Goal: Task Accomplishment & Management: Use online tool/utility

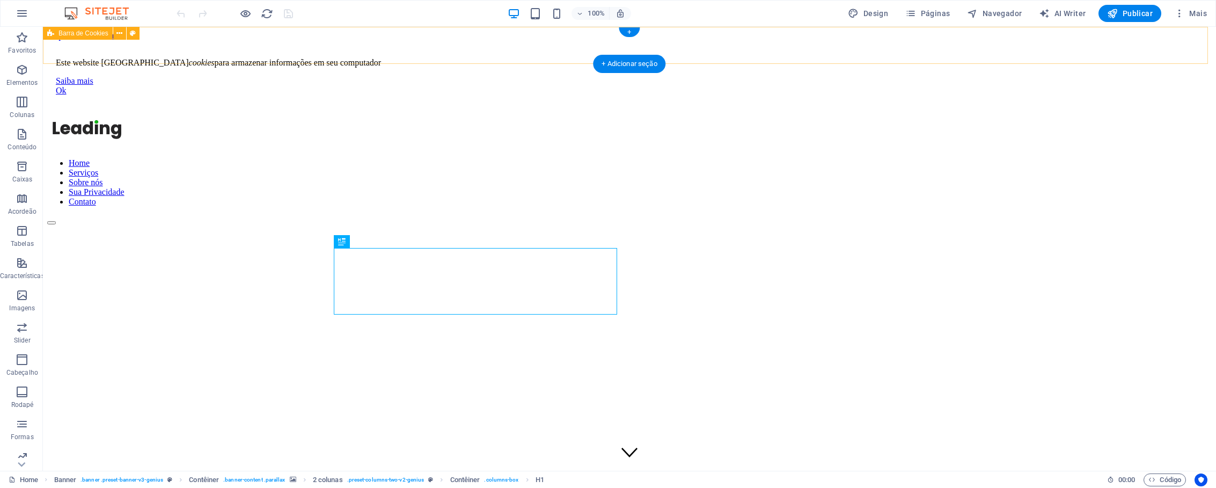
click at [990, 52] on div "Este website usa cookies para armazenar informações em seu computador Saiba mai…" at bounding box center [629, 72] width 1164 height 63
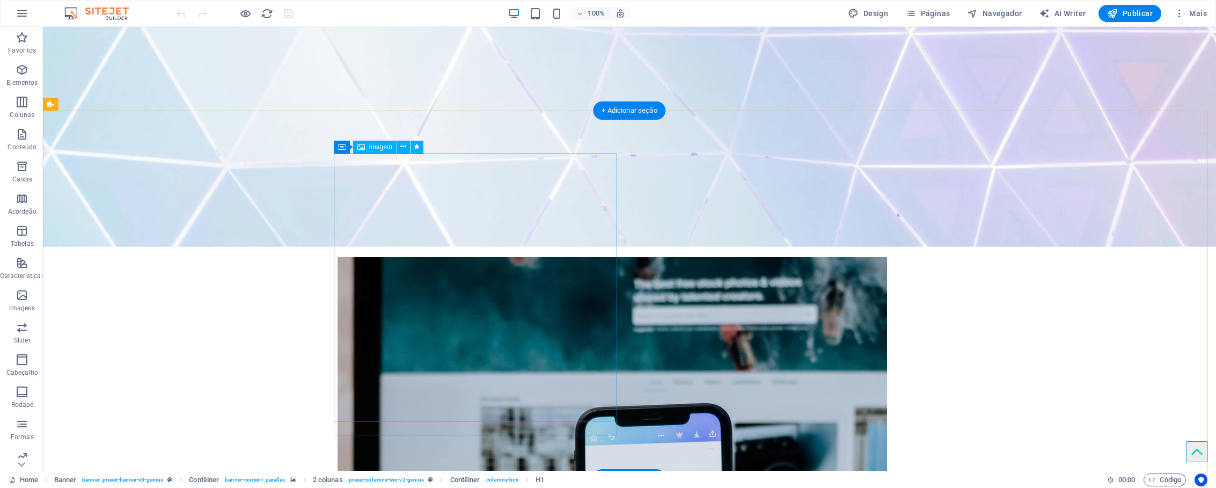
scroll to position [513, 0]
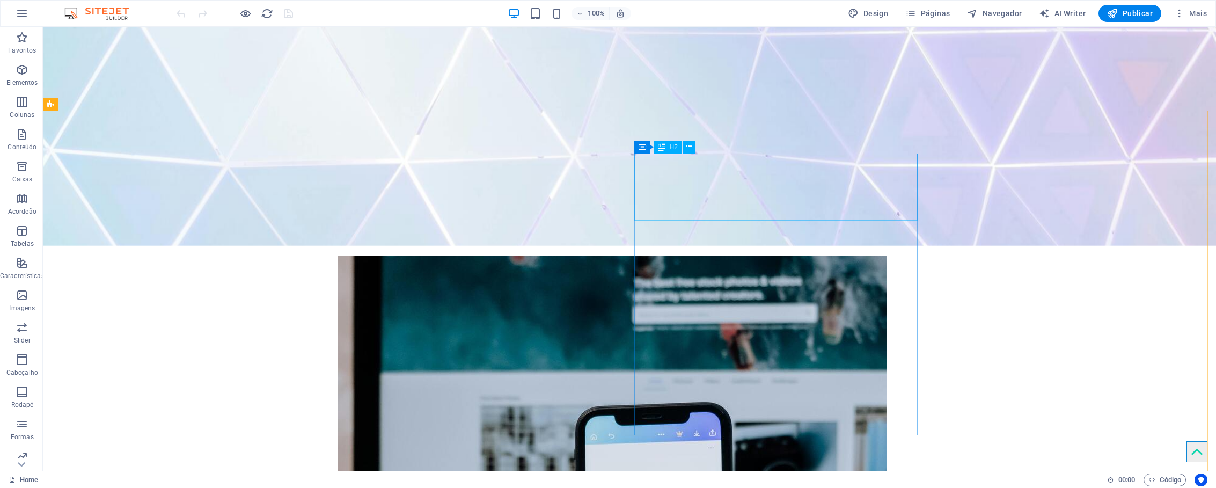
click at [672, 148] on span "H2" at bounding box center [674, 147] width 8 height 6
click at [674, 149] on span "H2" at bounding box center [674, 147] width 8 height 6
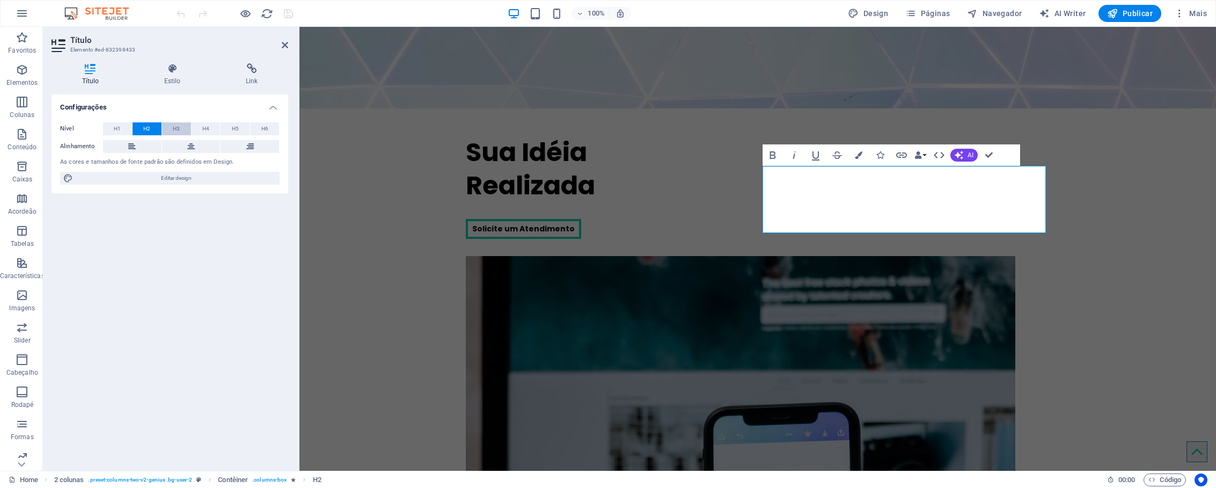
click at [179, 129] on span "H3" at bounding box center [176, 128] width 7 height 13
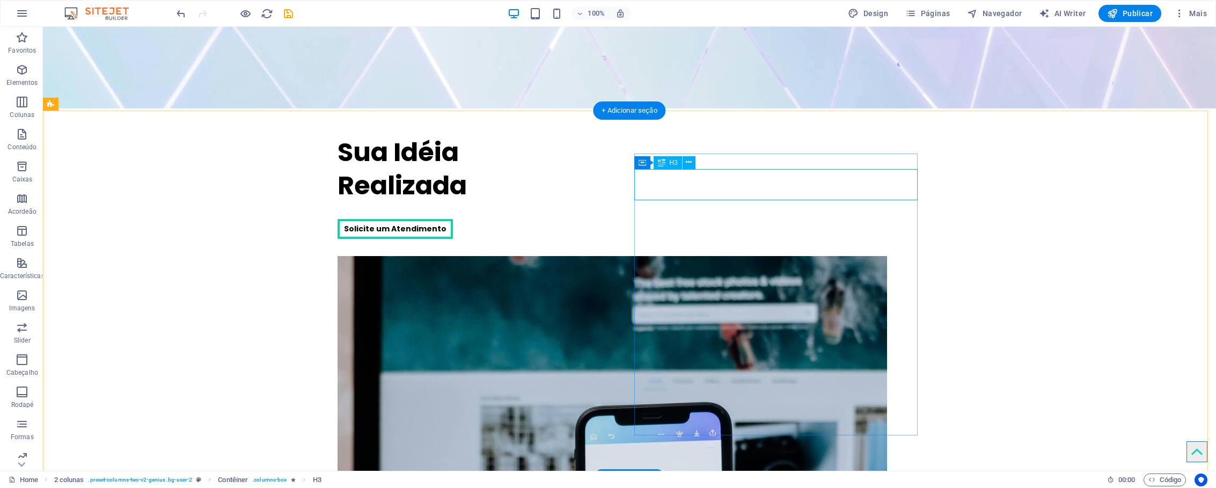
click at [671, 164] on span "H3" at bounding box center [674, 162] width 8 height 6
click at [673, 163] on span "H3" at bounding box center [674, 162] width 8 height 6
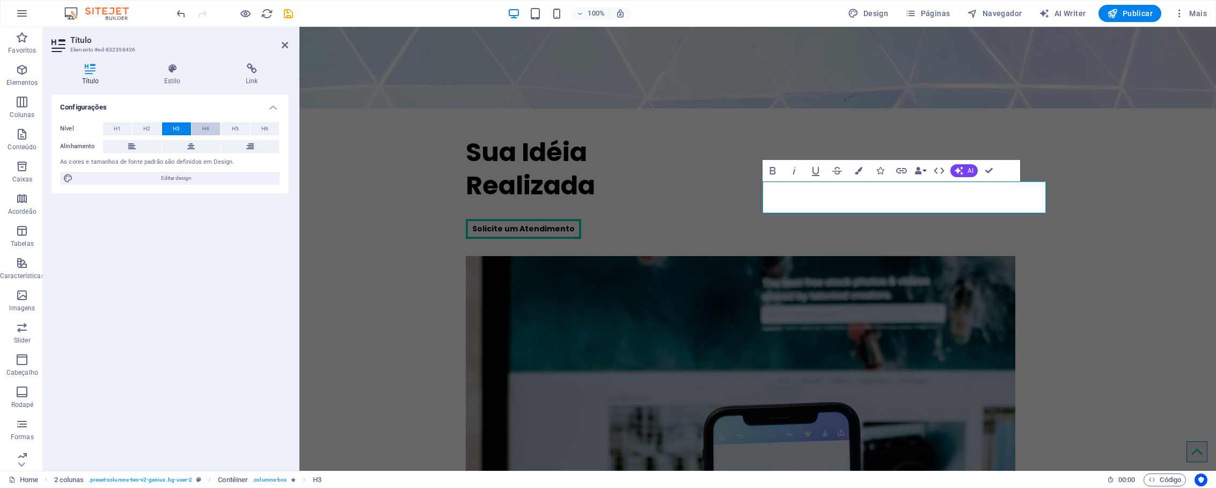
click at [202, 127] on span "H4" at bounding box center [205, 128] width 7 height 13
click at [241, 125] on button "H5" at bounding box center [234, 128] width 29 height 13
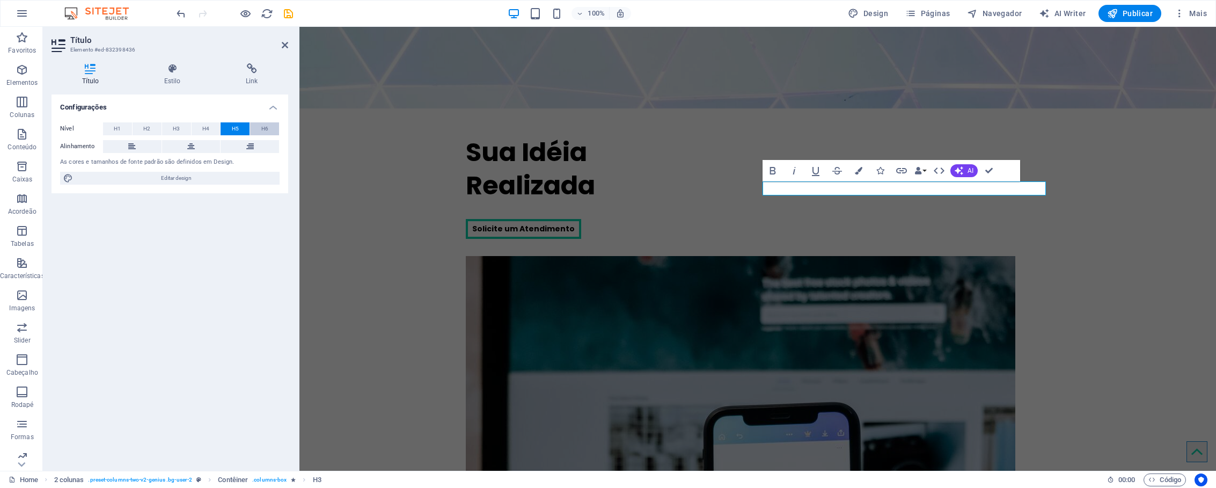
click at [260, 126] on button "H6" at bounding box center [264, 128] width 29 height 13
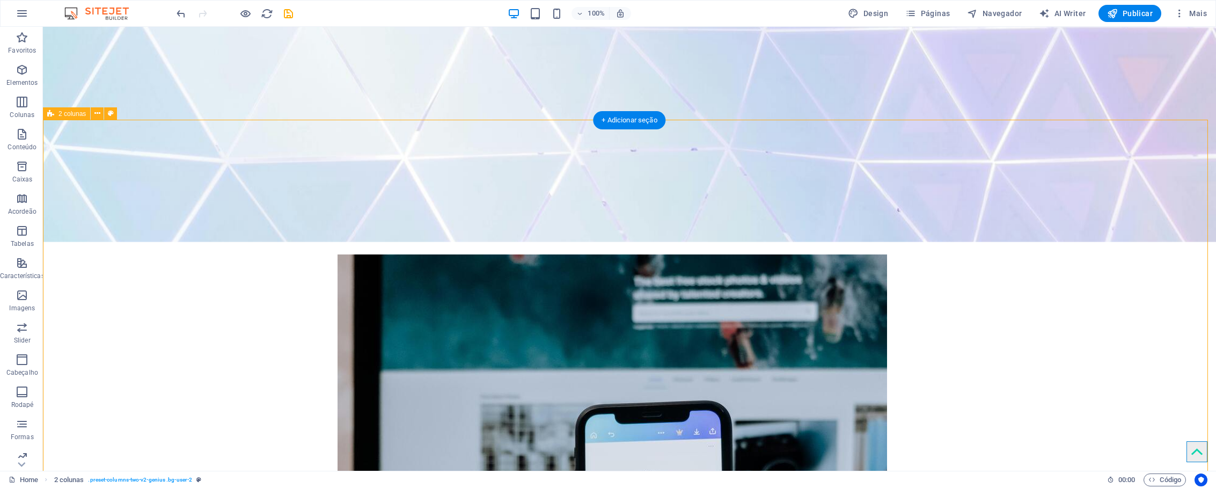
scroll to position [515, 0]
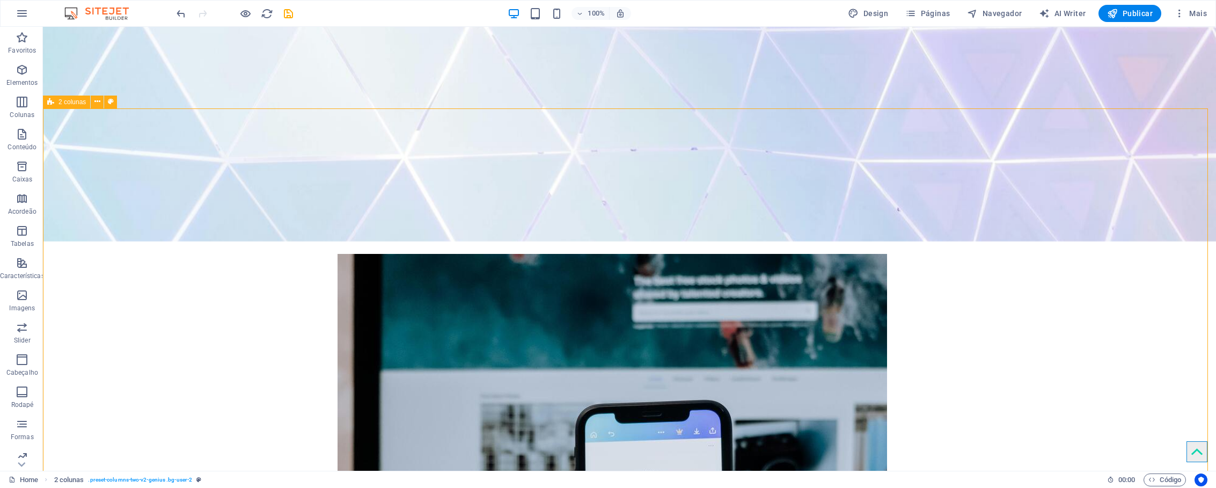
click at [80, 104] on span "2 colunas" at bounding box center [71, 102] width 27 height 6
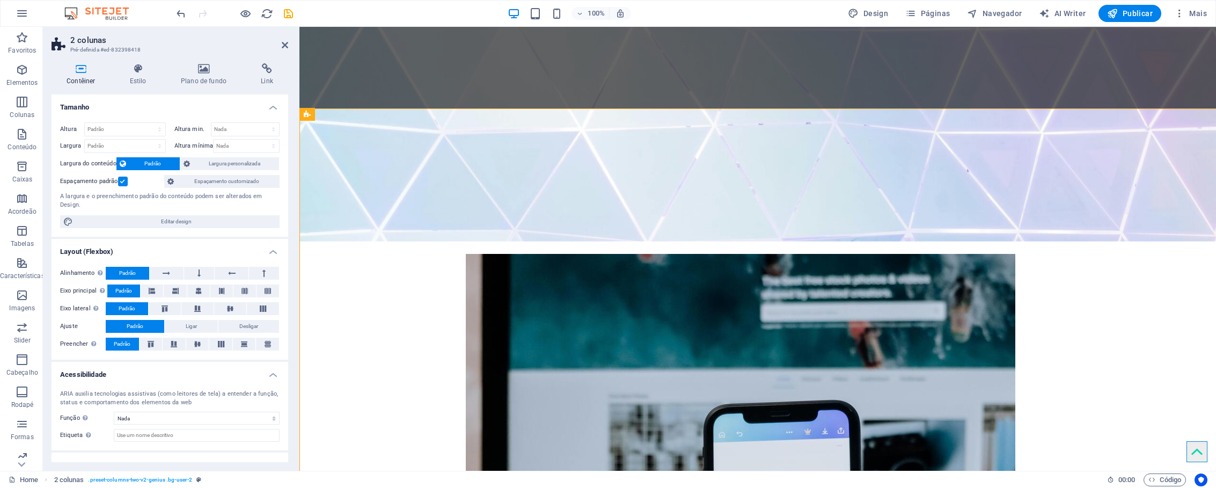
click at [80, 104] on h4 "Tamanho" at bounding box center [170, 103] width 237 height 19
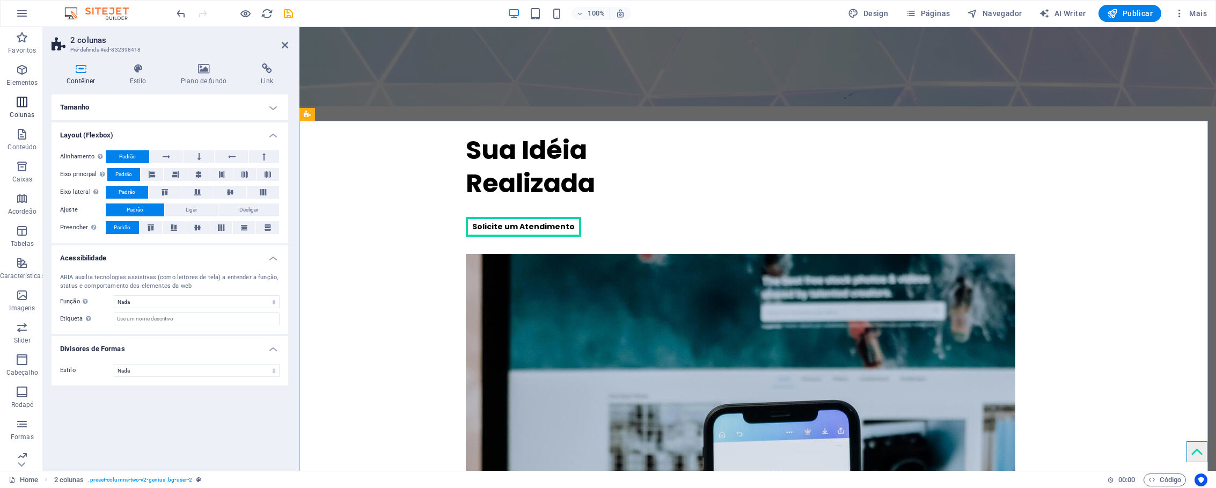
click at [23, 104] on span "Colunas" at bounding box center [22, 108] width 45 height 26
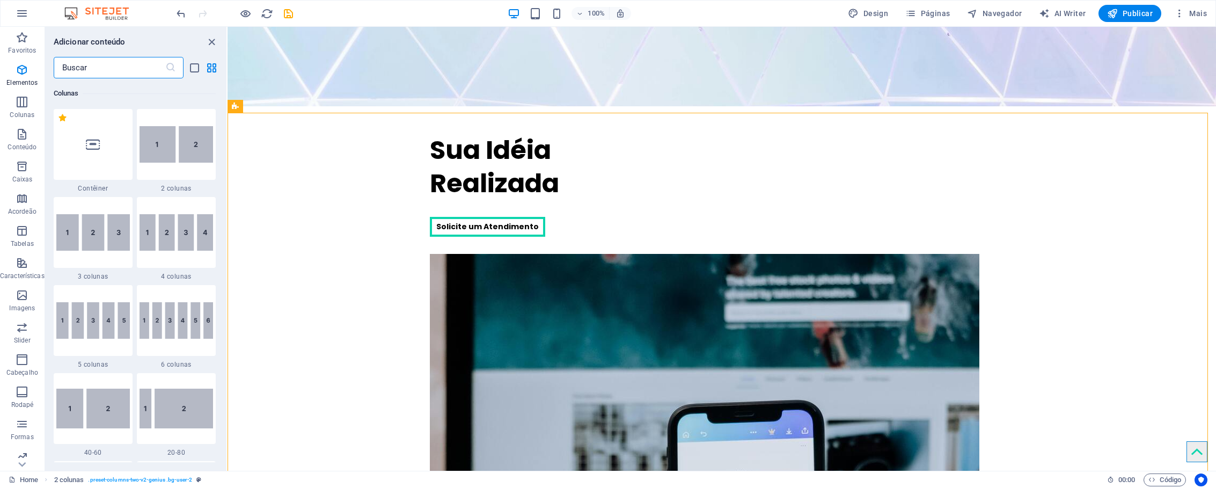
scroll to position [531, 0]
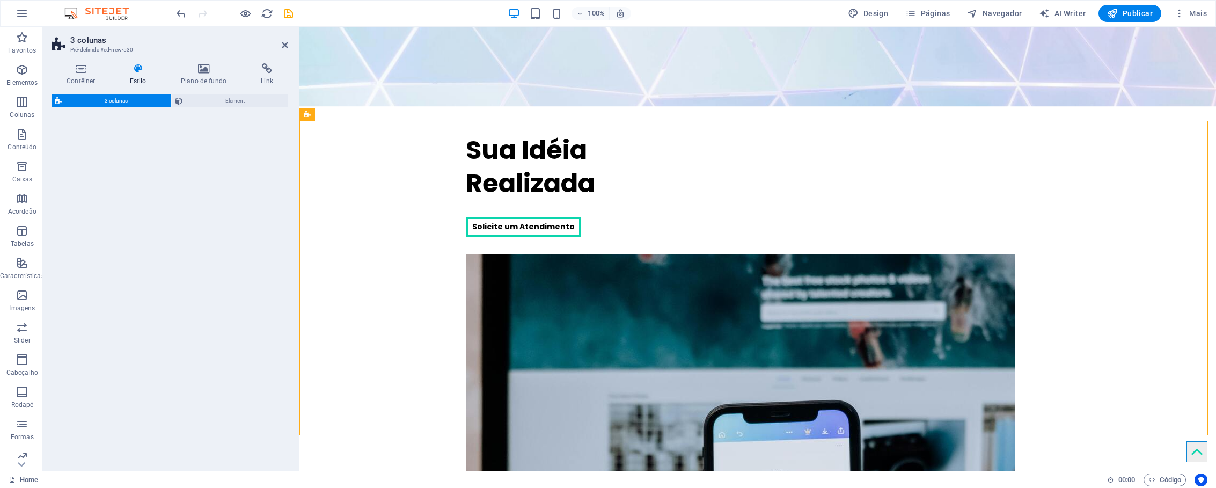
select select "rem"
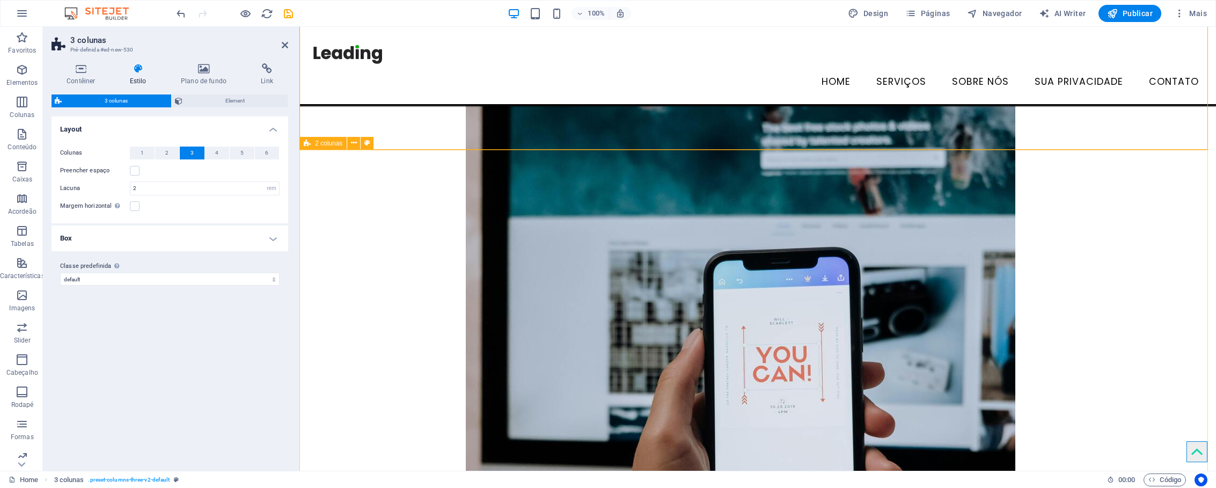
scroll to position [570, 0]
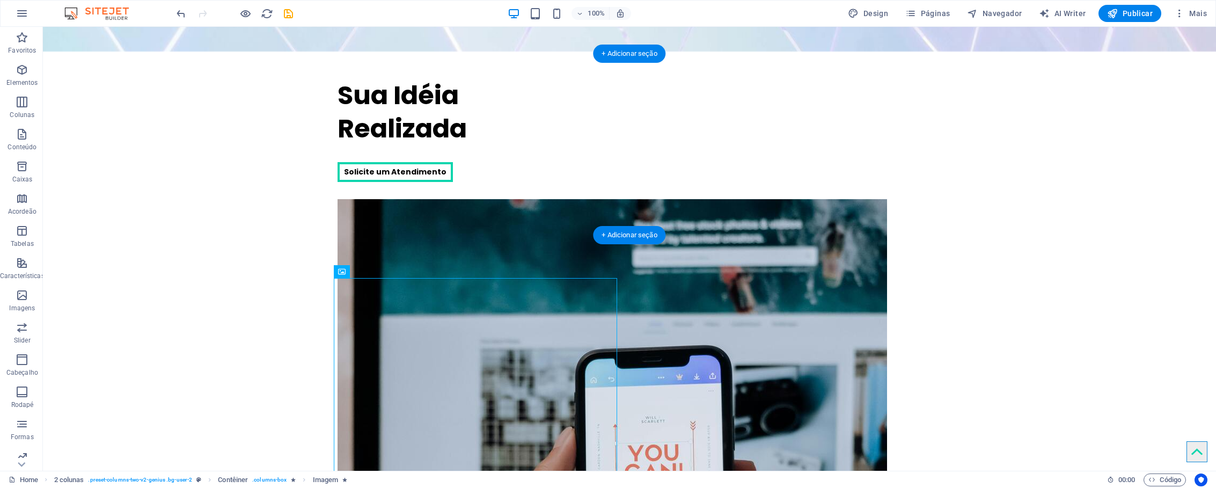
drag, startPoint x: 443, startPoint y: 341, endPoint x: 427, endPoint y: 137, distance: 204.5
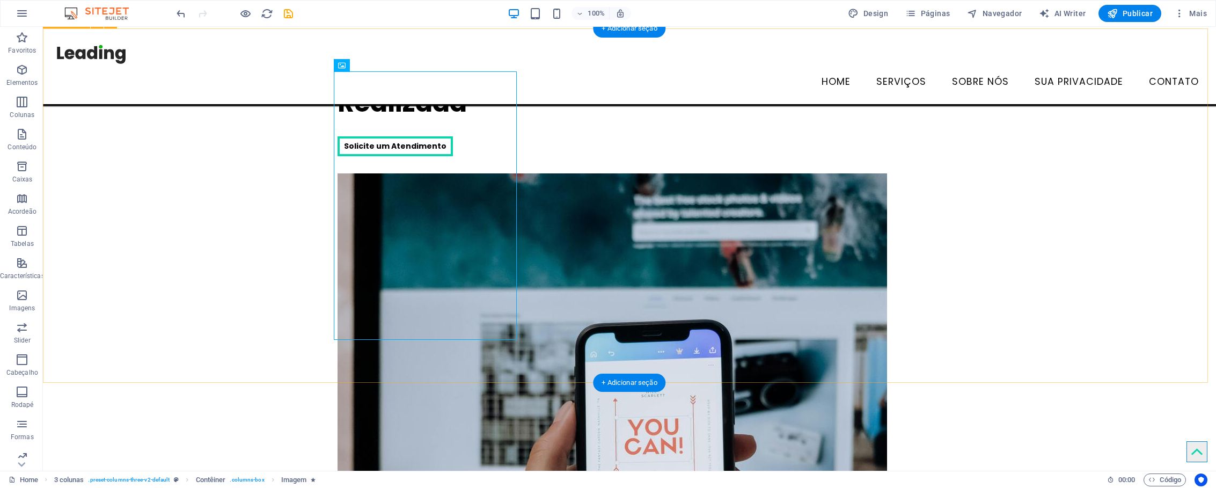
scroll to position [490, 0]
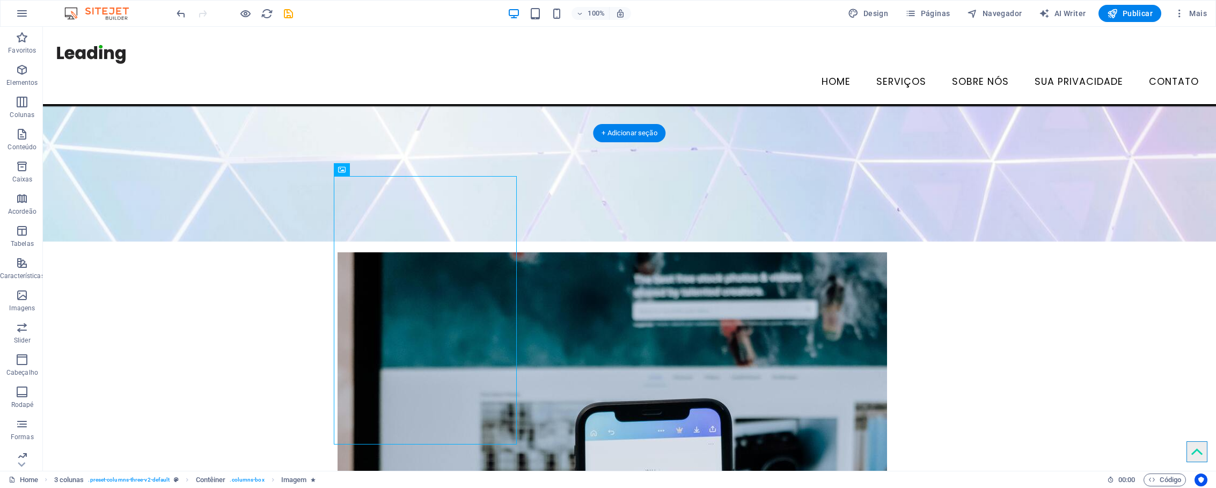
drag, startPoint x: 476, startPoint y: 205, endPoint x: 620, endPoint y: 202, distance: 143.8
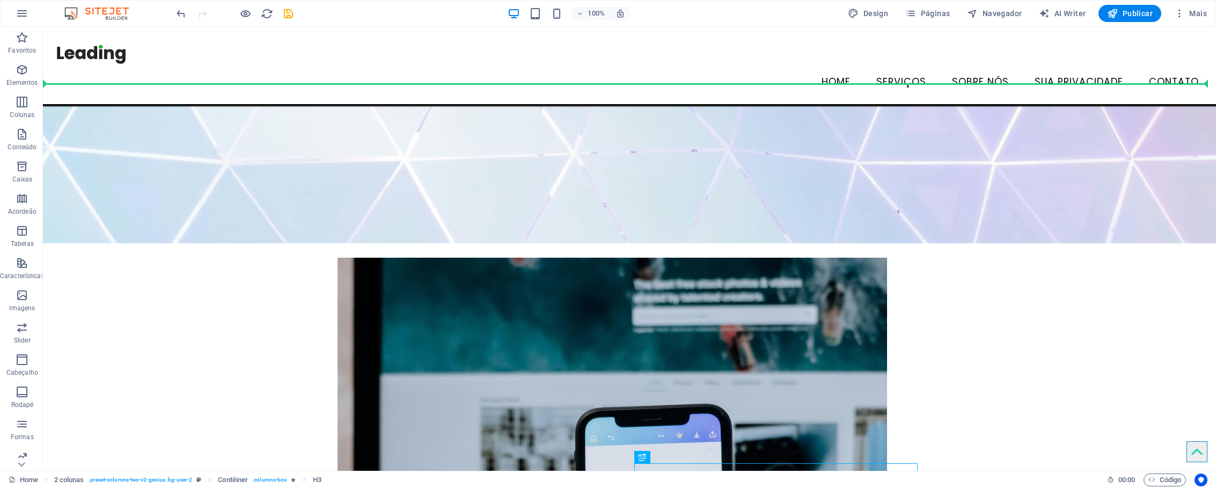
scroll to position [481, 0]
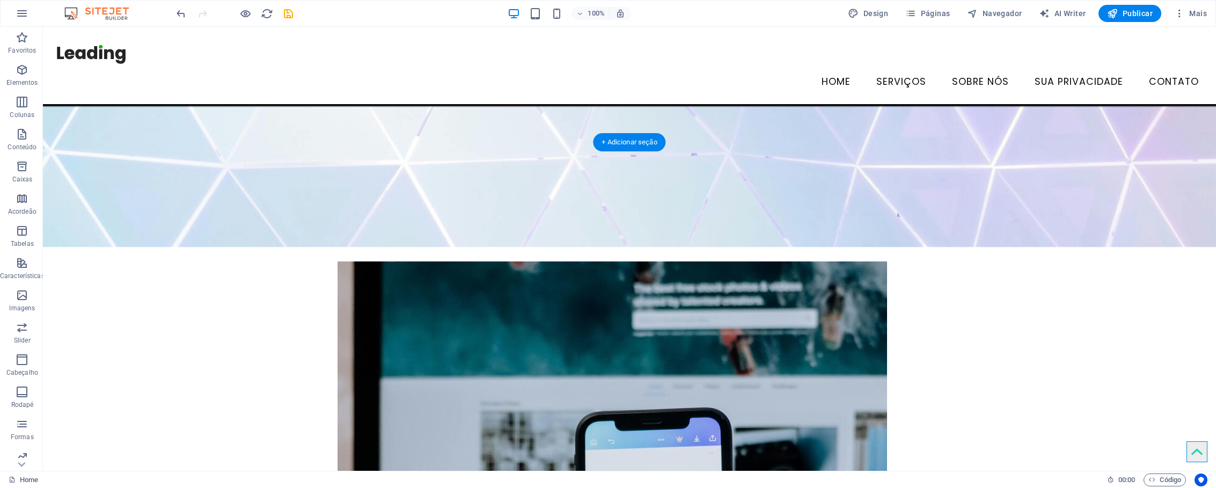
drag, startPoint x: 736, startPoint y: 364, endPoint x: 827, endPoint y: 202, distance: 185.7
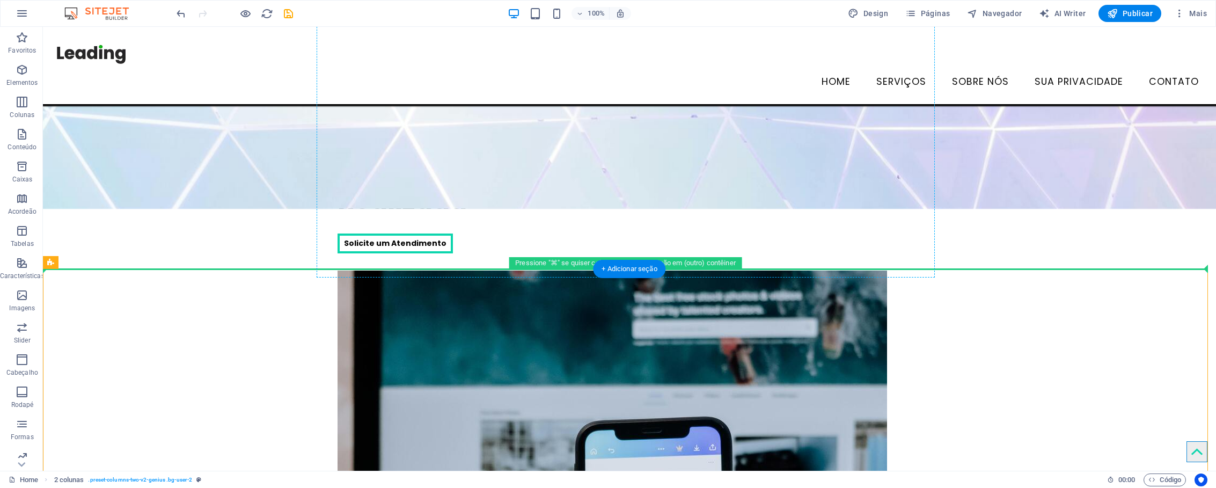
scroll to position [363, 0]
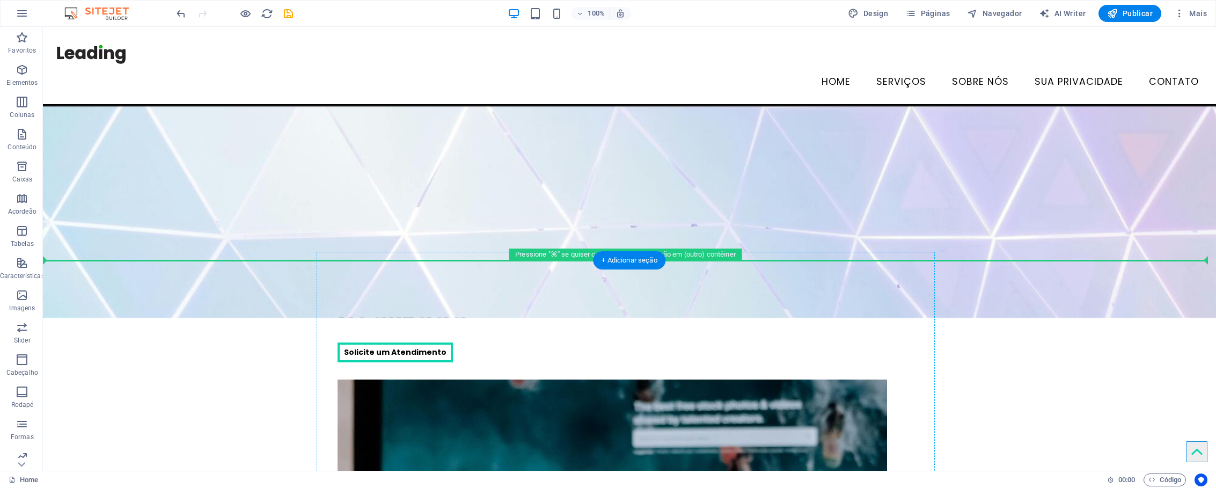
drag, startPoint x: 744, startPoint y: 315, endPoint x: 775, endPoint y: 341, distance: 39.6
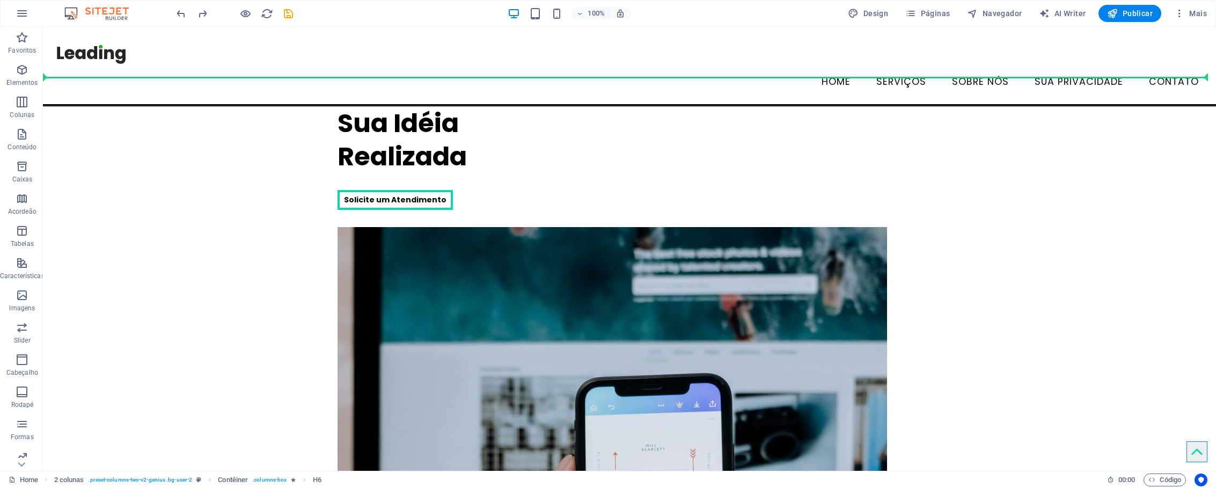
scroll to position [505, 0]
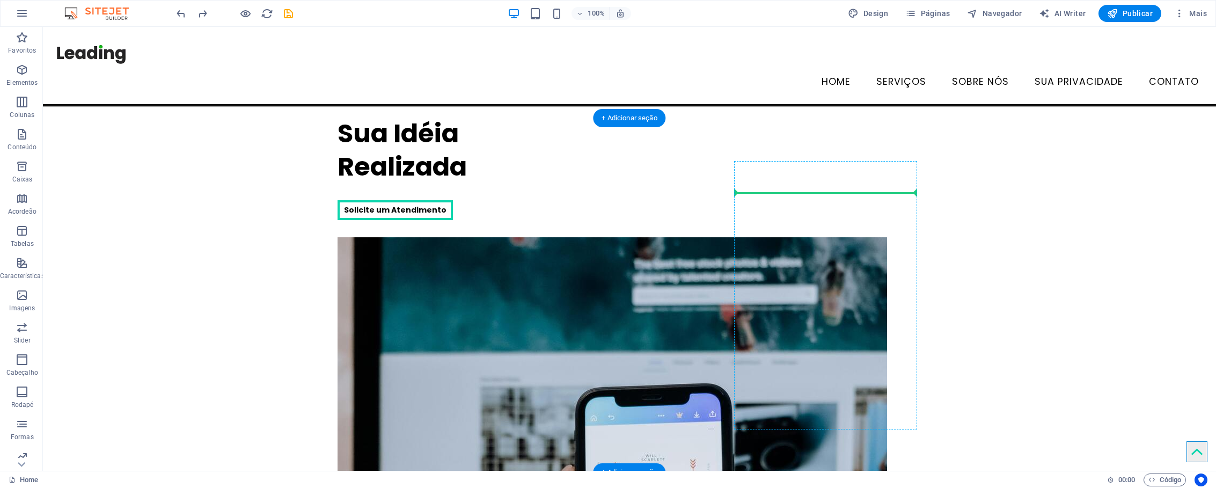
drag, startPoint x: 731, startPoint y: 451, endPoint x: 769, endPoint y: 192, distance: 261.4
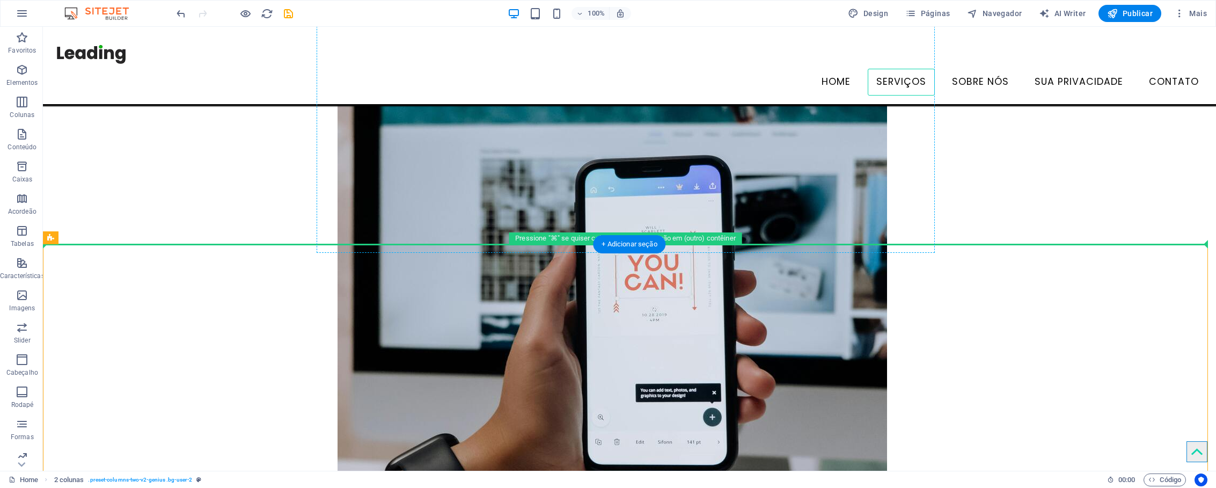
scroll to position [385, 0]
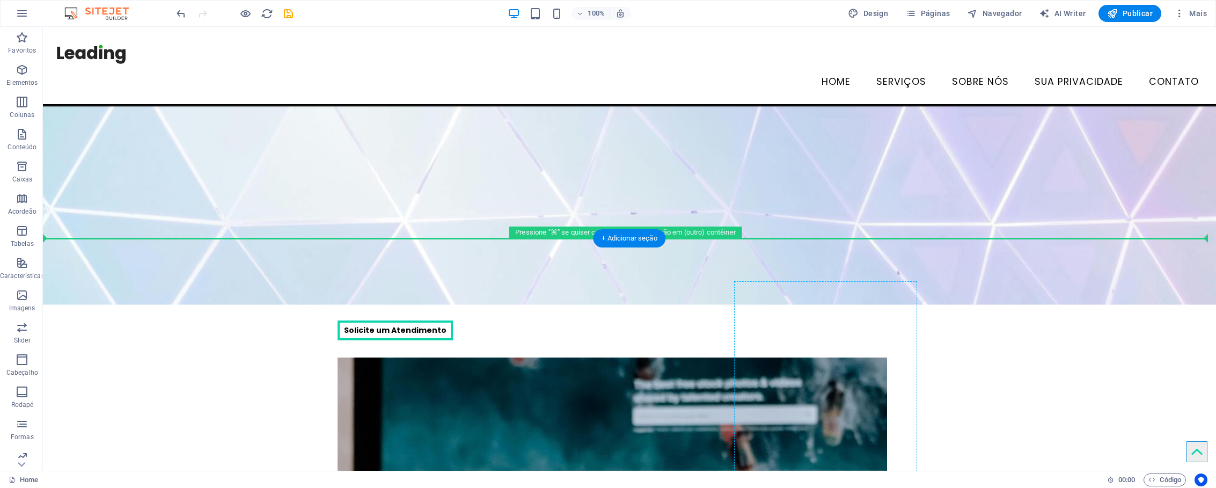
drag, startPoint x: 717, startPoint y: 229, endPoint x: 774, endPoint y: 321, distance: 108.4
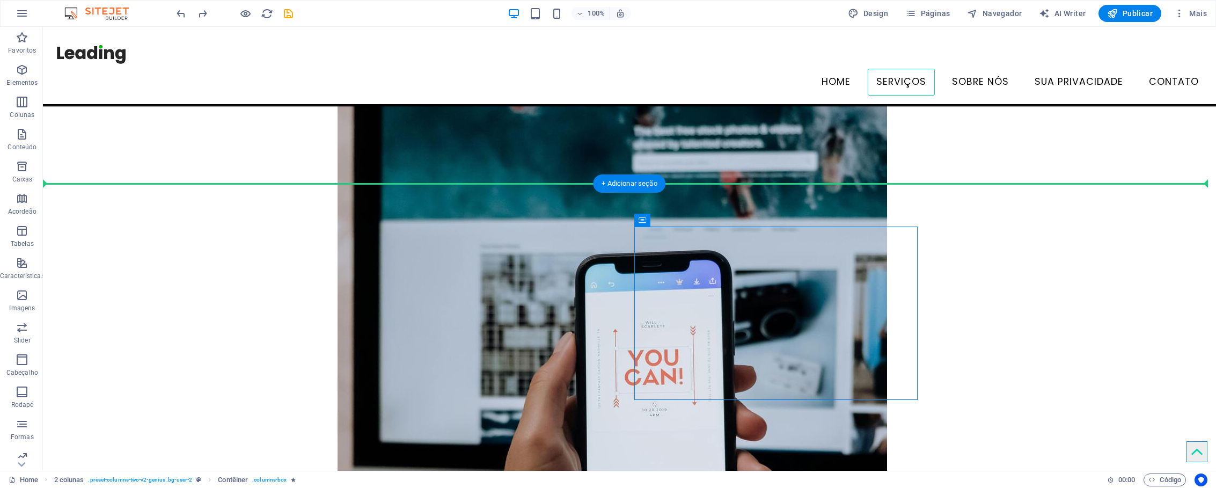
scroll to position [590, 0]
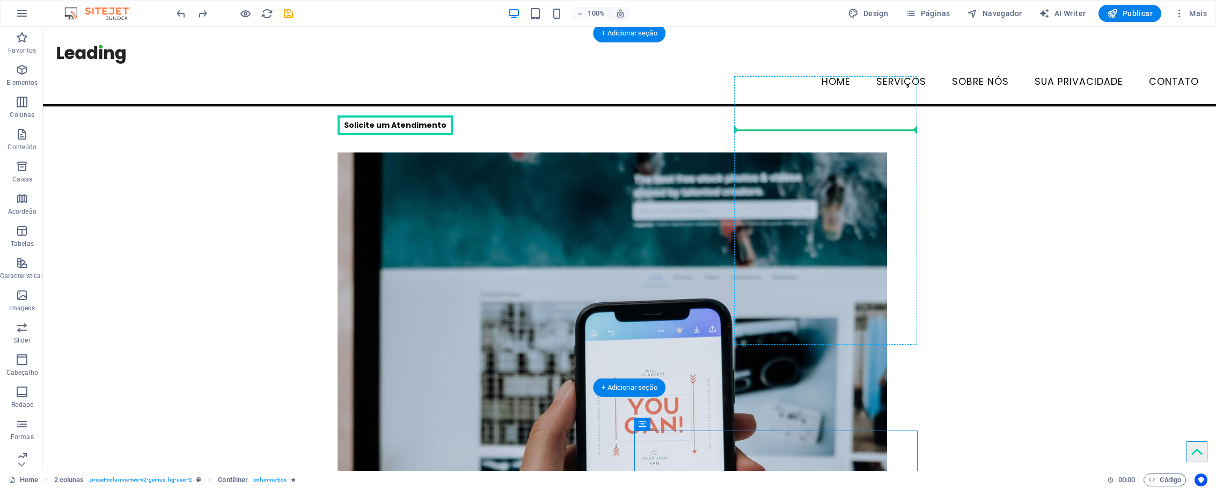
drag, startPoint x: 684, startPoint y: 184, endPoint x: 751, endPoint y: 126, distance: 88.6
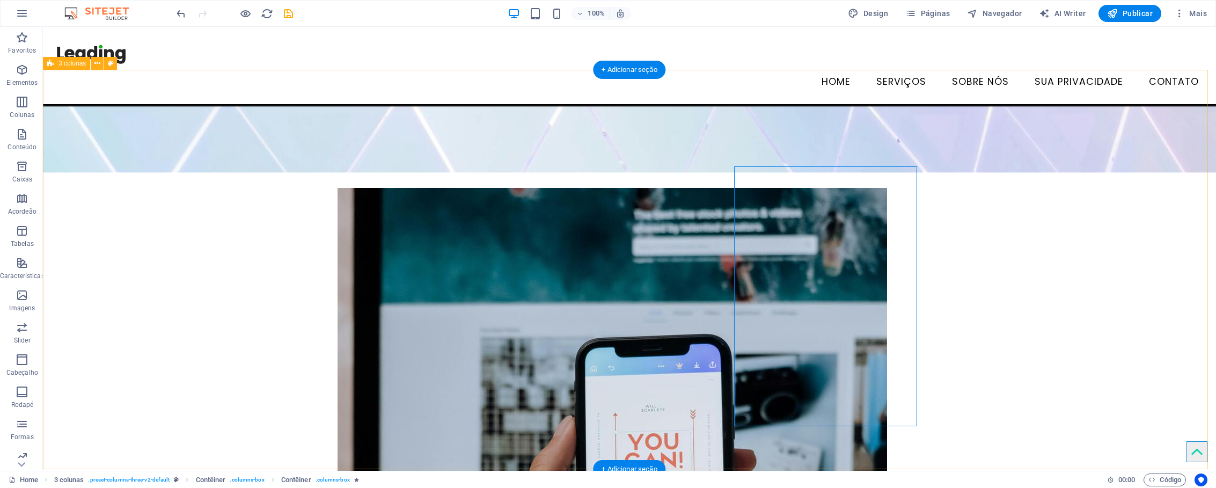
scroll to position [553, 0]
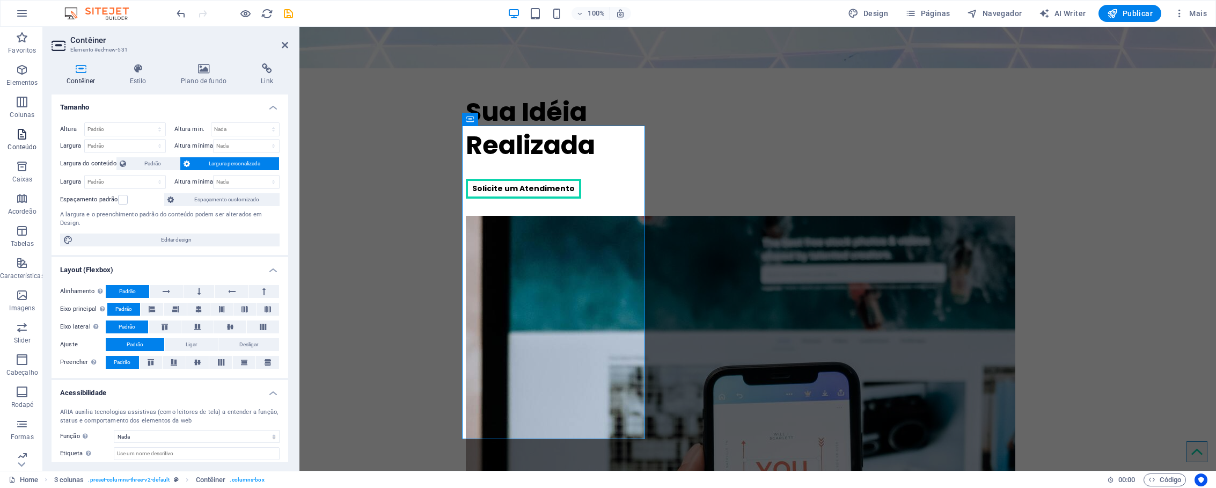
click at [30, 136] on span "Conteúdo" at bounding box center [22, 141] width 45 height 26
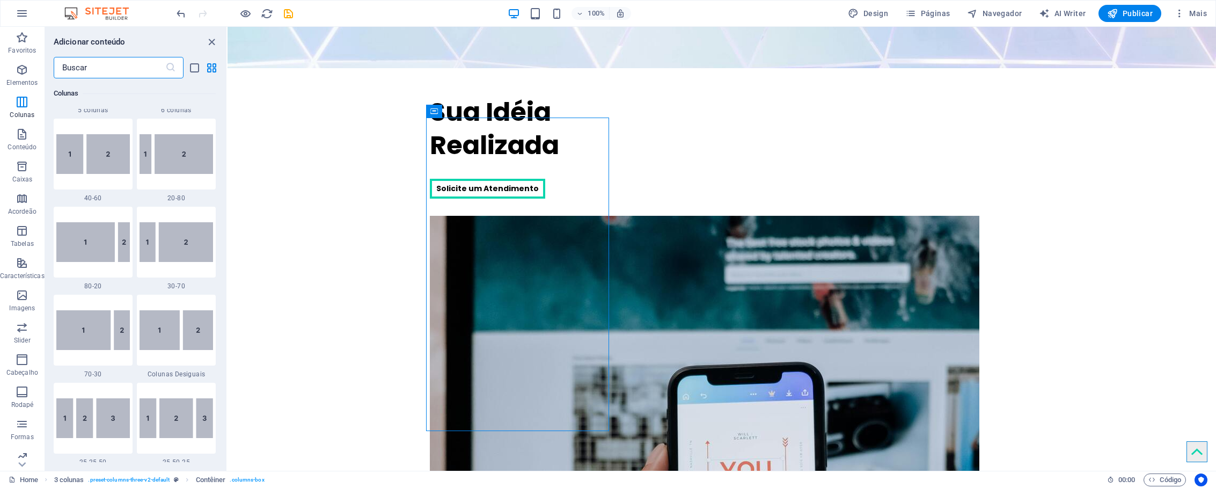
scroll to position [789, 0]
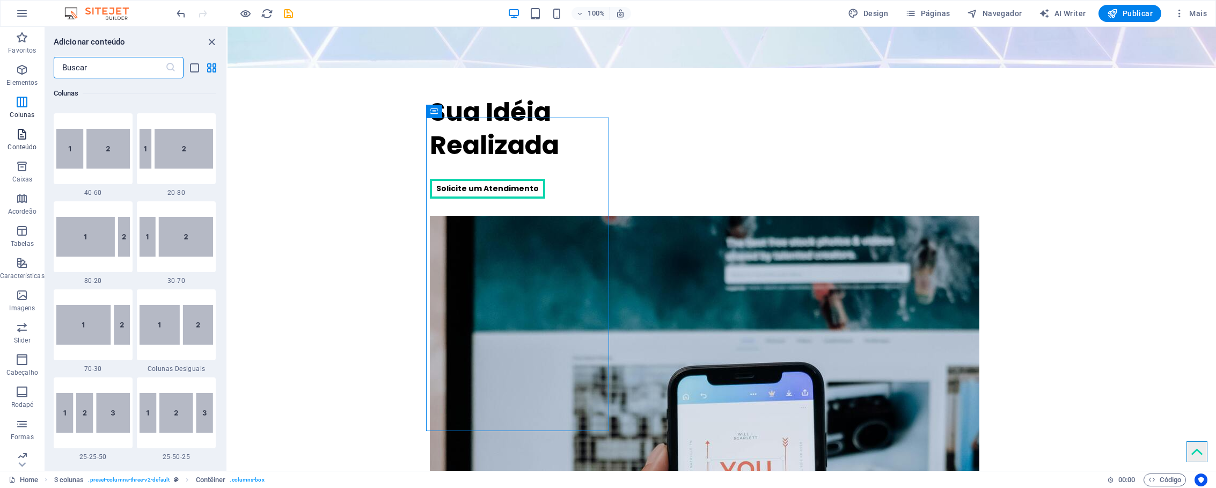
click at [29, 143] on p "Conteúdo" at bounding box center [22, 147] width 29 height 9
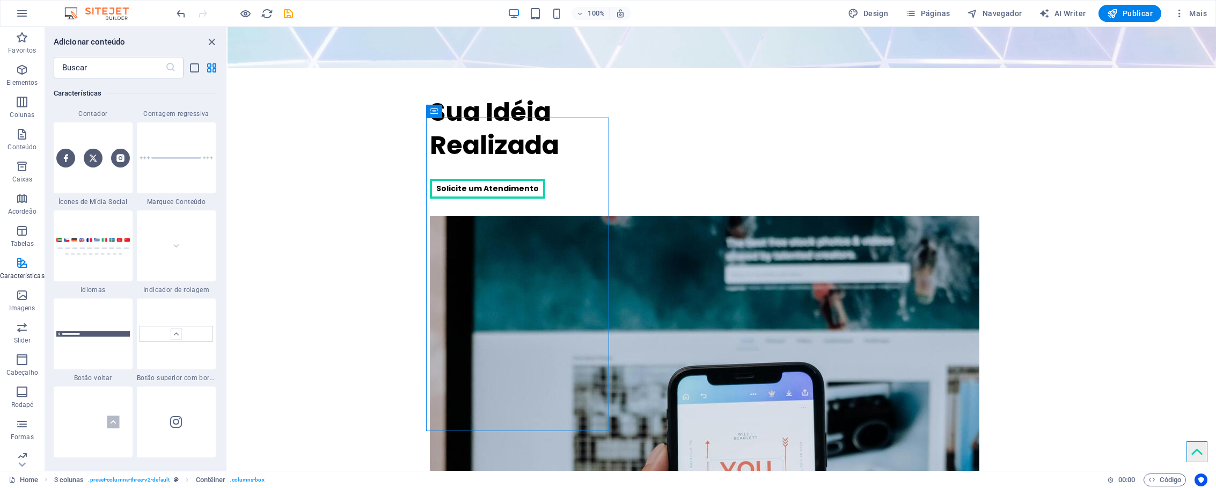
scroll to position [4898, 0]
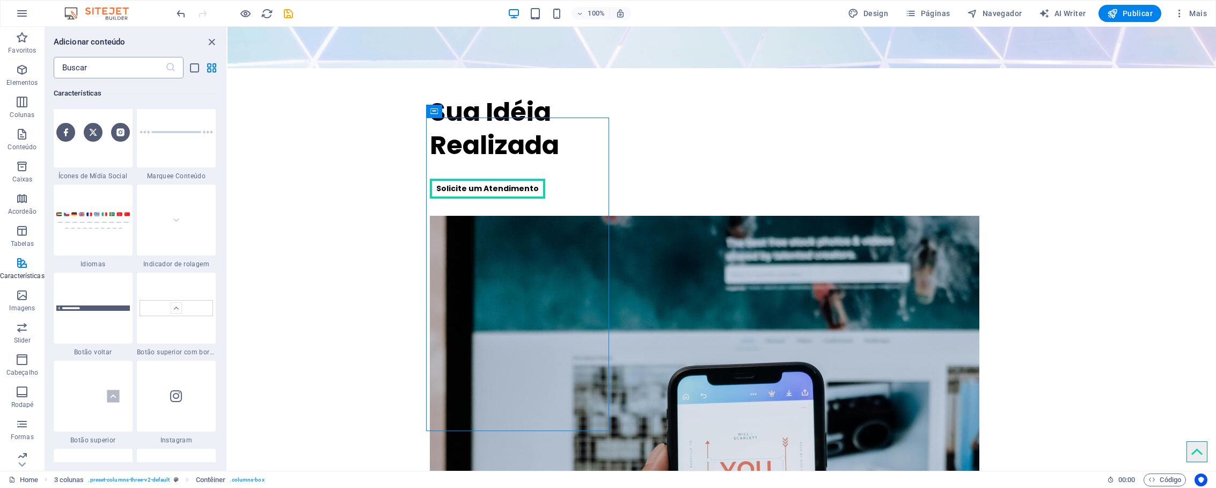
click at [87, 61] on input "text" at bounding box center [110, 67] width 112 height 21
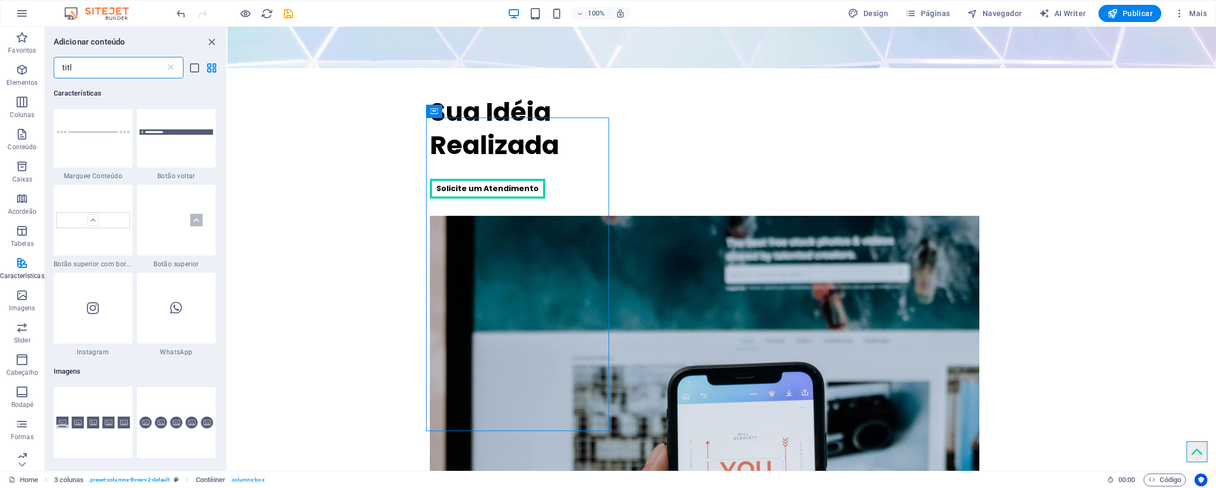
scroll to position [0, 0]
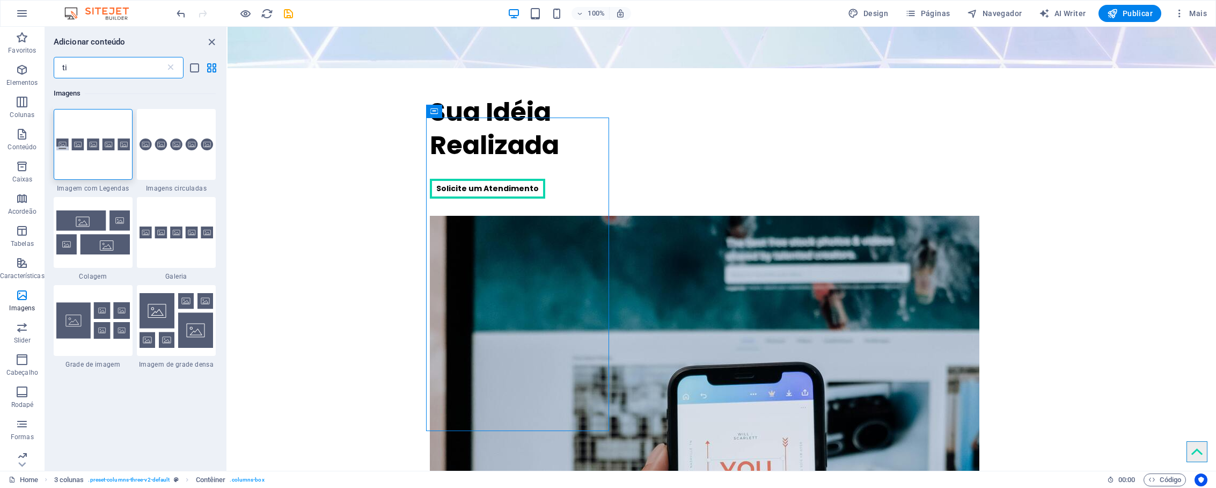
type input "t"
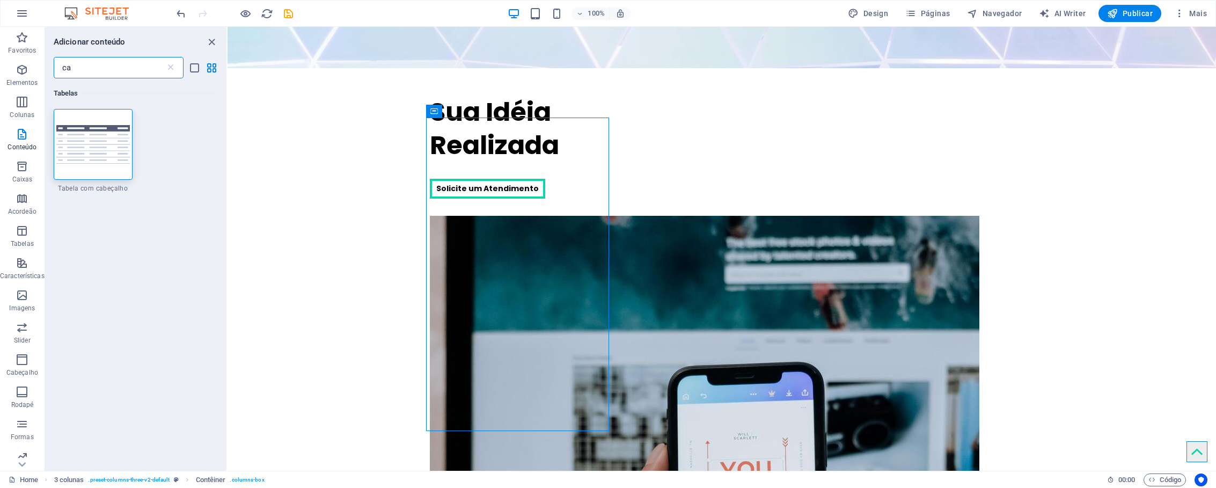
type input "c"
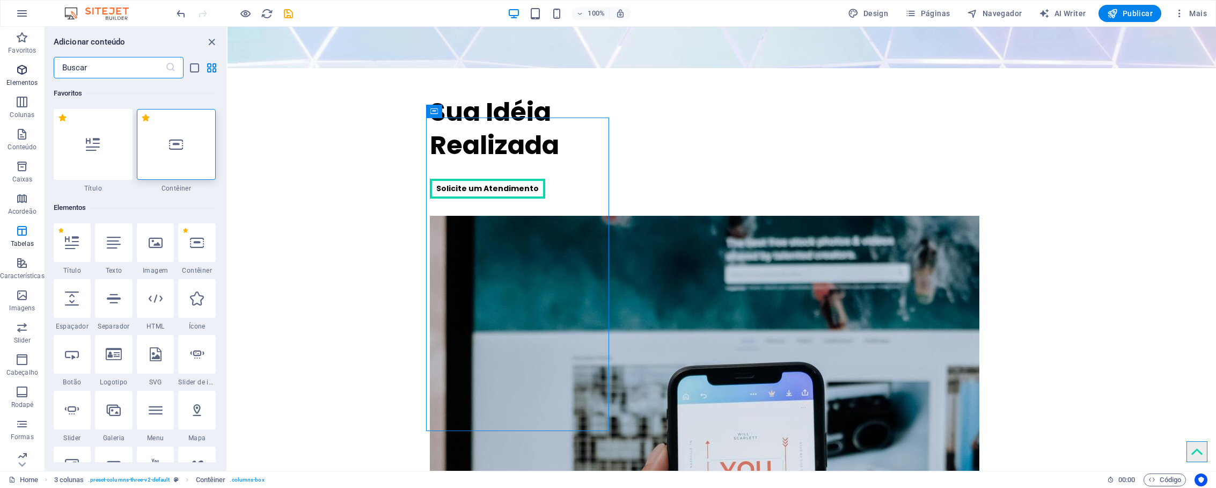
click at [25, 74] on icon "button" at bounding box center [22, 69] width 13 height 13
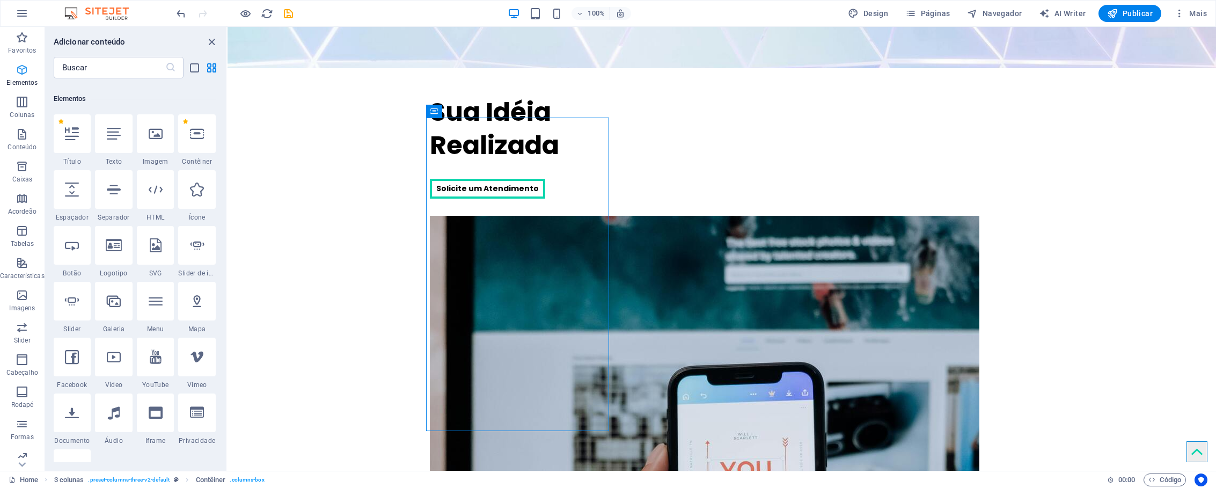
scroll to position [114, 0]
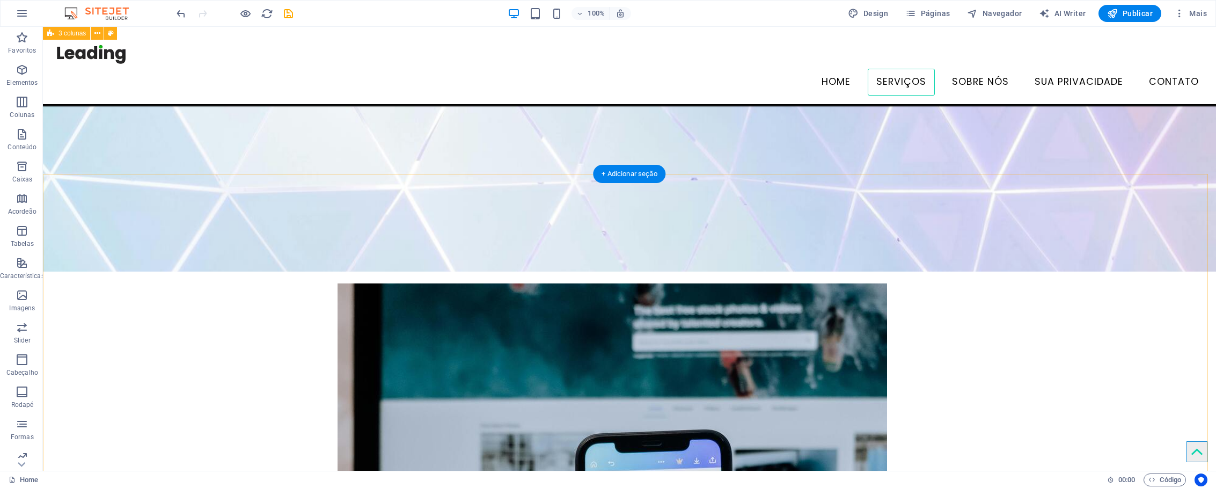
scroll to position [449, 0]
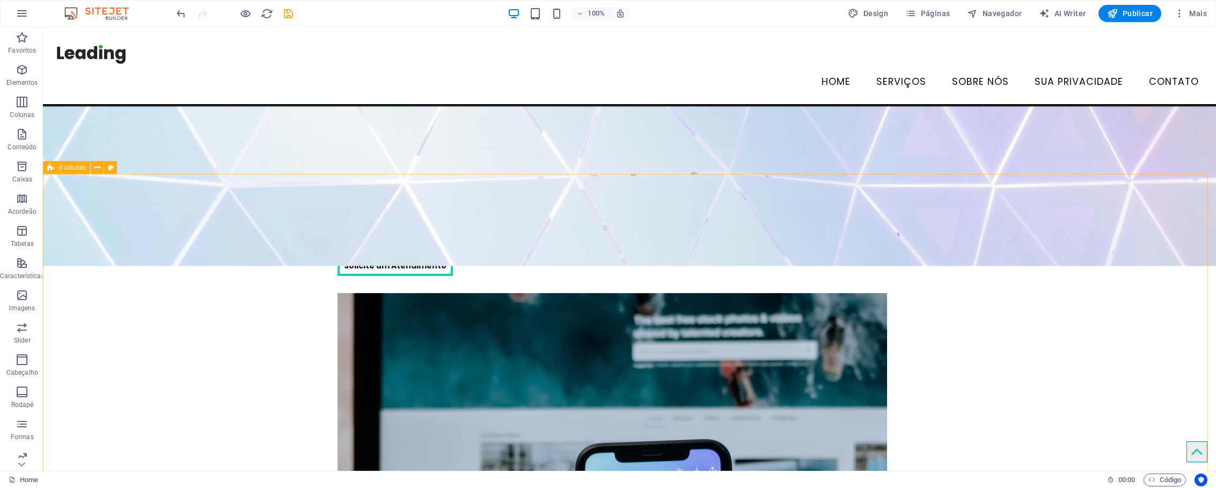
click at [82, 165] on span "3 colunas" at bounding box center [71, 167] width 27 height 6
click at [83, 168] on span "3 colunas" at bounding box center [71, 167] width 27 height 6
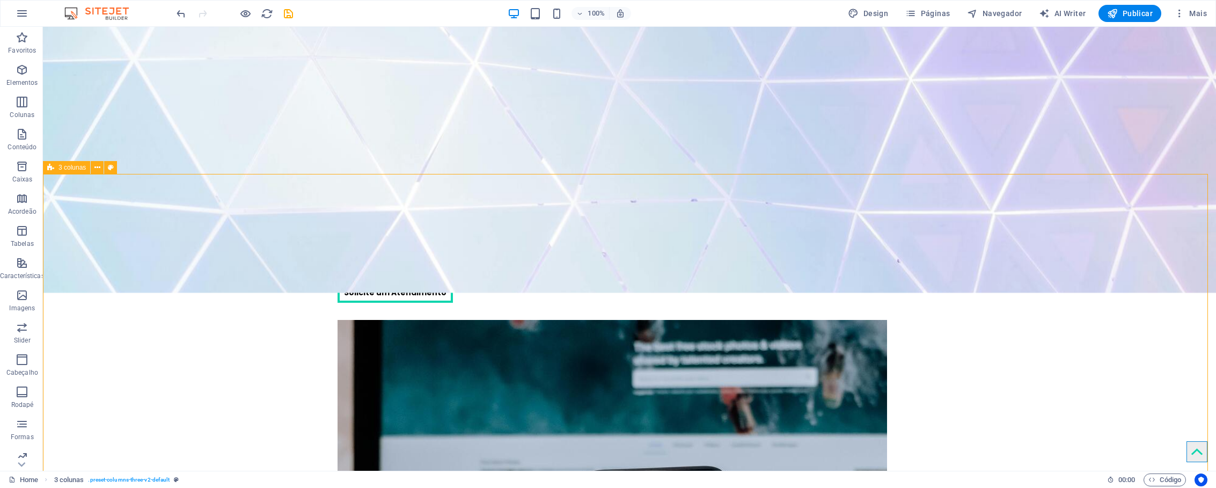
select select "rem"
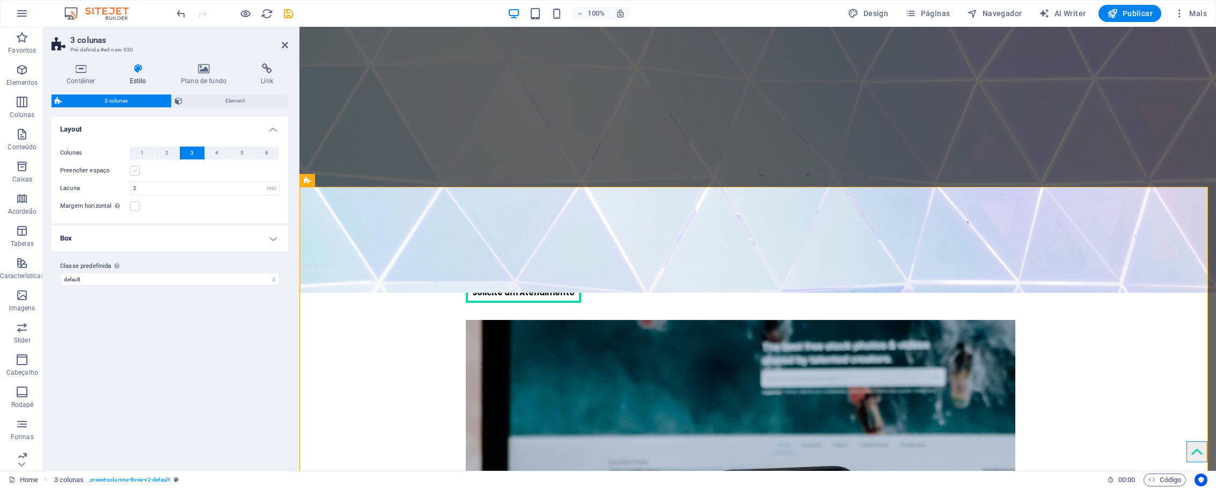
click at [134, 172] on label at bounding box center [135, 171] width 10 height 10
click at [0, 0] on input "Preencher espaço" at bounding box center [0, 0] width 0 height 0
click at [134, 172] on label at bounding box center [135, 171] width 10 height 10
click at [0, 0] on input "Preencher espaço" at bounding box center [0, 0] width 0 height 0
click at [137, 207] on label at bounding box center [135, 206] width 10 height 10
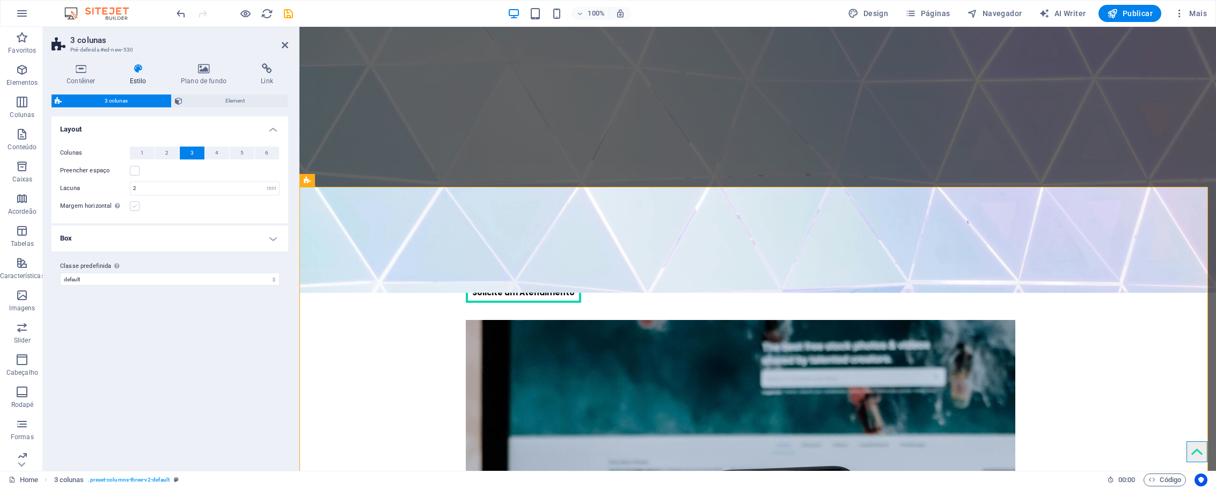
click at [0, 0] on input "Margem horizontal Somente se os contêineres "Largura do conteúdo" não estiverem…" at bounding box center [0, 0] width 0 height 0
click at [137, 207] on label at bounding box center [135, 206] width 10 height 10
click at [0, 0] on input "Margem horizontal Somente se os contêineres "Largura do conteúdo" não estiverem…" at bounding box center [0, 0] width 0 height 0
click at [270, 238] on h4 "Box" at bounding box center [170, 238] width 237 height 26
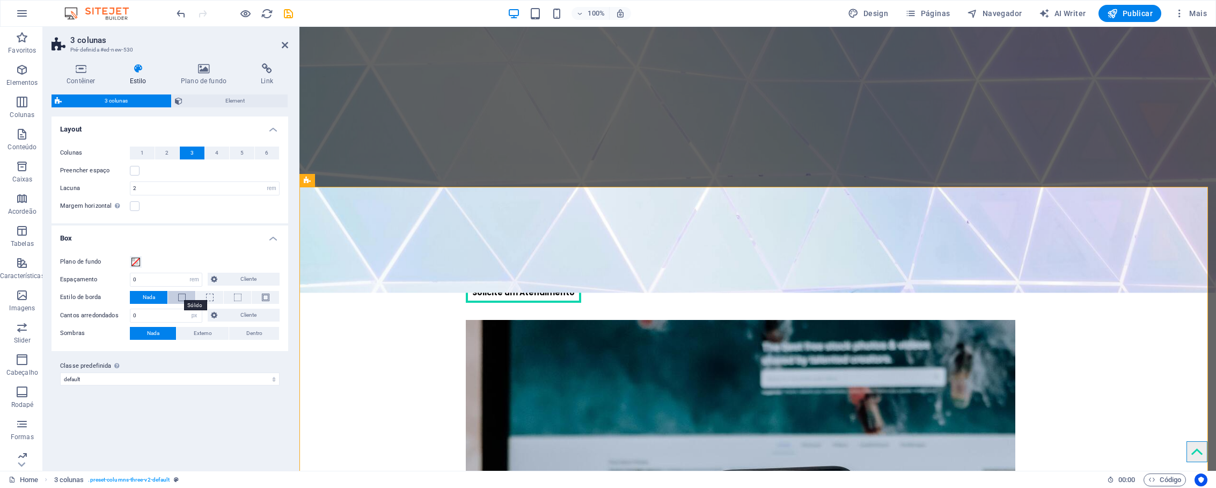
click at [181, 298] on span at bounding box center [182, 297] width 8 height 8
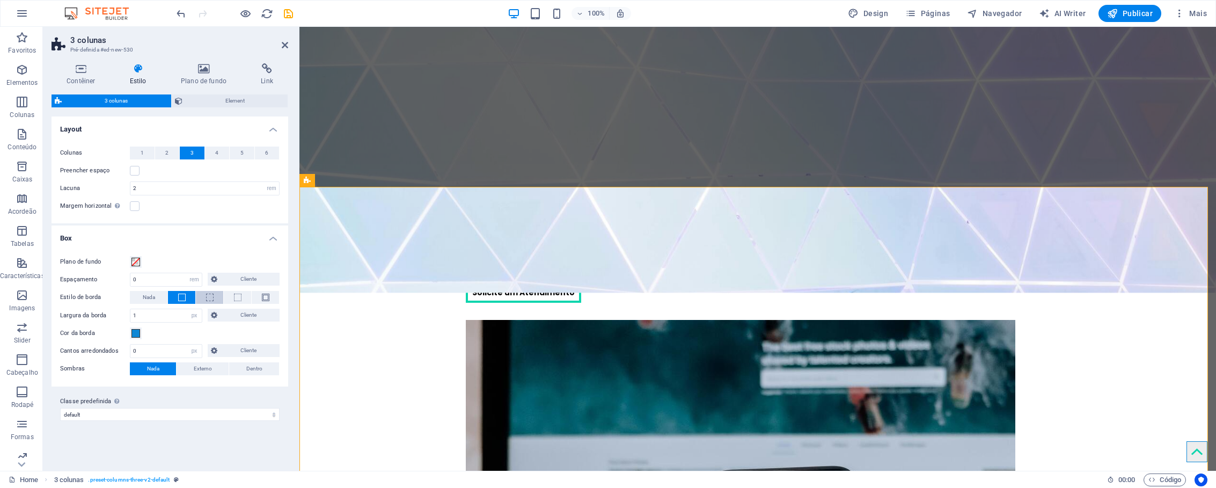
click at [212, 296] on span at bounding box center [210, 297] width 8 height 8
click at [157, 297] on button "Nada" at bounding box center [149, 297] width 38 height 13
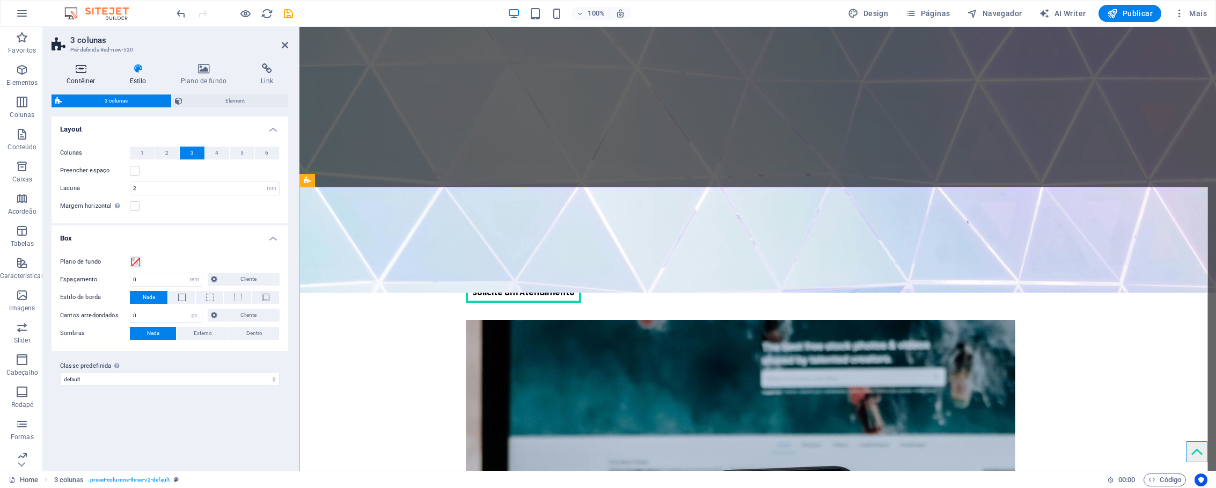
click at [85, 73] on icon at bounding box center [81, 68] width 59 height 11
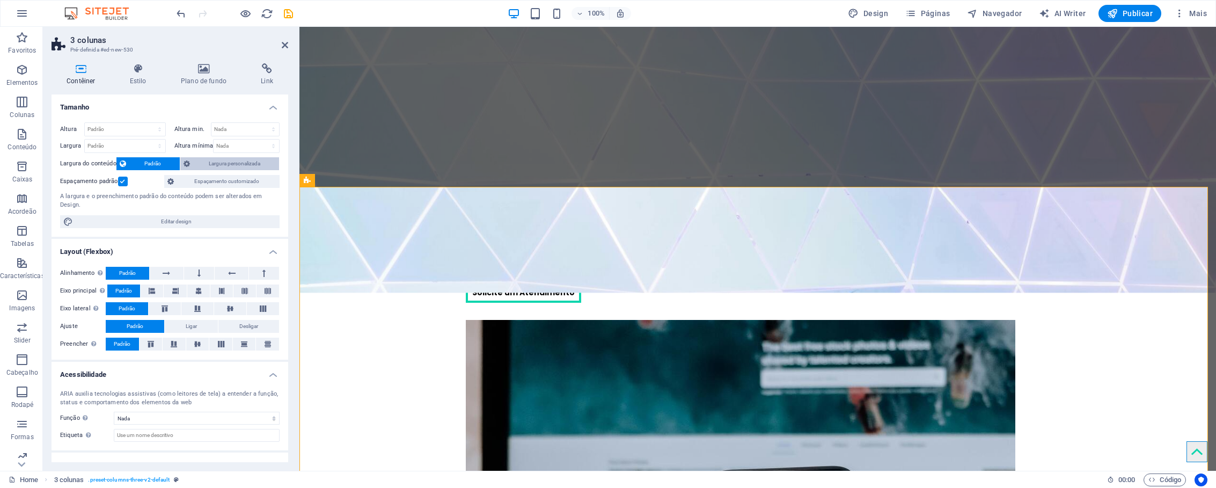
click at [215, 162] on span "Largura personalizada" at bounding box center [234, 163] width 83 height 13
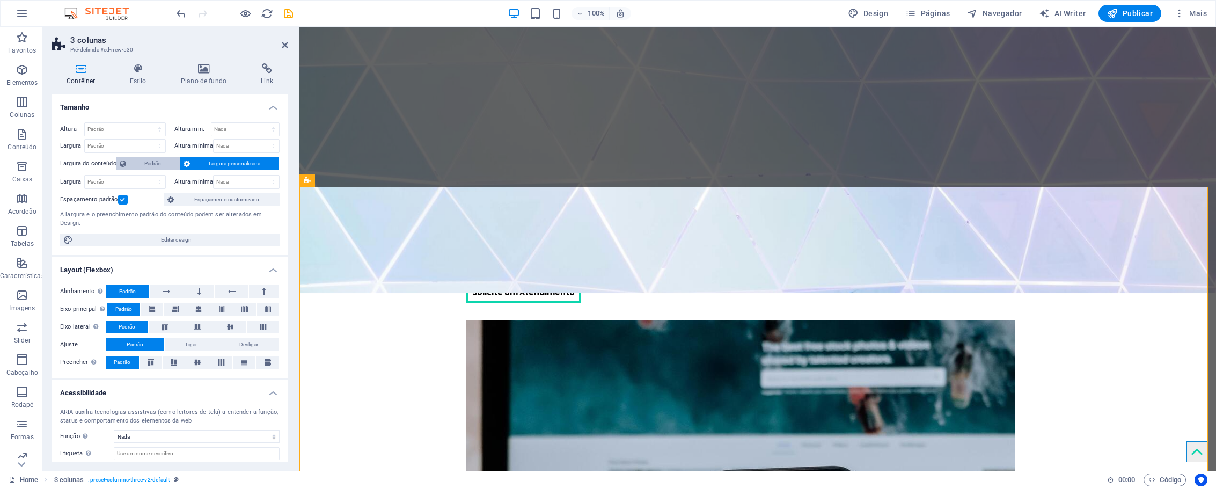
click at [161, 164] on span "Padrão" at bounding box center [153, 163] width 48 height 13
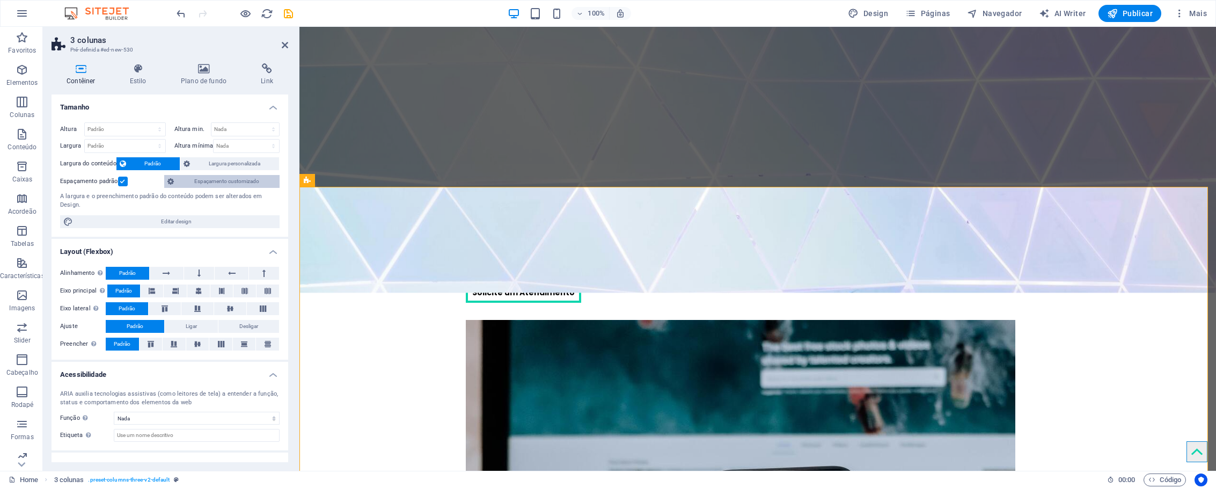
click at [180, 180] on span "Espaçamento customizado" at bounding box center [226, 181] width 99 height 13
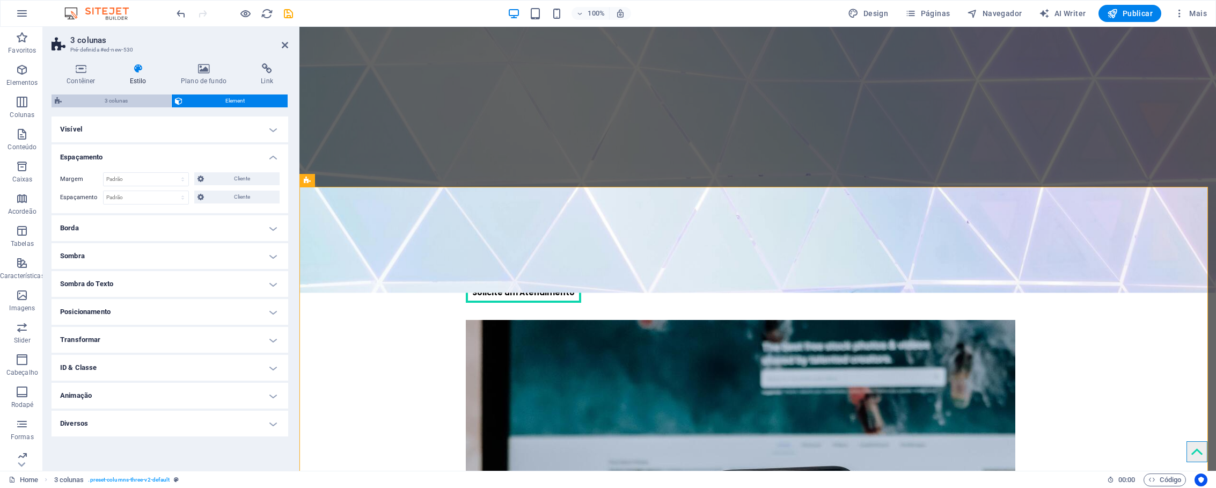
click at [131, 100] on span "3 colunas" at bounding box center [116, 100] width 103 height 13
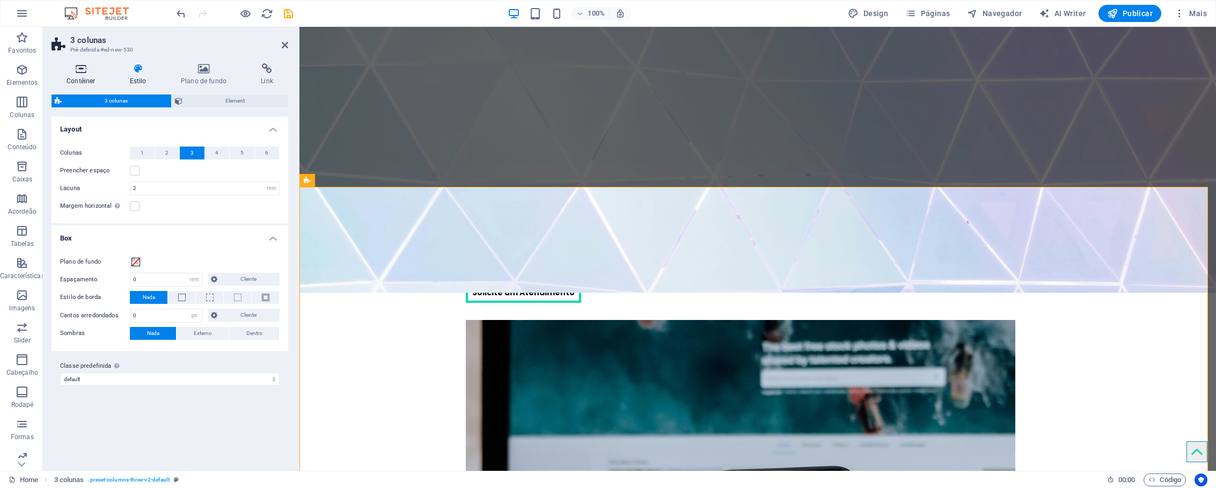
click at [79, 70] on icon at bounding box center [81, 68] width 59 height 11
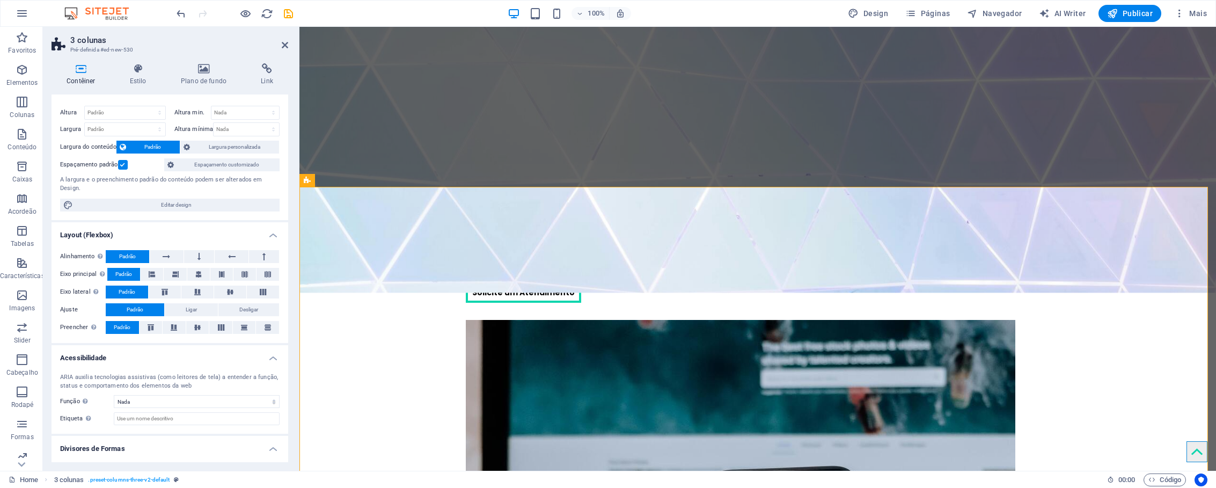
scroll to position [40, 0]
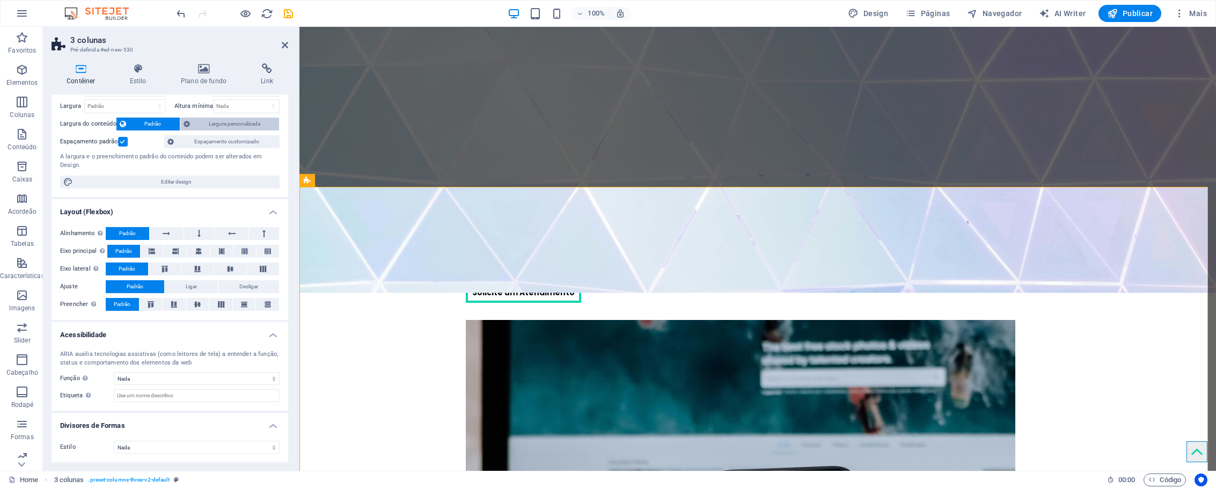
click at [197, 124] on span "Largura personalizada" at bounding box center [234, 123] width 83 height 13
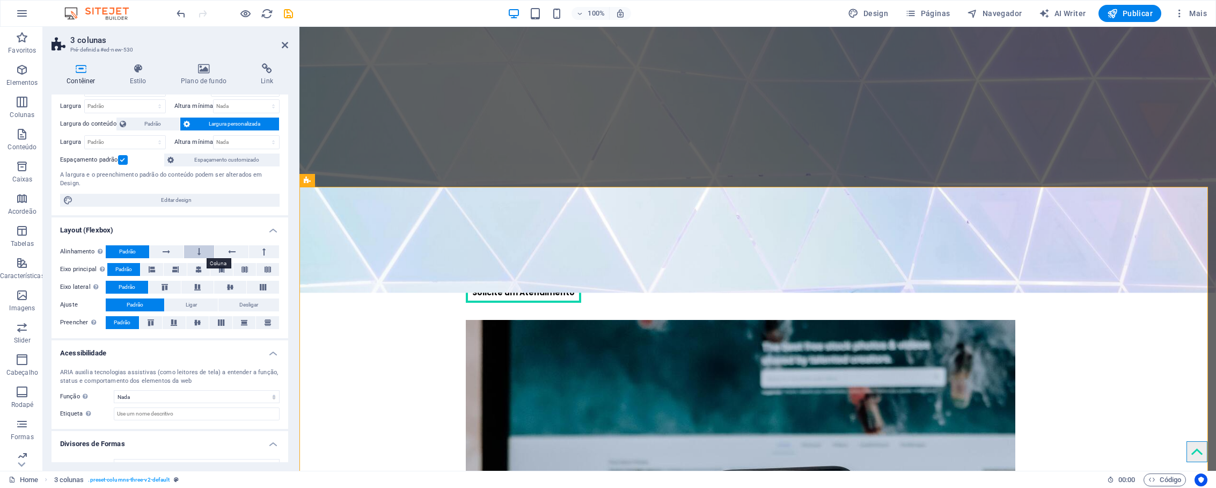
click at [197, 254] on icon at bounding box center [198, 251] width 3 height 13
click at [128, 251] on span "Padrão" at bounding box center [127, 251] width 17 height 13
click at [197, 268] on icon at bounding box center [198, 269] width 6 height 13
click at [220, 269] on icon at bounding box center [221, 269] width 6 height 13
click at [241, 269] on icon at bounding box center [244, 269] width 6 height 13
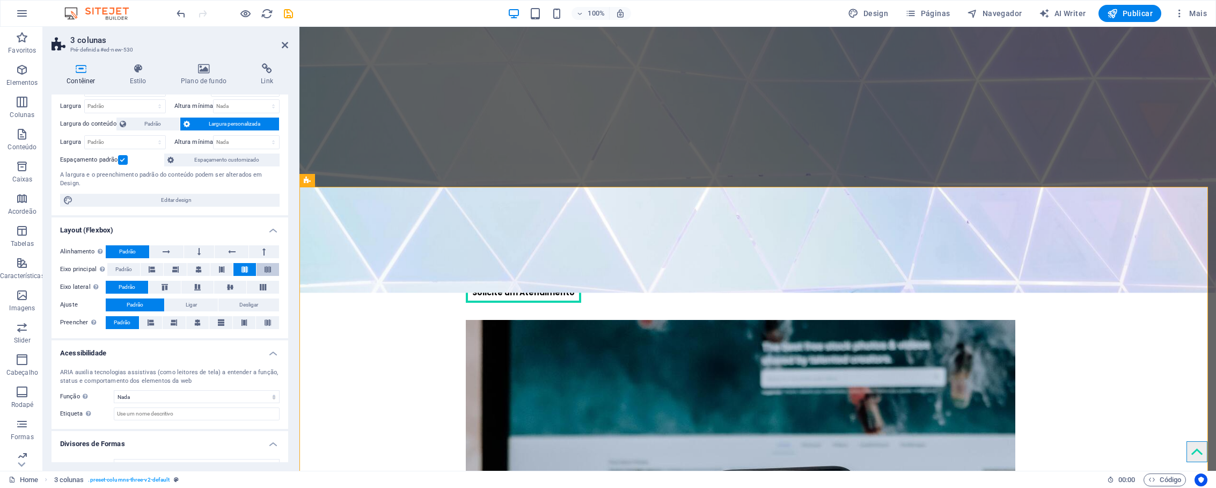
click at [265, 270] on icon at bounding box center [267, 269] width 6 height 13
click at [218, 269] on icon at bounding box center [221, 269] width 6 height 13
click at [199, 270] on icon at bounding box center [198, 269] width 6 height 13
click at [163, 288] on icon at bounding box center [164, 287] width 13 height 6
click at [258, 288] on icon at bounding box center [262, 287] width 13 height 6
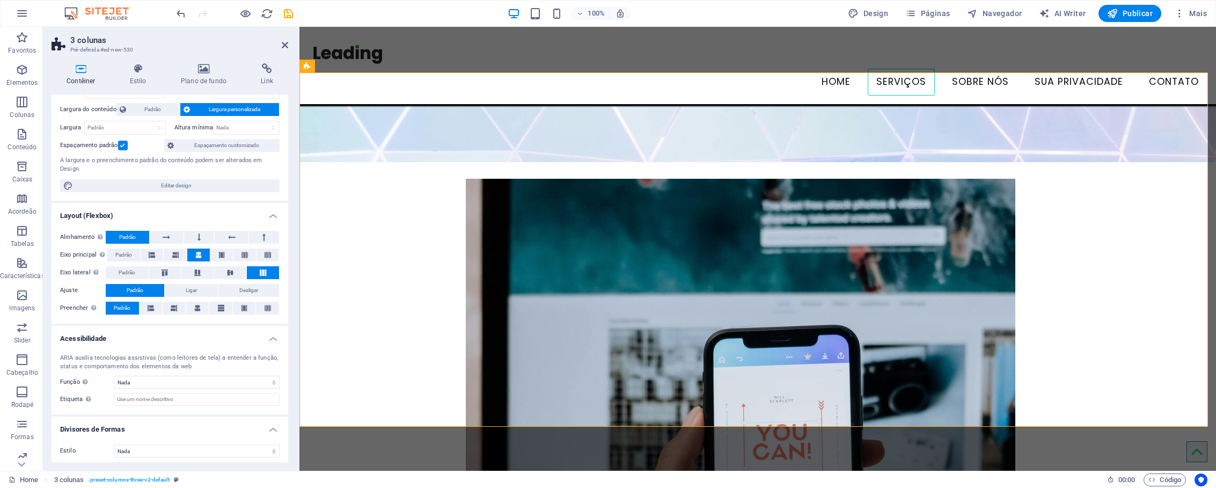
scroll to position [58, 0]
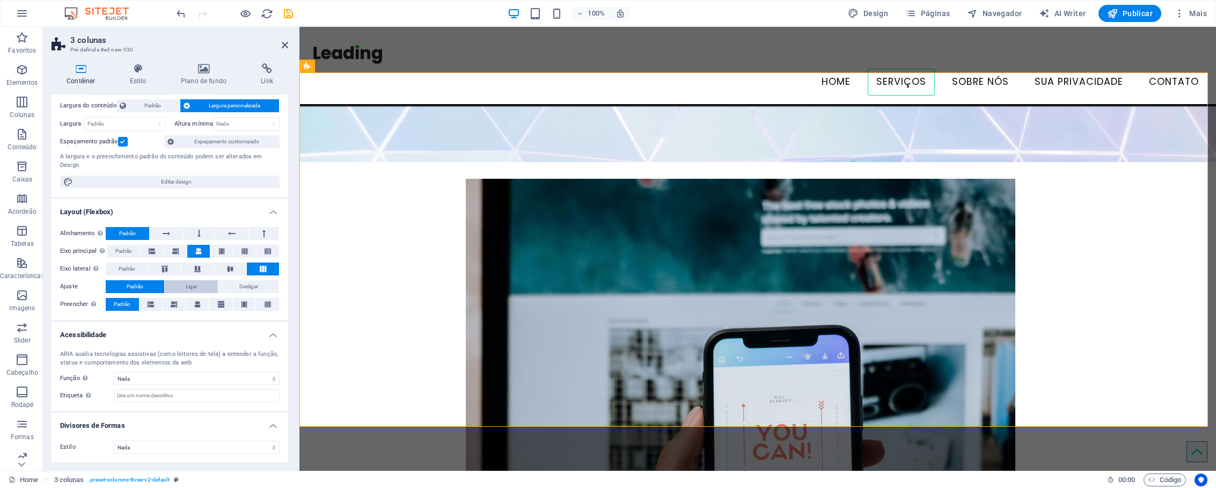
click at [190, 286] on span "Ligar" at bounding box center [191, 286] width 11 height 13
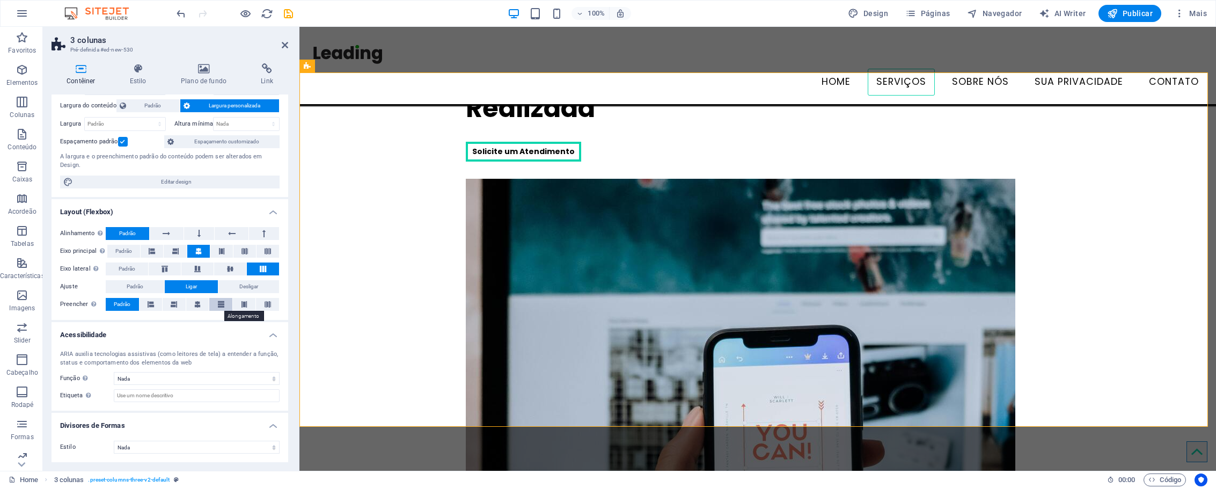
click at [219, 303] on icon at bounding box center [221, 304] width 6 height 13
click at [239, 304] on button at bounding box center [244, 304] width 23 height 13
click at [266, 304] on icon at bounding box center [267, 304] width 6 height 13
click at [130, 304] on span "Padrão" at bounding box center [122, 304] width 17 height 13
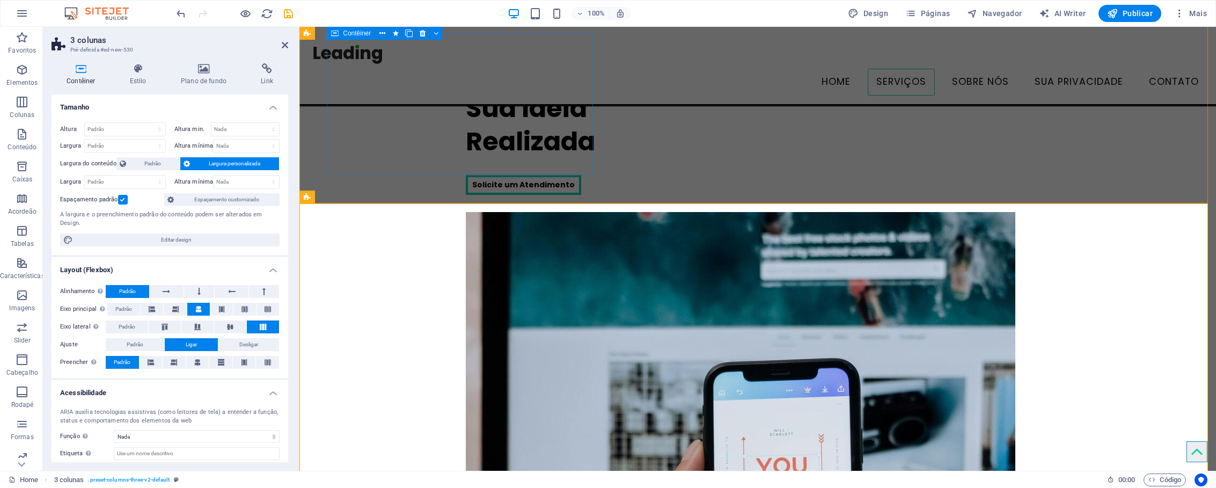
scroll to position [350, 0]
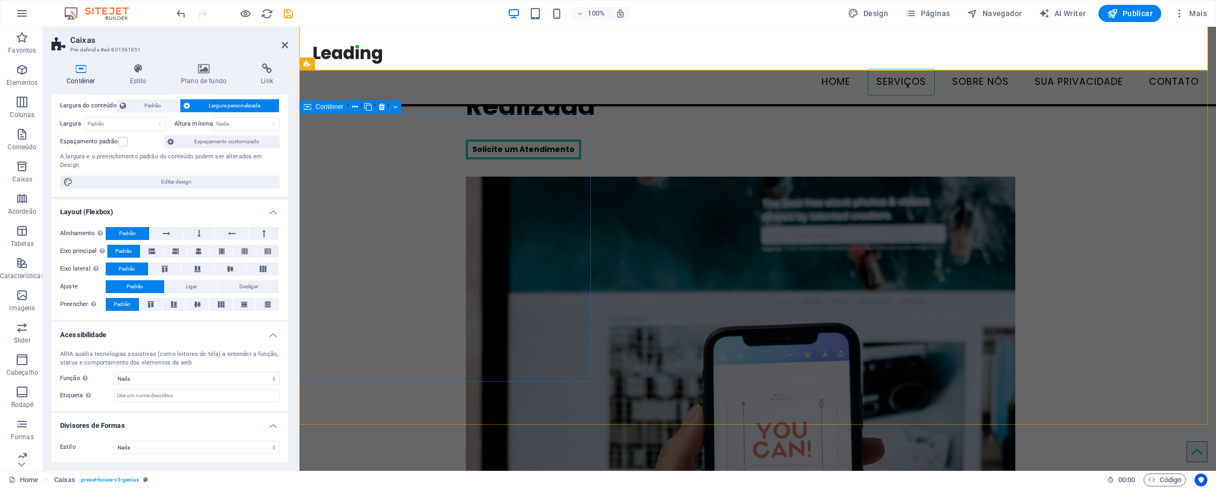
scroll to position [367, 0]
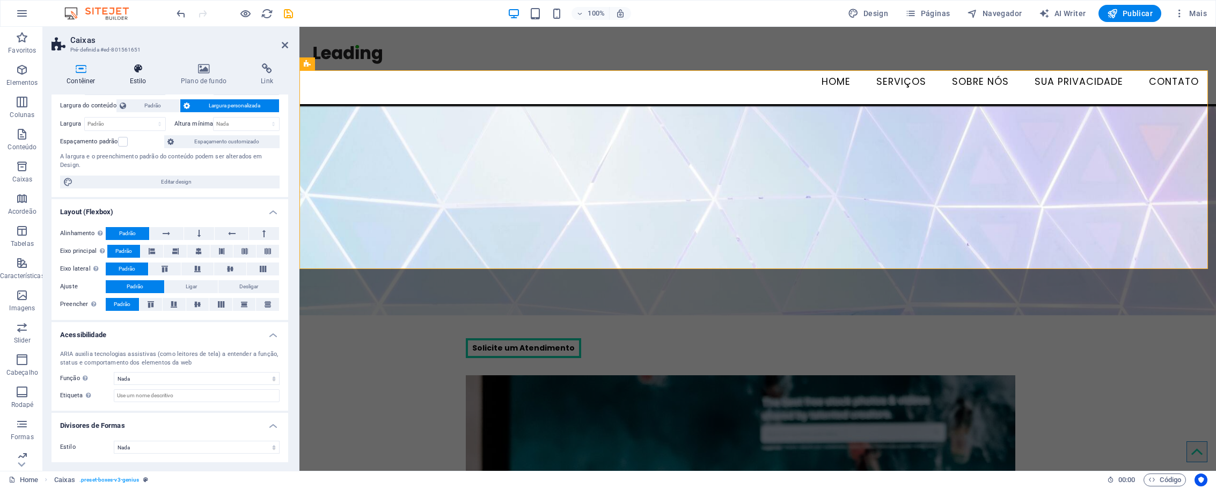
click at [143, 82] on h4 "Estilo" at bounding box center [140, 74] width 51 height 23
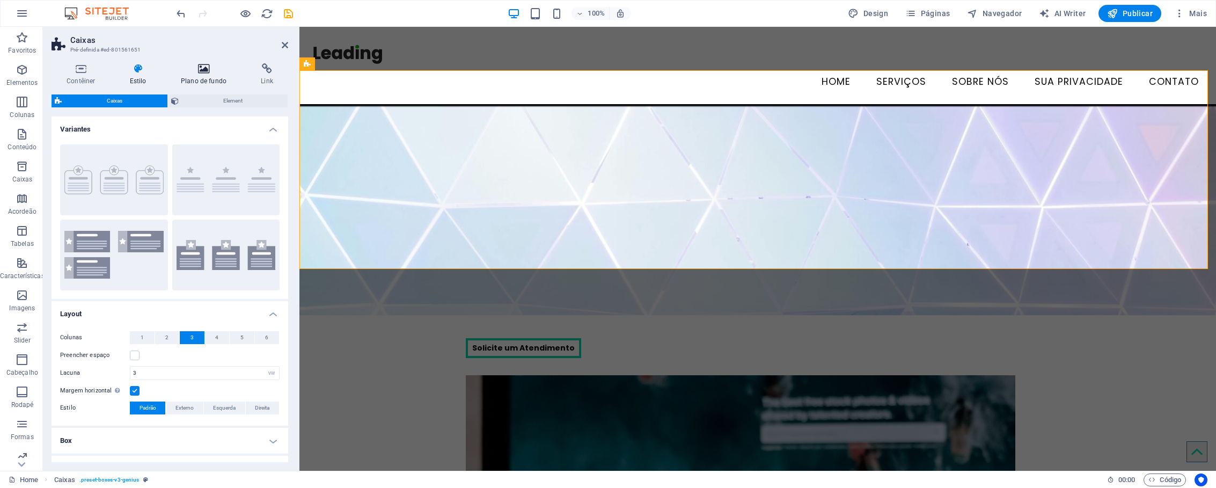
click at [197, 78] on h4 "Plano de fundo" at bounding box center [206, 74] width 80 height 23
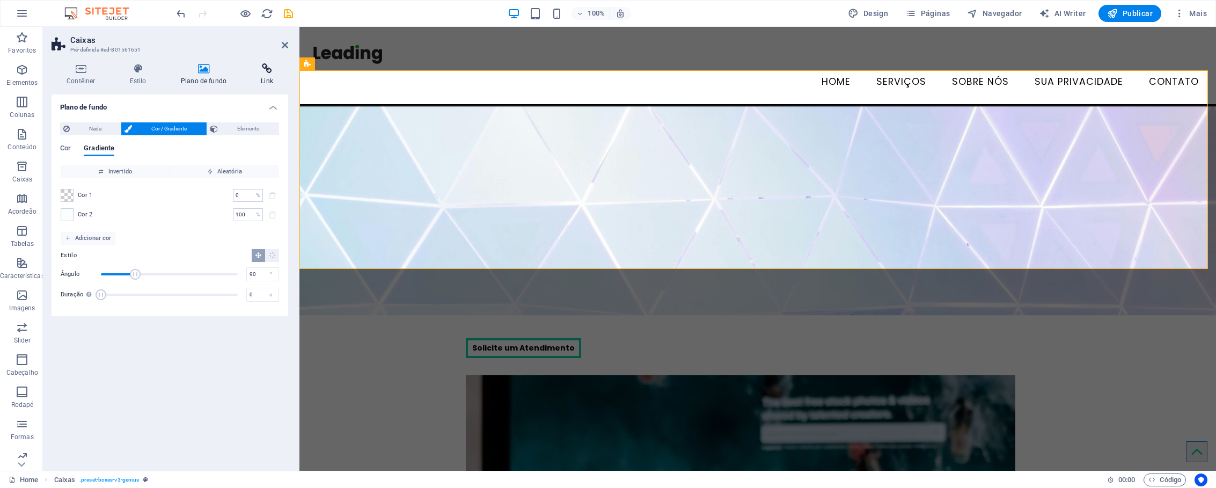
click at [268, 76] on h4 "Link" at bounding box center [267, 74] width 42 height 23
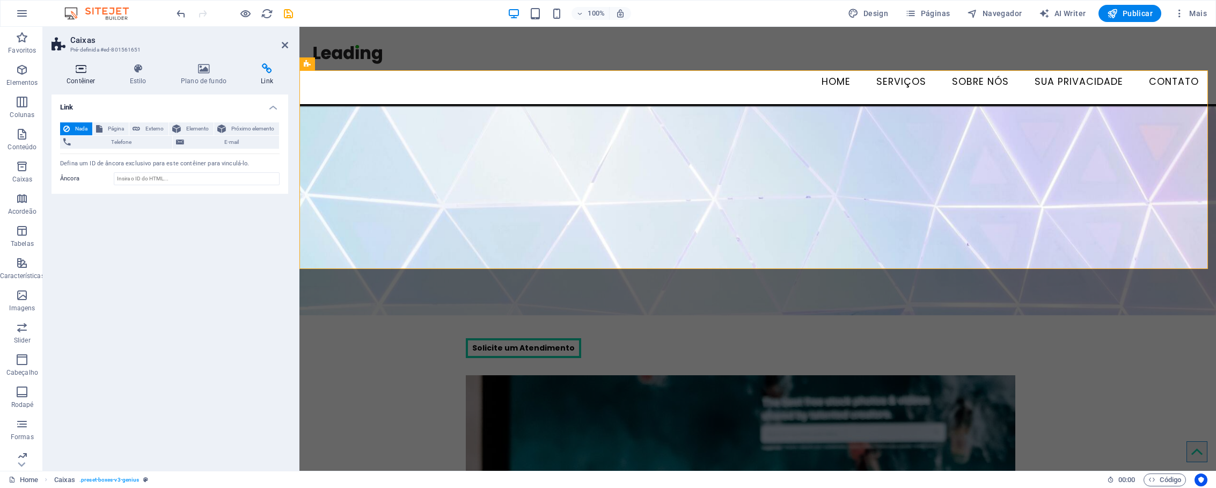
click at [82, 71] on icon at bounding box center [81, 68] width 59 height 11
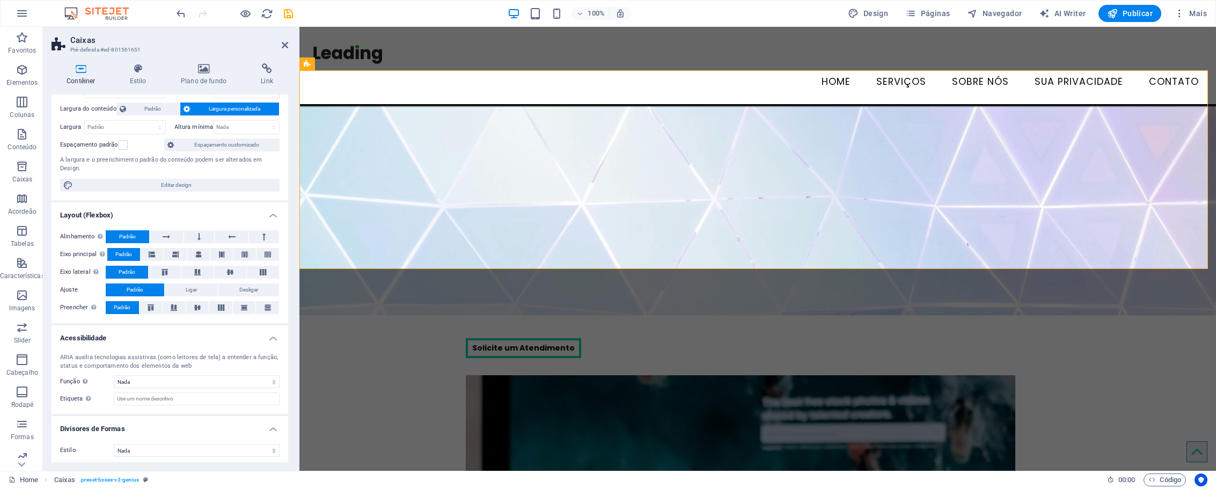
scroll to position [58, 0]
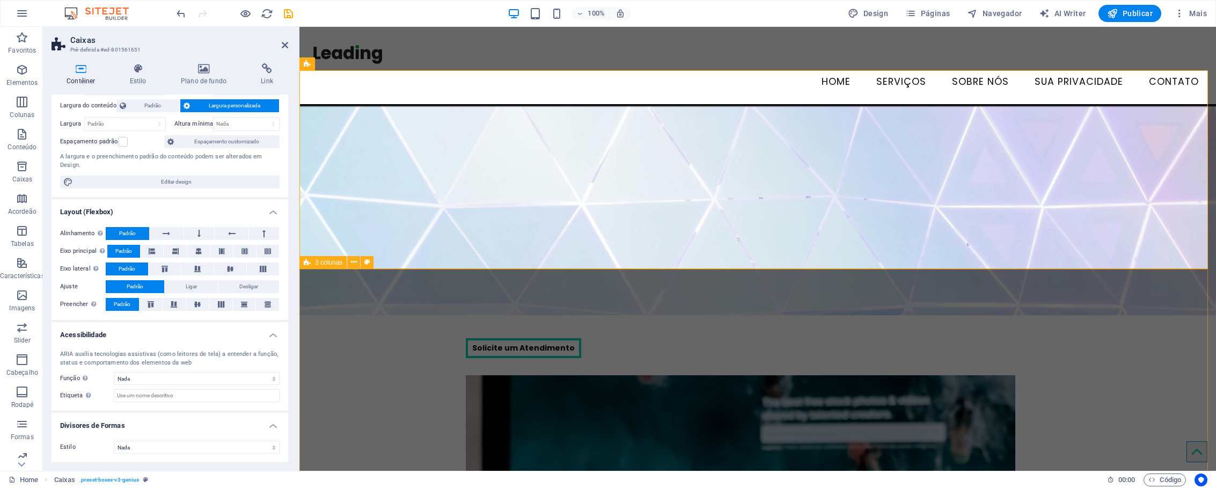
click at [329, 262] on span "3 colunas" at bounding box center [328, 262] width 27 height 6
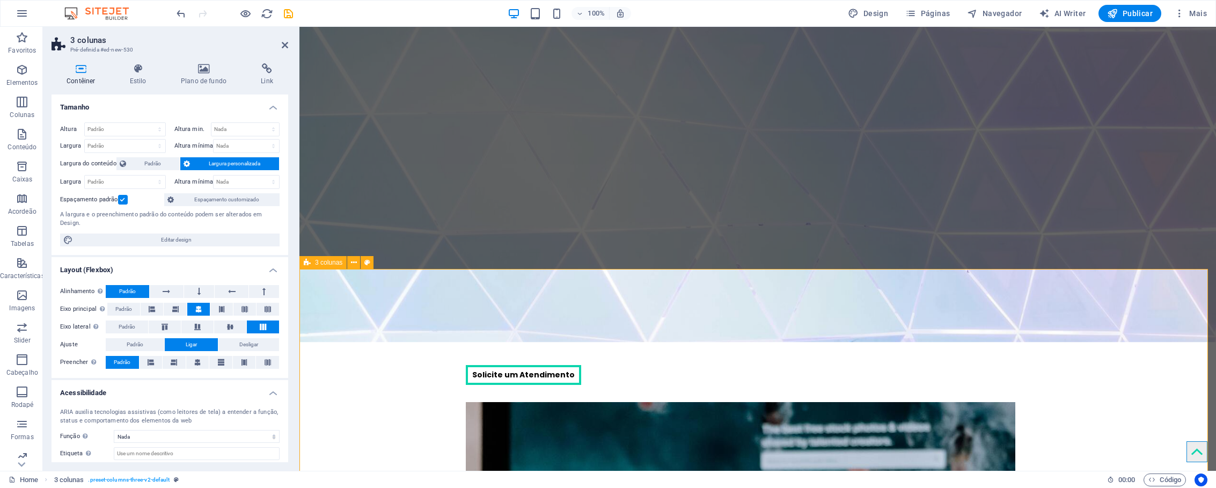
click at [319, 263] on span "3 colunas" at bounding box center [328, 262] width 27 height 6
click at [157, 181] on select "Padrão px rem % em vh vw" at bounding box center [125, 181] width 80 height 13
select select "vw"
click at [149, 175] on select "Padrão px rem % em vh vw" at bounding box center [125, 181] width 80 height 13
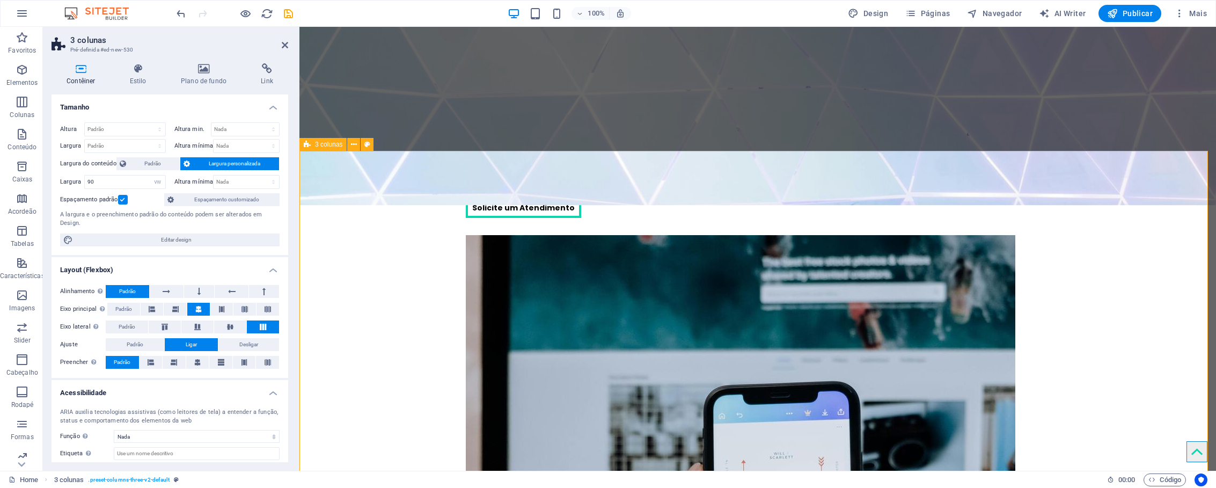
scroll to position [550, 0]
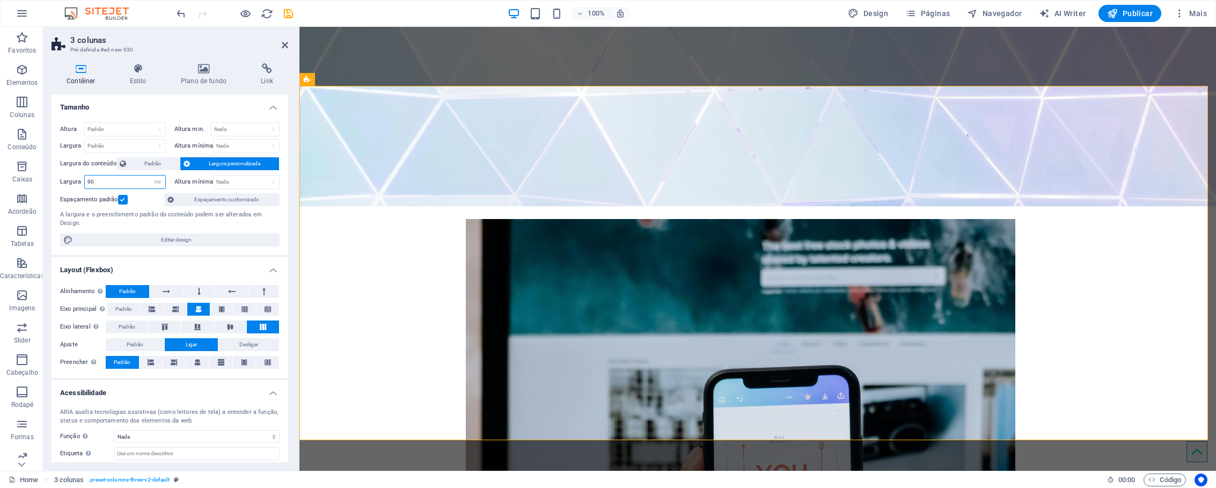
click at [117, 180] on input "90" at bounding box center [125, 181] width 80 height 13
type input "95"
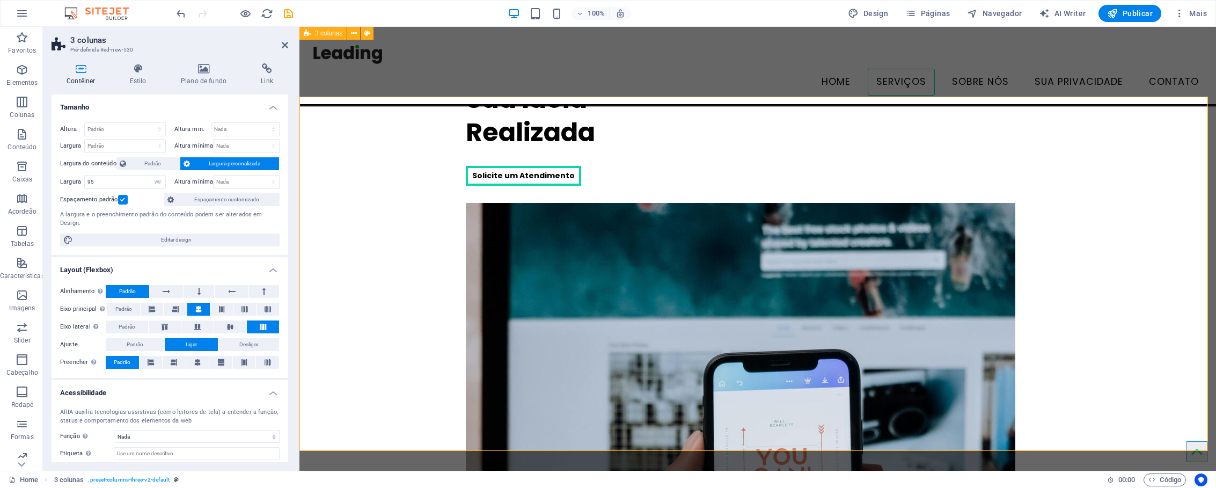
scroll to position [535, 0]
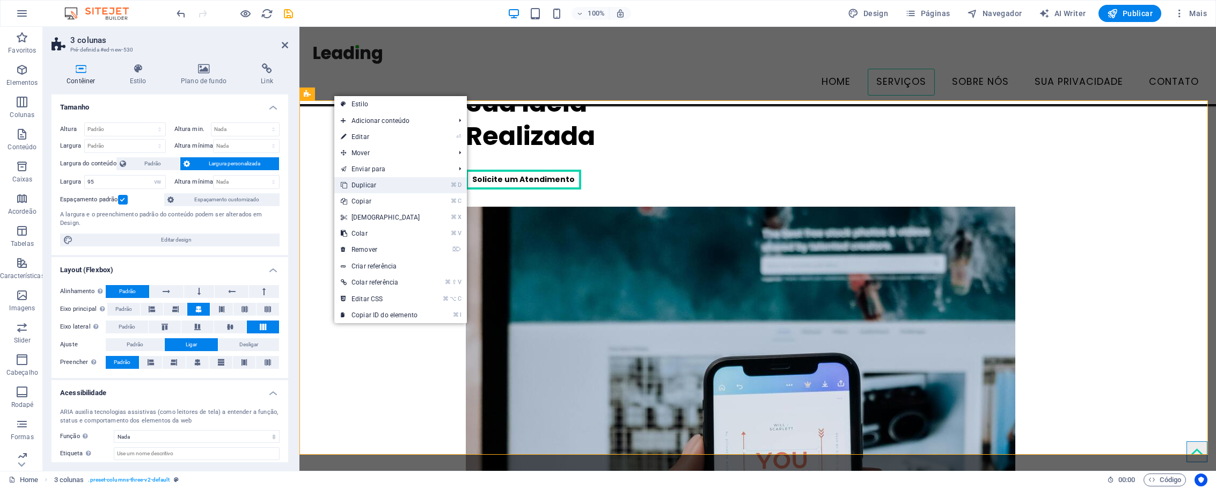
click at [378, 183] on link "⌘ D Duplicar" at bounding box center [380, 185] width 92 height 16
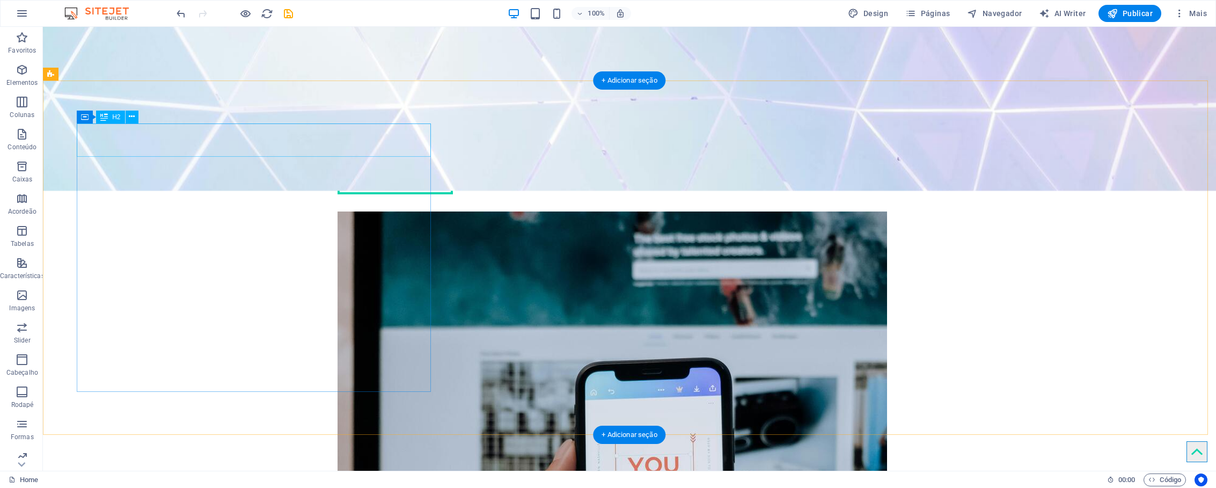
scroll to position [910, 0]
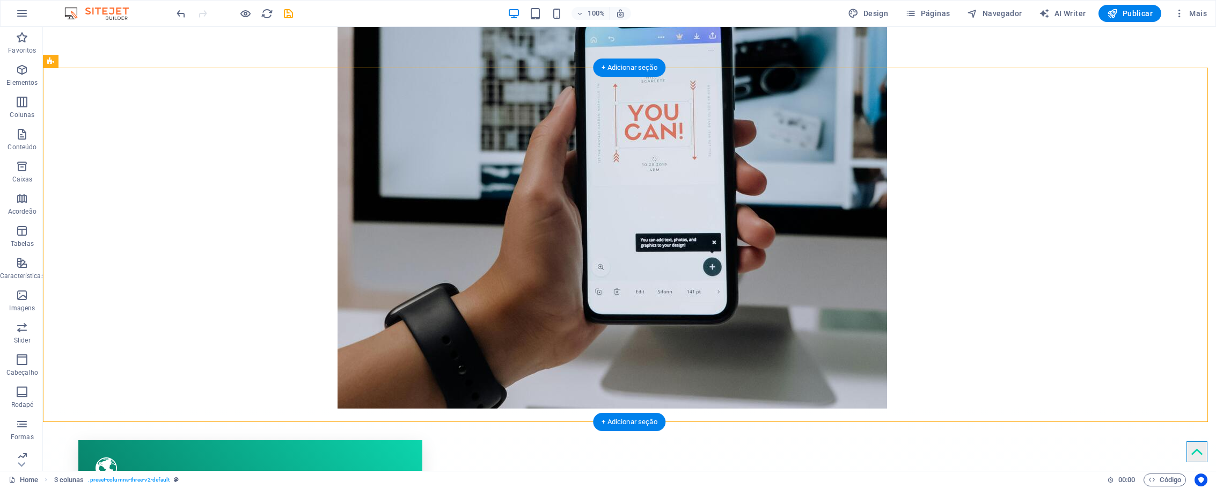
drag, startPoint x: 939, startPoint y: 119, endPoint x: 907, endPoint y: 123, distance: 31.9
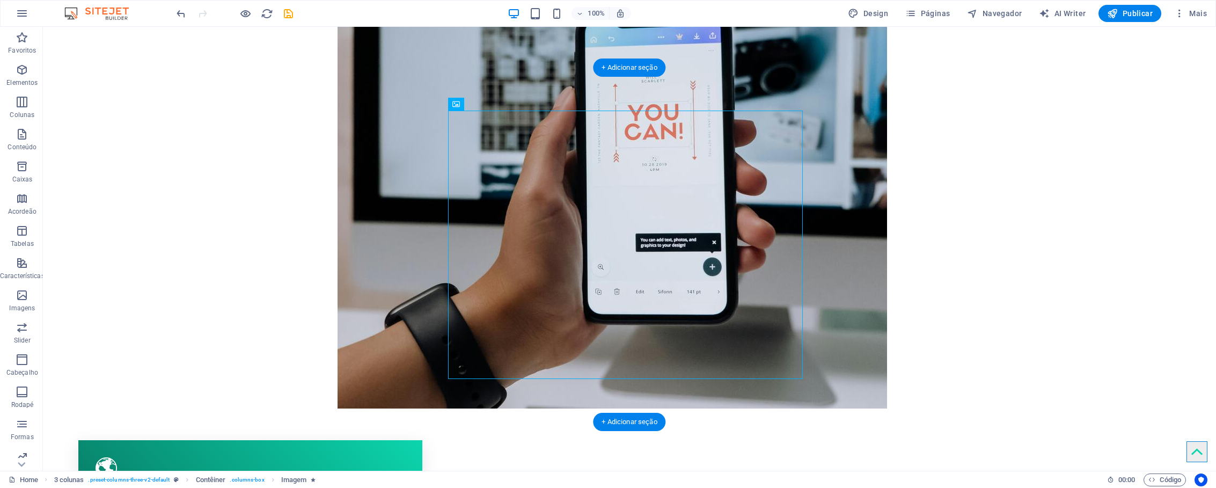
drag, startPoint x: 607, startPoint y: 130, endPoint x: 695, endPoint y: 134, distance: 87.5
drag, startPoint x: 469, startPoint y: 103, endPoint x: 459, endPoint y: 104, distance: 10.2
click at [459, 104] on div "Contêiner" at bounding box center [456, 104] width 16 height 13
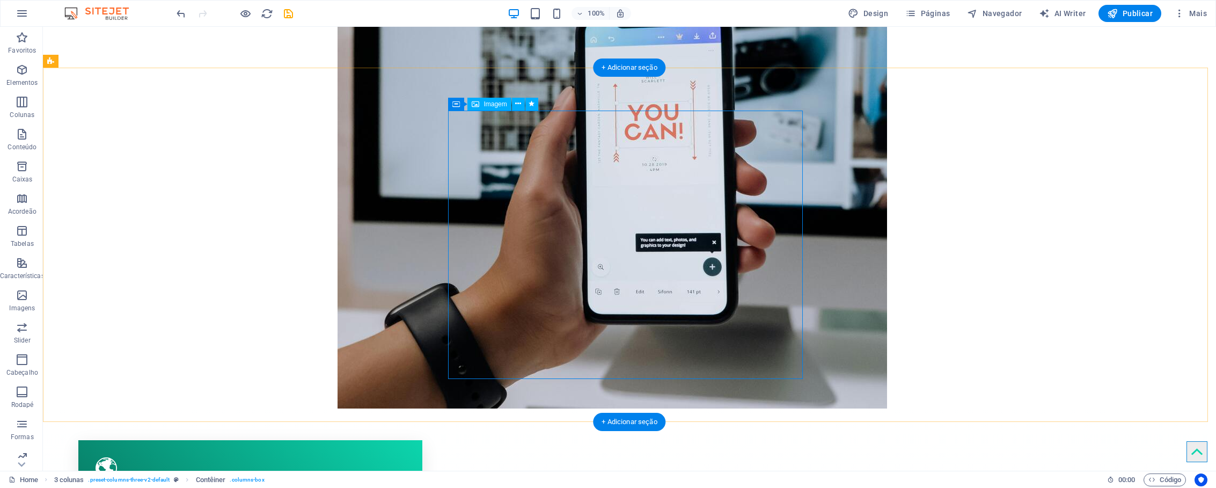
click at [495, 101] on span "Imagem" at bounding box center [494, 104] width 23 height 6
click at [496, 105] on span "Imagem" at bounding box center [494, 104] width 23 height 6
select select "px"
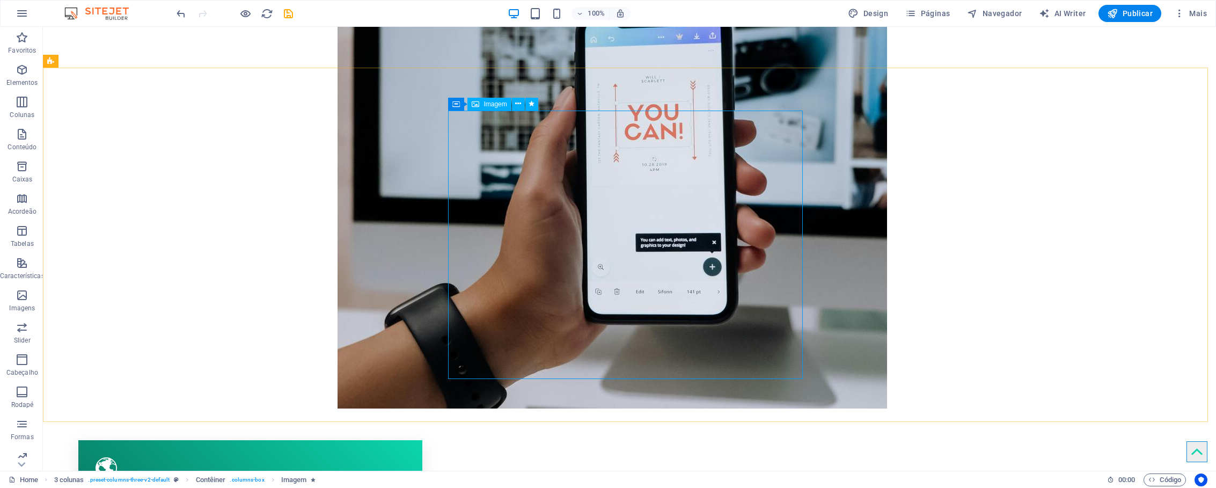
select select "%"
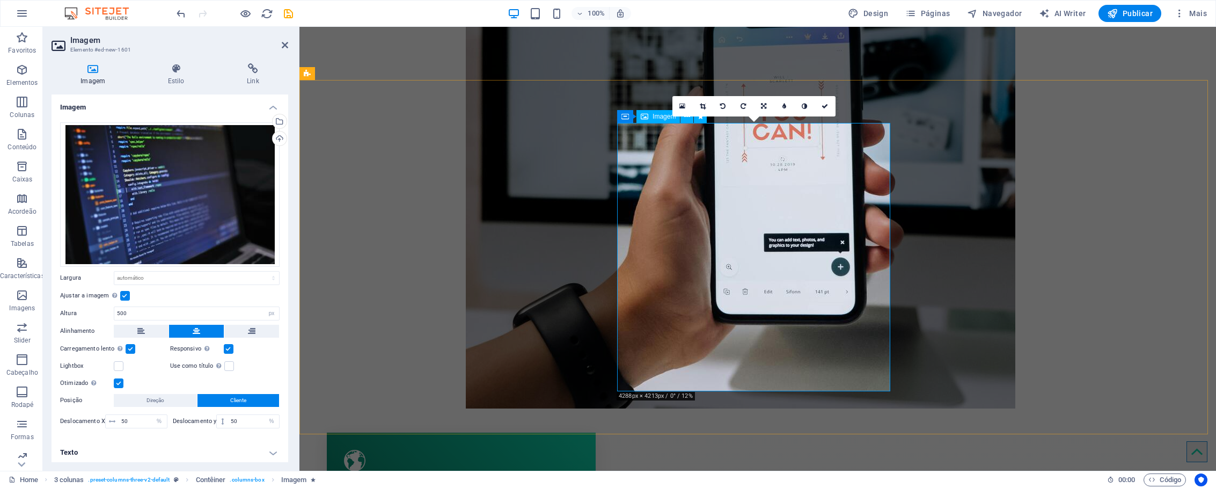
click at [658, 118] on span "Imagem" at bounding box center [663, 116] width 23 height 6
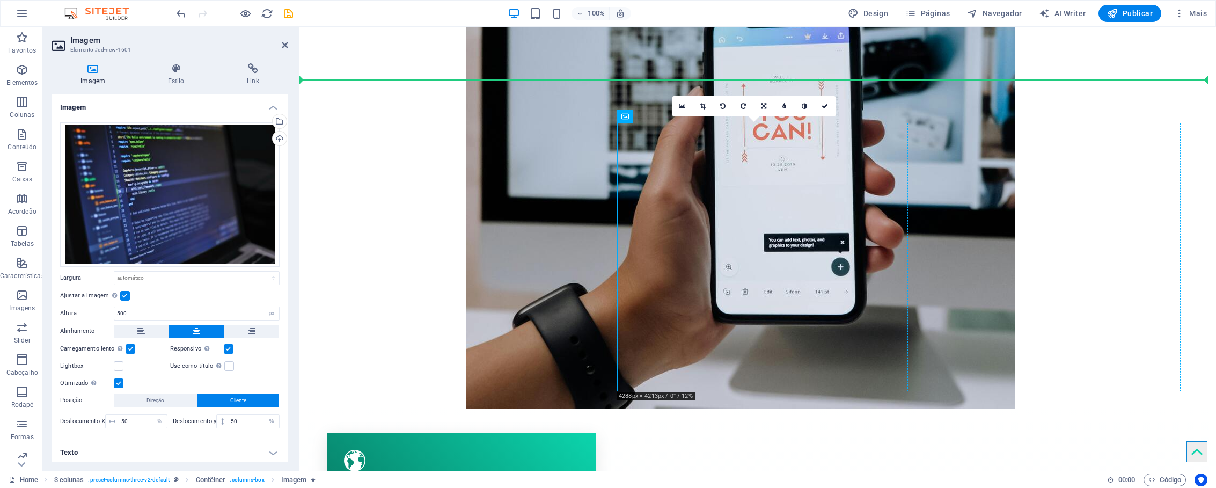
drag, startPoint x: 672, startPoint y: 128, endPoint x: 928, endPoint y: 137, distance: 256.1
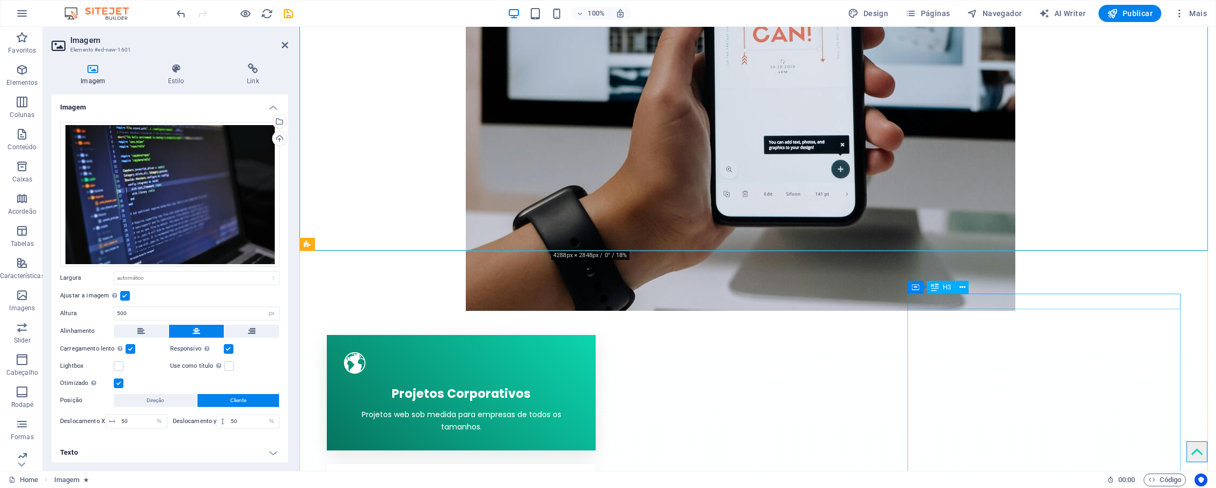
scroll to position [995, 0]
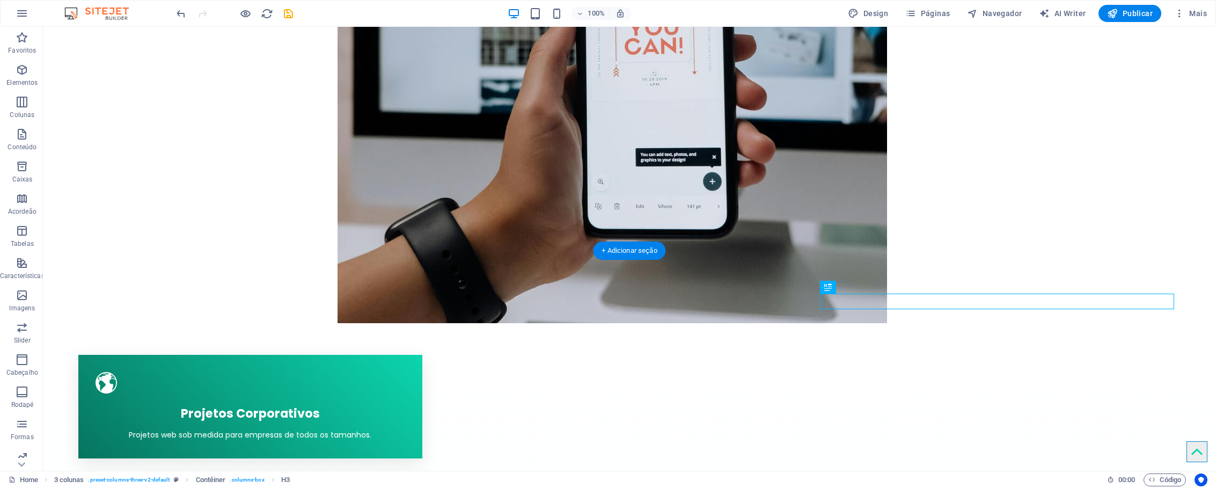
drag, startPoint x: 735, startPoint y: 300, endPoint x: 630, endPoint y: 303, distance: 105.7
drag, startPoint x: 963, startPoint y: 299, endPoint x: 546, endPoint y: 307, distance: 418.0
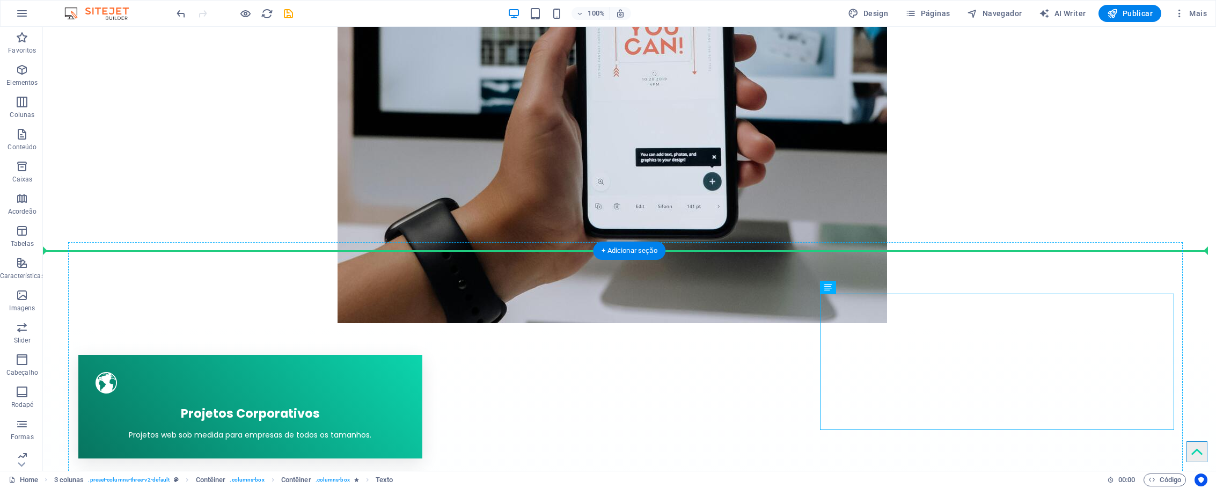
drag, startPoint x: 943, startPoint y: 329, endPoint x: 545, endPoint y: 328, distance: 398.1
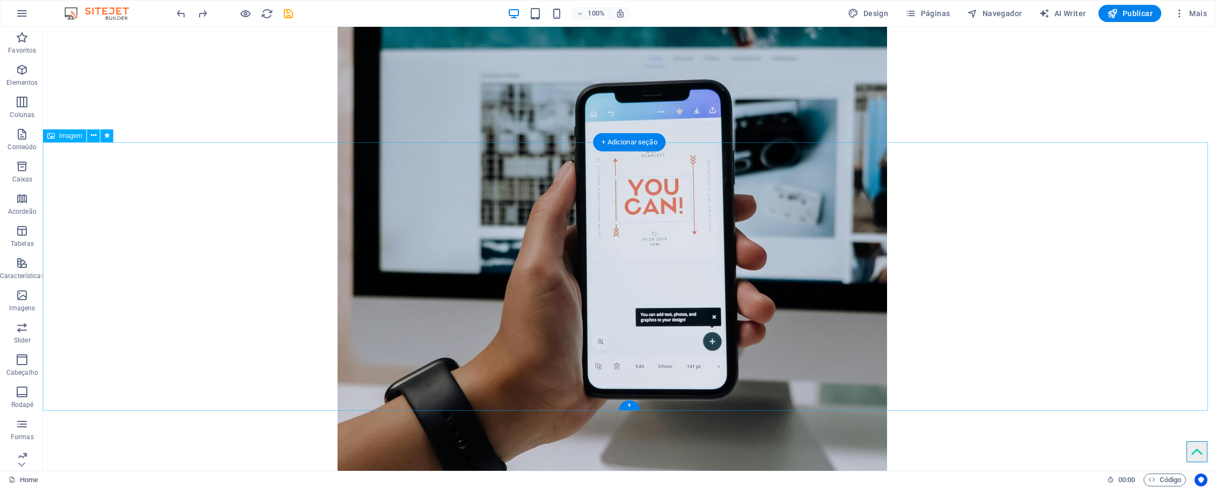
scroll to position [1062, 0]
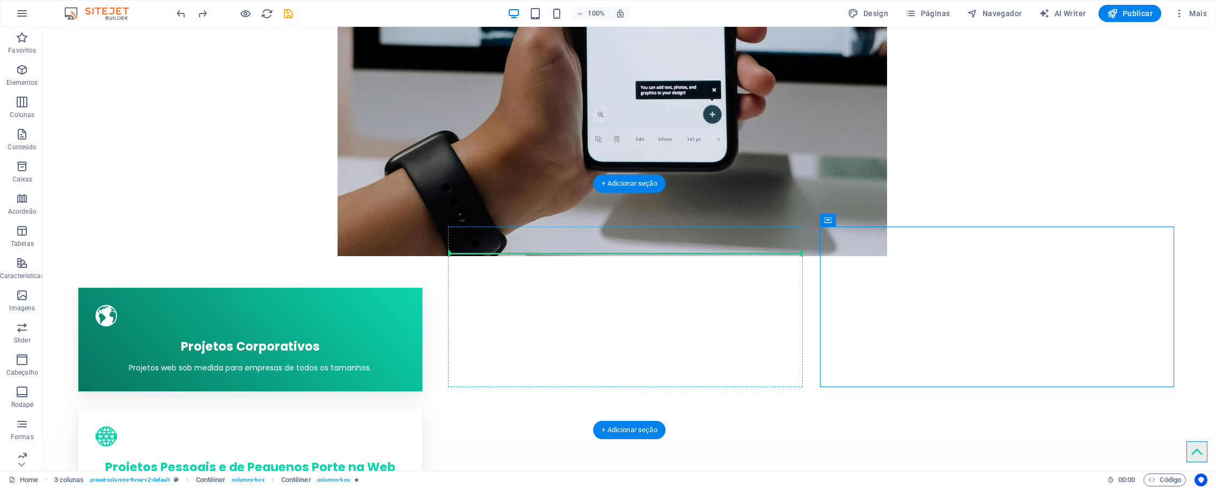
drag, startPoint x: 891, startPoint y: 247, endPoint x: 547, endPoint y: 252, distance: 343.4
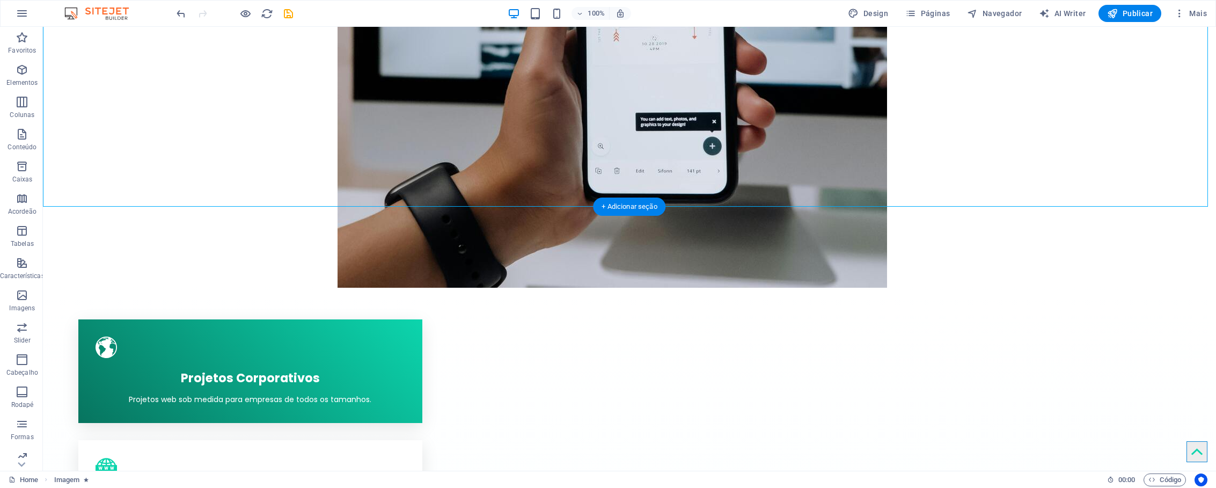
scroll to position [1056, 0]
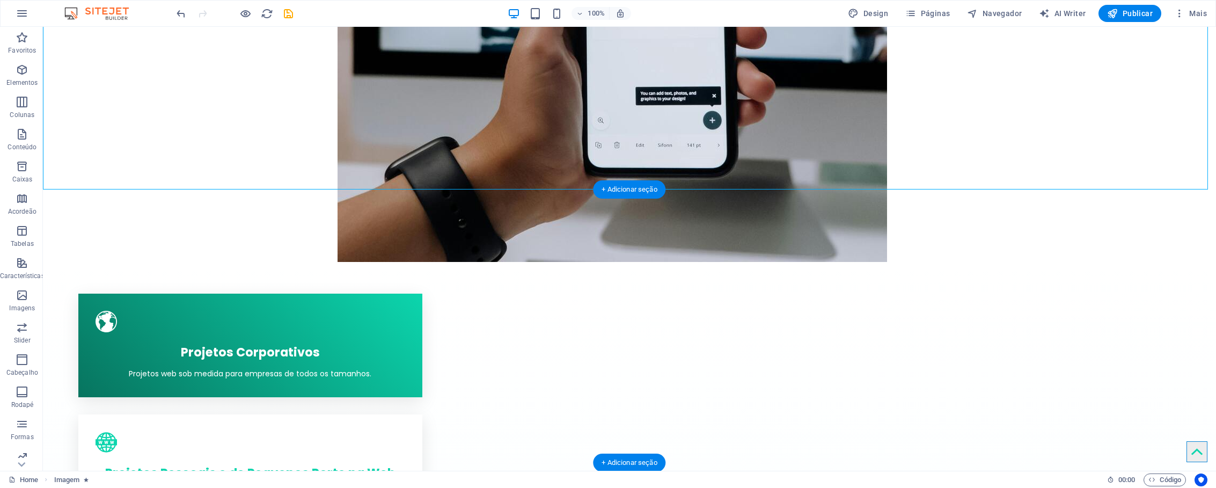
drag, startPoint x: 595, startPoint y: 153, endPoint x: 891, endPoint y: 251, distance: 311.5
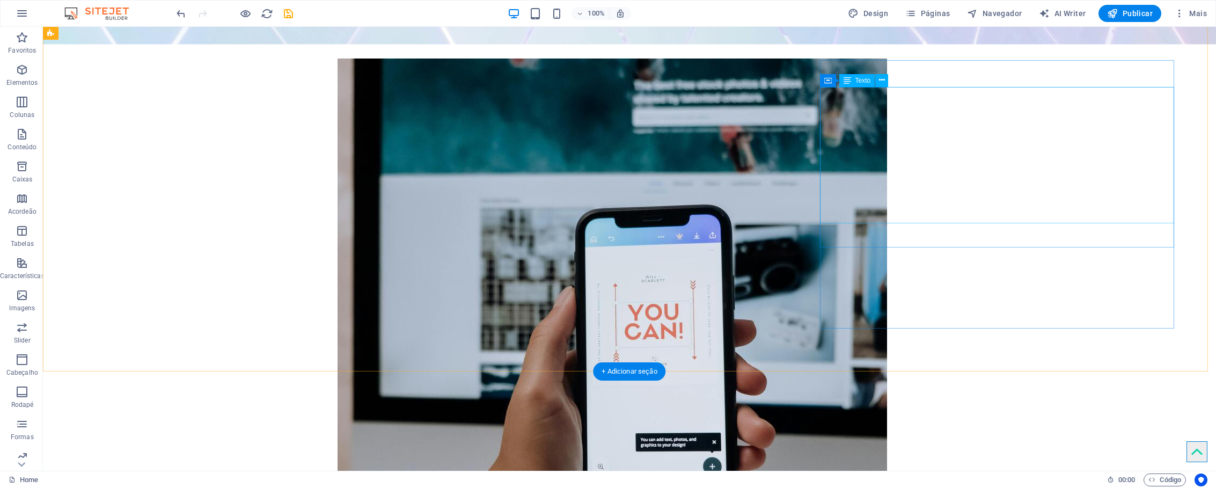
scroll to position [832, 0]
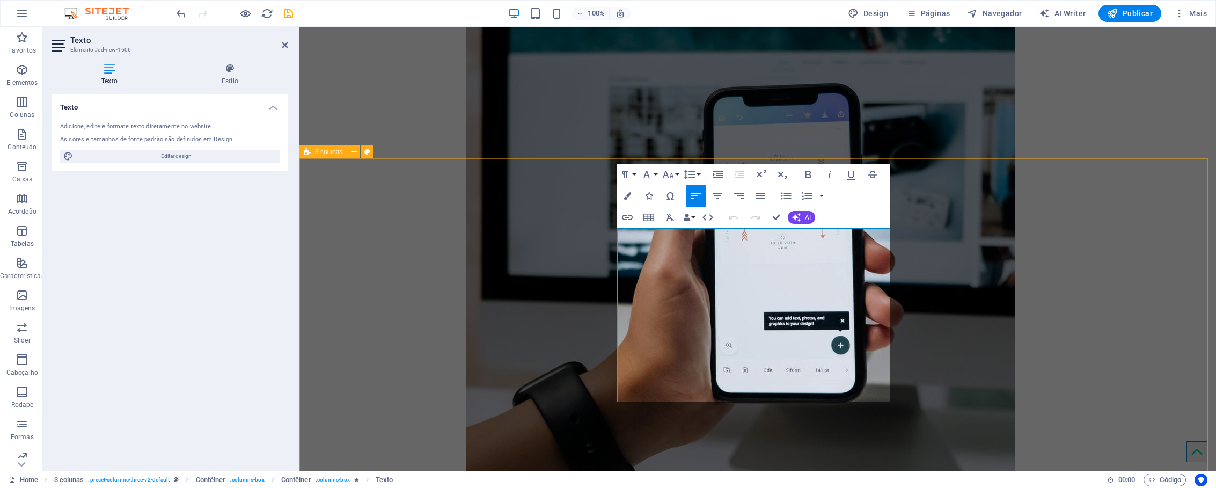
drag, startPoint x: 656, startPoint y: 305, endPoint x: 615, endPoint y: 237, distance: 79.9
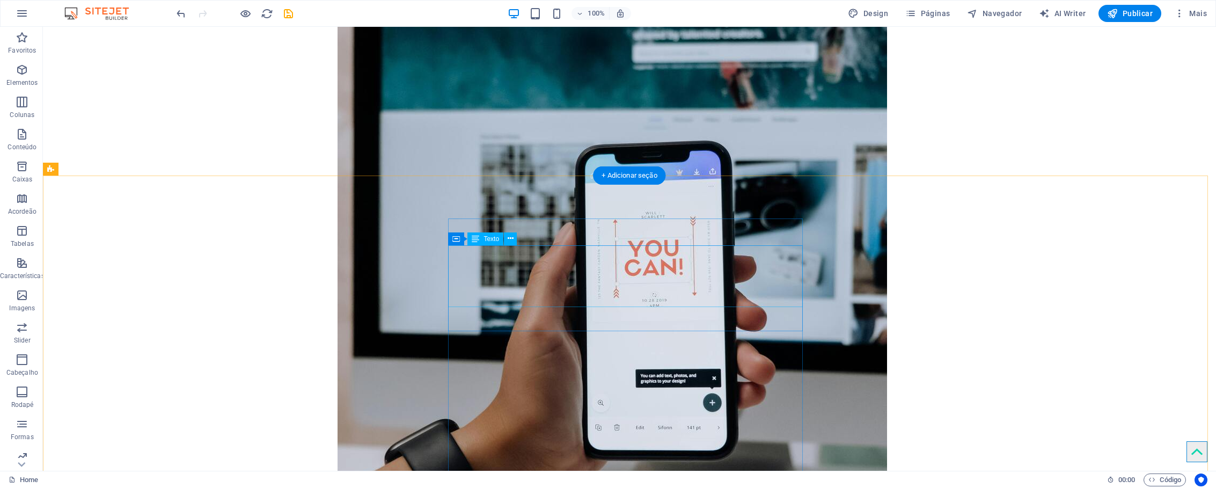
scroll to position [854, 0]
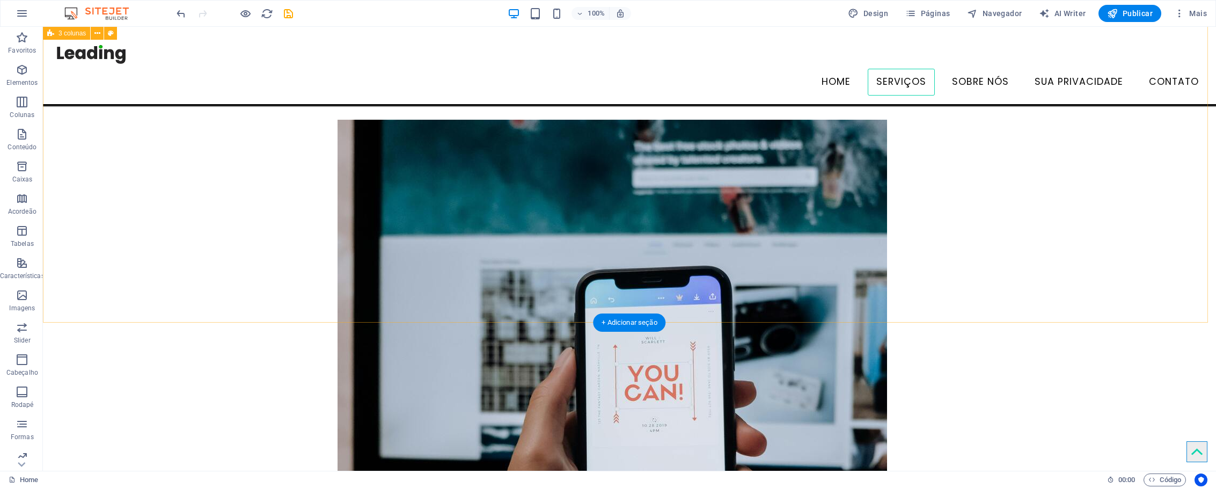
scroll to position [550, 0]
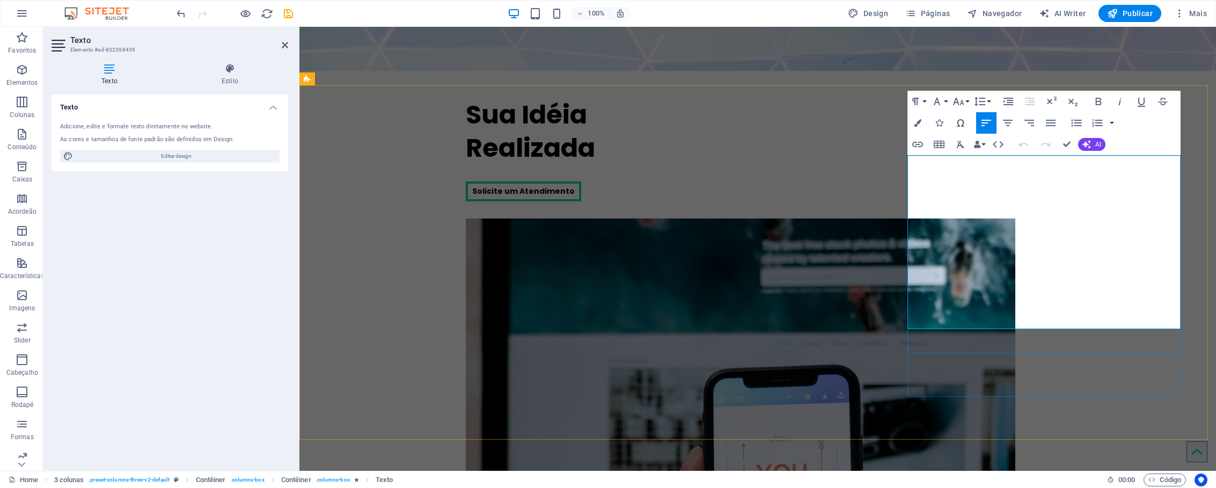
drag, startPoint x: 924, startPoint y: 249, endPoint x: 978, endPoint y: 314, distance: 85.0
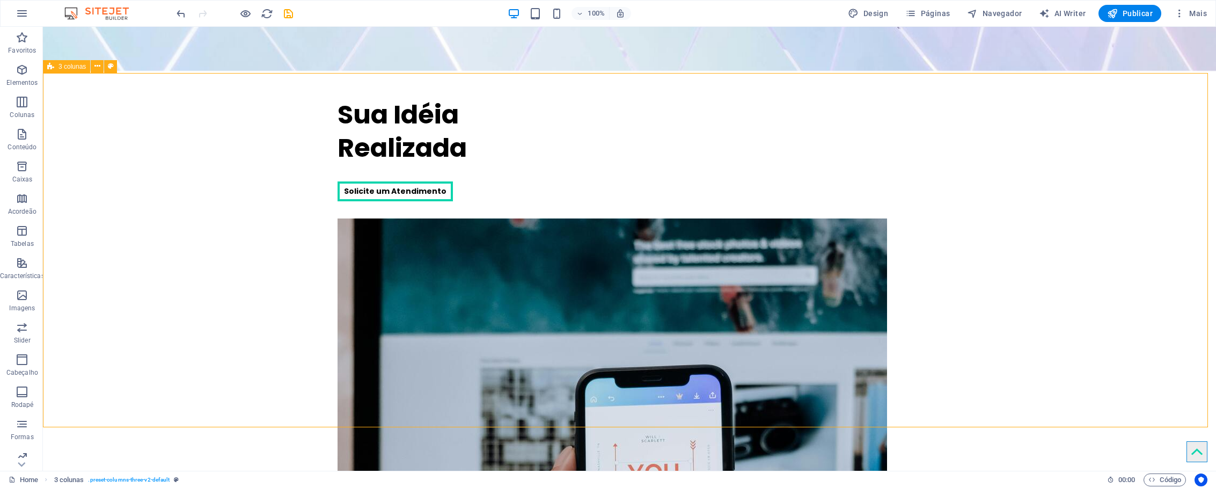
click at [69, 65] on span "3 colunas" at bounding box center [71, 66] width 27 height 6
select select "vw"
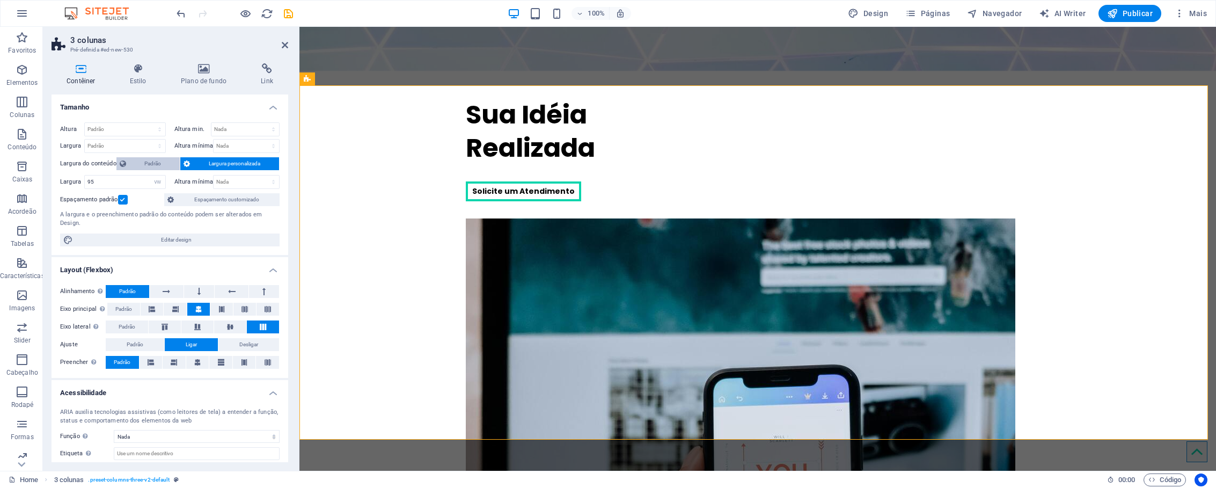
click at [140, 164] on span "Padrão" at bounding box center [153, 163] width 48 height 13
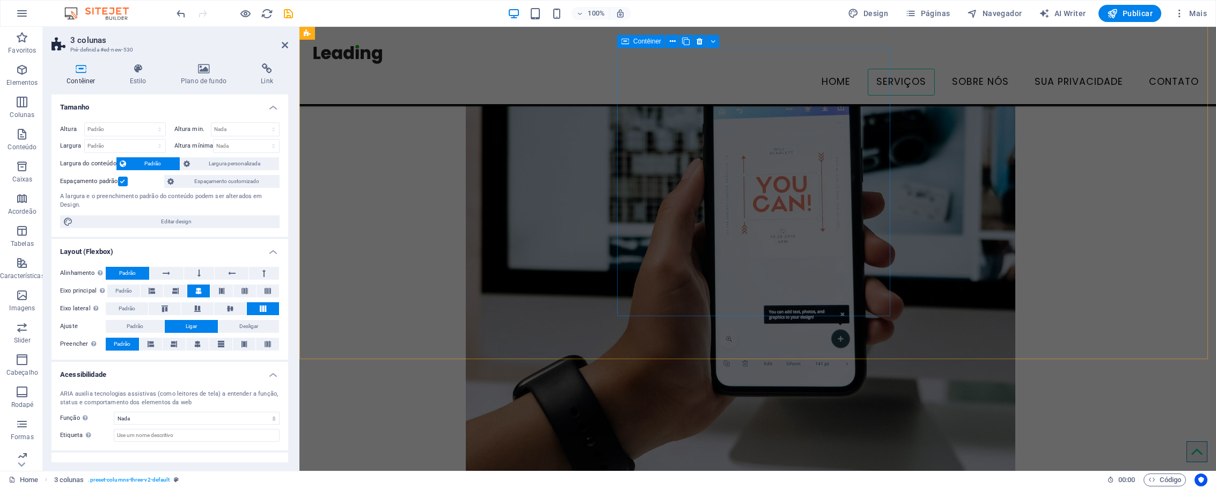
scroll to position [749, 0]
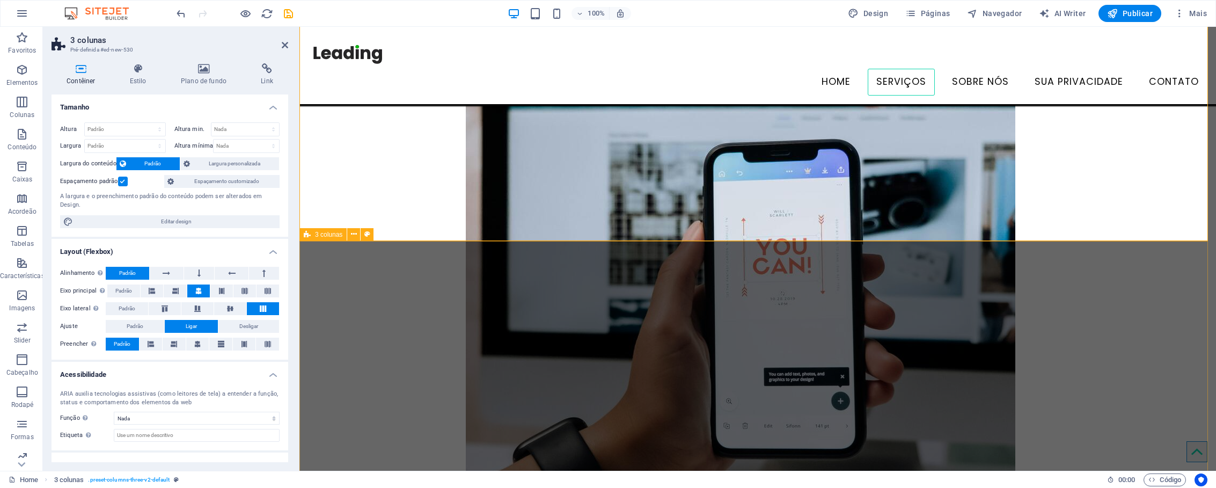
click at [328, 237] on span "3 colunas" at bounding box center [328, 234] width 27 height 6
click at [327, 237] on span "3 colunas" at bounding box center [328, 234] width 27 height 6
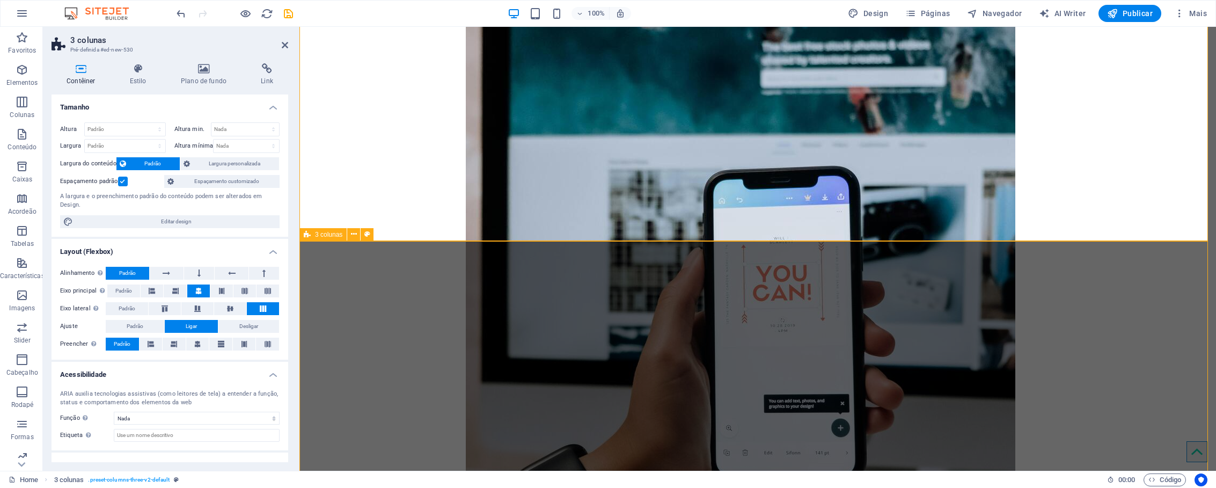
scroll to position [736, 0]
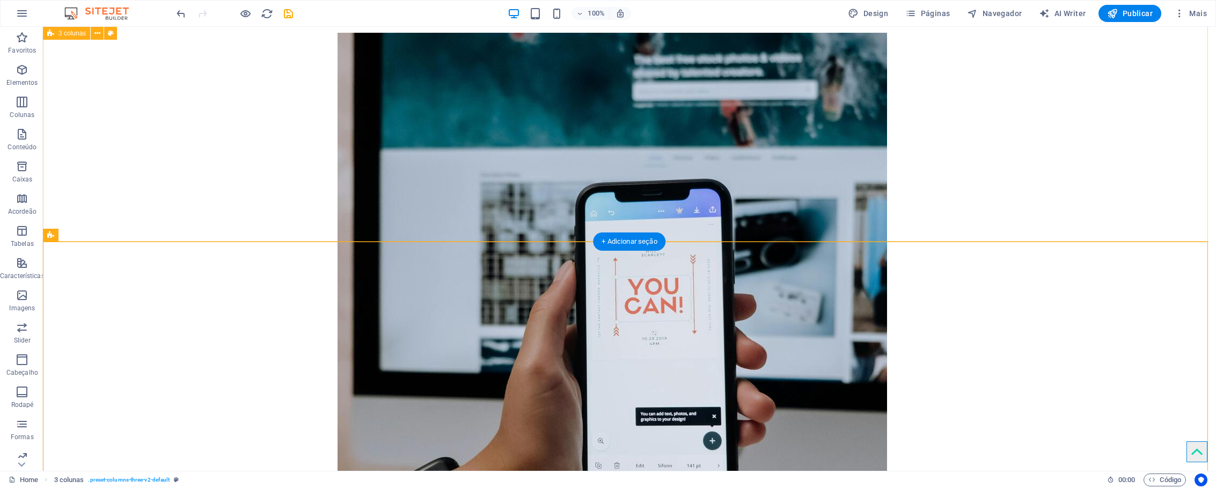
click at [78, 238] on span "3 colunas" at bounding box center [71, 235] width 27 height 6
select select "vw"
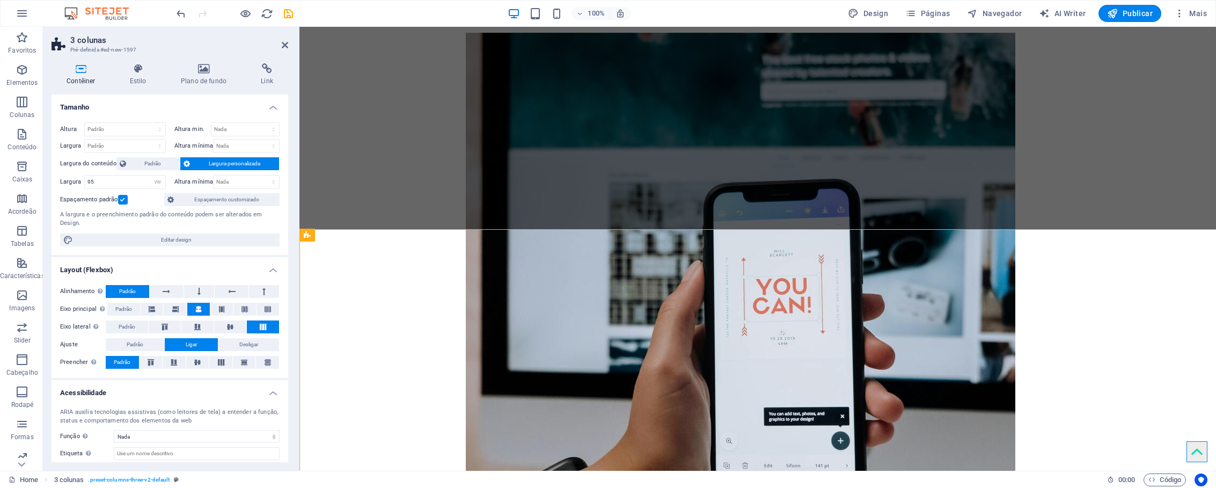
scroll to position [748, 0]
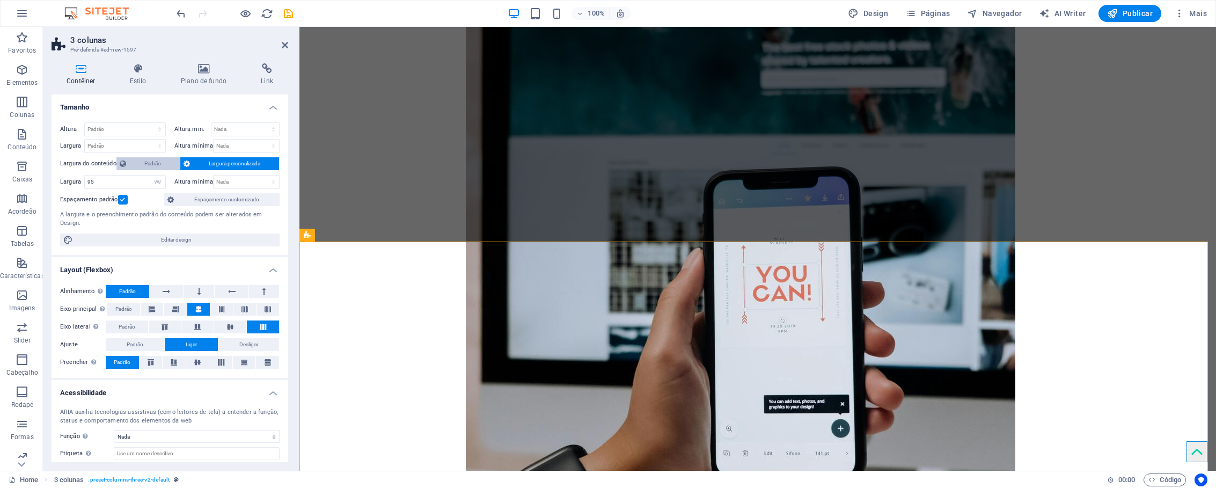
click at [145, 164] on span "Padrão" at bounding box center [153, 163] width 48 height 13
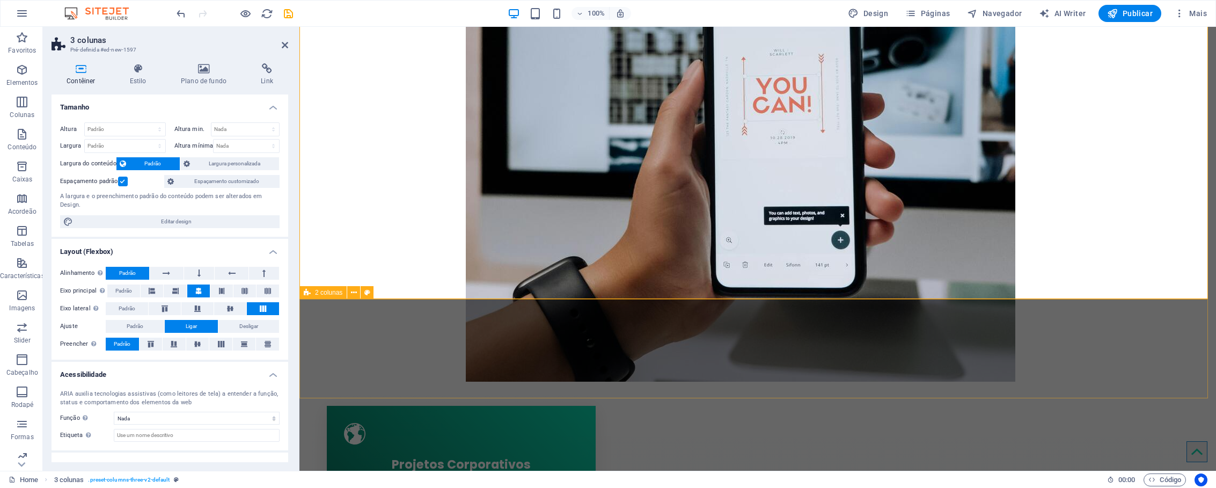
scroll to position [1052, 0]
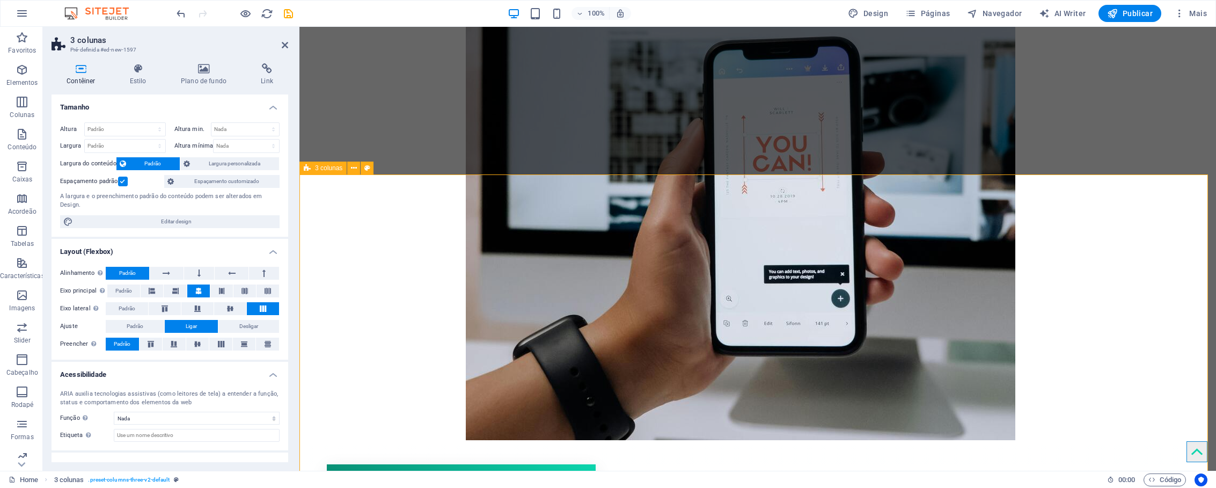
scroll to position [885, 0]
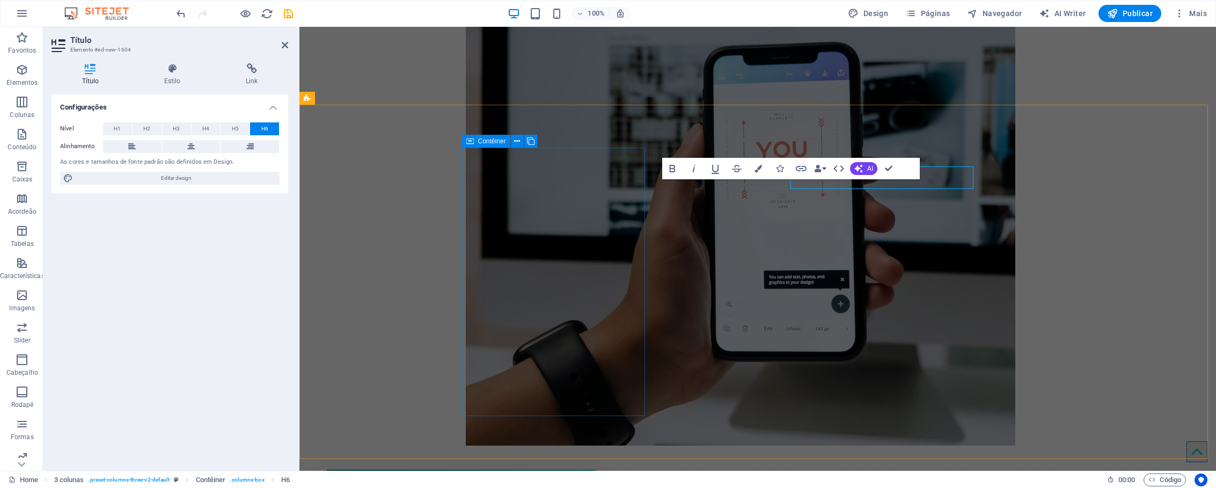
scroll to position [885, 0]
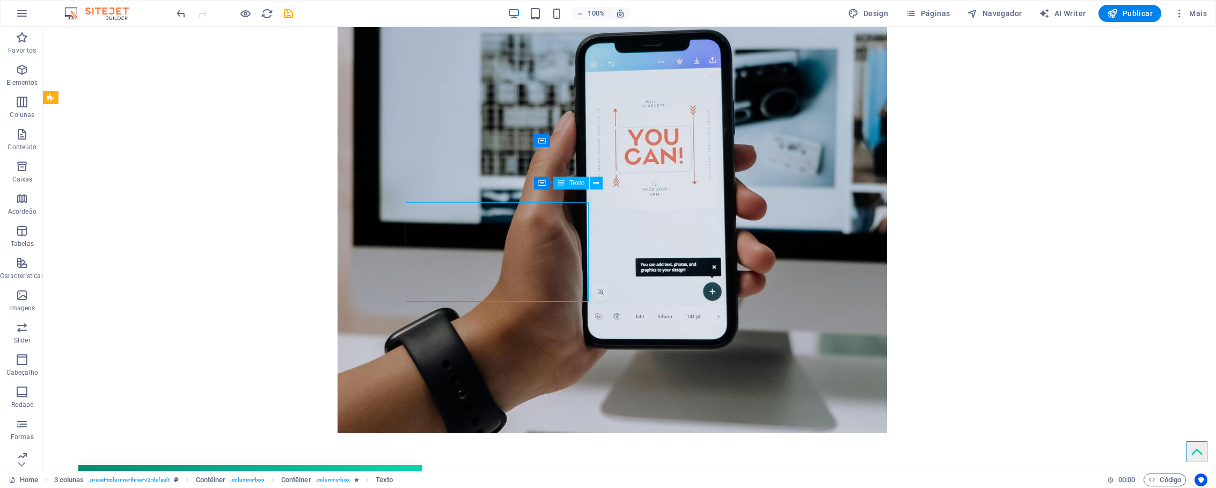
scroll to position [873, 0]
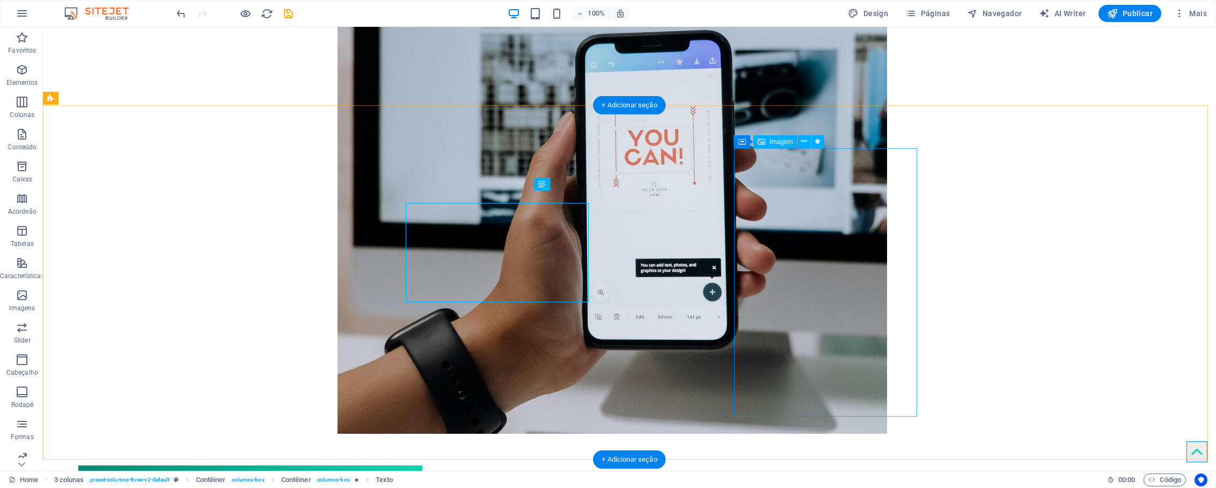
scroll to position [872, 0]
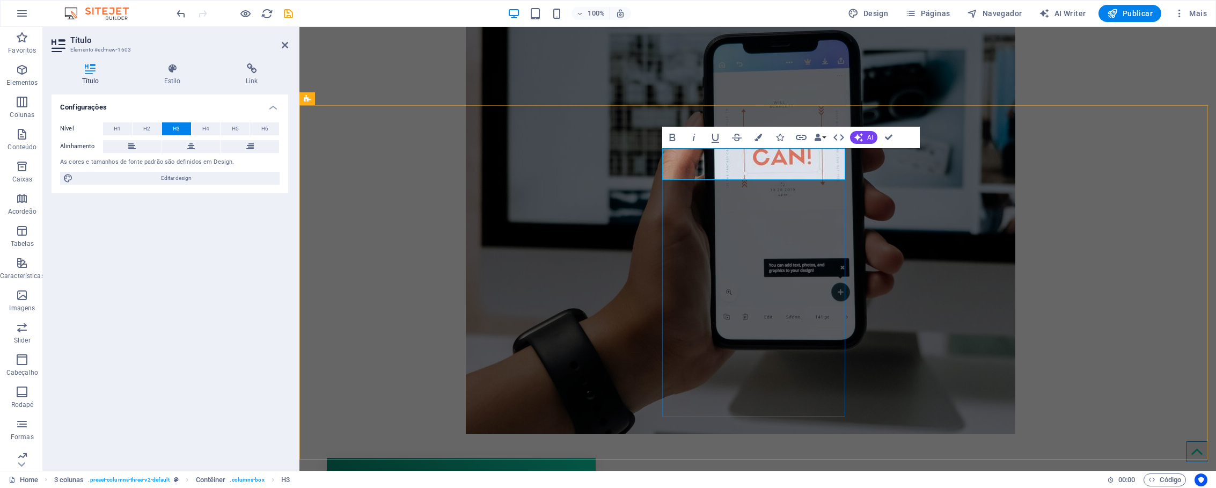
drag, startPoint x: 814, startPoint y: 173, endPoint x: 660, endPoint y: 158, distance: 154.6
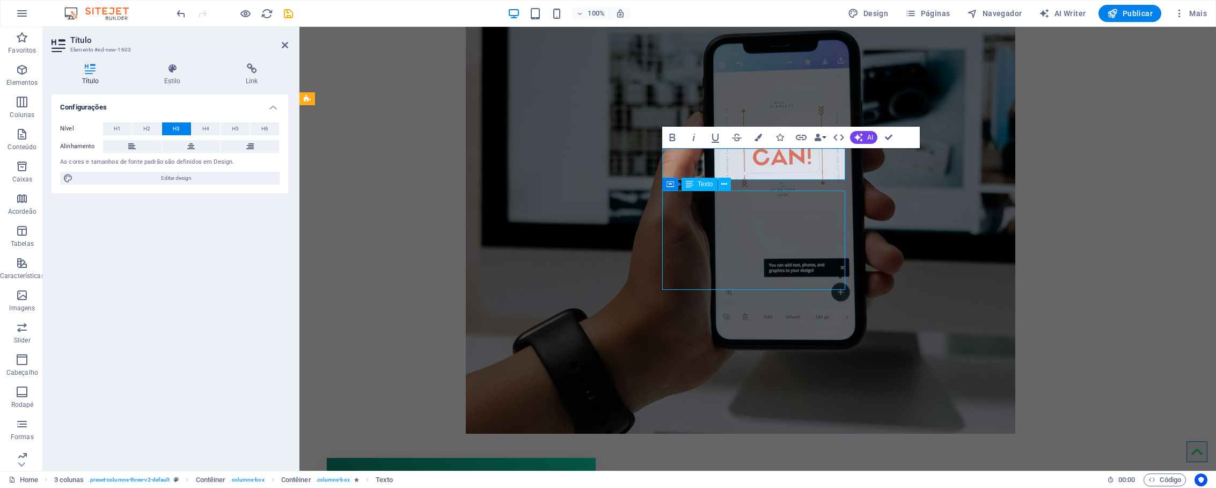
scroll to position [872, 0]
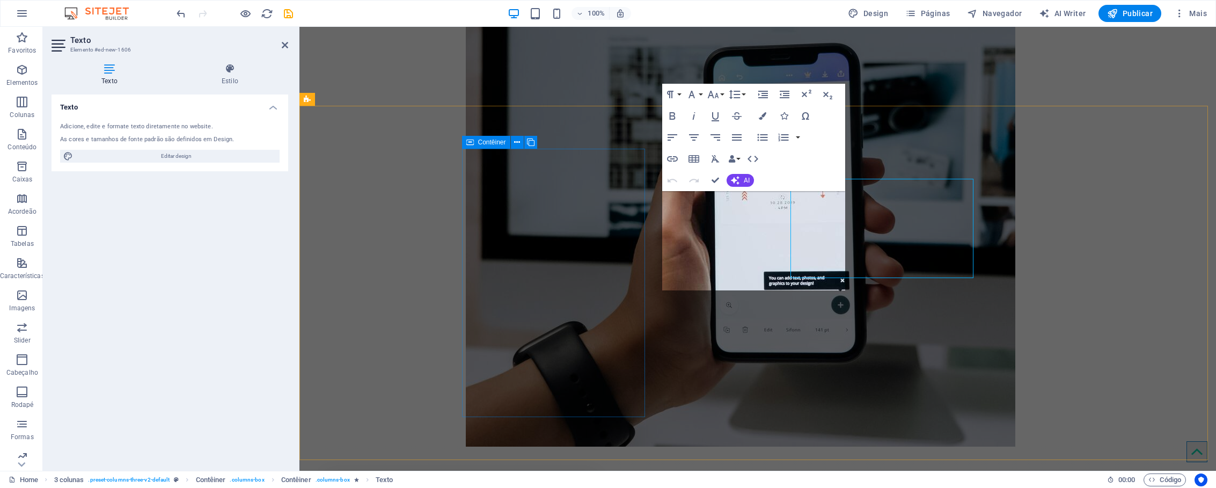
scroll to position [884, 0]
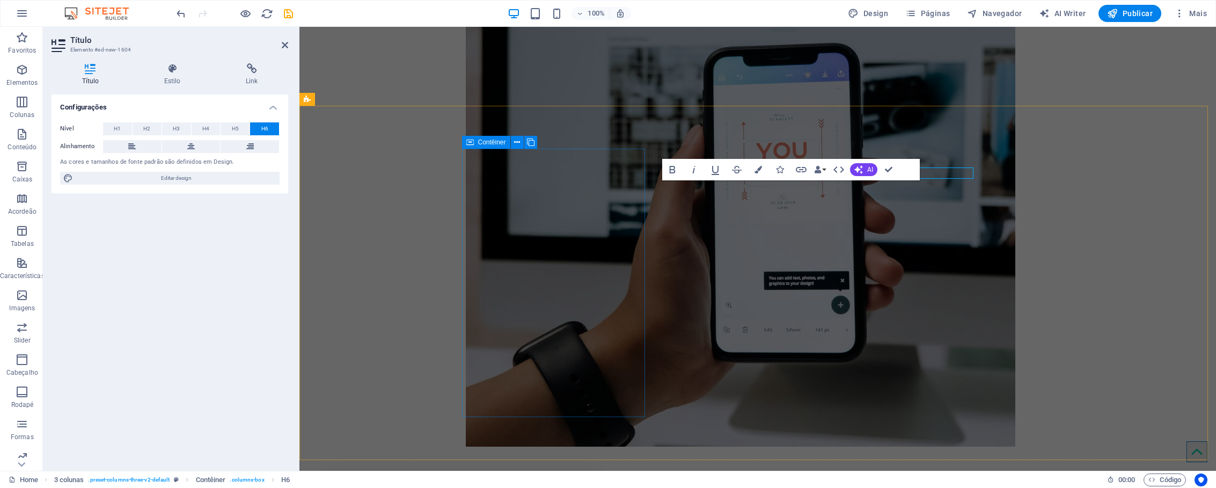
scroll to position [884, 0]
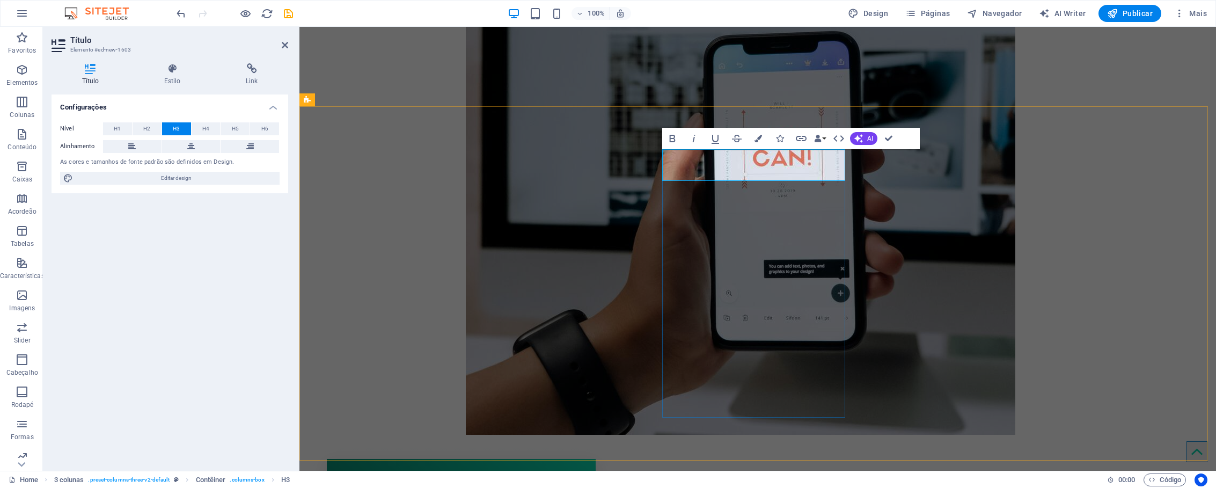
drag, startPoint x: 736, startPoint y: 161, endPoint x: 752, endPoint y: 166, distance: 16.1
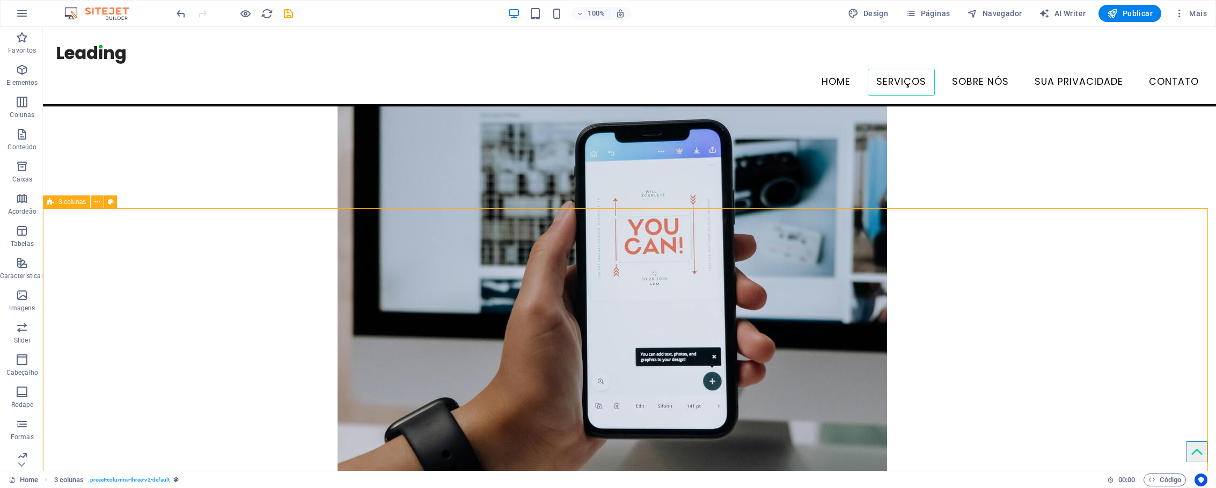
scroll to position [757, 0]
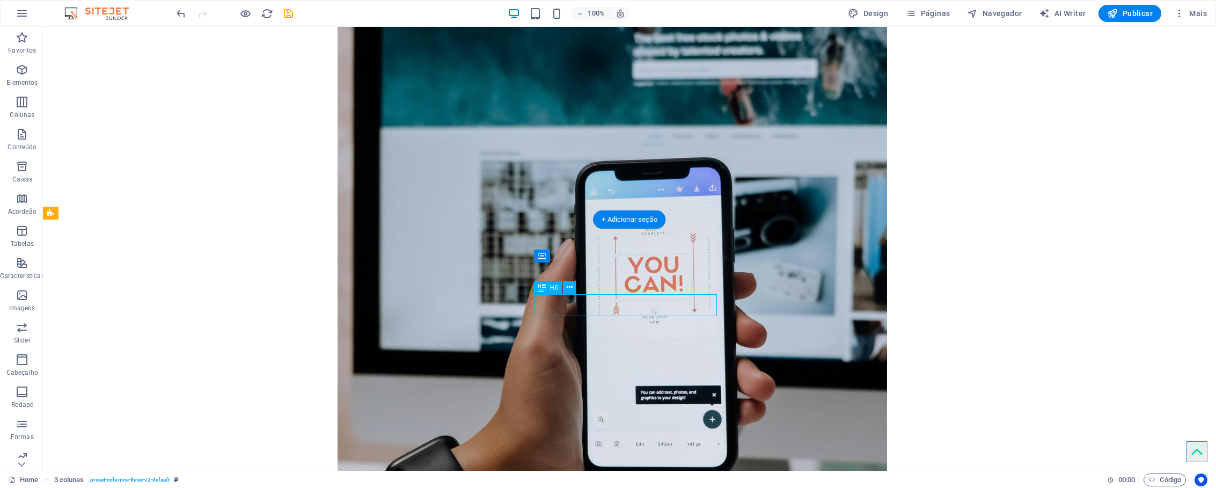
scroll to position [770, 0]
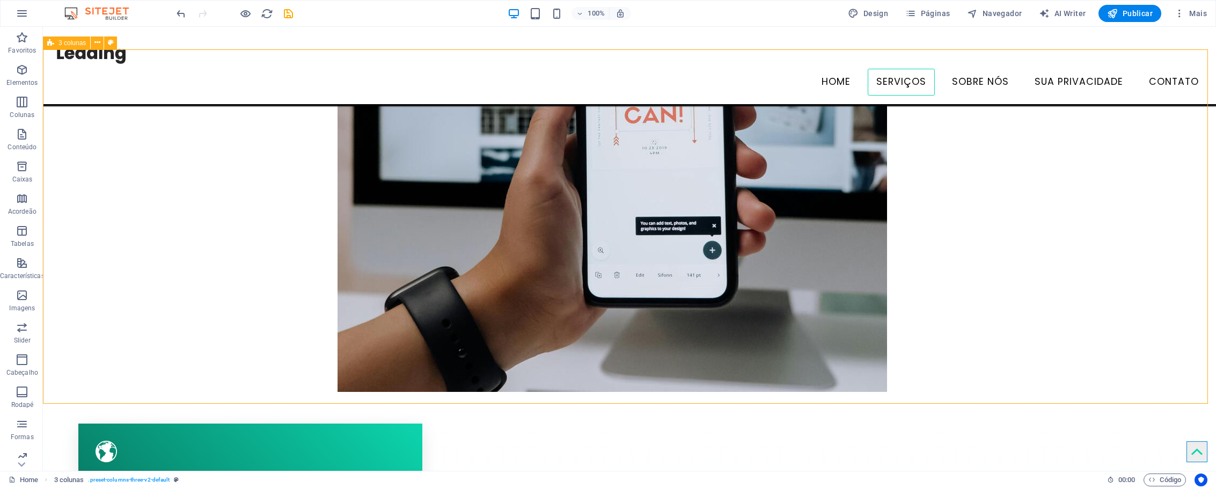
scroll to position [836, 0]
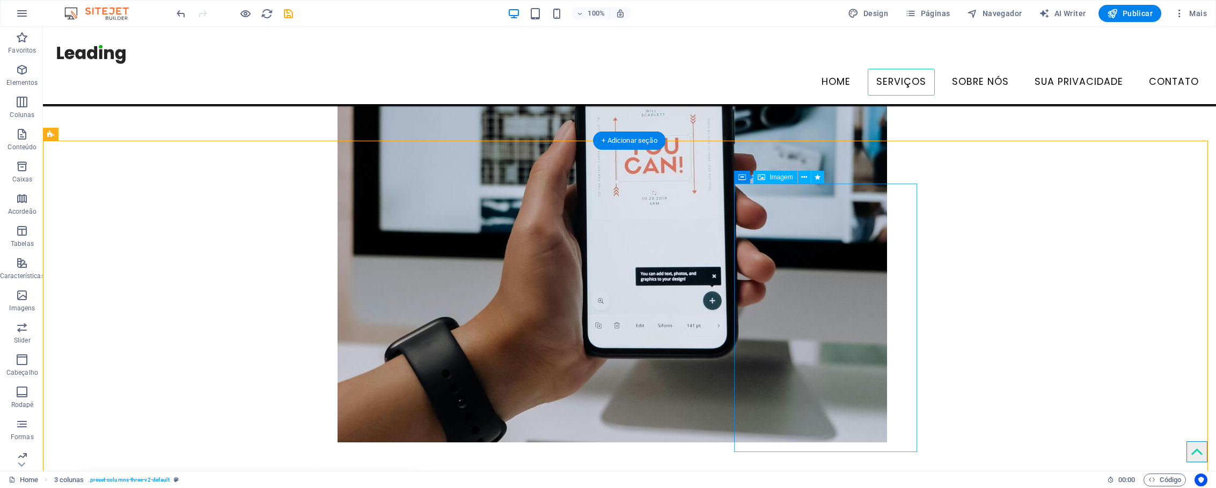
select select "px"
select select "%"
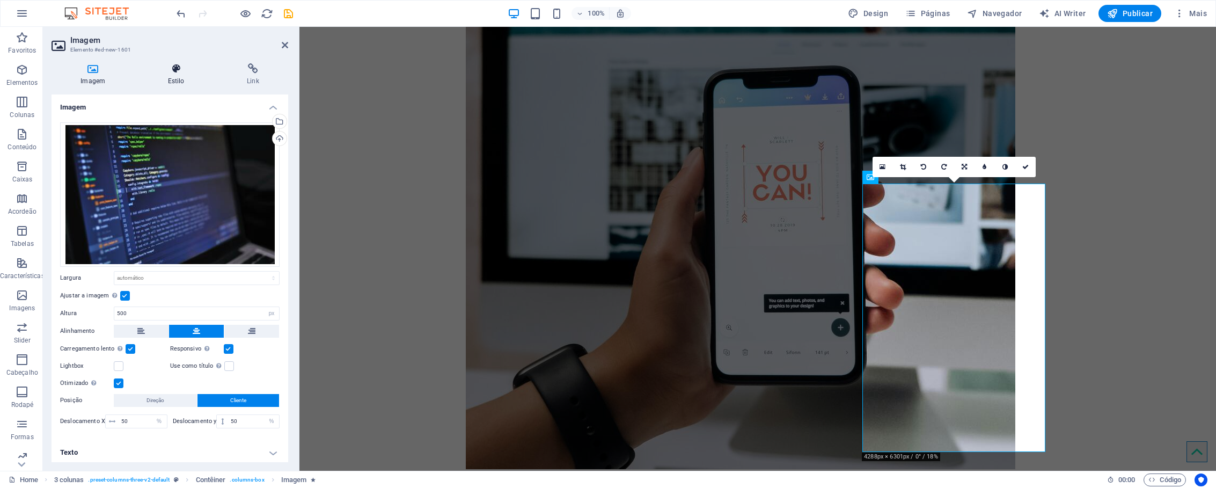
click at [179, 77] on h4 "Estilo" at bounding box center [177, 74] width 79 height 23
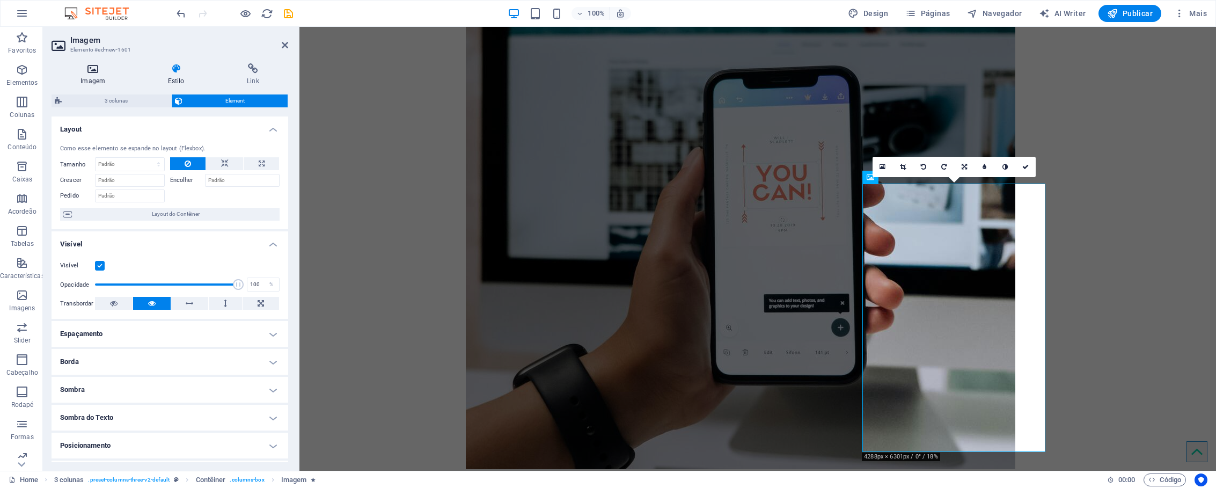
click at [111, 73] on icon at bounding box center [93, 68] width 83 height 11
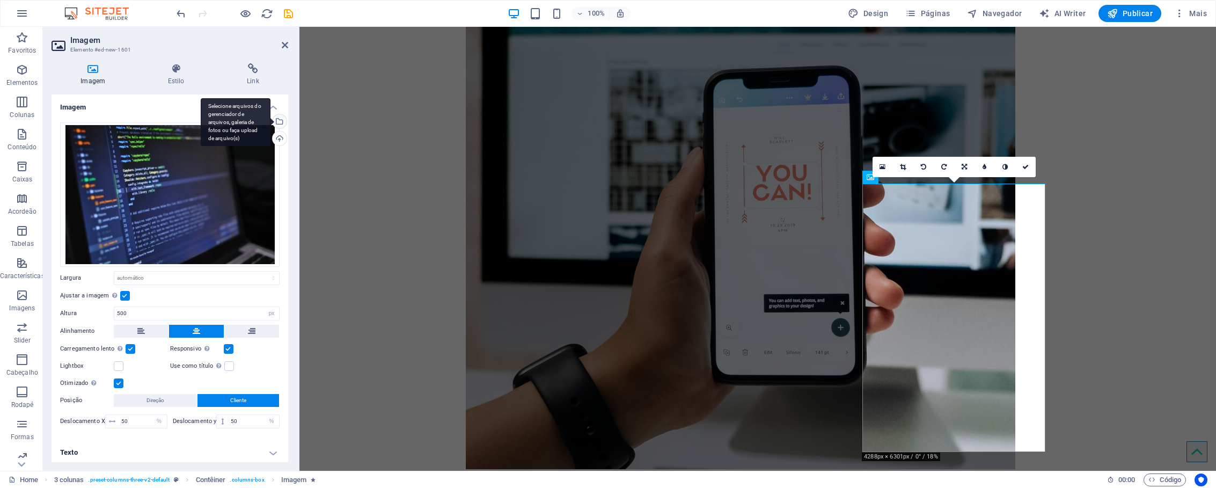
click at [270, 121] on div "Selecione arquivos do gerenciador de arquivos, galeria de fotos ou faça upload …" at bounding box center [236, 122] width 70 height 48
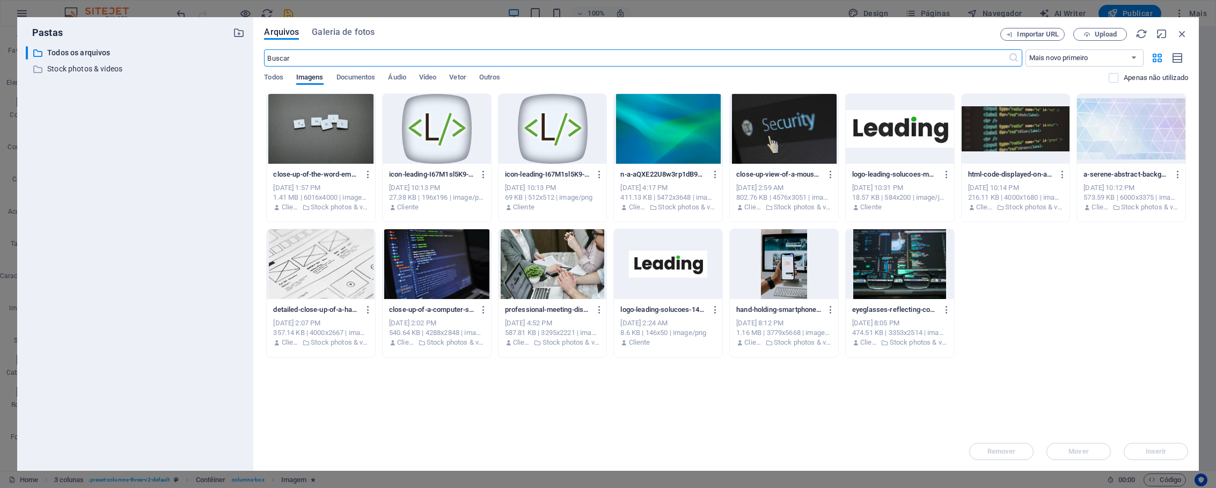
click at [378, 60] on input "text" at bounding box center [636, 57] width 744 height 17
click at [320, 34] on span "Galeria de fotos" at bounding box center [343, 32] width 63 height 13
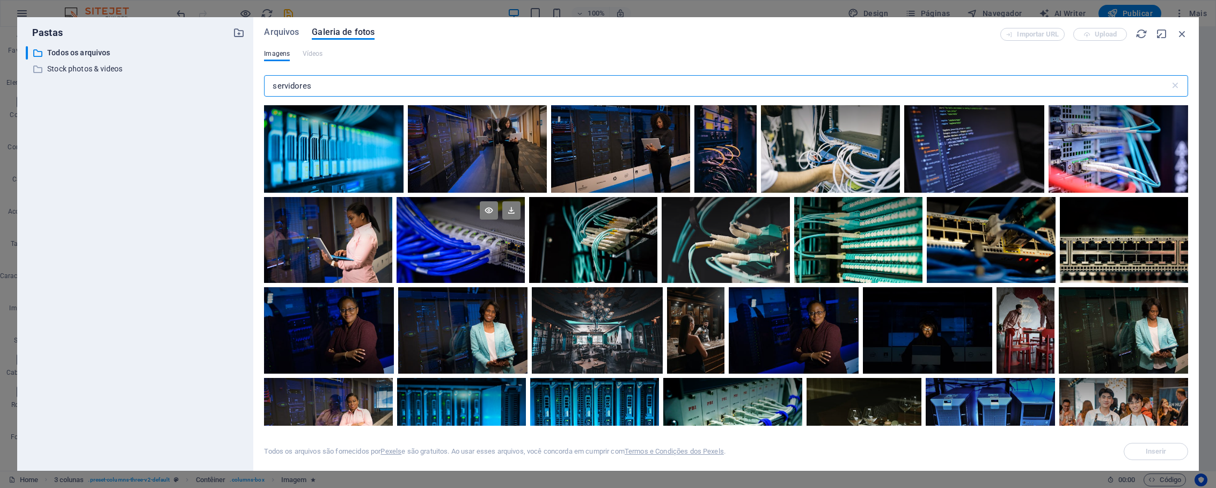
scroll to position [0, 0]
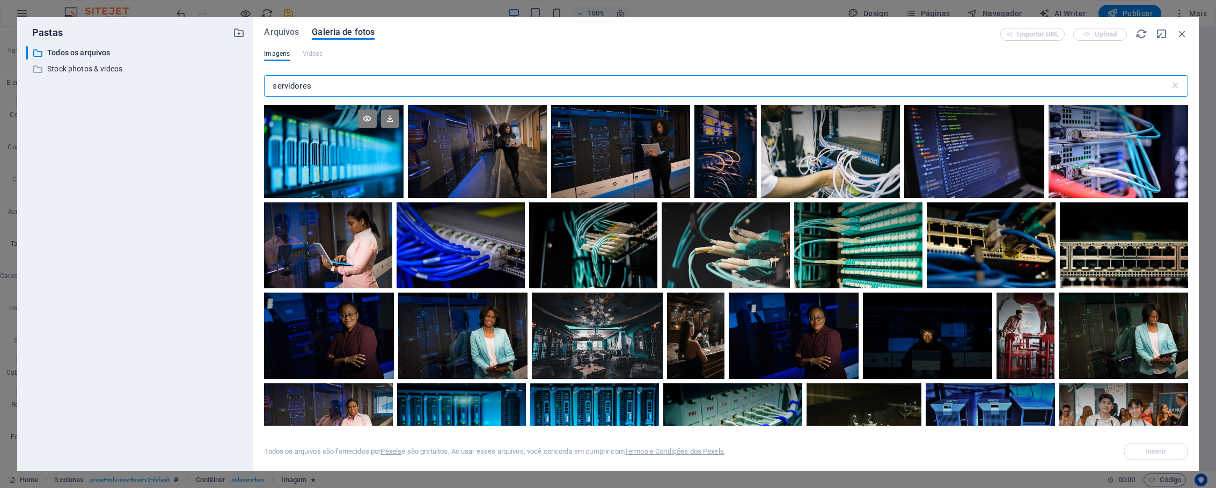
type input "servidores"
click at [364, 185] on div at bounding box center [333, 151] width 139 height 93
click at [365, 181] on div at bounding box center [333, 175] width 139 height 47
click at [365, 181] on div at bounding box center [333, 151] width 139 height 93
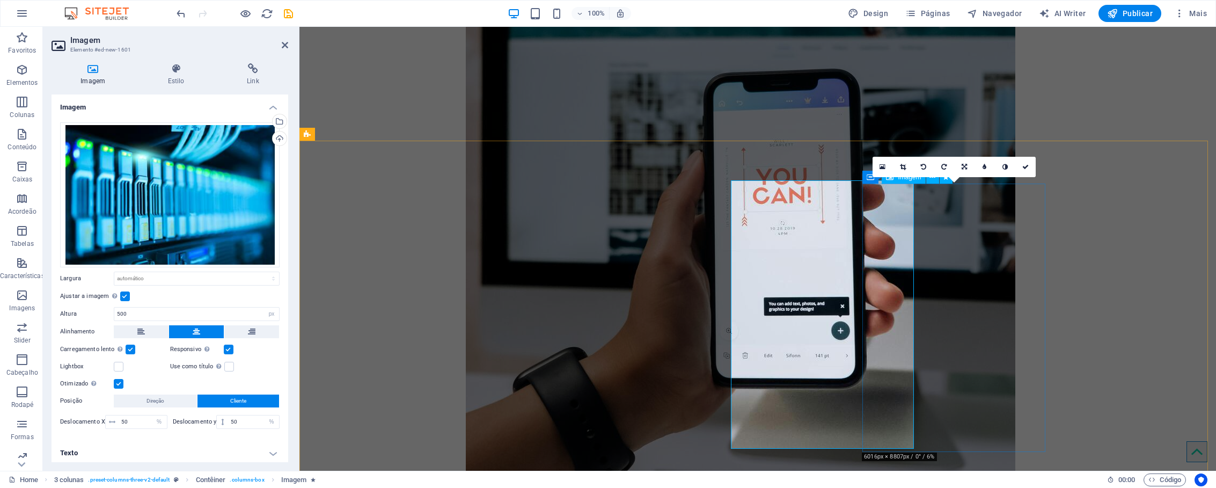
scroll to position [849, 0]
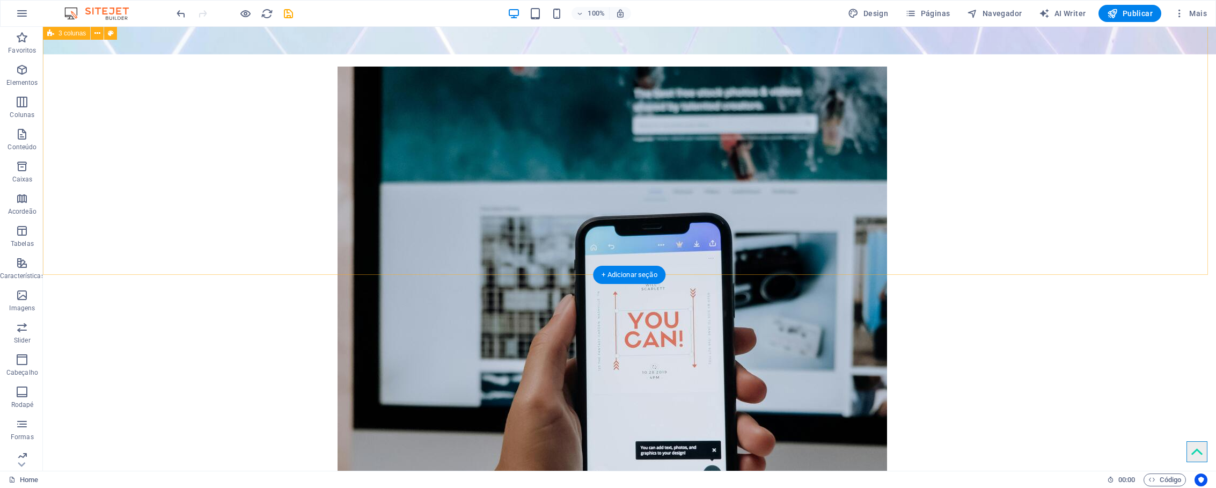
scroll to position [916, 0]
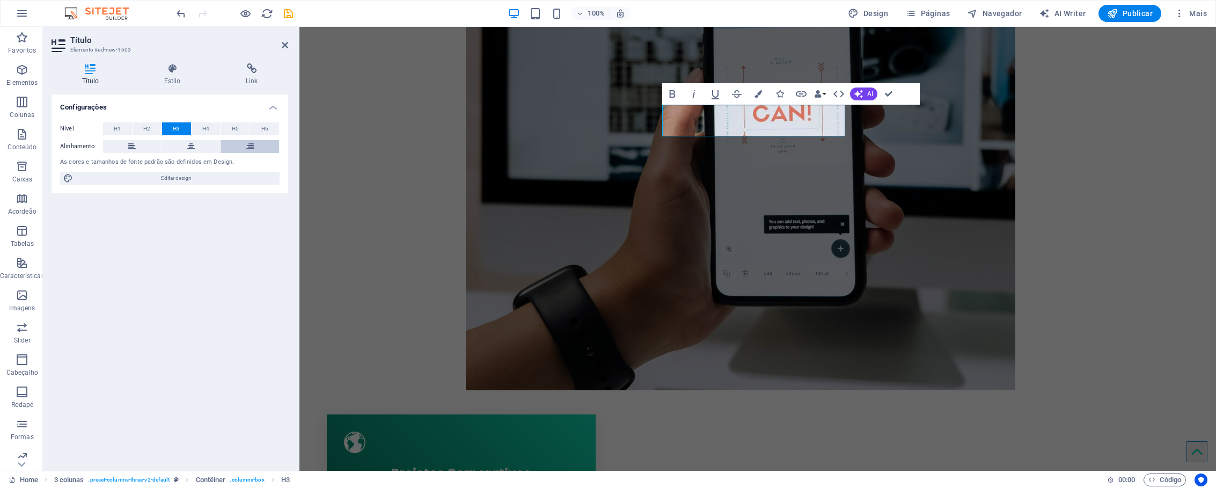
click at [264, 144] on button at bounding box center [249, 146] width 58 height 13
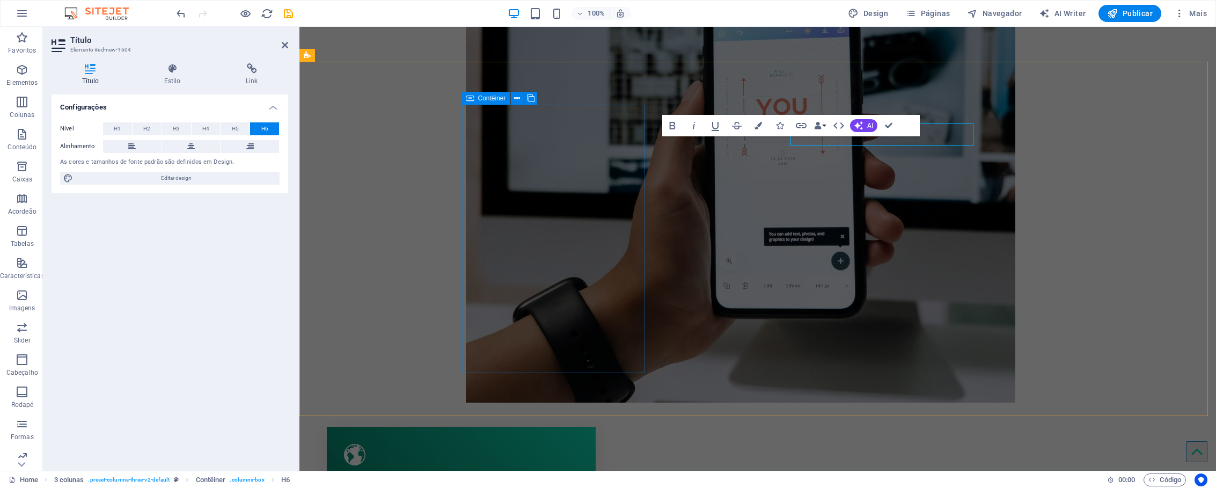
scroll to position [928, 0]
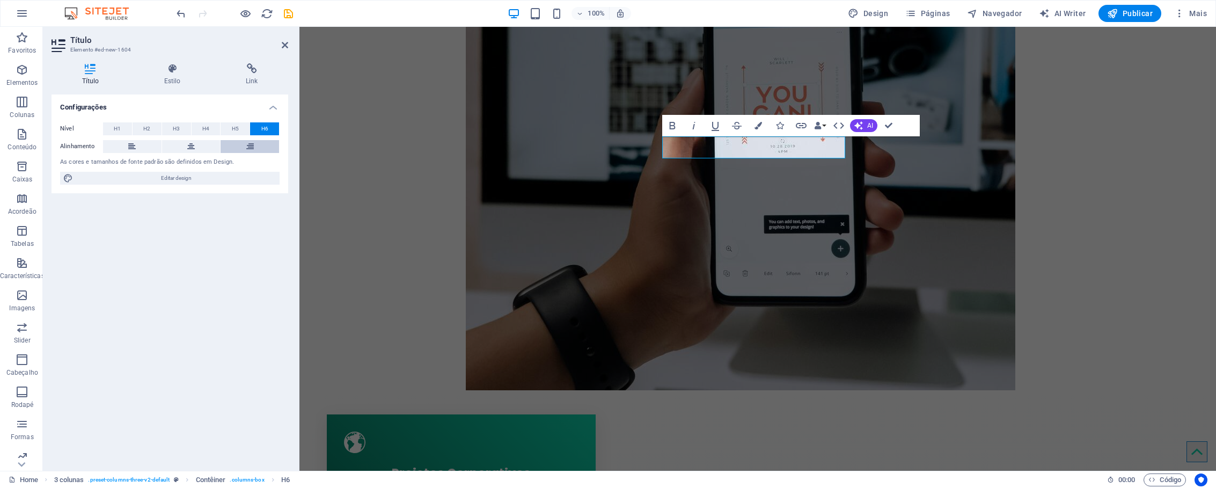
click at [262, 147] on button at bounding box center [249, 146] width 58 height 13
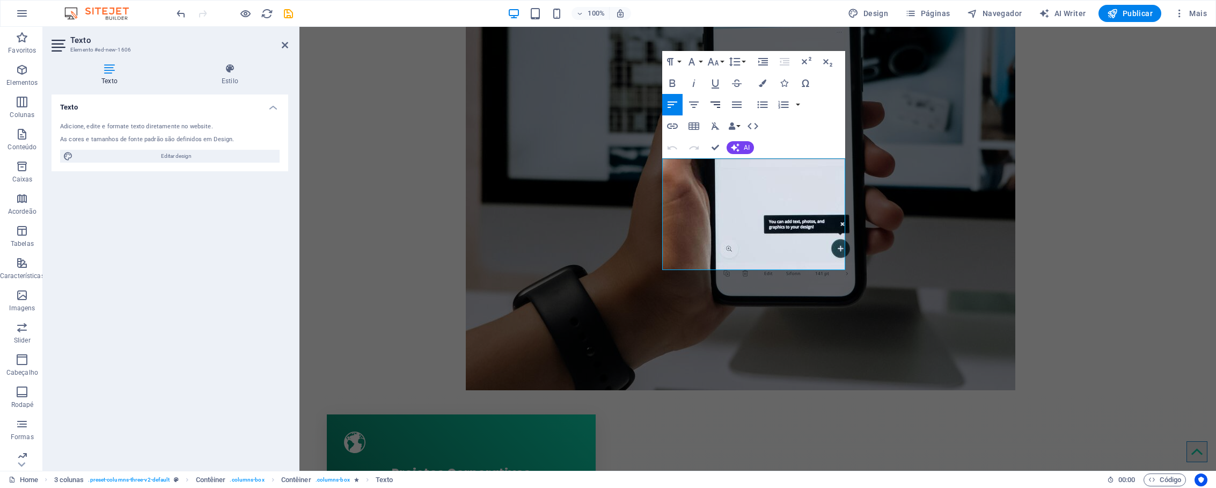
click at [719, 105] on icon "button" at bounding box center [715, 104] width 10 height 6
drag, startPoint x: 771, startPoint y: 247, endPoint x: 661, endPoint y: 176, distance: 130.8
click at [713, 108] on icon "button" at bounding box center [715, 104] width 13 height 13
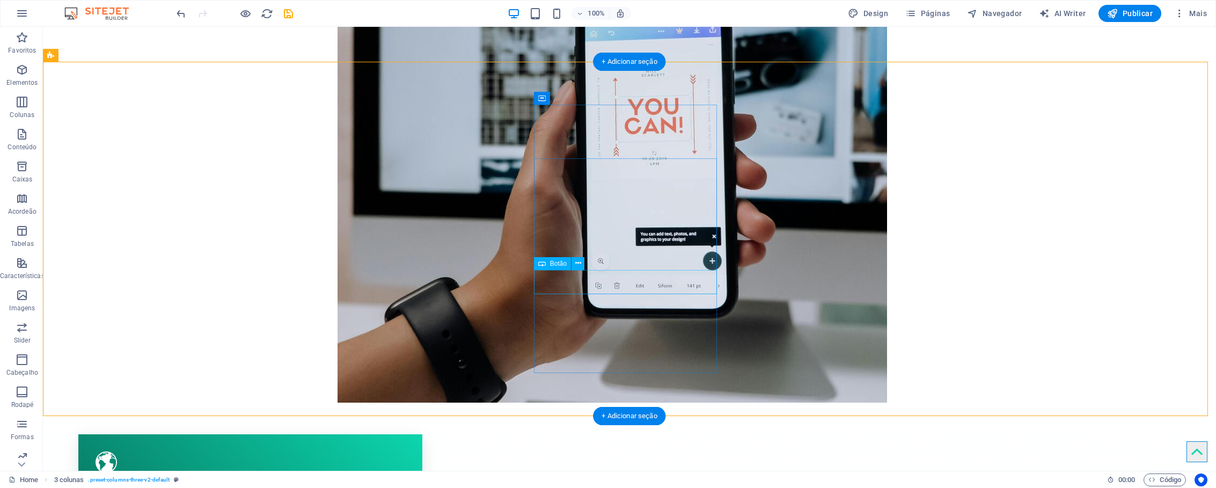
click at [561, 266] on span "Botão" at bounding box center [558, 263] width 17 height 6
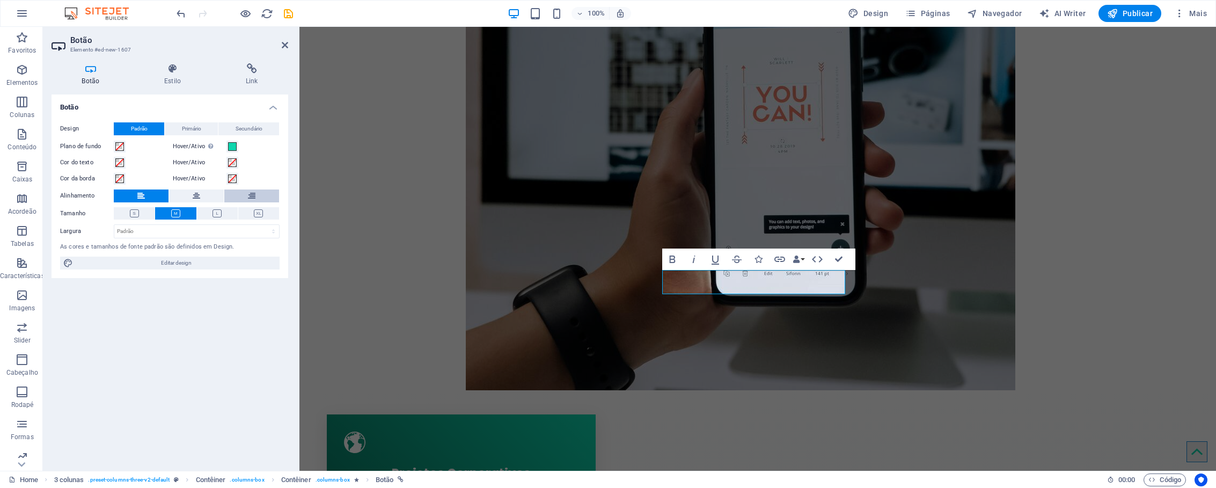
click at [239, 194] on button at bounding box center [251, 195] width 55 height 13
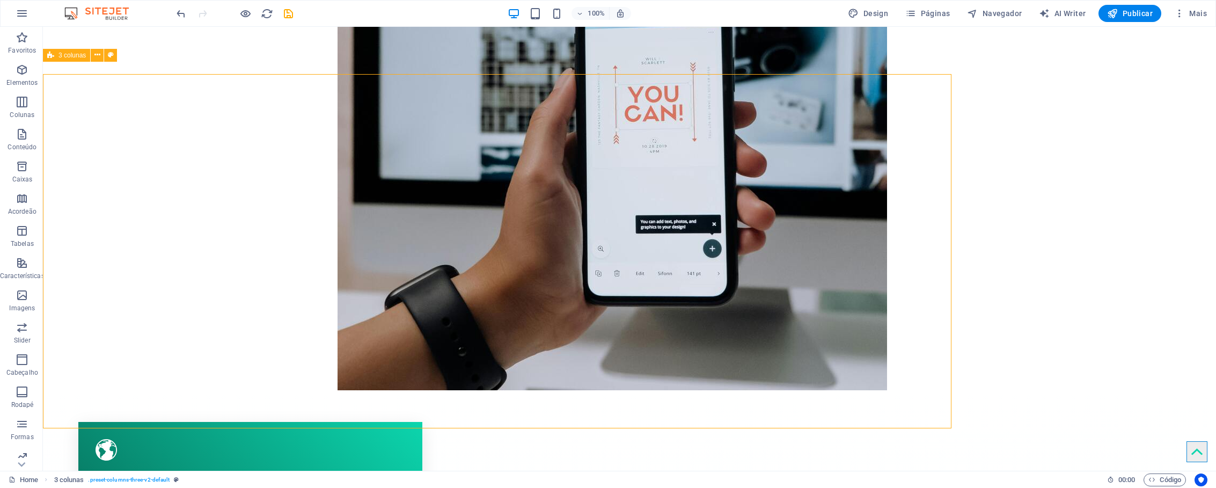
scroll to position [916, 0]
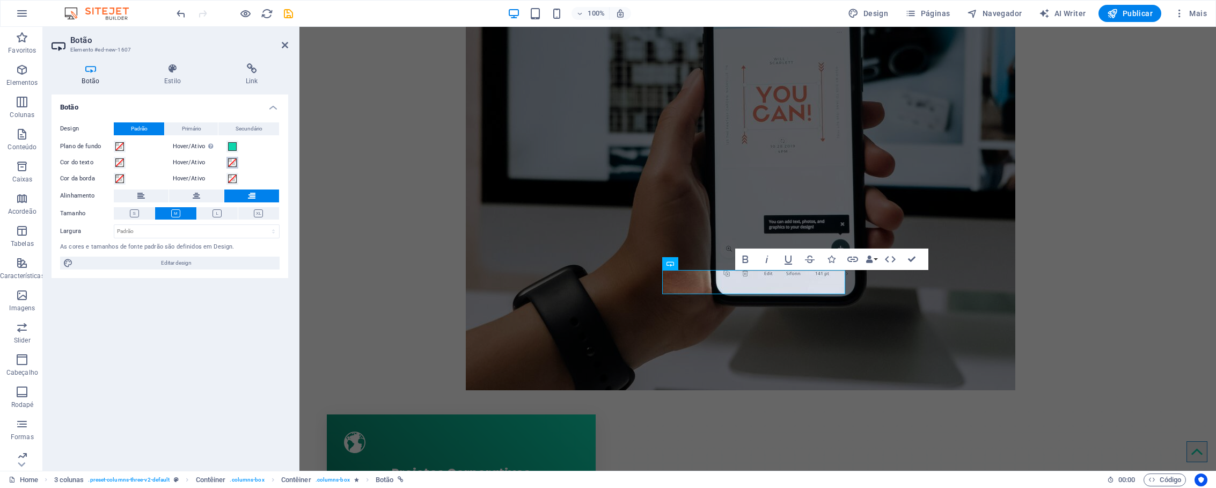
click at [234, 163] on span at bounding box center [232, 162] width 9 height 9
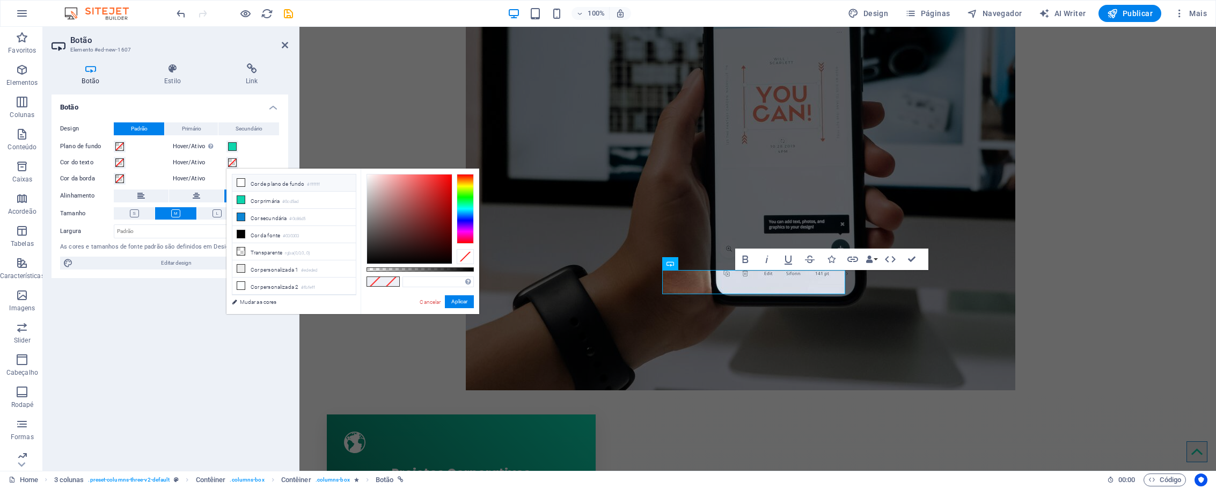
click at [244, 181] on icon at bounding box center [241, 183] width 8 height 8
type input "#ffffff"
click at [258, 150] on div "Hover/Ativo Mude para o modo de visualização para testar o estado ativo/hover" at bounding box center [226, 146] width 107 height 13
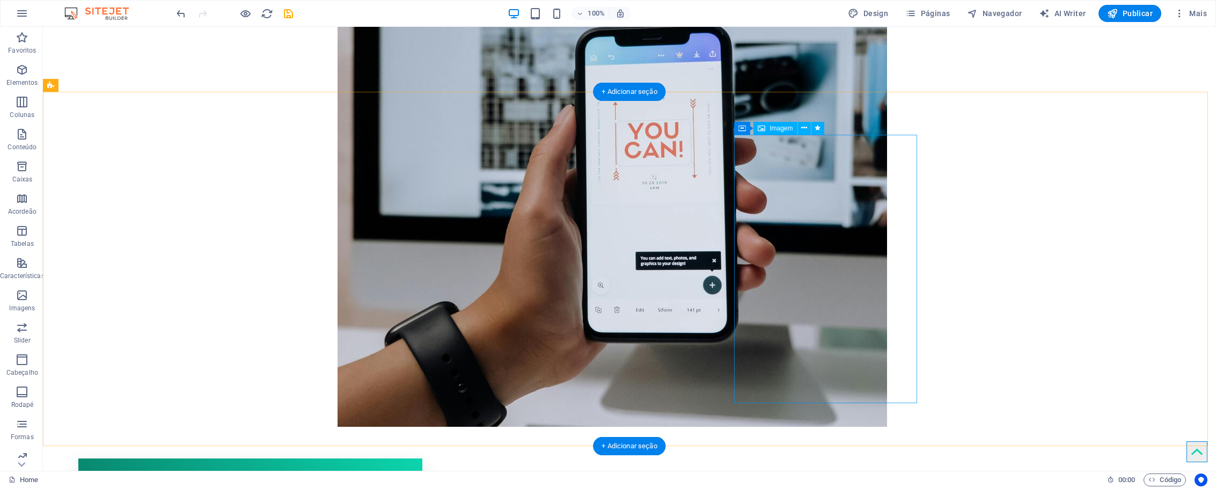
scroll to position [898, 0]
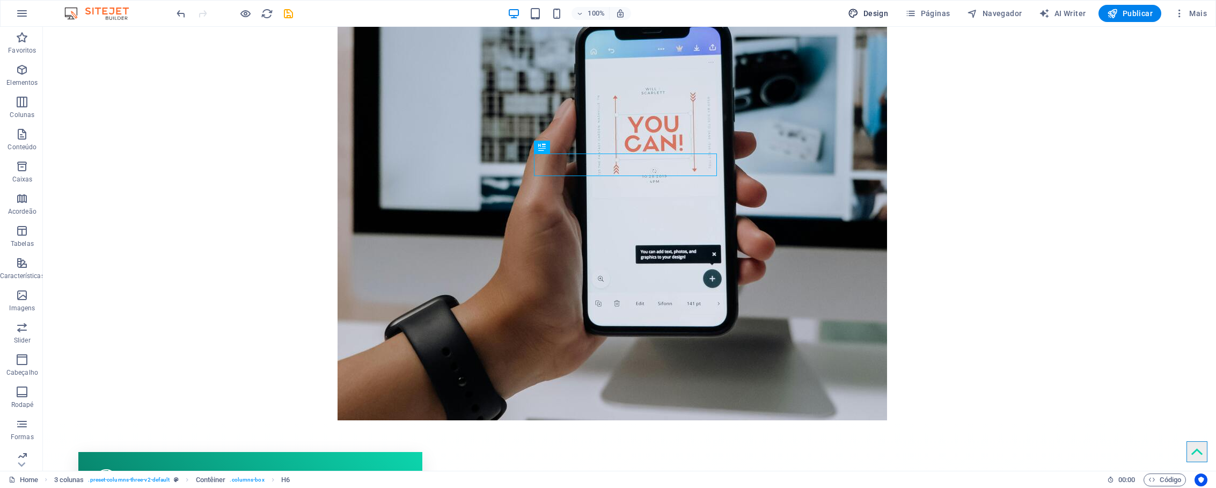
select select "px"
select select "400"
select select "px"
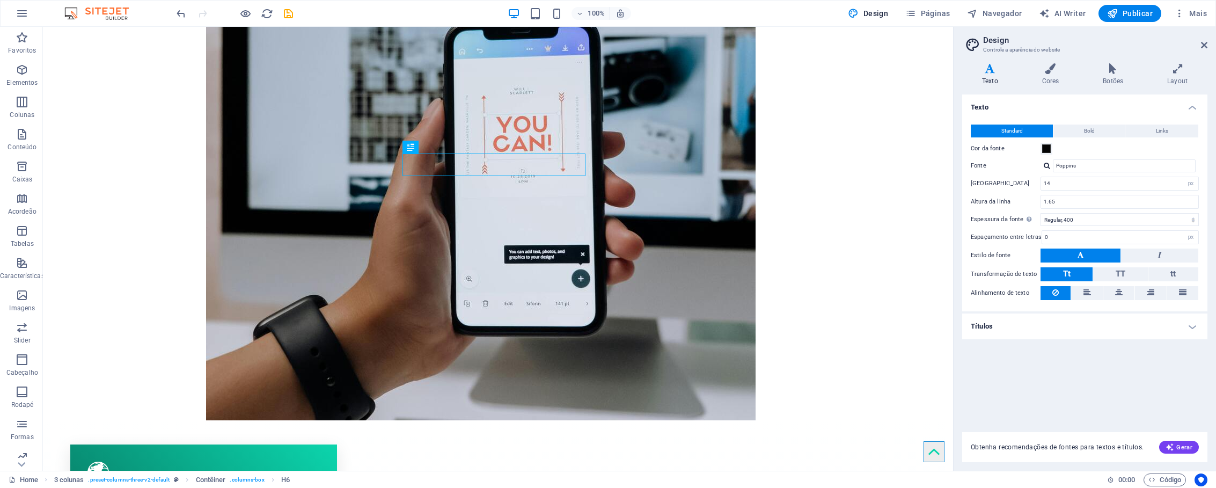
scroll to position [910, 0]
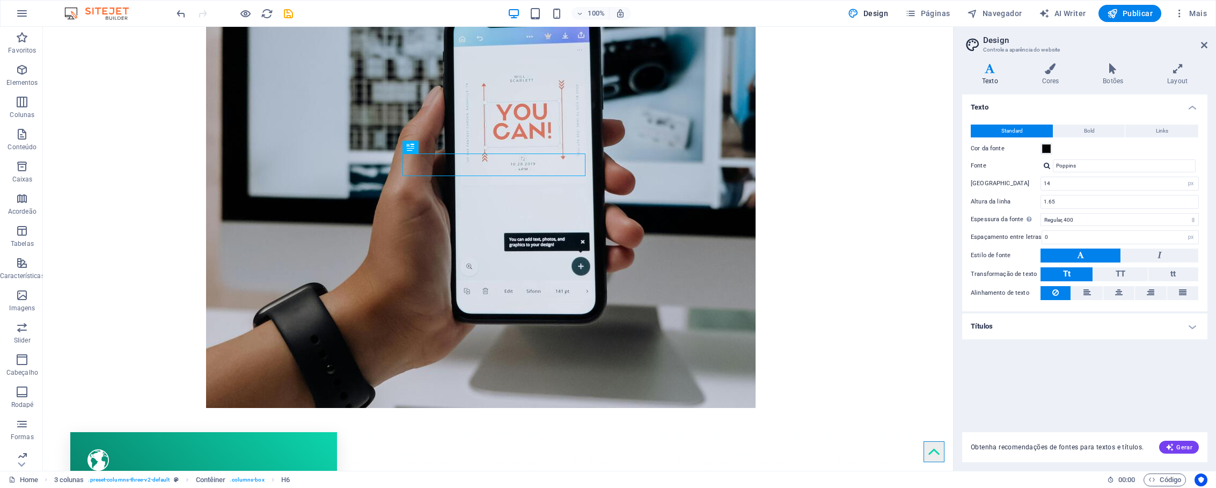
click at [1068, 326] on h4 "Títulos" at bounding box center [1084, 326] width 245 height 26
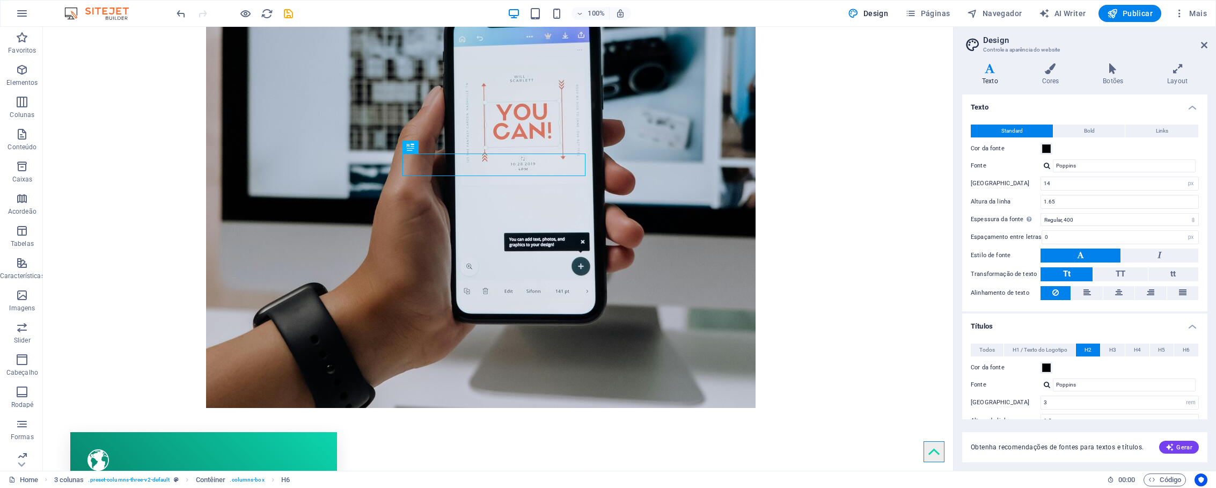
scroll to position [148, 0]
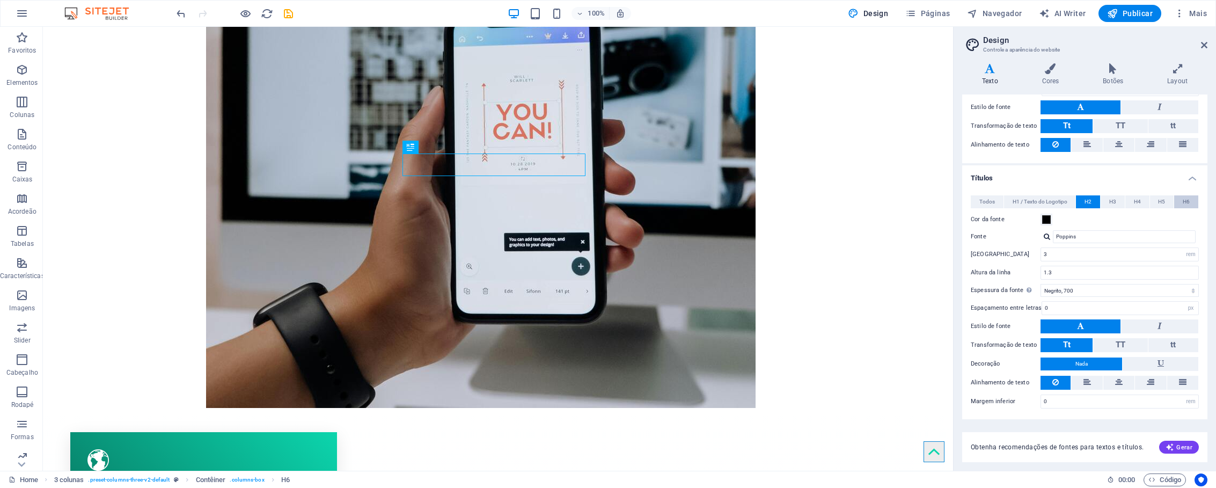
click at [1187, 203] on span "H6" at bounding box center [1185, 201] width 7 height 13
click at [1127, 254] on input "16" at bounding box center [1119, 254] width 157 height 13
type input "14"
click at [1058, 271] on input "1.3" at bounding box center [1119, 272] width 157 height 13
click at [1047, 222] on span at bounding box center [1046, 219] width 9 height 9
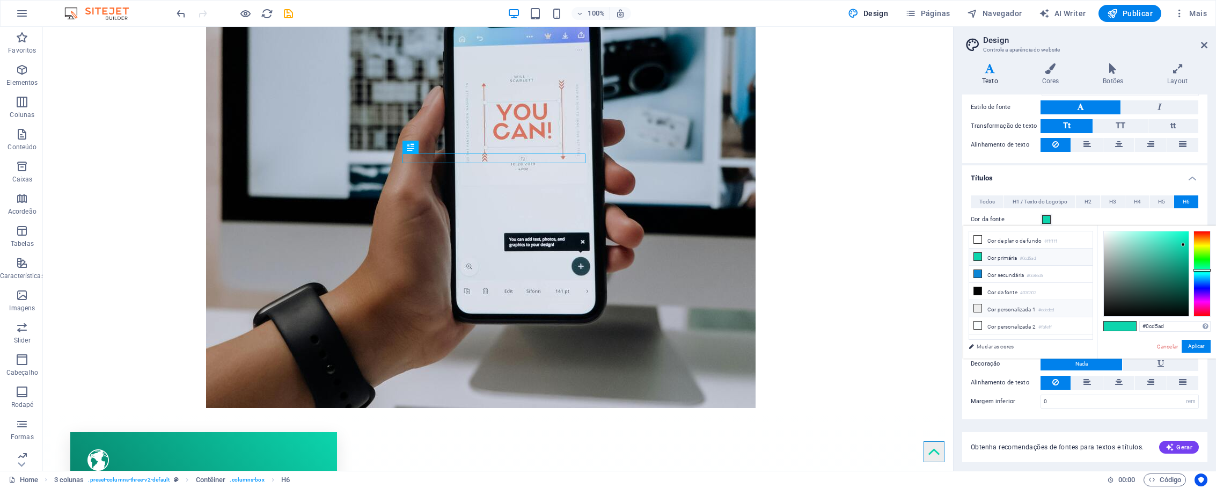
click at [1063, 305] on li "Cor personalizada 1 #ededed" at bounding box center [1030, 308] width 123 height 17
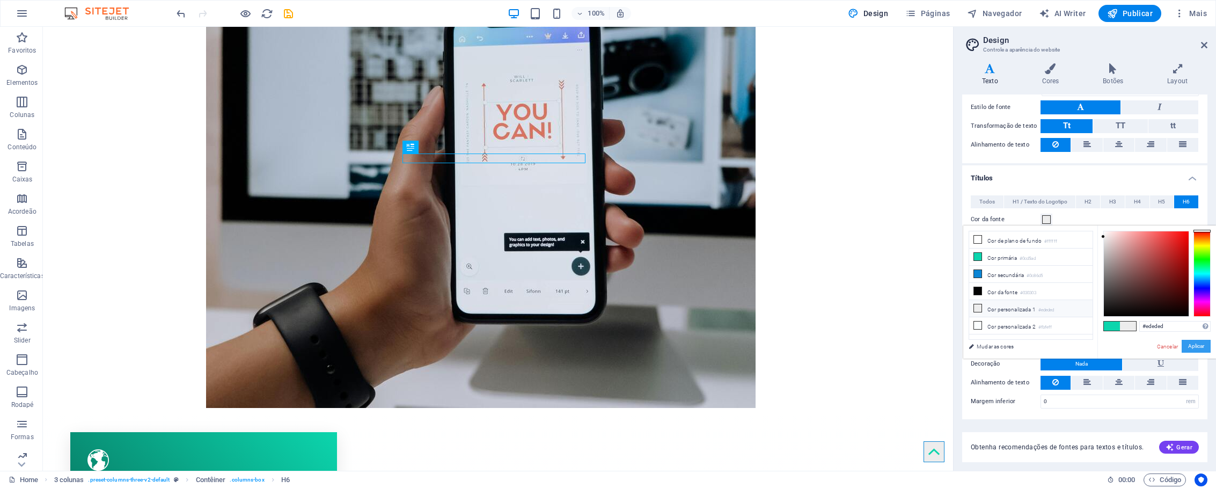
click at [1187, 345] on button "Aplicar" at bounding box center [1195, 346] width 29 height 13
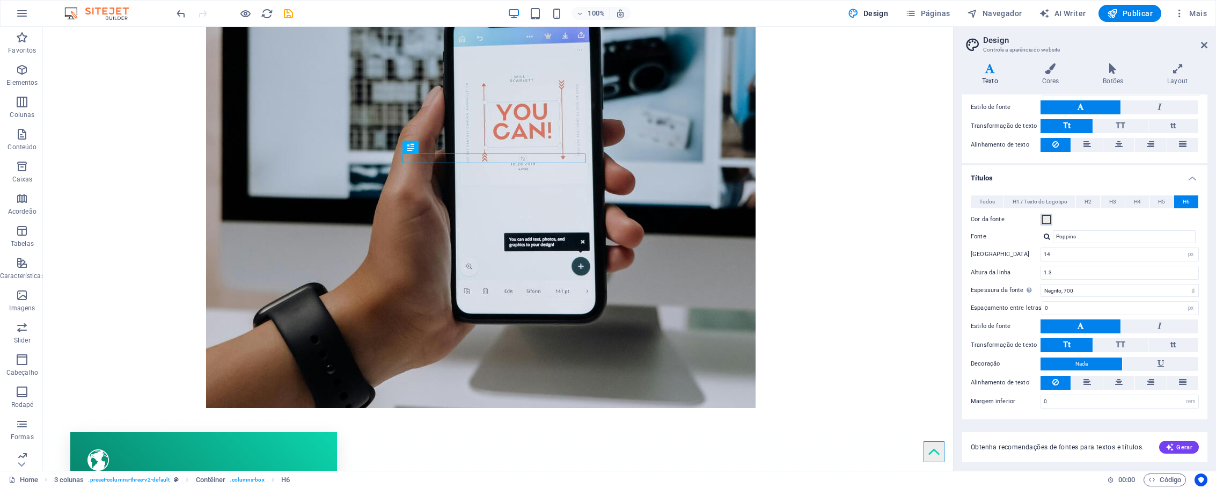
click at [1043, 221] on span at bounding box center [1046, 219] width 9 height 9
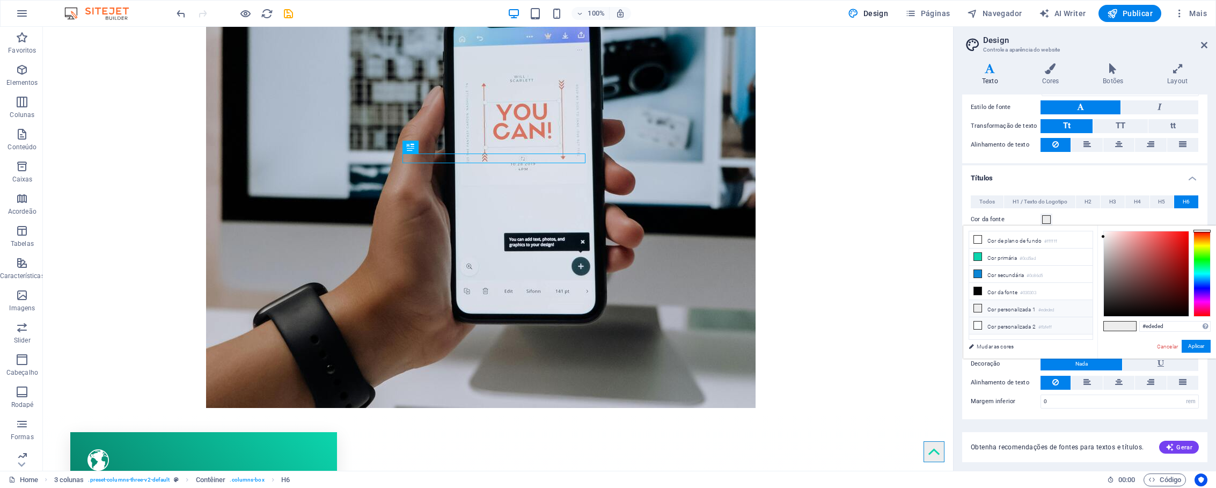
click at [1038, 327] on li "Cor personalizada 2 #fbfeff" at bounding box center [1030, 325] width 123 height 17
click at [1097, 258] on div "#fbfeff Formatos suportados #0852ed rgb(8, 82, 237) rgba(8, 82, 237, 90%) hsv(2…" at bounding box center [1156, 369] width 119 height 289
click at [1056, 256] on li "Cor primária #0cd5ad" at bounding box center [1030, 256] width 123 height 17
type input "#0cd5ad"
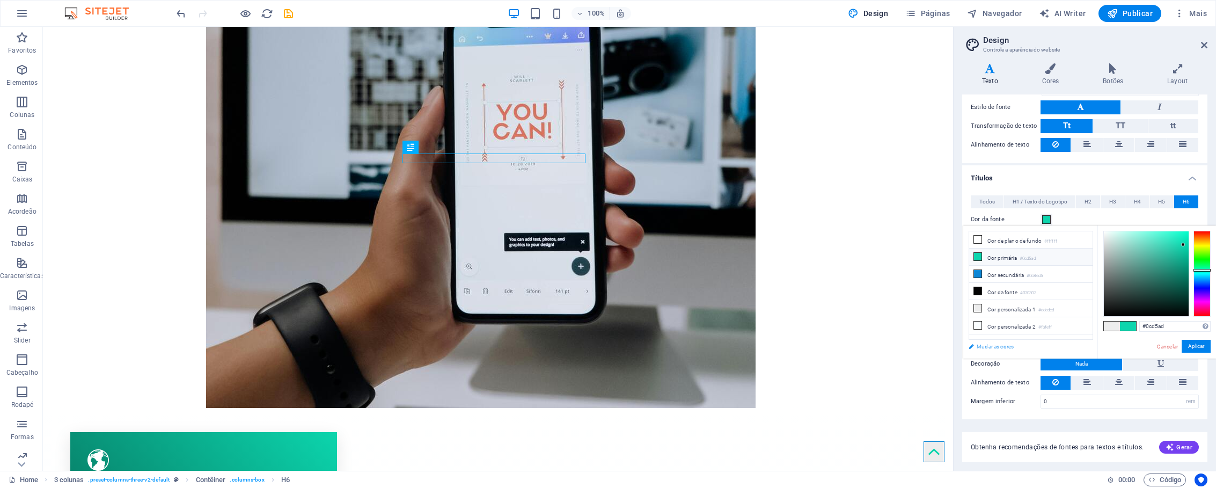
click at [995, 347] on link "Mudar as cores" at bounding box center [1025, 346] width 124 height 13
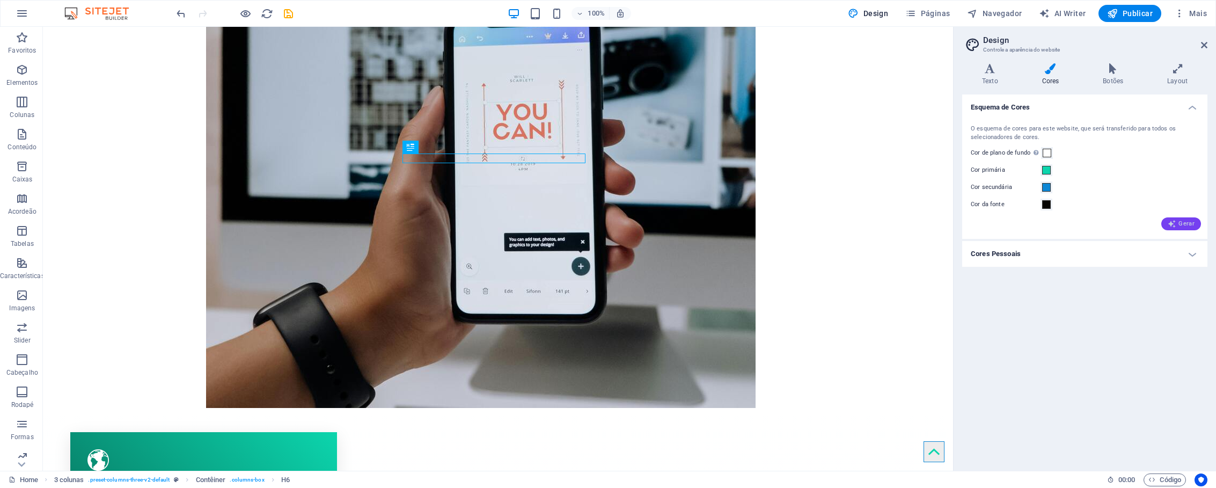
click at [1188, 224] on span "Gerar" at bounding box center [1180, 223] width 27 height 9
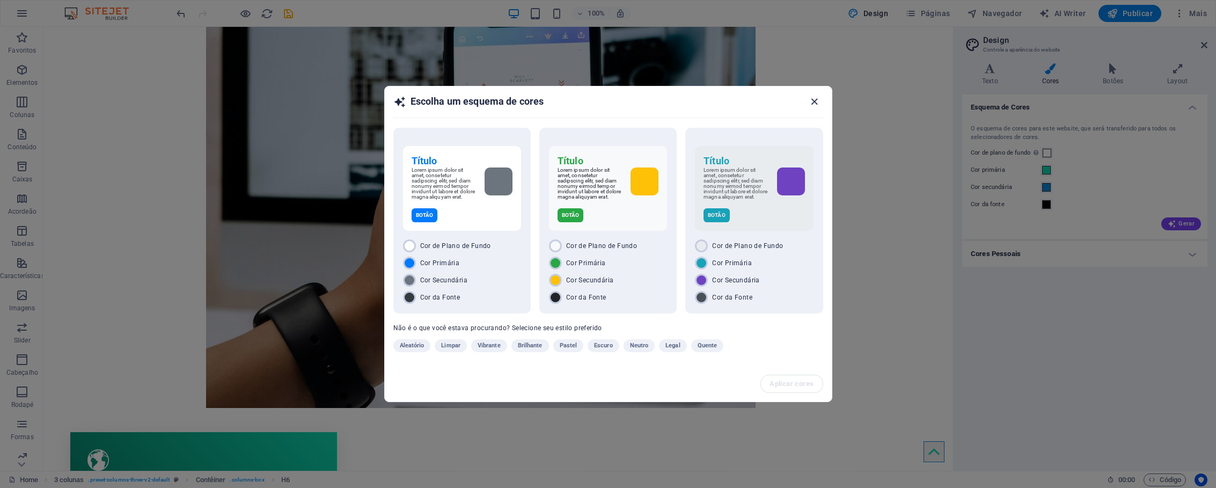
click at [814, 98] on icon "button" at bounding box center [814, 101] width 12 height 12
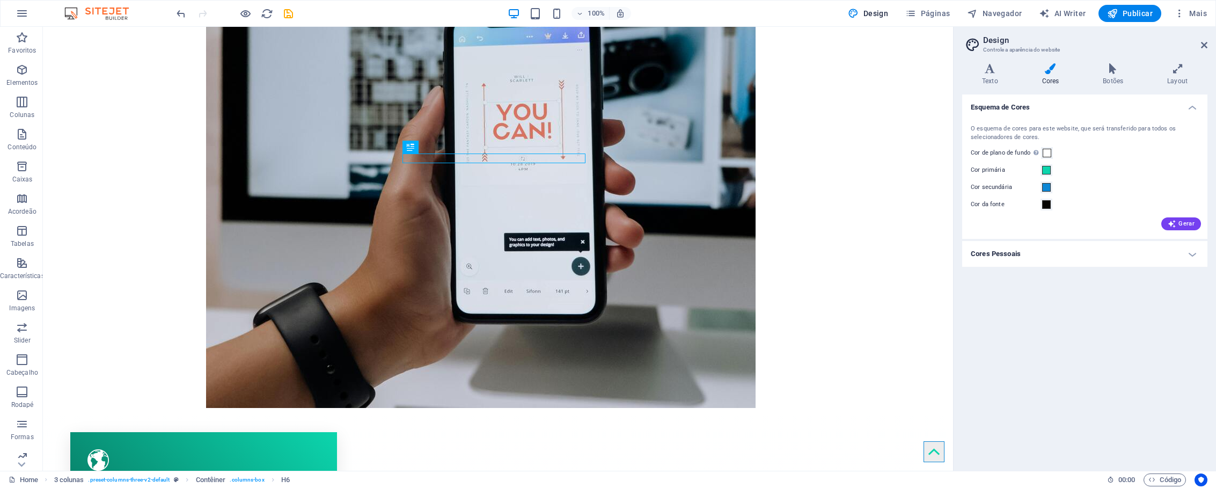
click at [1193, 253] on h4 "Cores Pessoais" at bounding box center [1084, 254] width 245 height 26
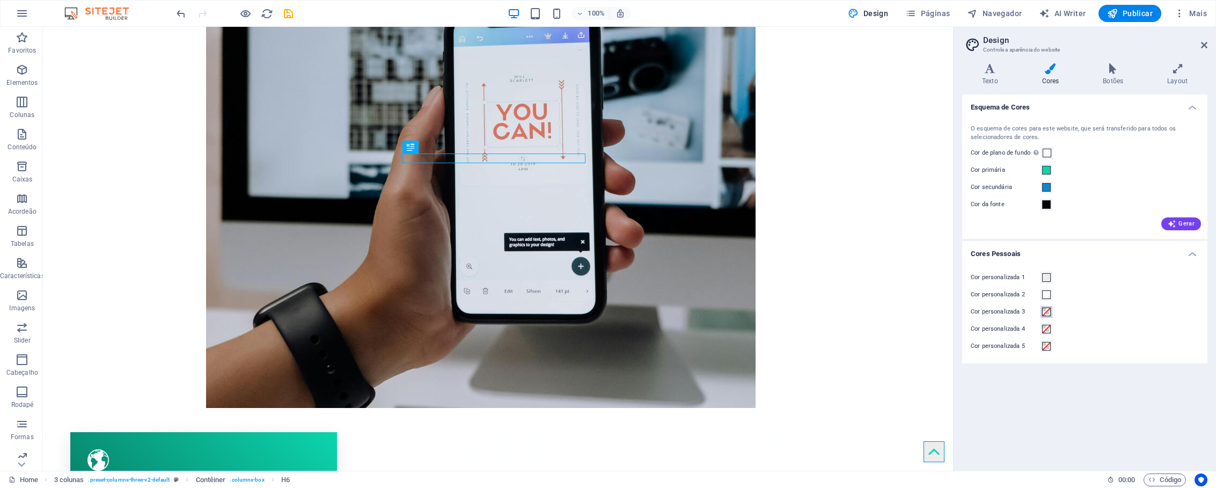
click at [1047, 312] on span at bounding box center [1046, 311] width 9 height 9
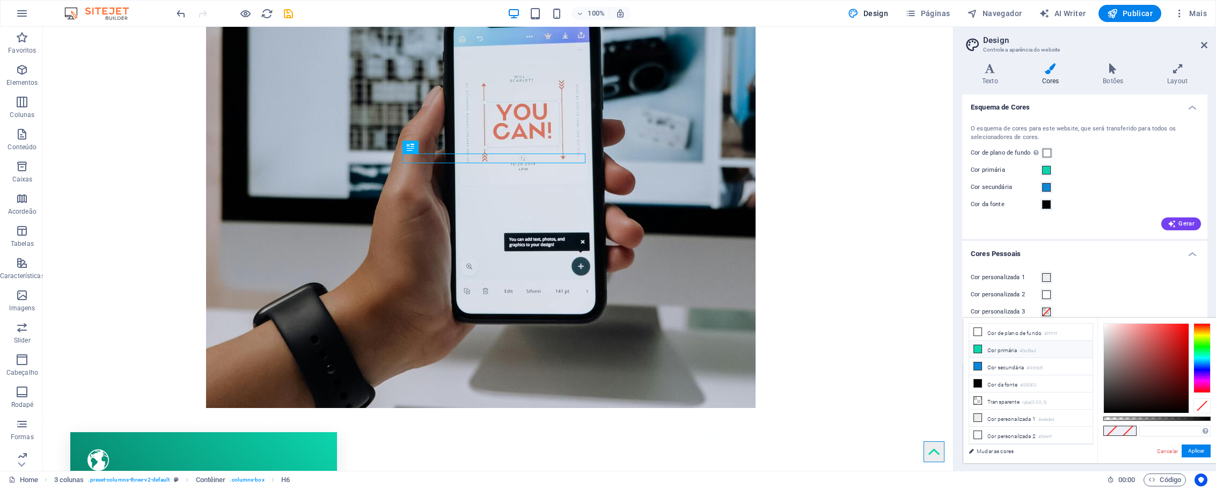
click at [1035, 350] on small "#0cd5ad" at bounding box center [1027, 351] width 16 height 8
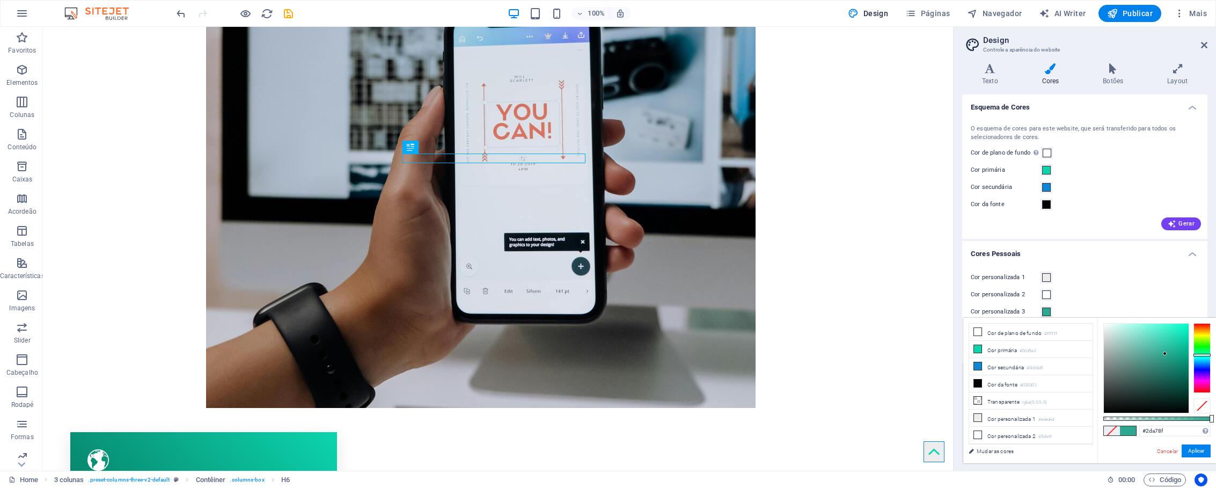
type input "#2da78f"
drag, startPoint x: 1183, startPoint y: 337, endPoint x: 1165, endPoint y: 354, distance: 25.1
click at [1165, 354] on div at bounding box center [1165, 353] width 4 height 4
click at [1165, 290] on div "Cor personalizada 2" at bounding box center [1084, 294] width 228 height 13
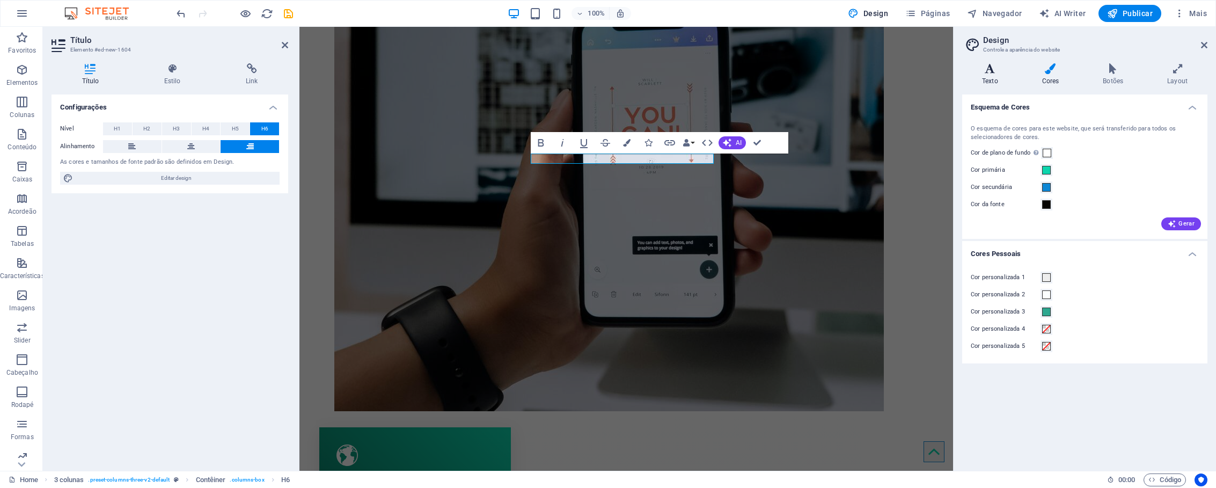
click at [999, 77] on h4 "Texto" at bounding box center [992, 74] width 60 height 23
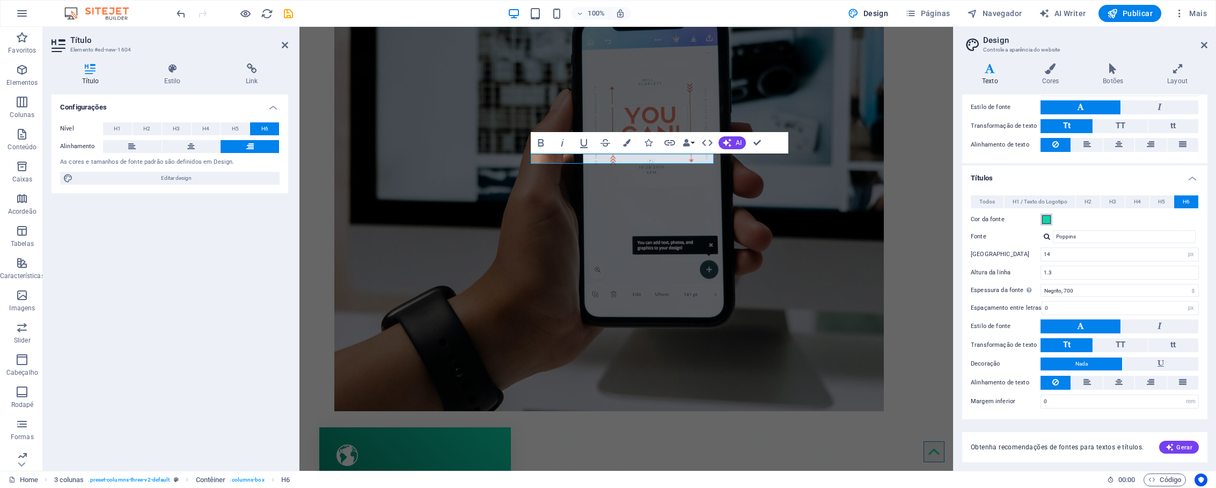
click at [1047, 222] on span at bounding box center [1046, 219] width 9 height 9
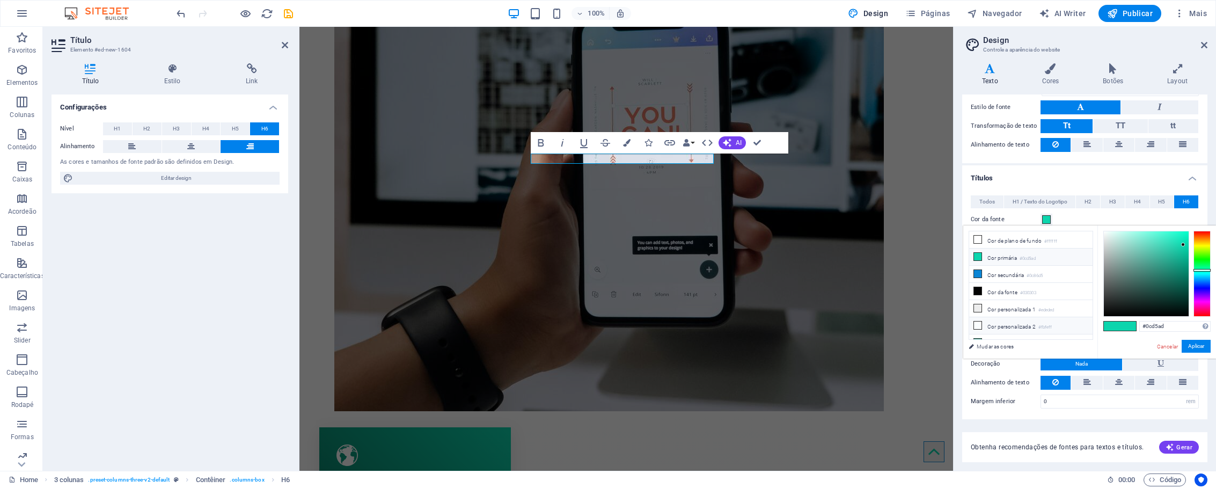
scroll to position [12, 0]
click at [1053, 333] on small "#2da78f" at bounding box center [1046, 332] width 16 height 8
type input "#2da78f"
click at [1190, 347] on button "Aplicar" at bounding box center [1195, 346] width 29 height 13
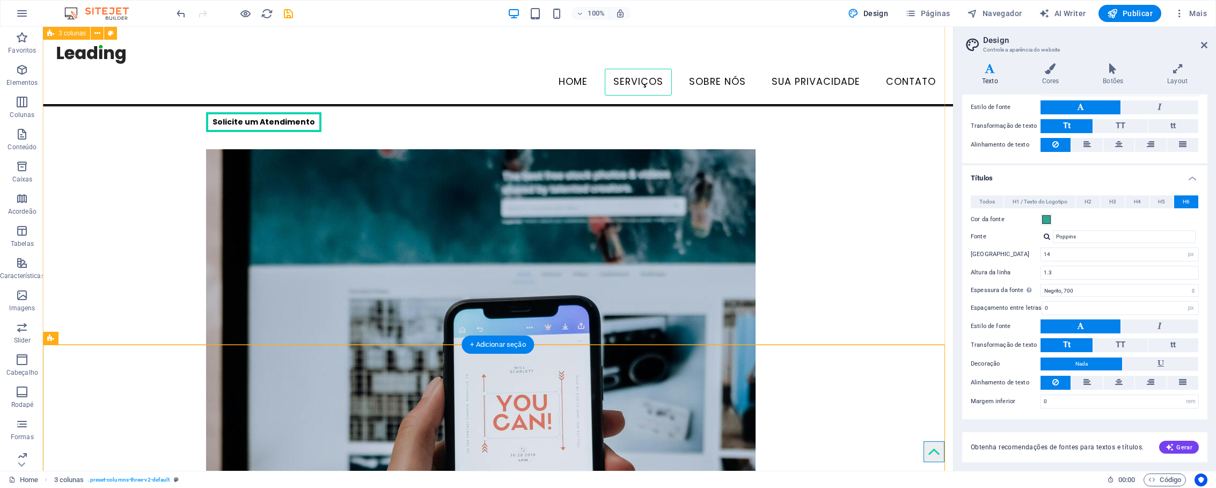
scroll to position [582, 0]
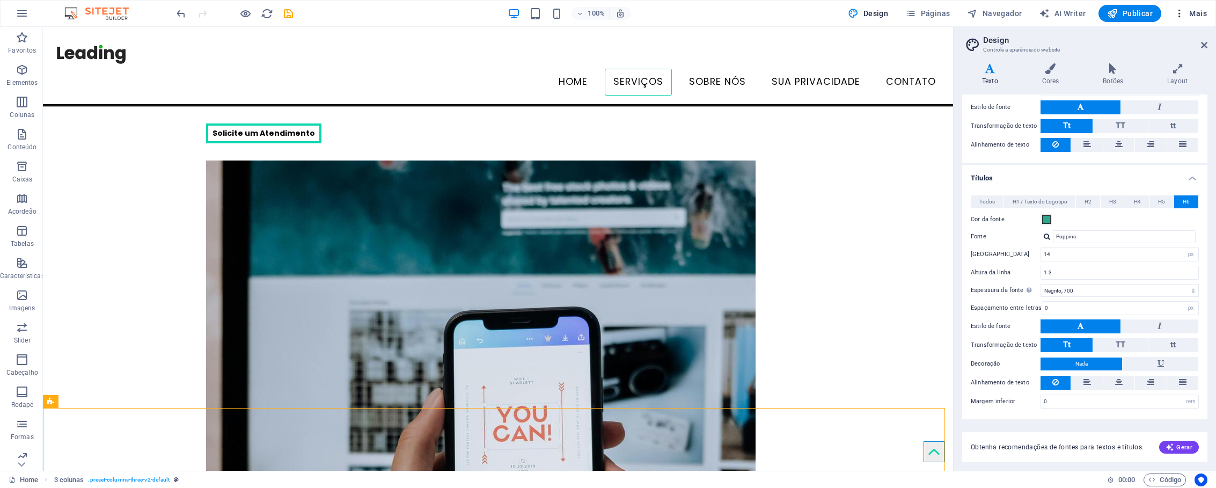
click at [1198, 12] on span "Mais" at bounding box center [1190, 13] width 33 height 11
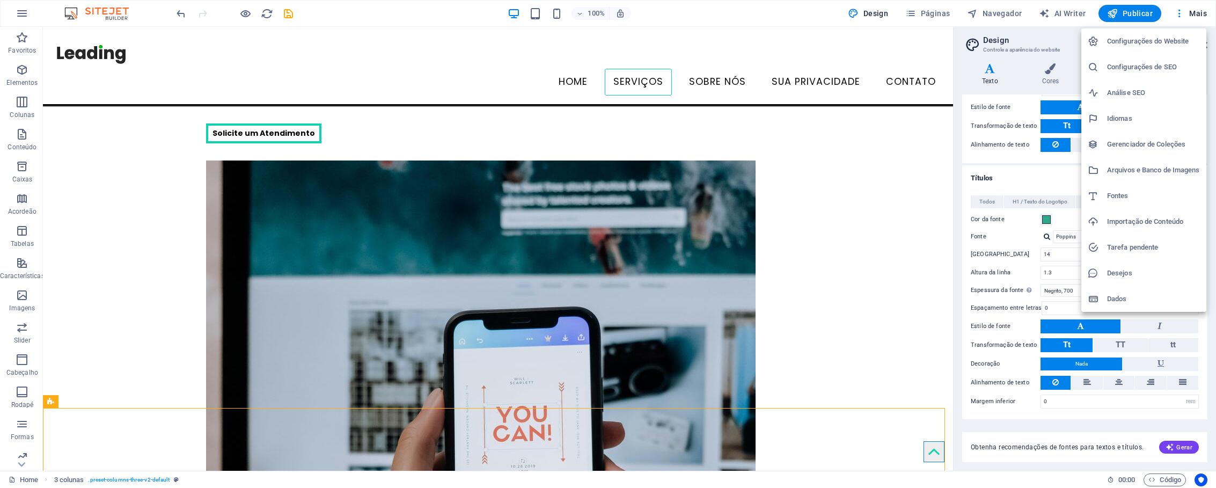
click at [1165, 47] on h6 "Configurações do Website" at bounding box center [1153, 41] width 93 height 13
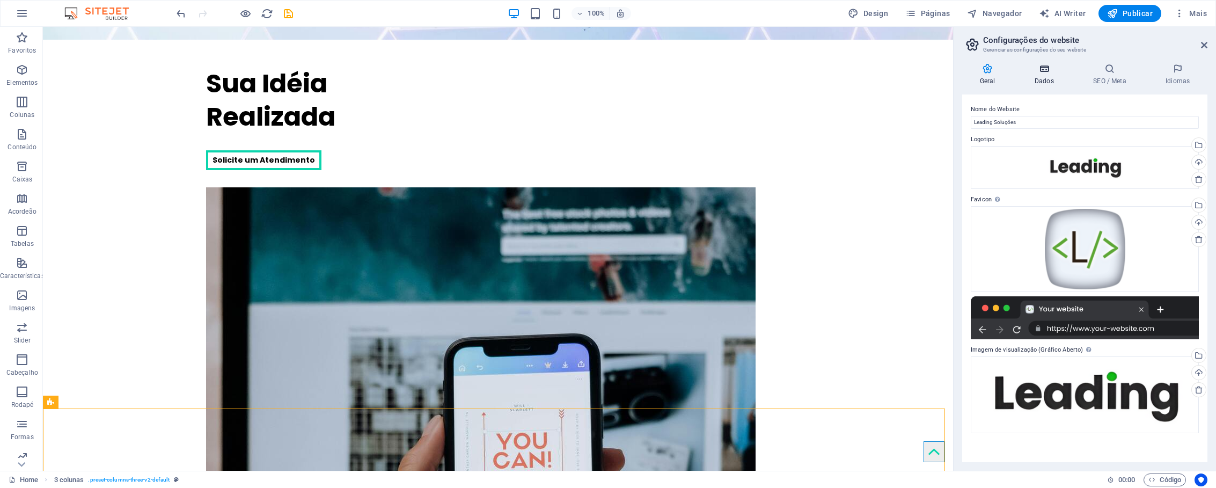
click at [1050, 79] on h4 "Dados" at bounding box center [1046, 74] width 58 height 23
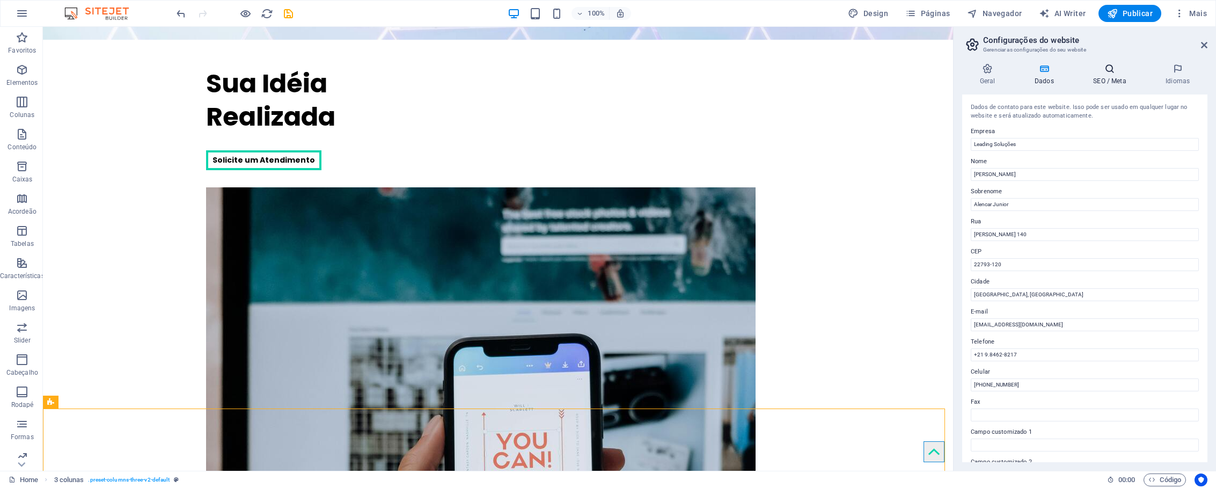
click at [1107, 80] on h4 "SEO / Meta" at bounding box center [1112, 74] width 72 height 23
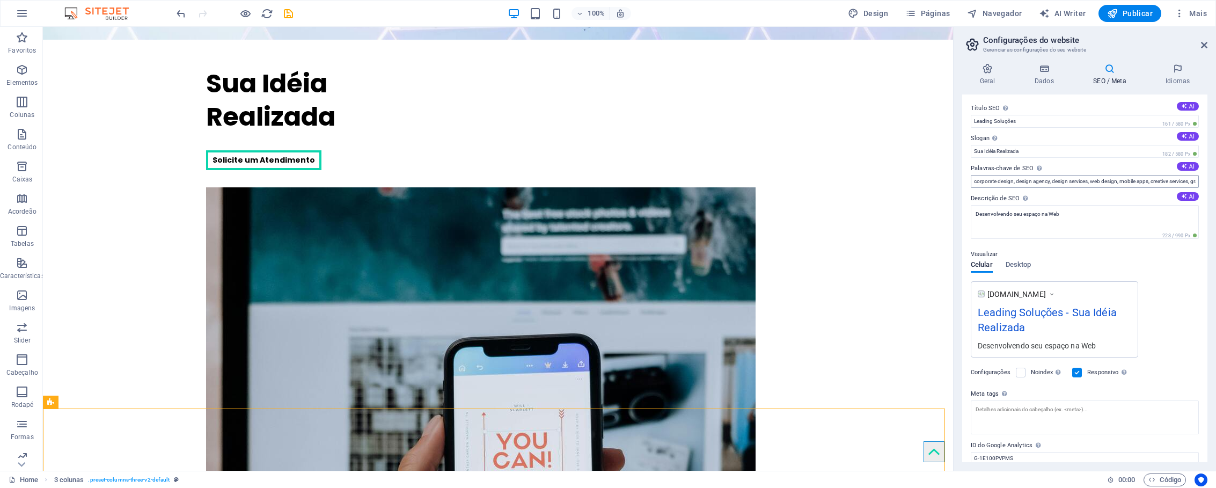
scroll to position [0, 0]
click at [1026, 123] on input "Leading Soluções" at bounding box center [1084, 122] width 228 height 13
type input "Leading Soluções Web"
click at [1172, 279] on div "Visualizar Celular Desktop [DOMAIN_NAME] Leading Soluções Web - Sua Idéia Reali…" at bounding box center [1084, 299] width 228 height 118
click at [1174, 70] on icon at bounding box center [1177, 68] width 60 height 11
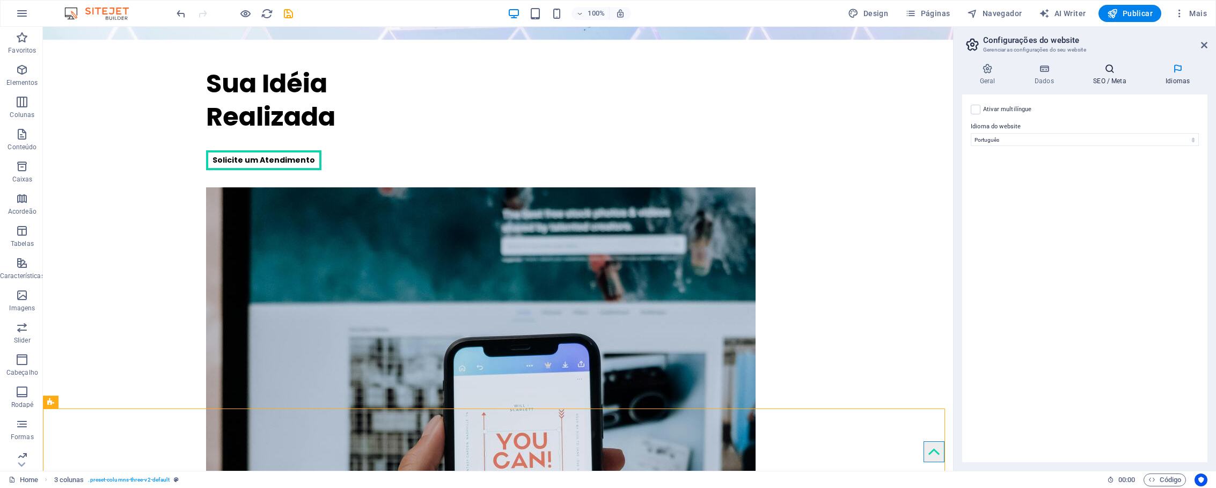
click at [1111, 75] on h4 "SEO / Meta" at bounding box center [1112, 74] width 72 height 23
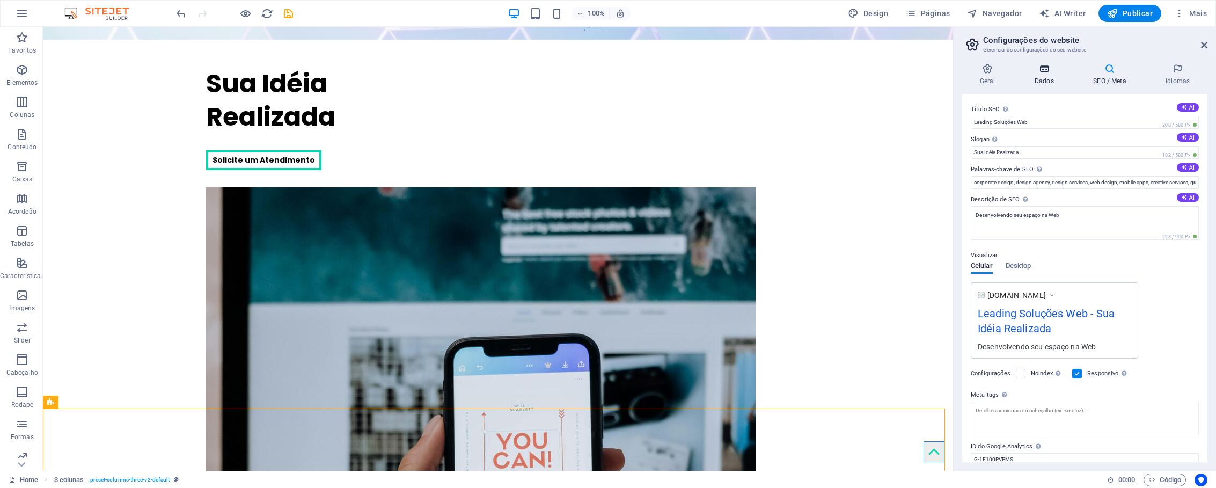
click at [1049, 75] on h4 "Dados" at bounding box center [1046, 74] width 58 height 23
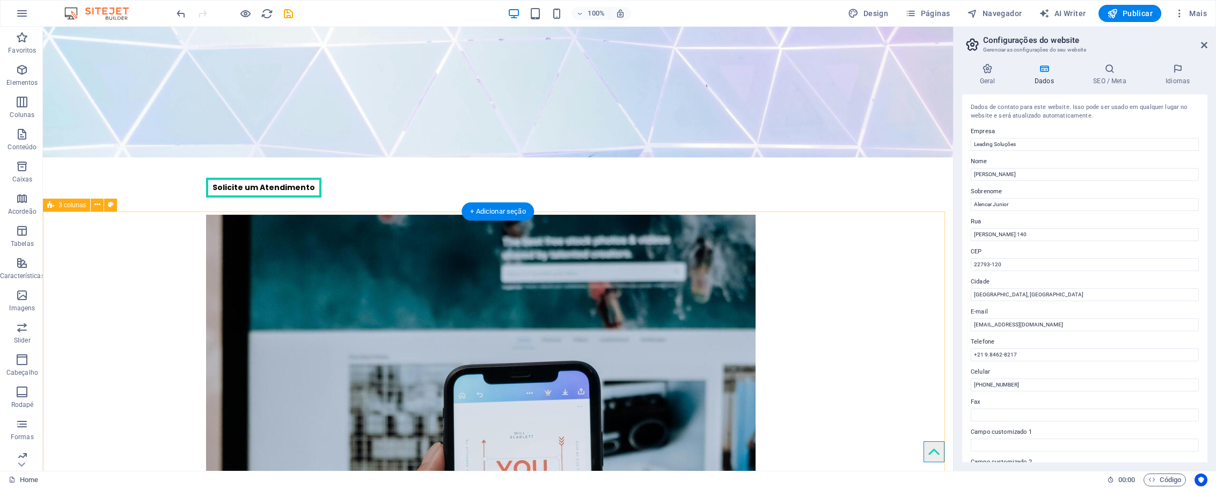
scroll to position [567, 0]
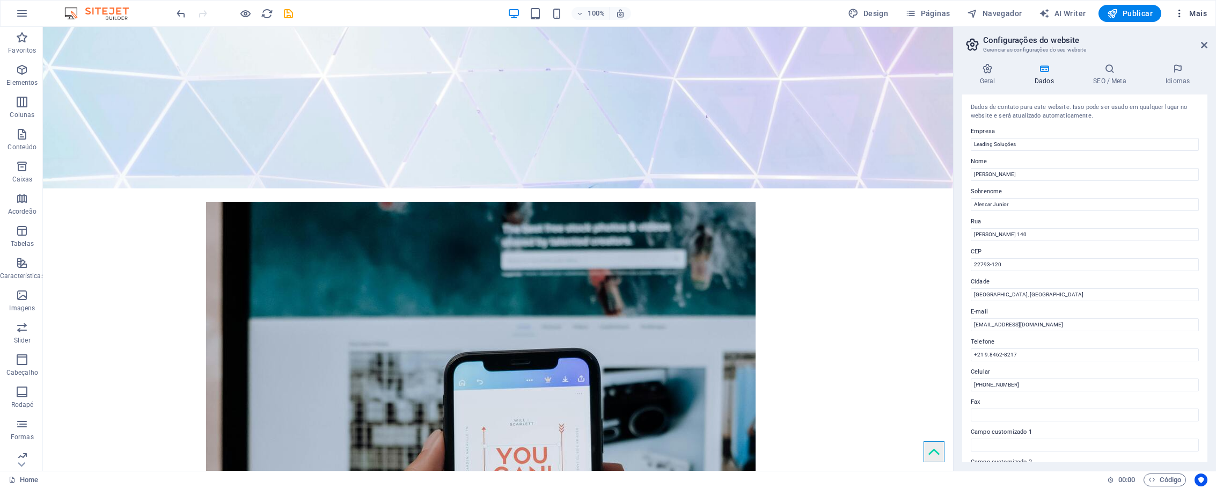
click at [1197, 16] on span "Mais" at bounding box center [1190, 13] width 33 height 11
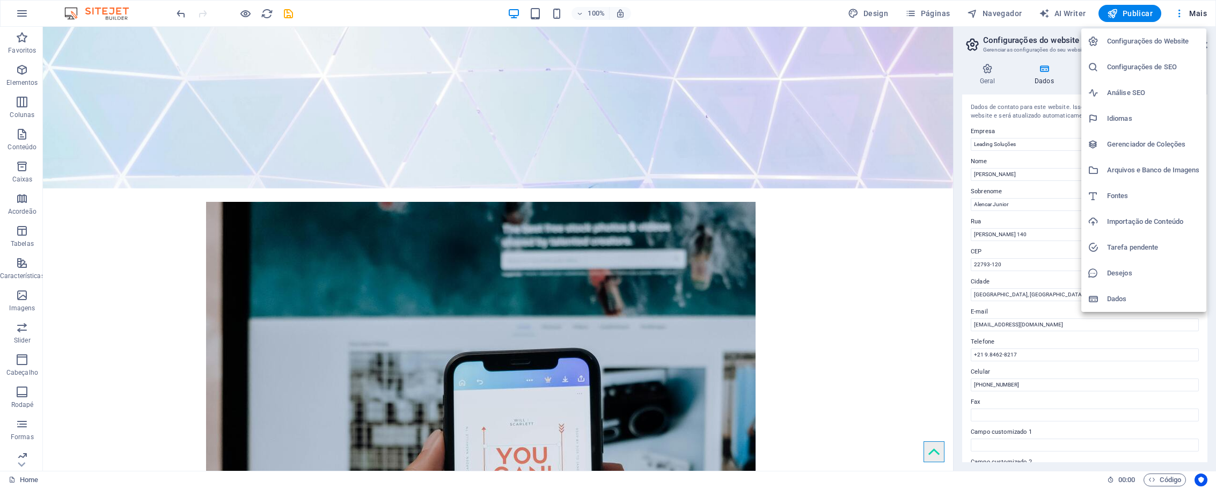
click at [1139, 295] on h6 "Dados" at bounding box center [1153, 298] width 93 height 13
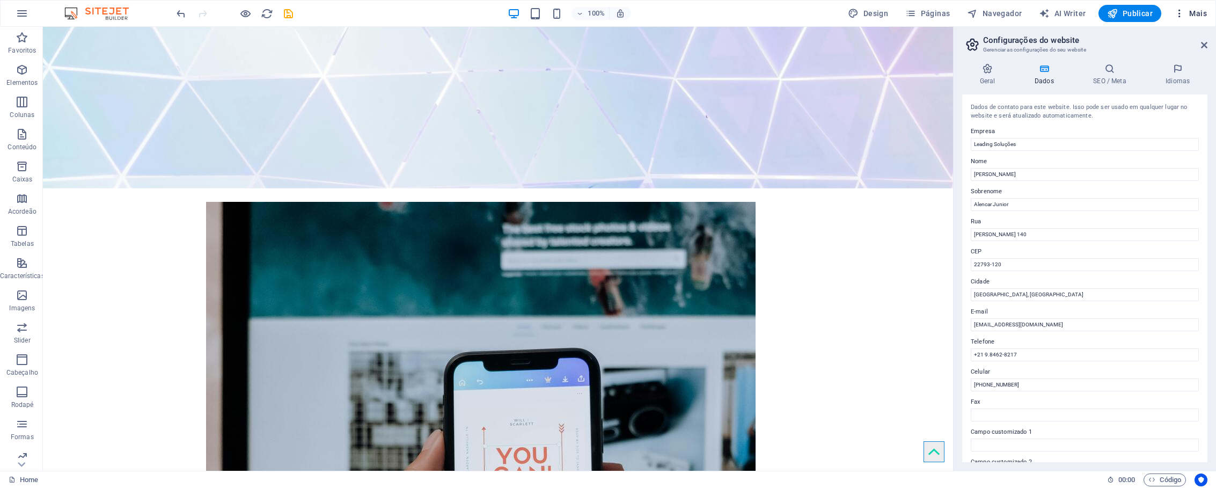
click at [1189, 12] on span "Mais" at bounding box center [1190, 13] width 33 height 11
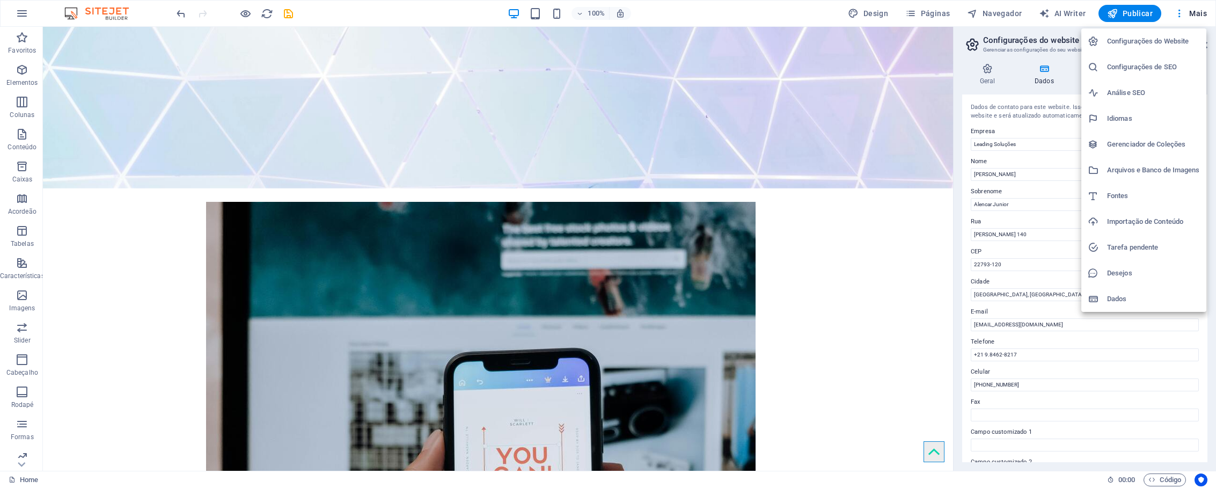
click at [1159, 201] on h6 "Fontes" at bounding box center [1153, 195] width 93 height 13
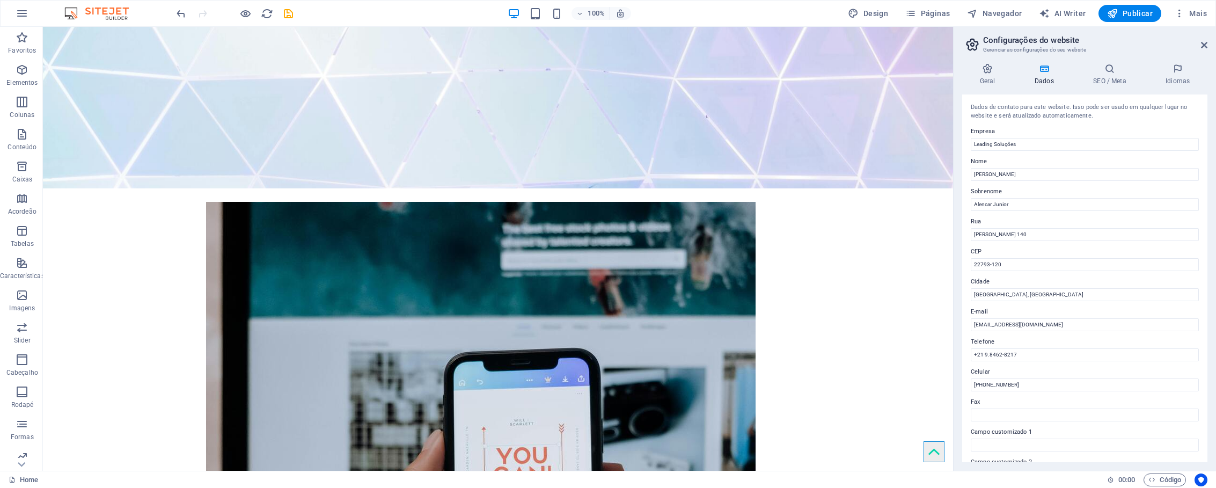
select select "popularity"
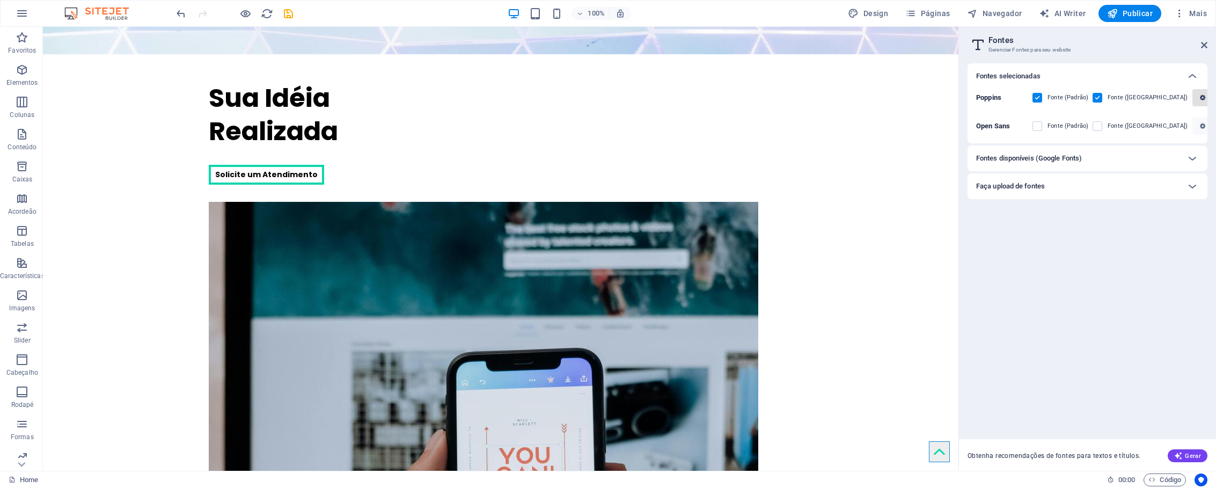
click at [1200, 96] on icon "button" at bounding box center [1202, 97] width 5 height 6
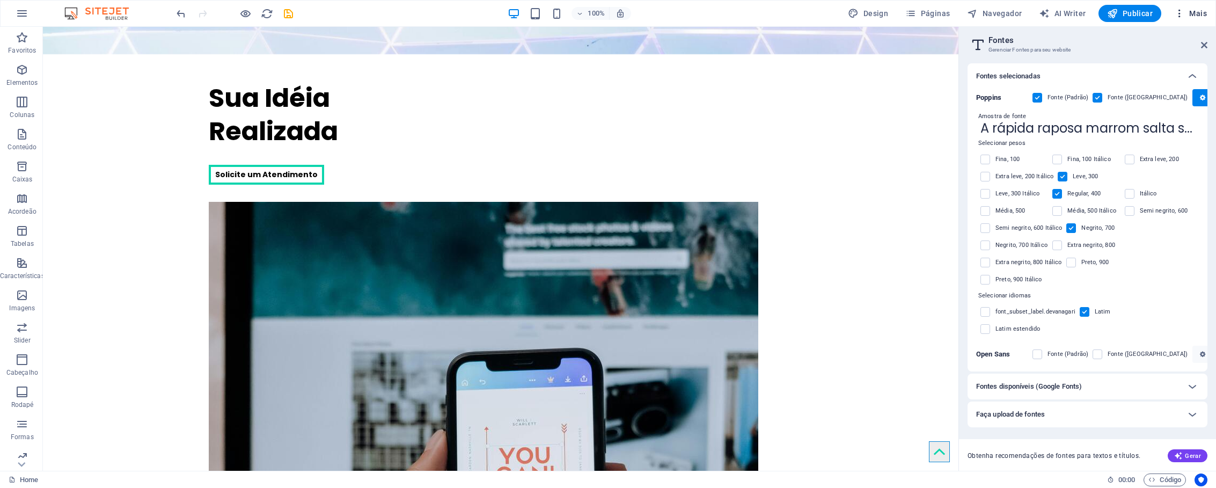
click at [1196, 17] on span "Mais" at bounding box center [1190, 13] width 33 height 11
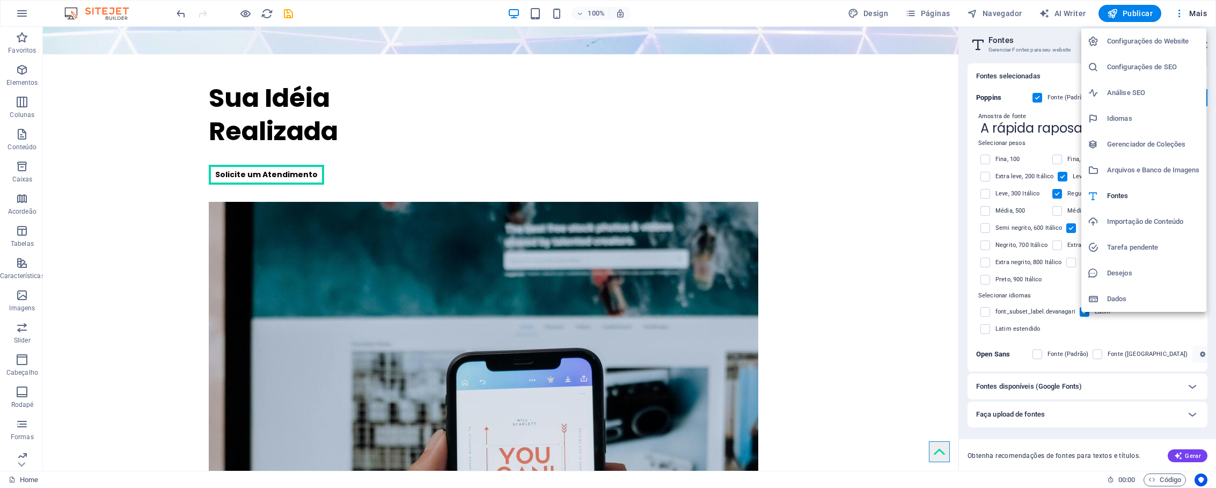
click at [1180, 42] on h6 "Configurações do Website" at bounding box center [1153, 41] width 93 height 13
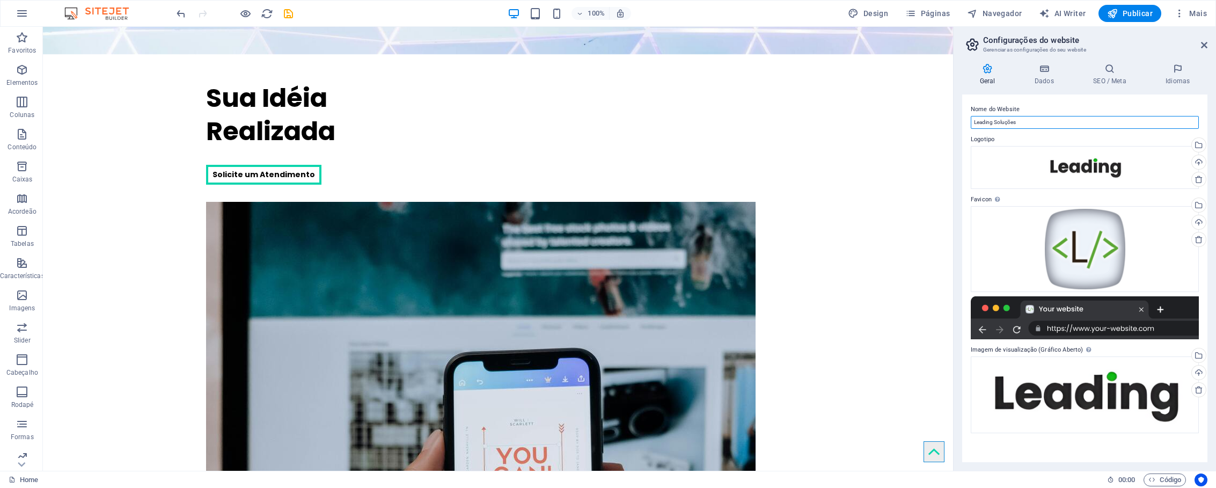
click at [1072, 120] on input "Leading Soluções" at bounding box center [1084, 122] width 228 height 13
type input "Leading Soluções Web"
click at [1078, 105] on label "Nome do Website" at bounding box center [1084, 109] width 228 height 13
click at [1078, 116] on input "Leading Soluções Web" at bounding box center [1084, 122] width 228 height 13
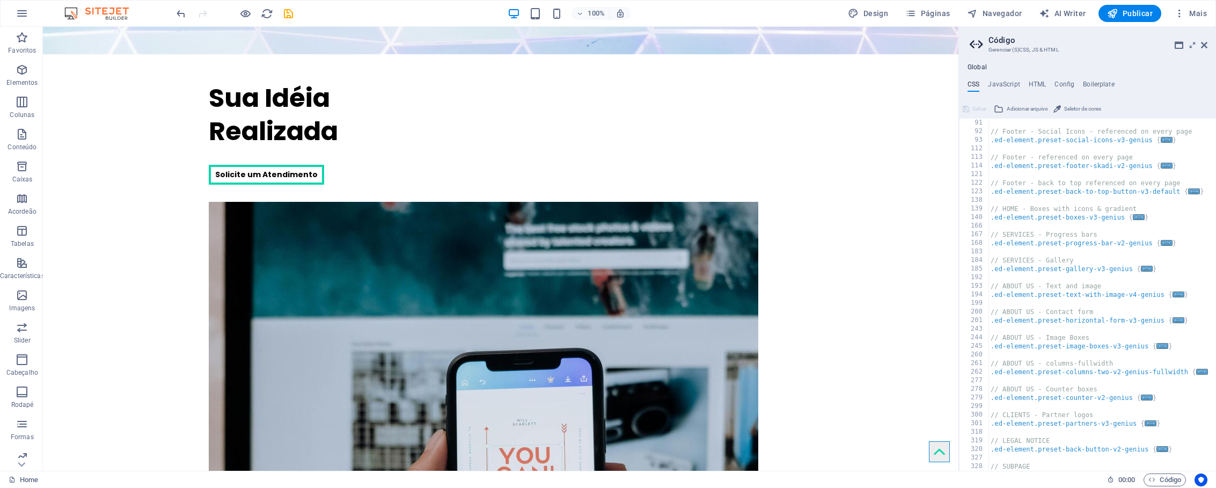
scroll to position [215, 0]
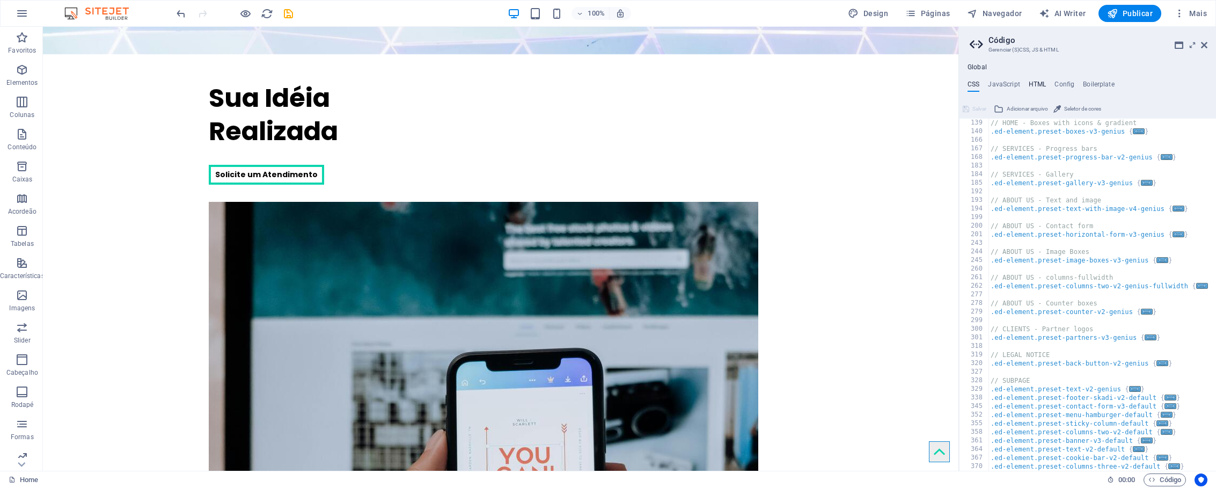
click at [1039, 87] on h4 "HTML" at bounding box center [1037, 86] width 18 height 12
type textarea "<a href="#main-content" class="wv-link-content button">Skip to main content</a>"
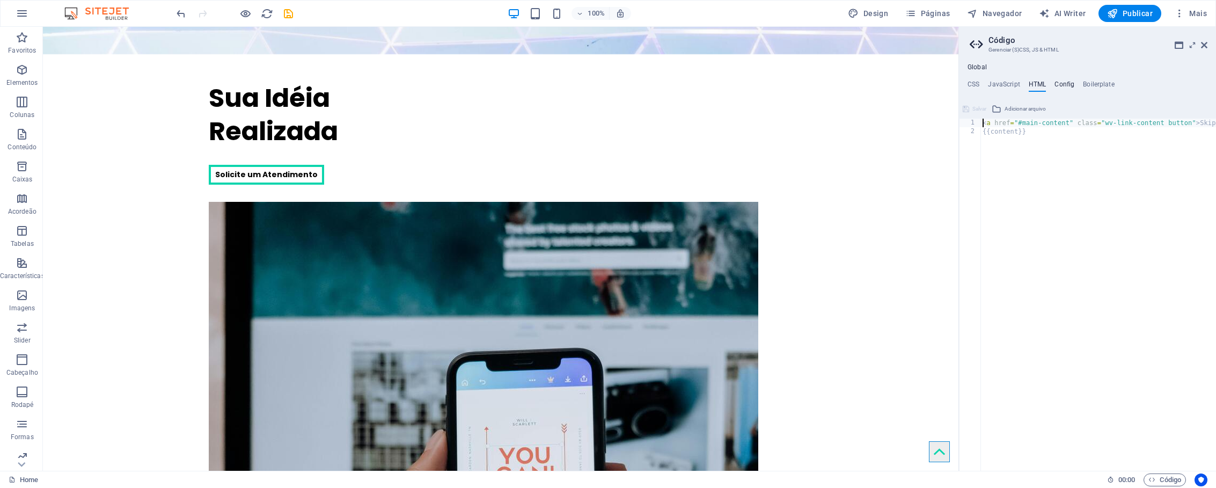
click at [1064, 84] on h4 "Config" at bounding box center [1064, 86] width 20 height 12
type textarea "$color-background: #ffffff;"
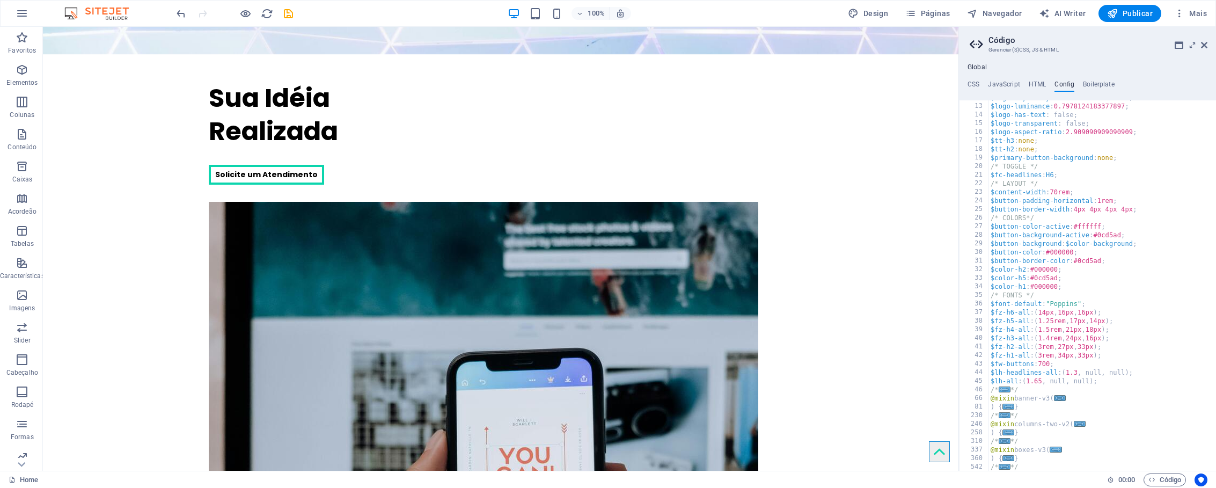
scroll to position [0, 0]
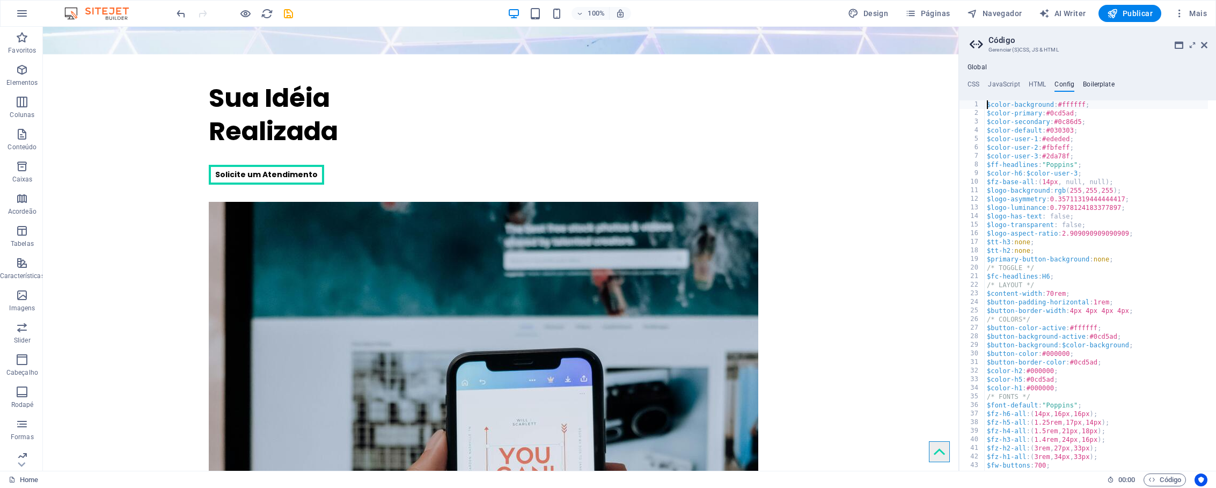
click at [1102, 87] on h4 "Boilerplate" at bounding box center [1099, 86] width 32 height 12
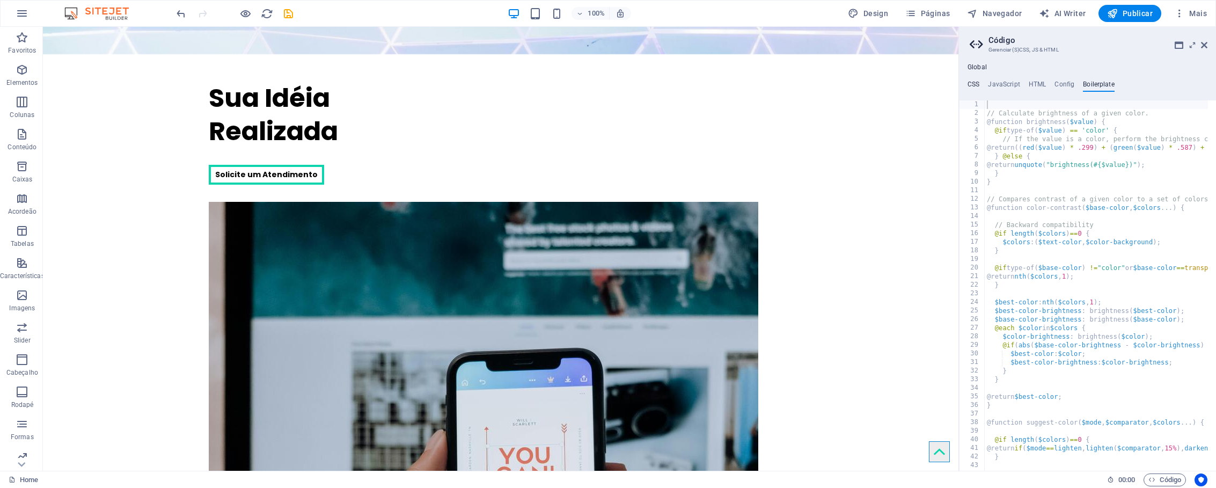
click at [976, 80] on h4 "CSS" at bounding box center [973, 86] width 12 height 12
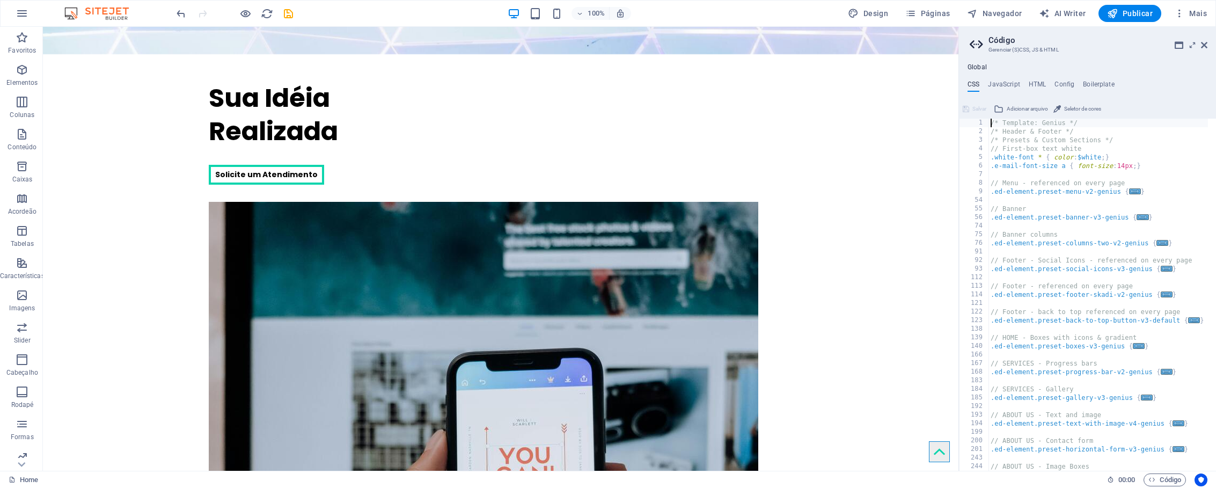
click at [1035, 172] on div "/* Template: Genius */ /* Header & Footer */ /* Presets & Custom Sections */ //…" at bounding box center [1097, 303] width 219 height 369
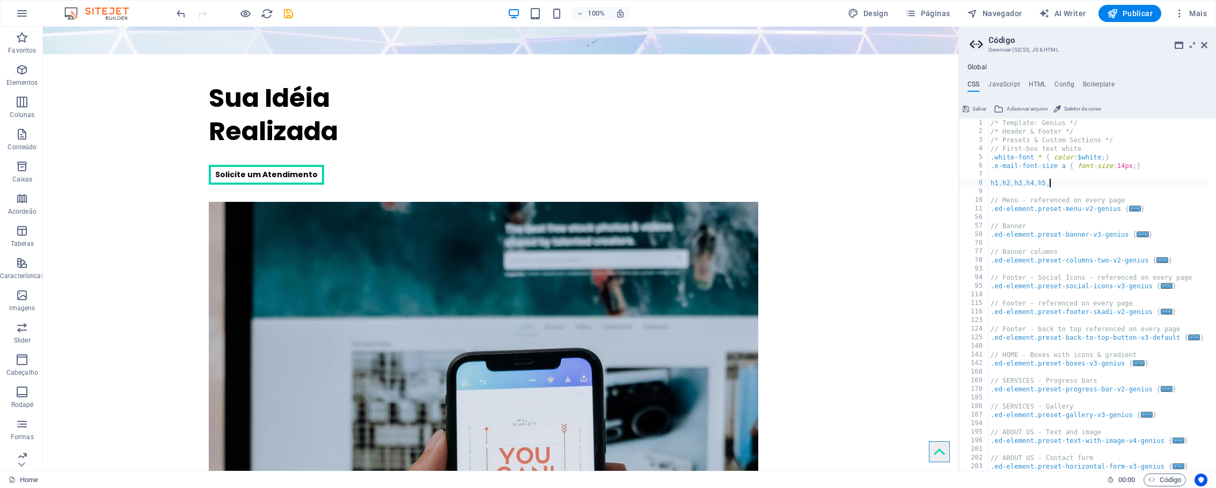
scroll to position [0, 5]
type textarea "h1,h2,h3,h4,h5,h6 {"
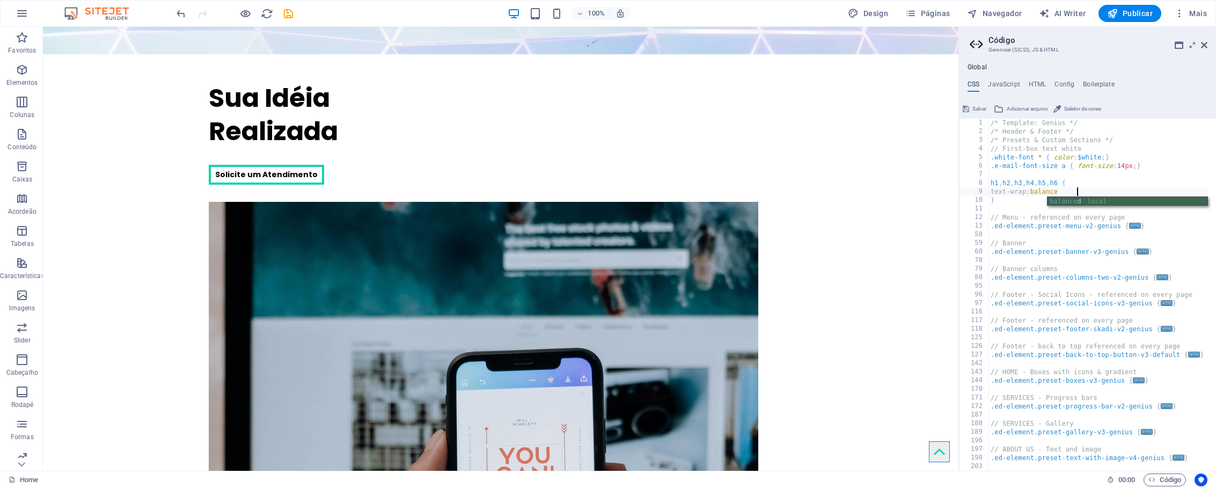
scroll to position [0, 6]
click at [1017, 204] on div "/* Template: Genius */ /* Header & Footer */ /* Presets & Custom Sections */ //…" at bounding box center [1097, 303] width 219 height 369
click at [1083, 192] on div "/* Template: Genius */ /* Header & Footer */ /* Presets & Custom Sections */ //…" at bounding box center [1097, 303] width 219 height 369
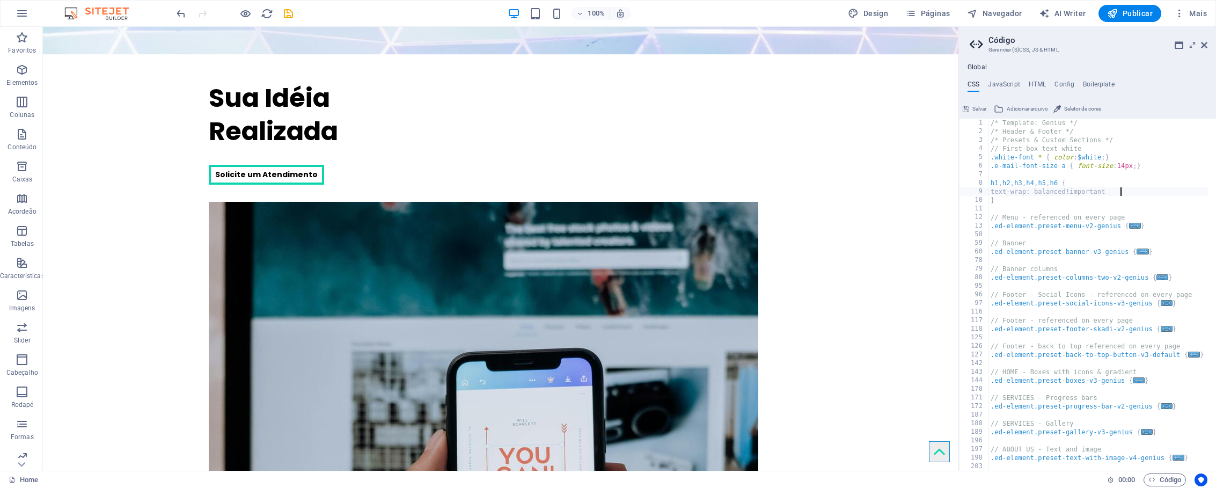
type textarea "text-wrap: balanced!important"
click at [1128, 95] on div "CSS JavaScript HTML Config Boilerplate text-wrap: balanced!important 1 2 3 4 5 …" at bounding box center [1087, 275] width 257 height 390
click at [1196, 14] on span "Mais" at bounding box center [1190, 13] width 33 height 11
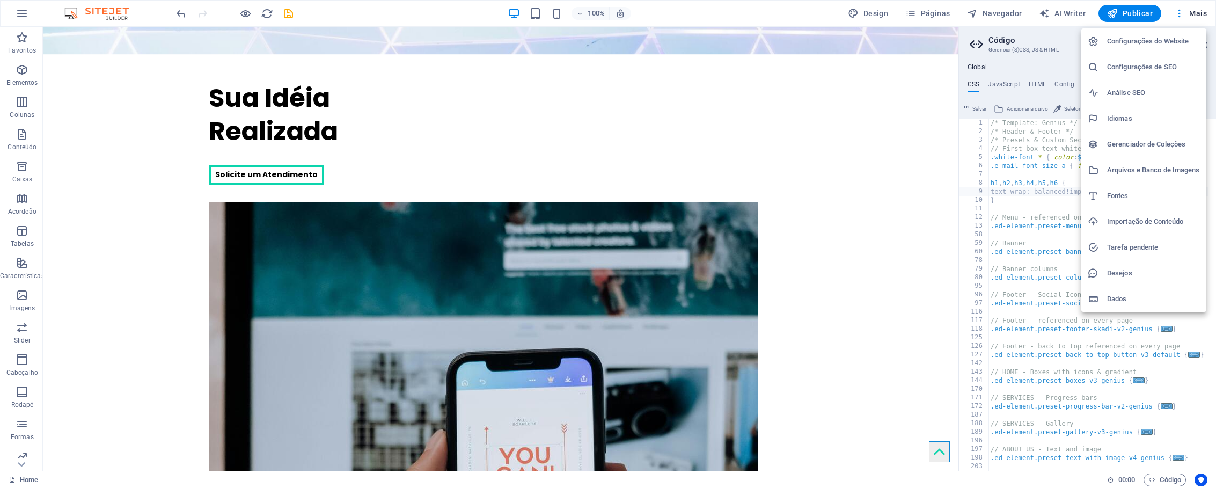
click at [1123, 88] on h6 "Análise SEO" at bounding box center [1153, 92] width 93 height 13
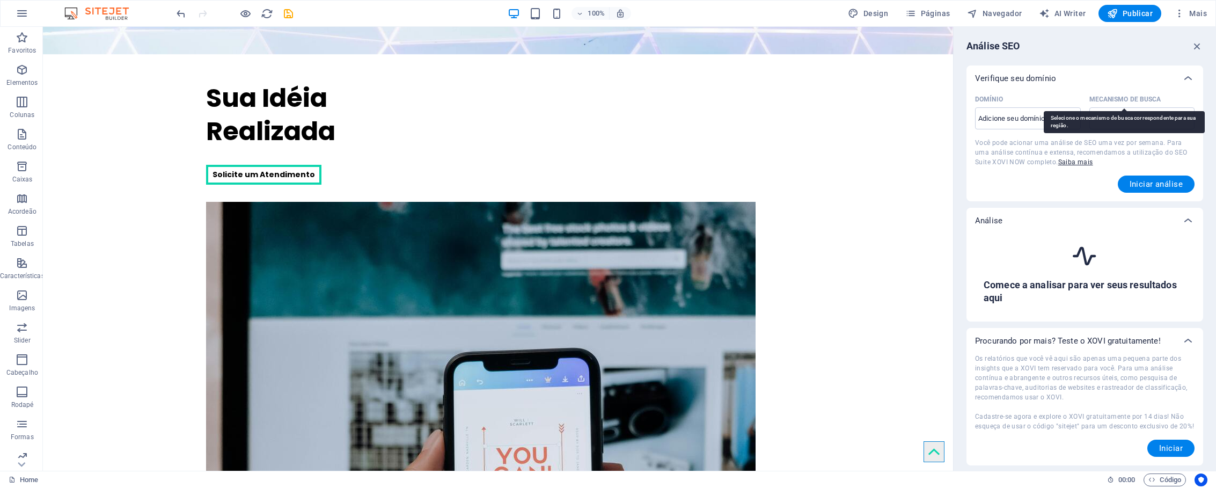
select select "[DOMAIN_NAME]"
click at [1154, 121] on select "[DOMAIN_NAME] [DOMAIN_NAME] [DOMAIN_NAME] [DOMAIN_NAME] [DOMAIN_NAME] [DOMAIN_N…" at bounding box center [1142, 118] width 106 height 22
click at [1089, 107] on select "[DOMAIN_NAME] [DOMAIN_NAME] [DOMAIN_NAME] [DOMAIN_NAME] [DOMAIN_NAME] [DOMAIN_N…" at bounding box center [1142, 118] width 106 height 22
click at [1054, 117] on input "Domínio ​" at bounding box center [1028, 118] width 106 height 17
type input "l"
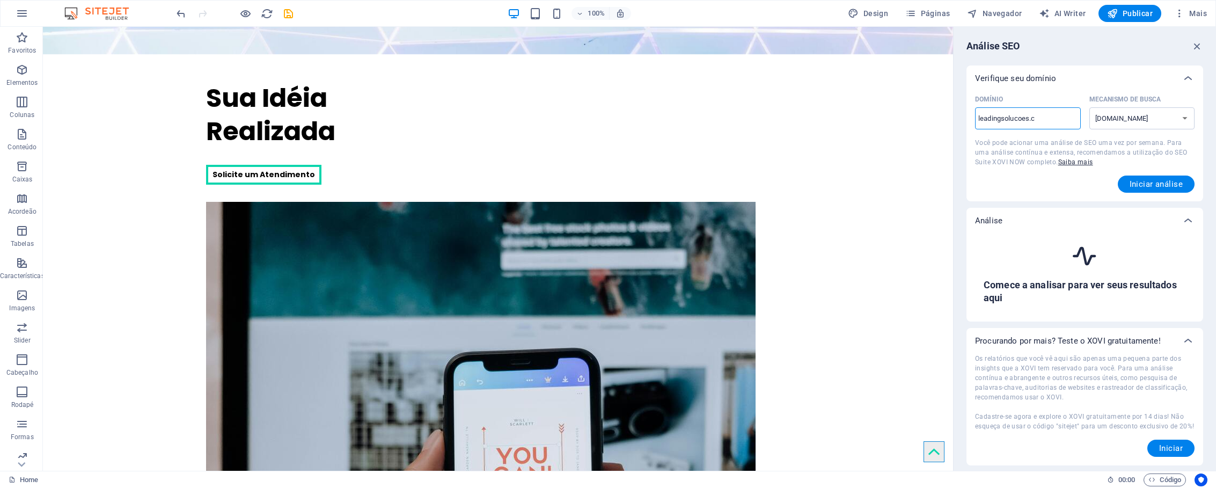
type input "[DOMAIN_NAME]"
select select "[DOMAIN_NAME]"
type input "[DOMAIN_NAME]"
select select "[DOMAIN_NAME]"
type input "[DOMAIN_NAME]"
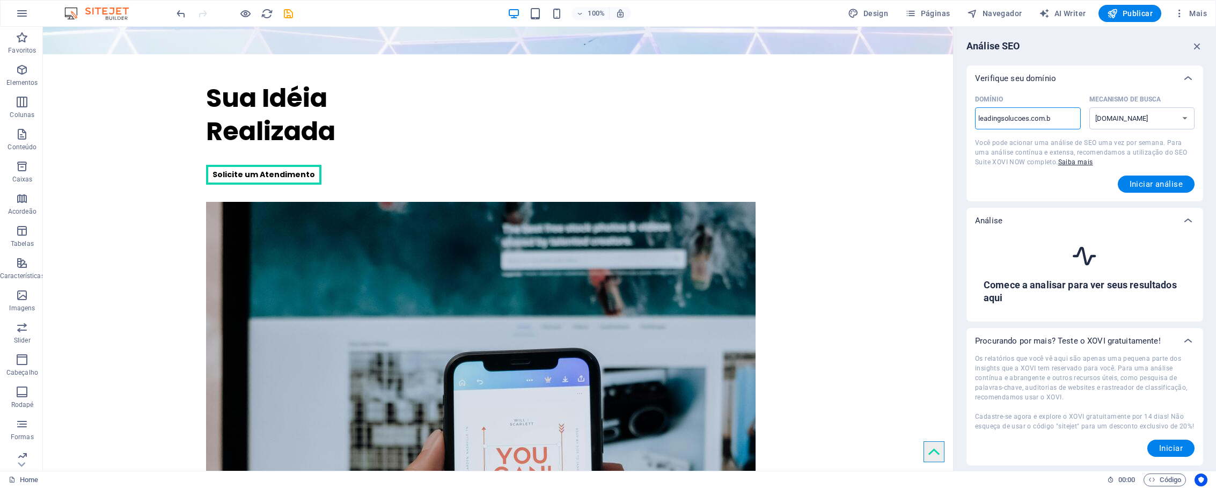
select select "[DOMAIN_NAME]"
type input "[DOMAIN_NAME]"
click at [1143, 186] on span "Iniciar análise" at bounding box center [1155, 184] width 53 height 9
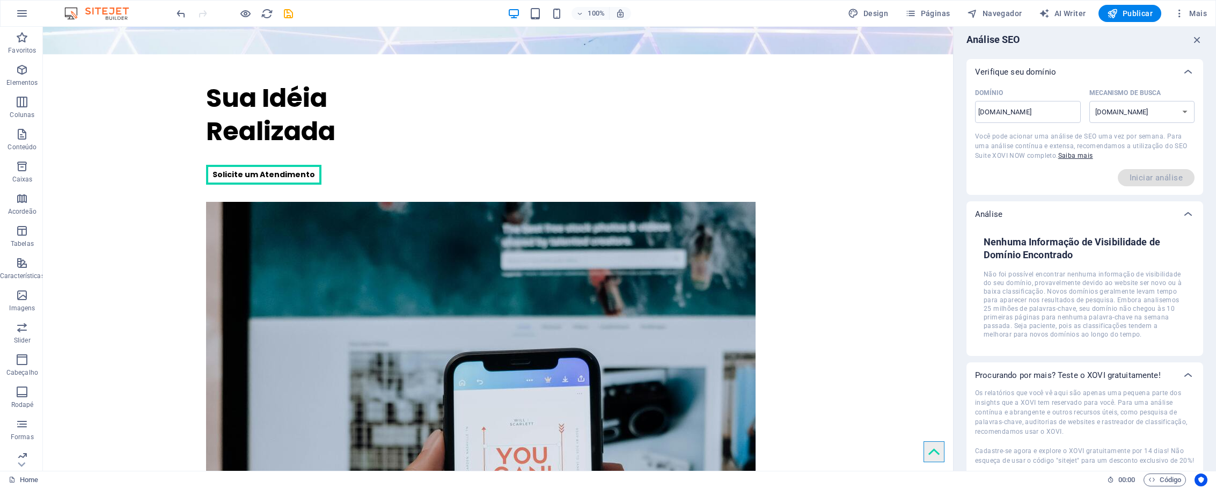
scroll to position [0, 0]
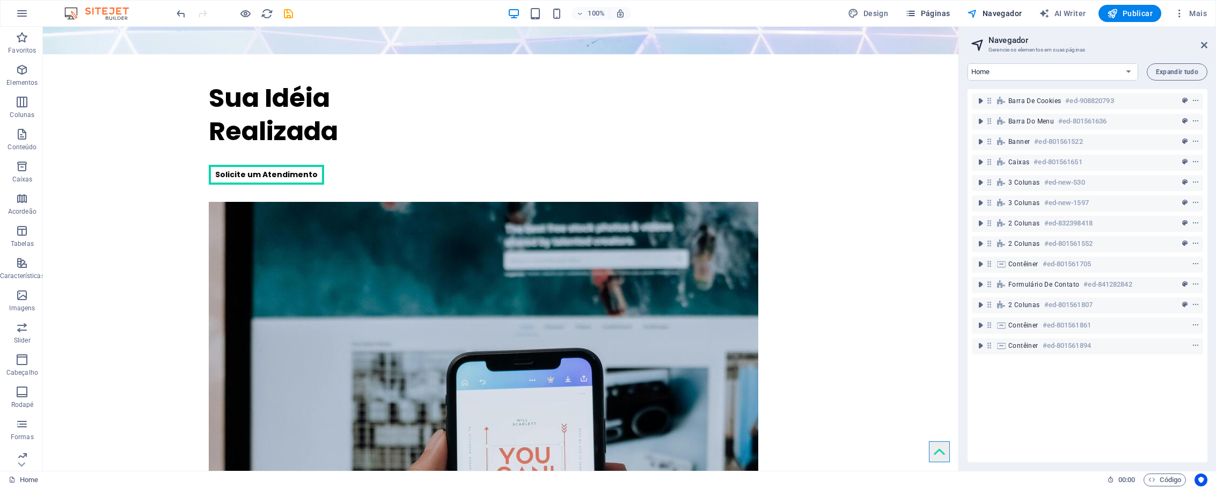
click at [0, 0] on span "Páginas" at bounding box center [0, 0] width 0 height 0
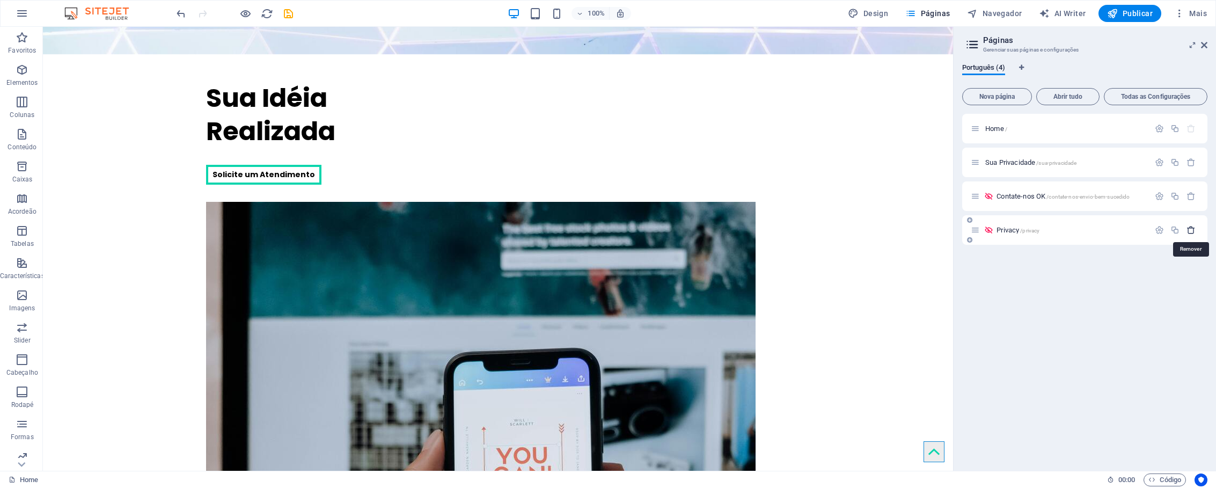
click at [1191, 230] on icon "button" at bounding box center [1190, 229] width 9 height 9
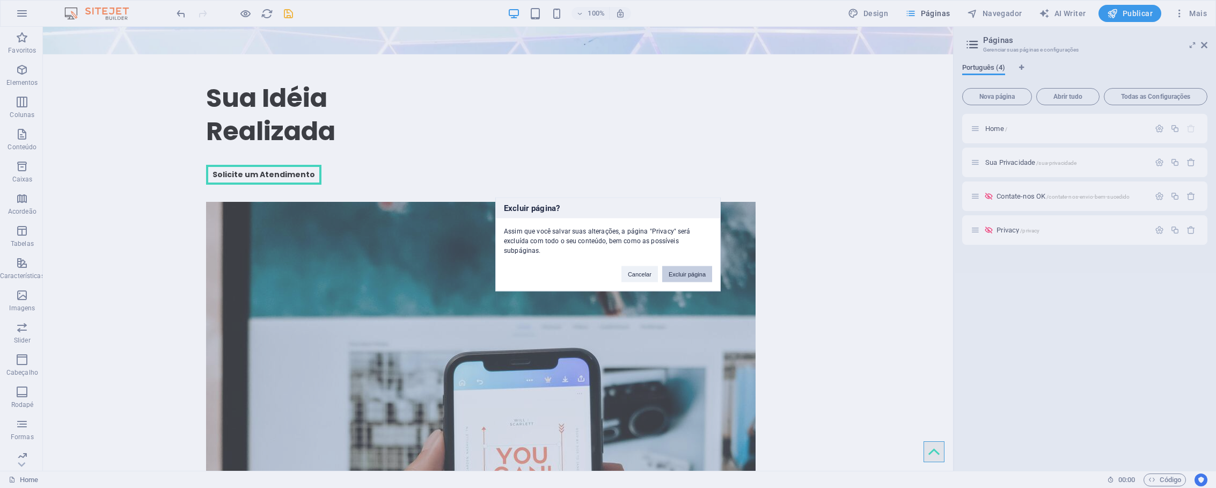
drag, startPoint x: 689, startPoint y: 272, endPoint x: 661, endPoint y: 245, distance: 39.1
click at [689, 272] on button "Excluir página" at bounding box center [687, 274] width 50 height 16
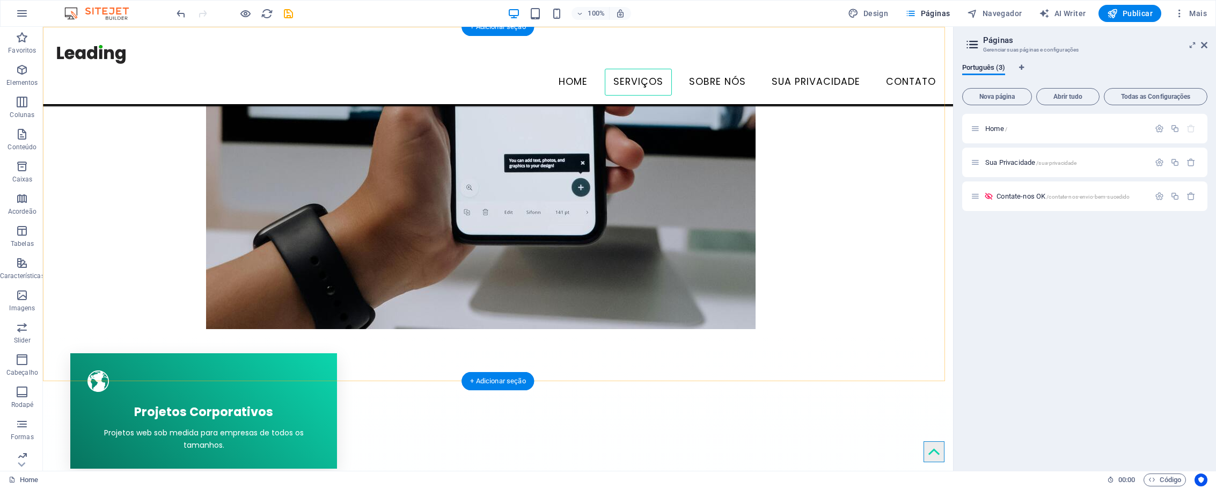
scroll to position [867, 0]
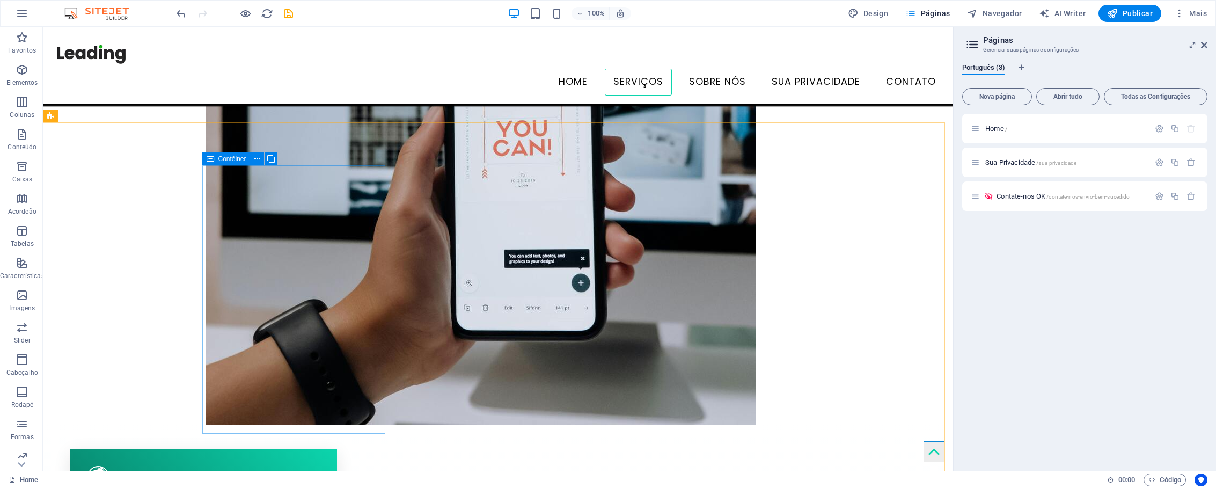
click at [234, 160] on span "Contêiner" at bounding box center [232, 159] width 28 height 6
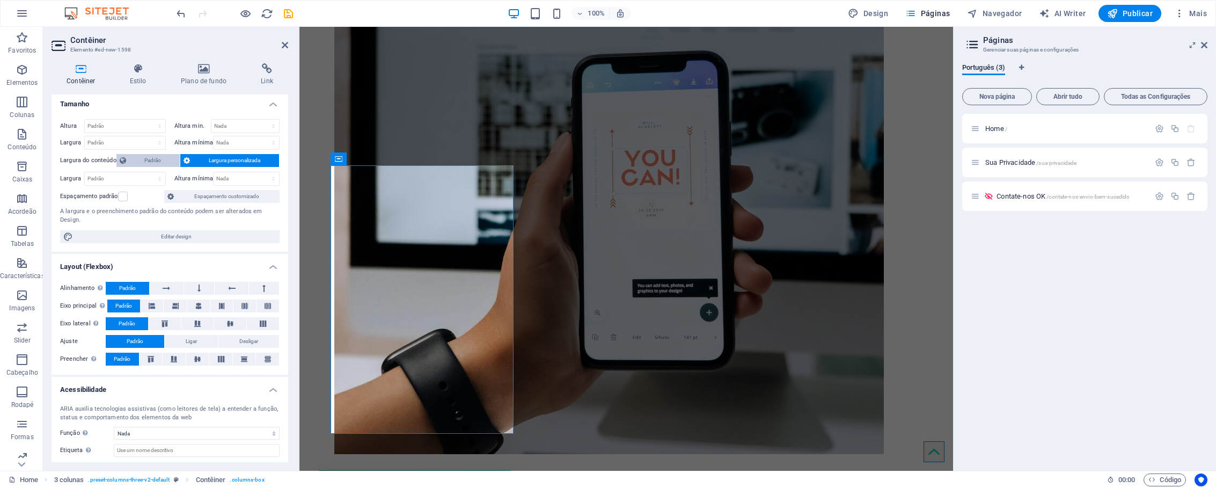
scroll to position [0, 0]
click at [138, 75] on h4 "Estilo" at bounding box center [140, 74] width 51 height 23
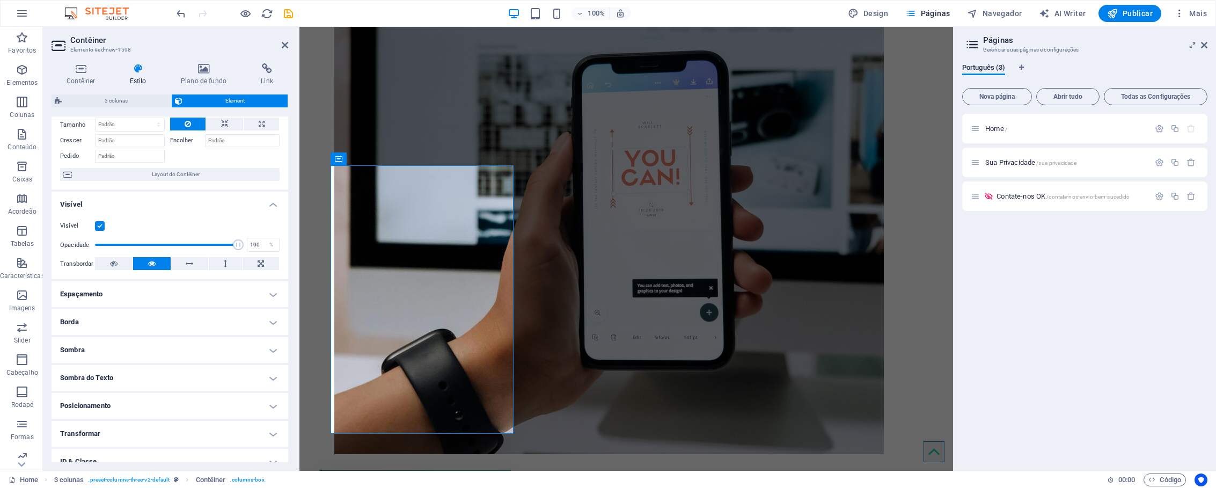
scroll to position [108, 0]
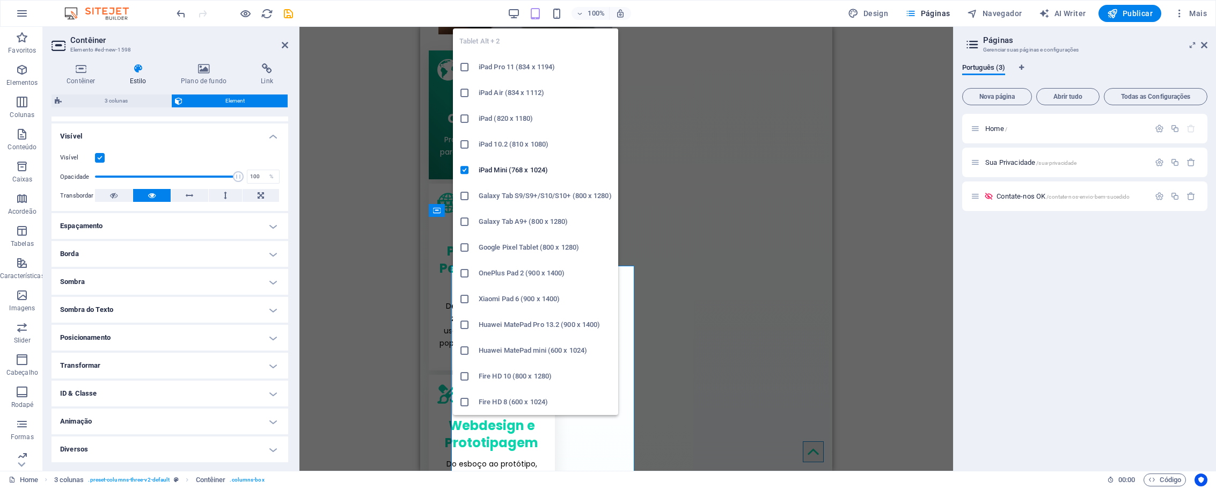
scroll to position [764, 0]
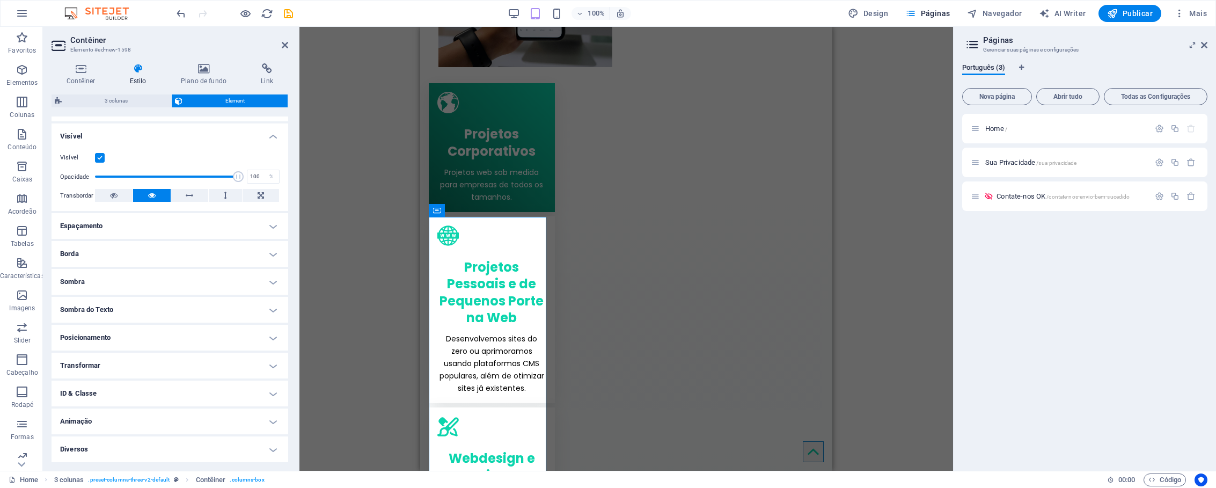
click at [102, 156] on label at bounding box center [100, 158] width 10 height 10
click at [0, 0] on input "Visível" at bounding box center [0, 0] width 0 height 0
click at [100, 157] on label at bounding box center [100, 158] width 10 height 10
click at [0, 0] on input "Visível" at bounding box center [0, 0] width 0 height 0
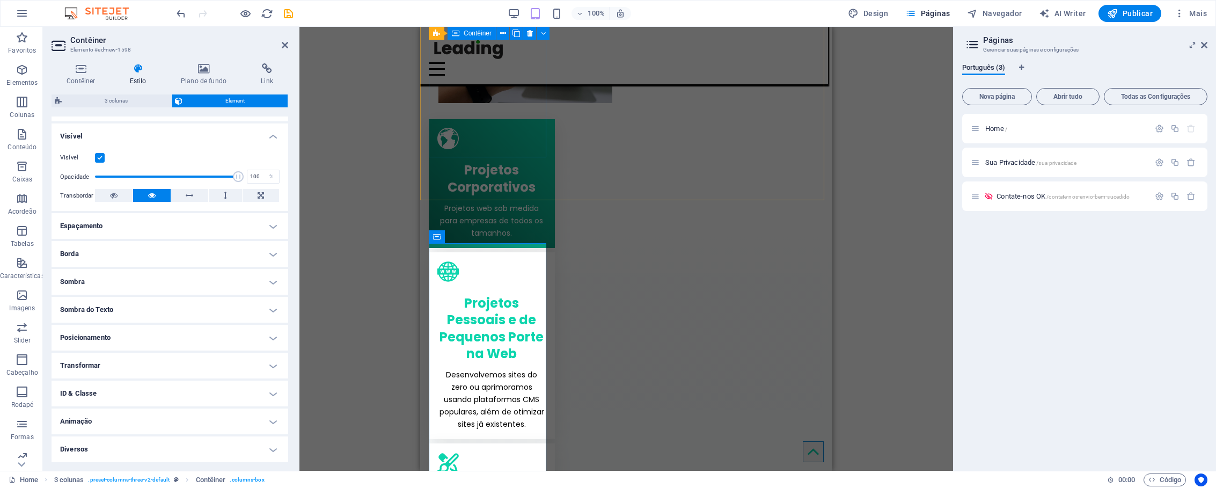
scroll to position [689, 0]
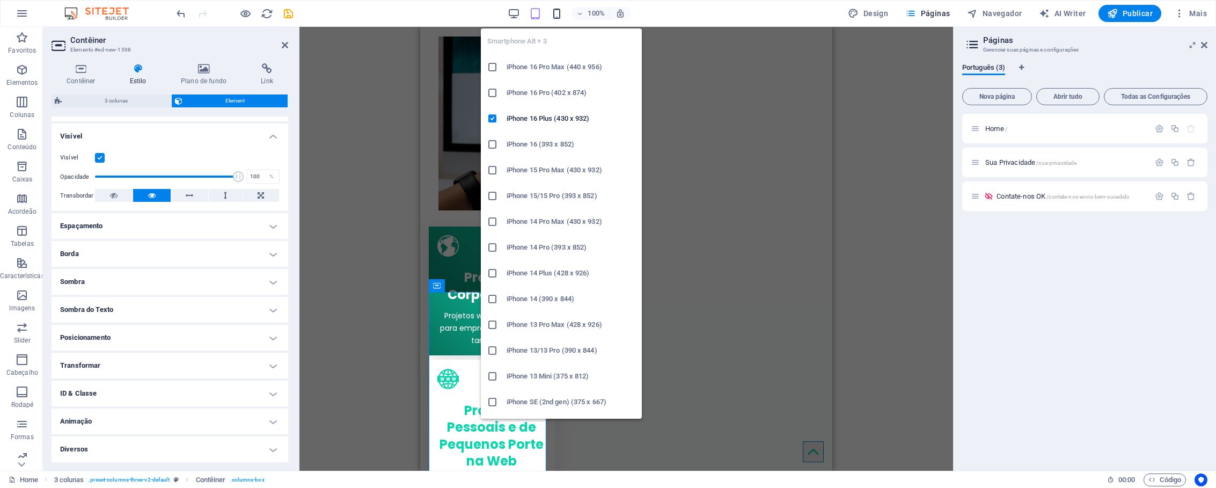
scroll to position [1234, 0]
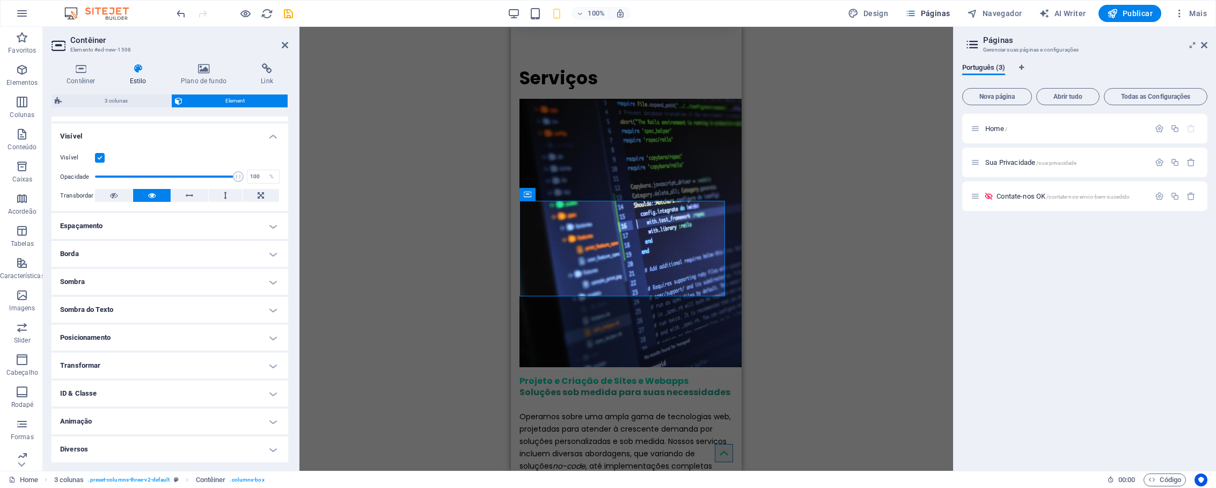
click at [101, 158] on label at bounding box center [100, 158] width 10 height 10
click at [0, 0] on input "Visível" at bounding box center [0, 0] width 0 height 0
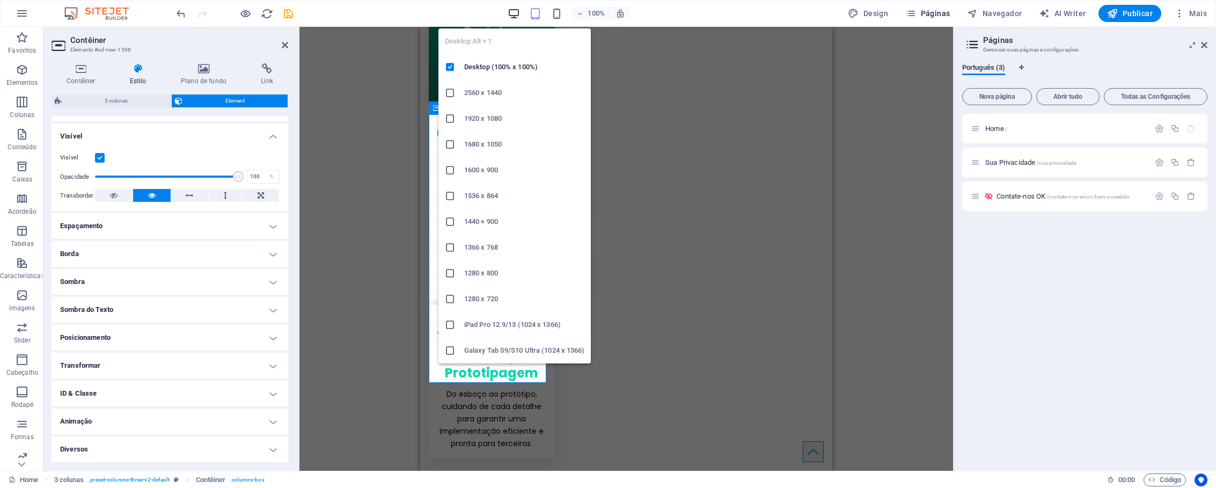
click at [520, 15] on icon "button" at bounding box center [513, 14] width 12 height 12
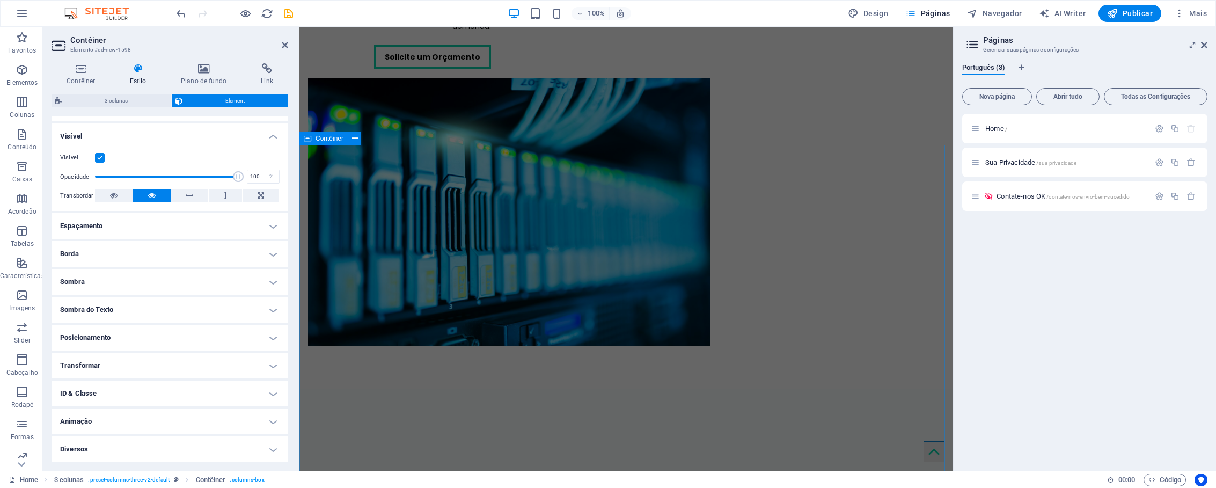
scroll to position [2895, 0]
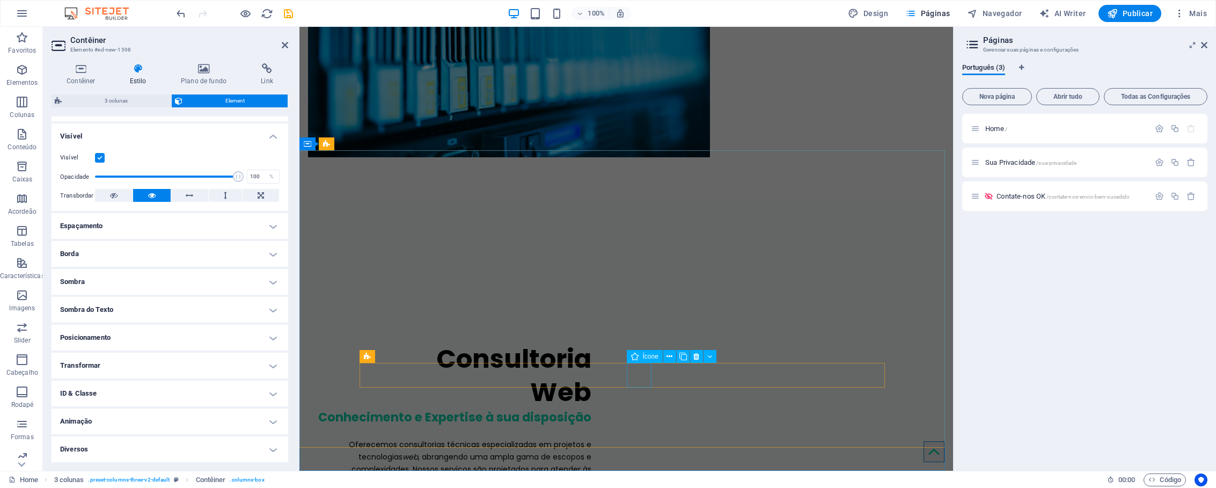
click at [646, 357] on span "Ícone" at bounding box center [651, 356] width 16 height 6
select select "xMidYMid"
select select "px"
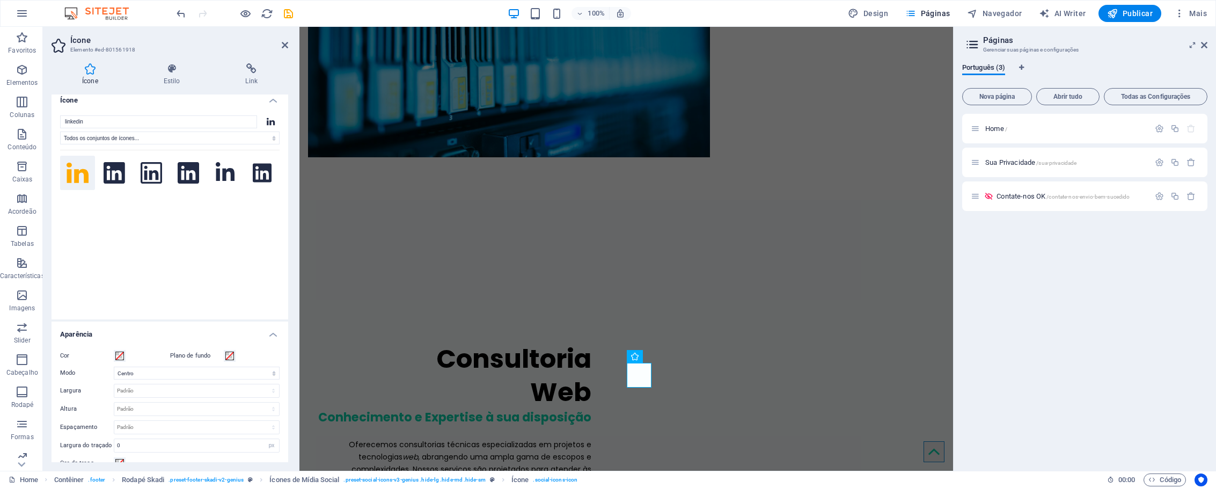
scroll to position [0, 0]
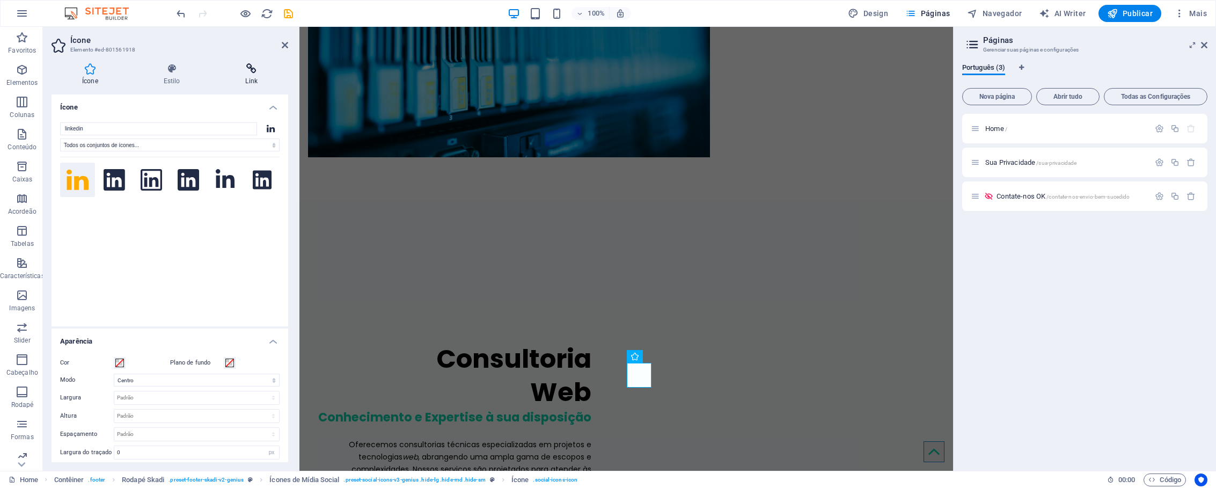
click at [252, 71] on icon at bounding box center [251, 68] width 73 height 11
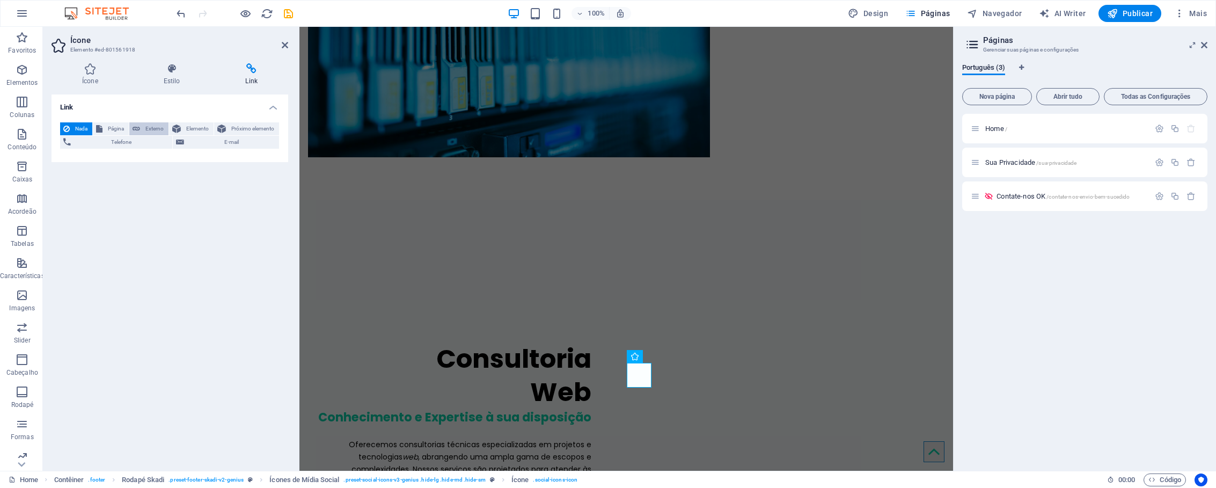
click at [151, 128] on span "Externo" at bounding box center [154, 128] width 22 height 13
select select "blank"
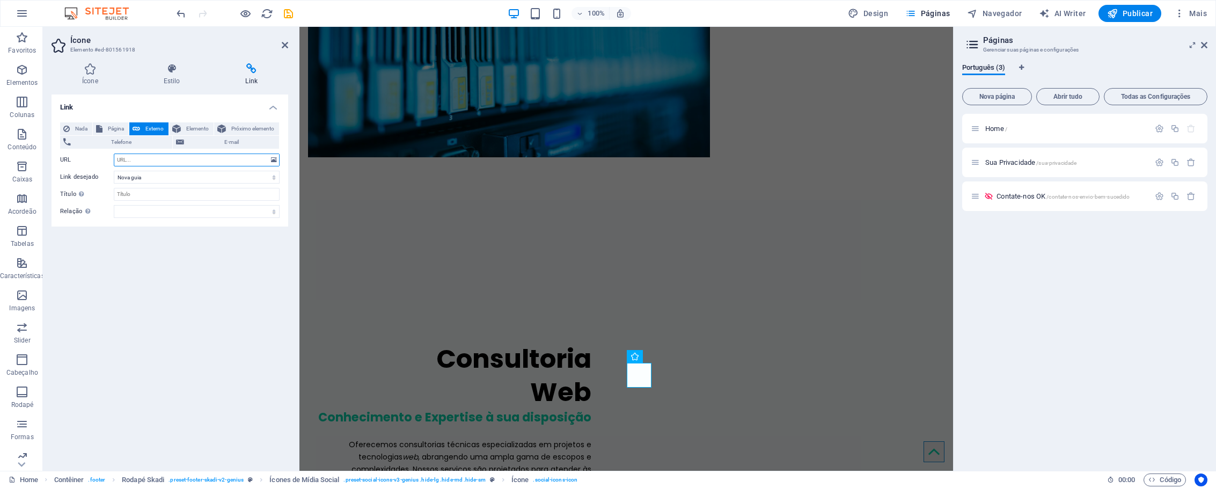
click at [153, 159] on input "URL" at bounding box center [197, 159] width 166 height 13
paste input "[URL][DOMAIN_NAME]"
type input "[URL][DOMAIN_NAME]"
click at [141, 245] on div "Link Nada Página Externo Elemento Próximo elemento Telefone E-mail Página Home …" at bounding box center [170, 277] width 237 height 367
click at [152, 194] on input "Título A descrição adicional do link não deve ser igual ao texto do link. O tít…" at bounding box center [197, 194] width 166 height 13
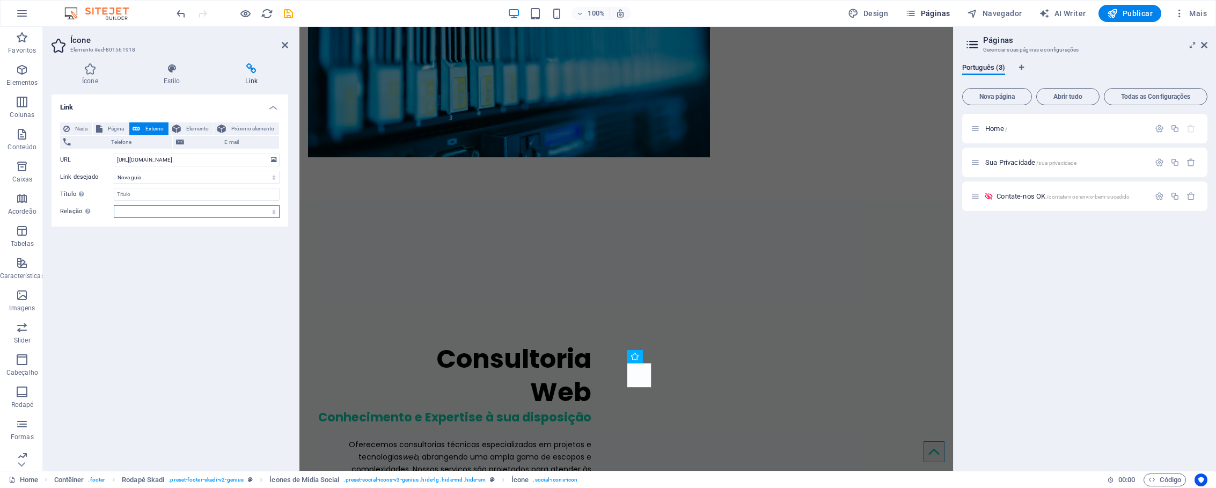
click at [147, 211] on select "alternado autor guia de favoritos externo ajuda licença avançar nofollow norefe…" at bounding box center [197, 211] width 166 height 13
click at [114, 205] on select "alternado autor guia de favoritos externo ajuda licença avançar nofollow norefe…" at bounding box center [197, 211] width 166 height 13
click at [203, 209] on select "alternado autor guia de favoritos externo ajuda licença avançar nofollow norefe…" at bounding box center [197, 211] width 166 height 13
click at [114, 205] on select "alternado autor guia de favoritos externo ajuda licença avançar nofollow norefe…" at bounding box center [197, 211] width 166 height 13
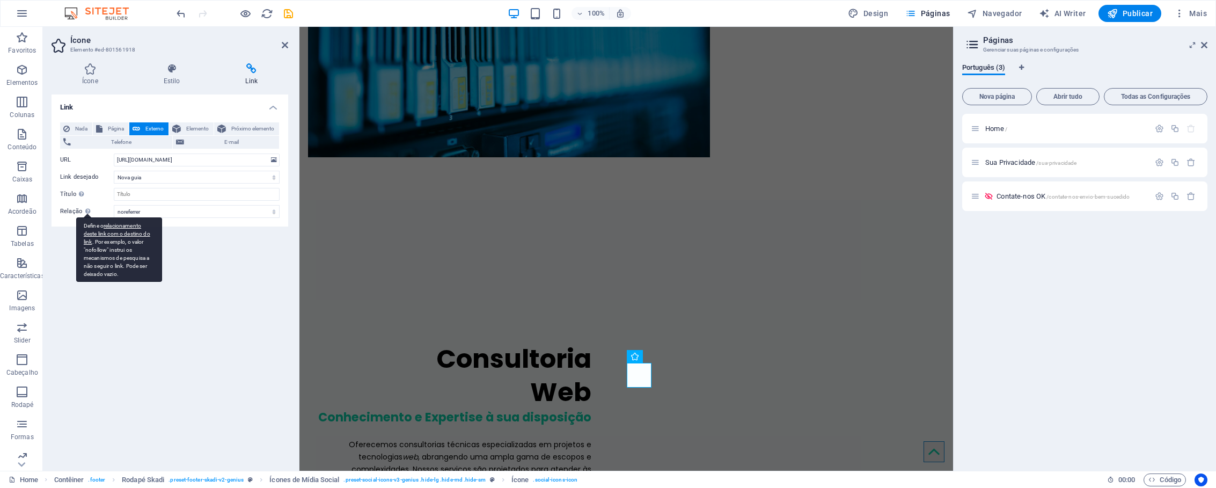
click at [84, 217] on div "Define o relacionamento deste link com o destino do link . Por exemplo, o valor…" at bounding box center [119, 249] width 86 height 64
click at [114, 211] on select "alternado autor guia de favoritos externo ajuda licença avançar nofollow norefe…" at bounding box center [197, 211] width 166 height 13
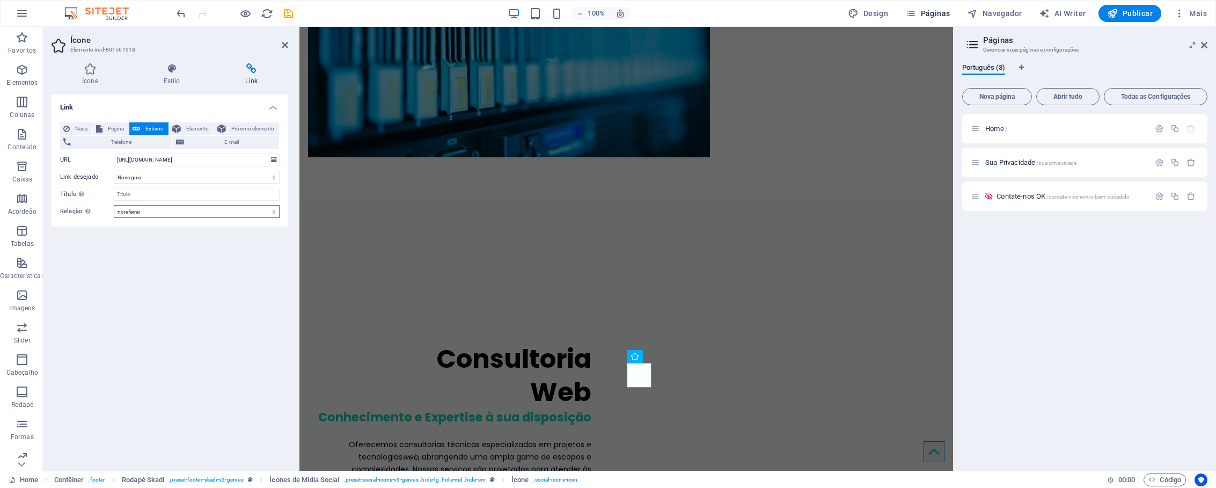
click at [161, 210] on select "alternado autor guia de favoritos externo ajuda licença avançar nofollow norefe…" at bounding box center [197, 211] width 166 height 13
click at [114, 205] on select "alternado autor guia de favoritos externo ajuda licença avançar nofollow norefe…" at bounding box center [197, 211] width 166 height 13
click at [159, 210] on select "alternado autor guia de favoritos externo ajuda licença avançar nofollow norefe…" at bounding box center [197, 211] width 166 height 13
click at [114, 205] on select "alternado autor guia de favoritos externo ajuda licença avançar nofollow norefe…" at bounding box center [197, 211] width 166 height 13
click at [163, 215] on select "alternado autor guia de favoritos externo ajuda licença avançar nofollow norefe…" at bounding box center [197, 211] width 166 height 13
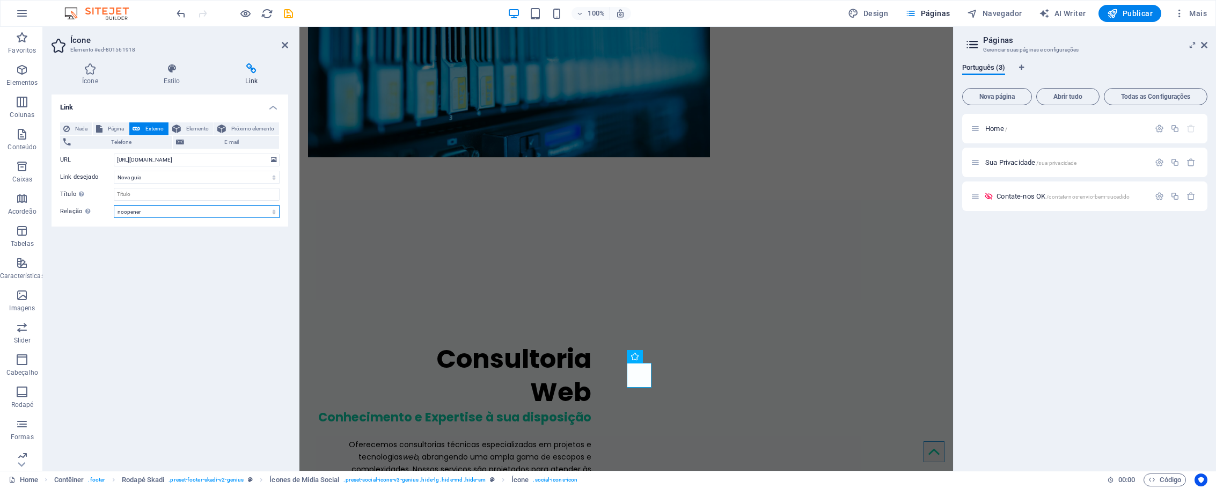
click at [114, 205] on select "alternado autor guia de favoritos externo ajuda licença avançar nofollow norefe…" at bounding box center [197, 211] width 166 height 13
click at [162, 212] on select "alternado autor guia de favoritos externo ajuda licença avançar nofollow norefe…" at bounding box center [197, 211] width 166 height 13
select select "noreferrer"
click at [114, 205] on select "alternado autor guia de favoritos externo ajuda licença avançar nofollow norefe…" at bounding box center [197, 211] width 166 height 13
click at [173, 233] on div "Link Nada Página Externo Elemento Próximo elemento Telefone E-mail Página Home …" at bounding box center [170, 277] width 237 height 367
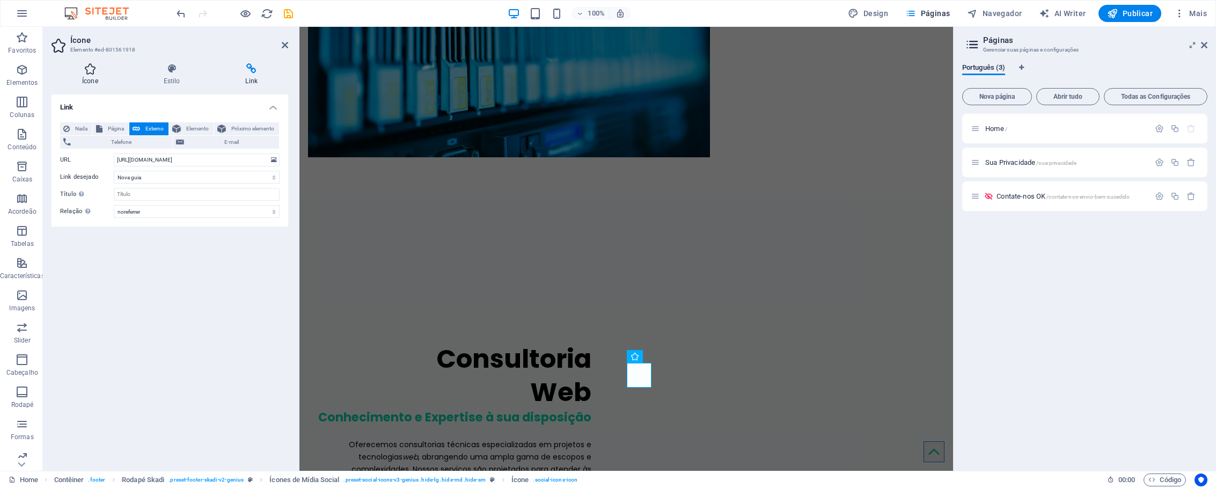
click at [85, 78] on h4 "Ícone" at bounding box center [93, 74] width 82 height 23
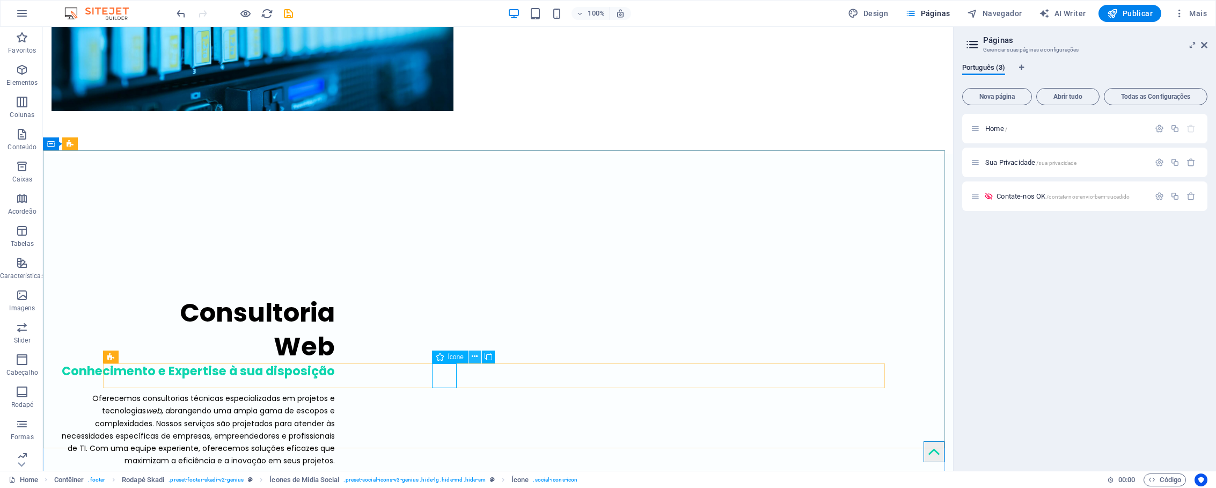
click at [474, 356] on icon at bounding box center [475, 356] width 6 height 11
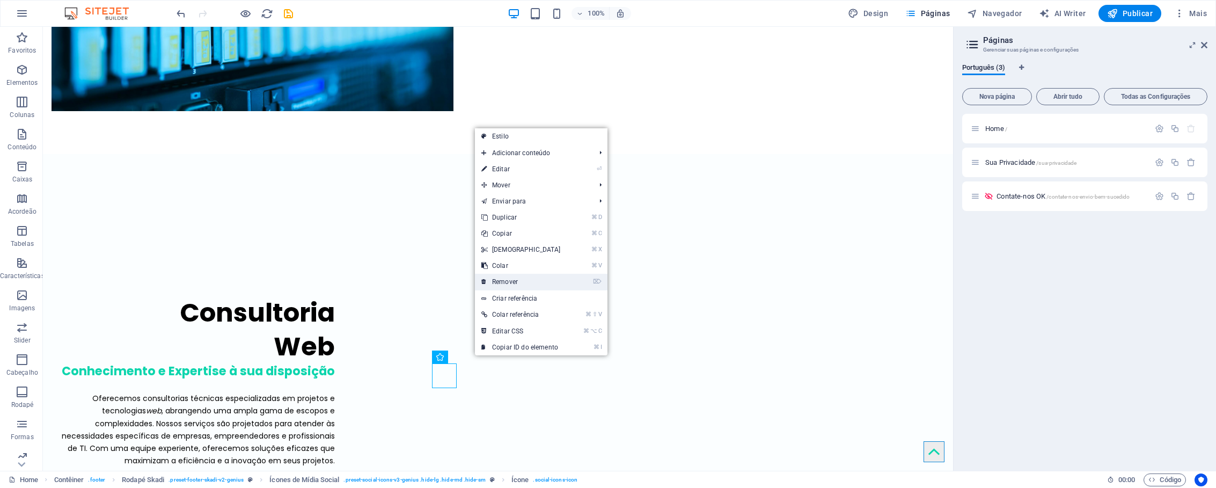
click at [527, 281] on link "⌦ Remover" at bounding box center [521, 282] width 92 height 16
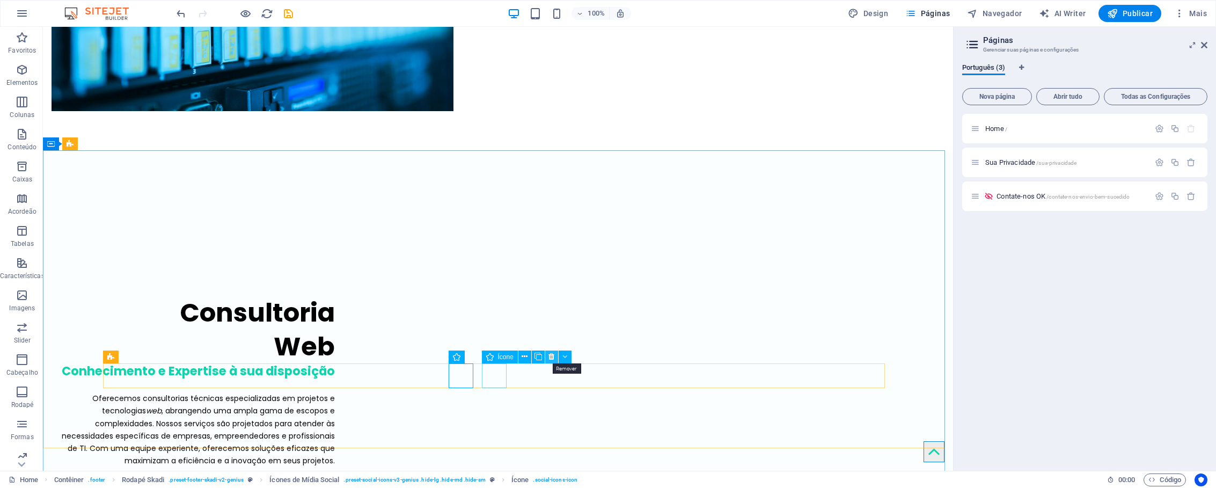
click at [548, 356] on icon at bounding box center [551, 356] width 6 height 11
click at [492, 356] on icon at bounding box center [491, 356] width 6 height 11
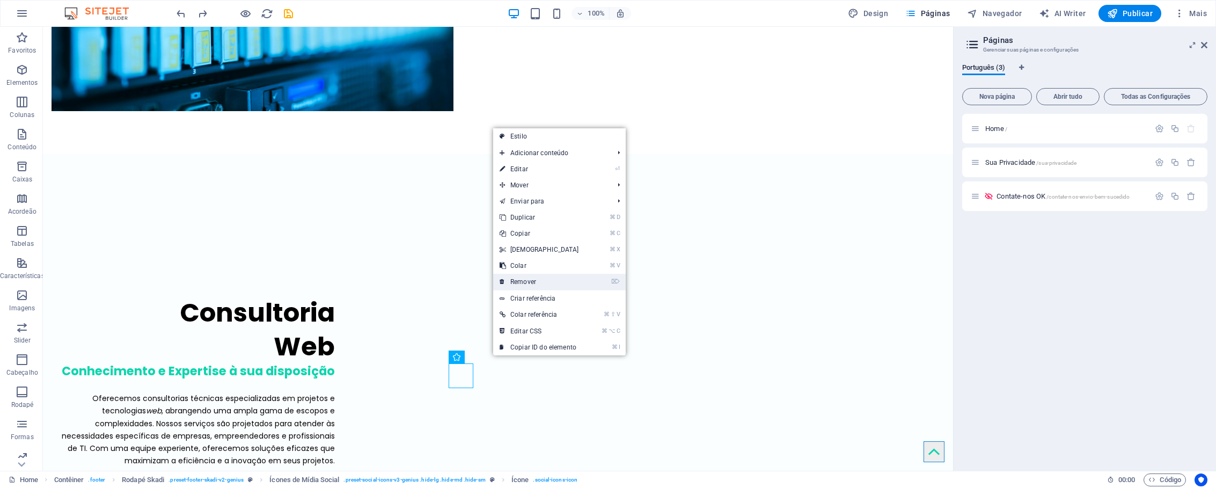
click at [540, 283] on link "⌦ Remover" at bounding box center [539, 282] width 92 height 16
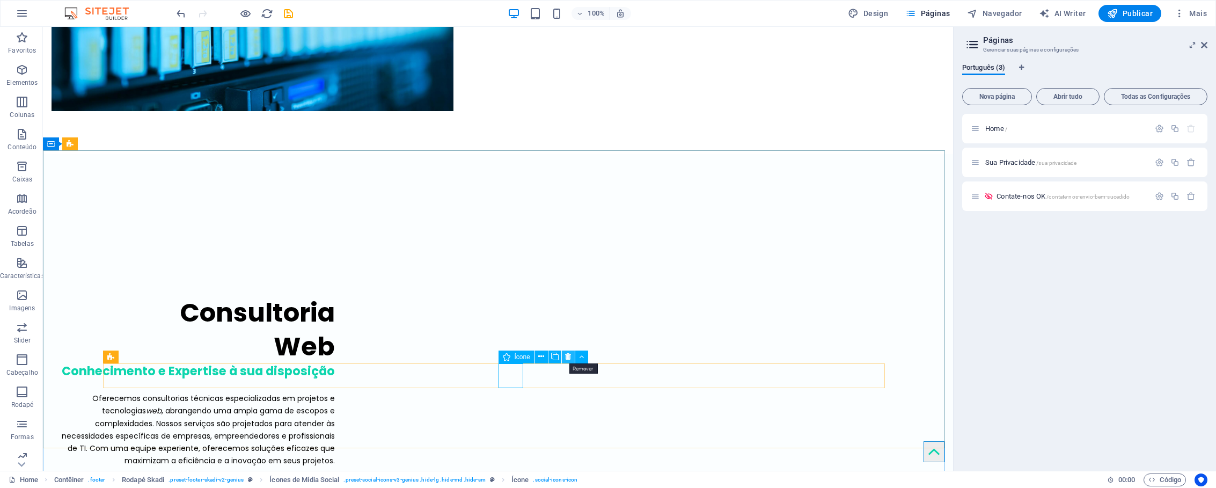
click at [565, 357] on icon at bounding box center [568, 356] width 6 height 11
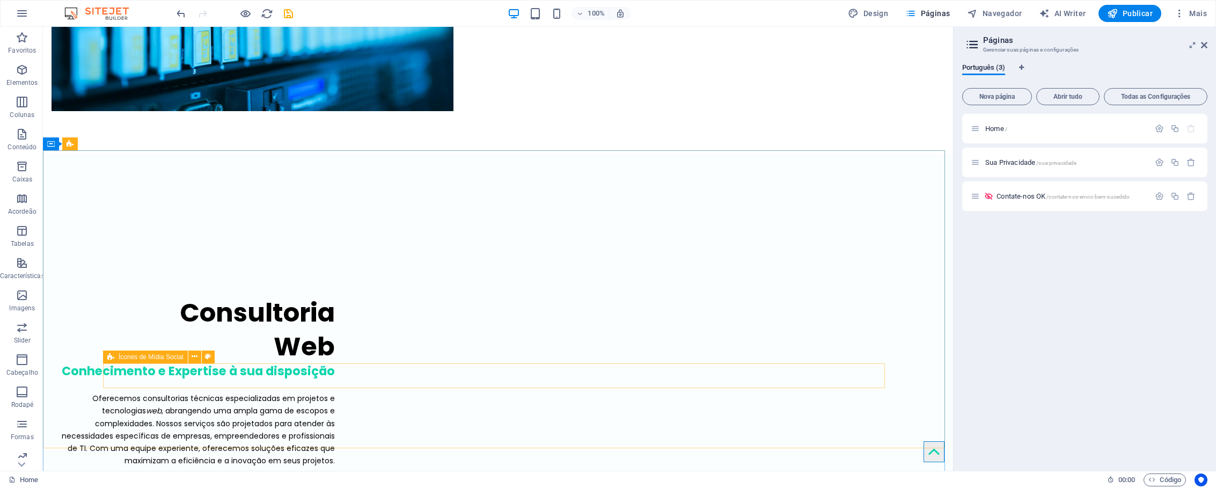
click at [145, 356] on span "Ícones de Mídia Social" at bounding box center [151, 357] width 65 height 6
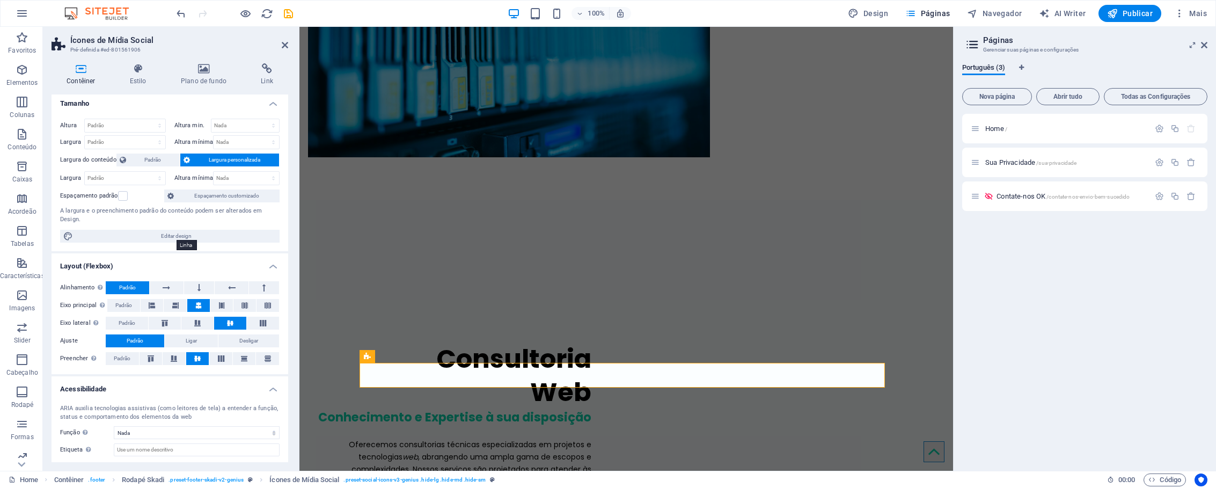
scroll to position [0, 0]
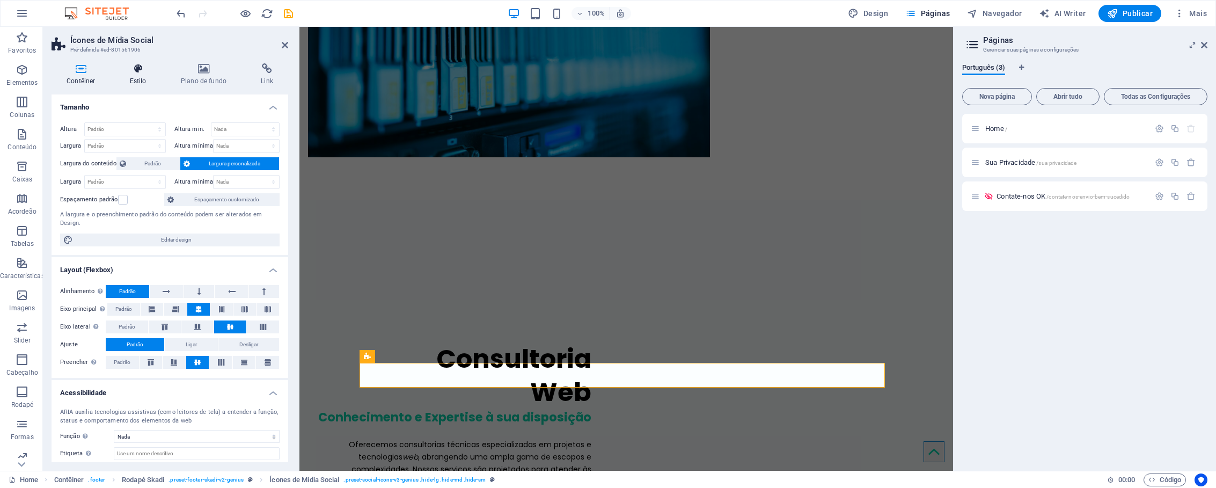
click at [150, 74] on h4 "Estilo" at bounding box center [140, 74] width 51 height 23
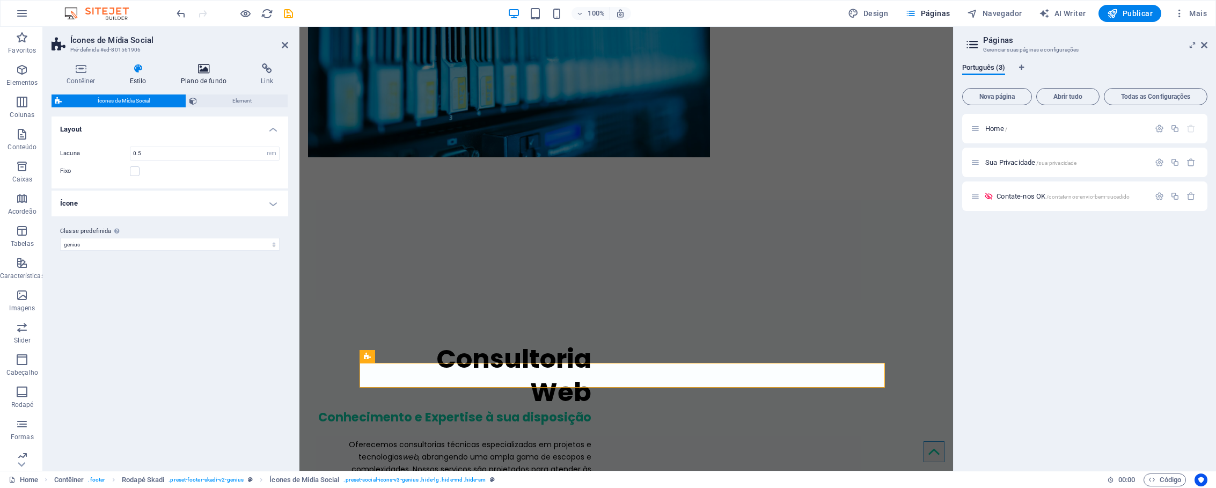
click at [190, 73] on icon at bounding box center [204, 68] width 76 height 11
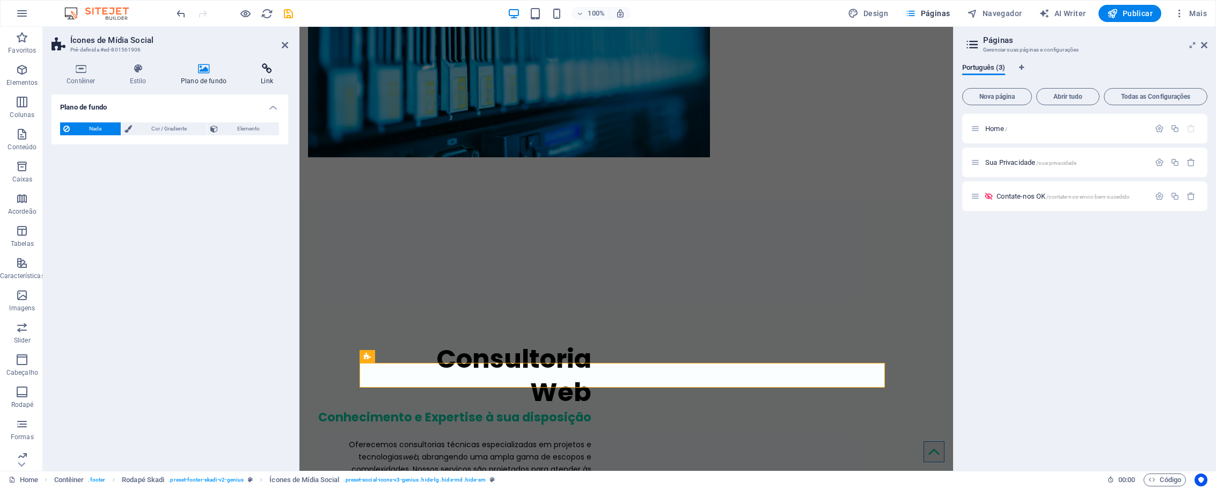
click at [260, 72] on icon at bounding box center [267, 68] width 42 height 11
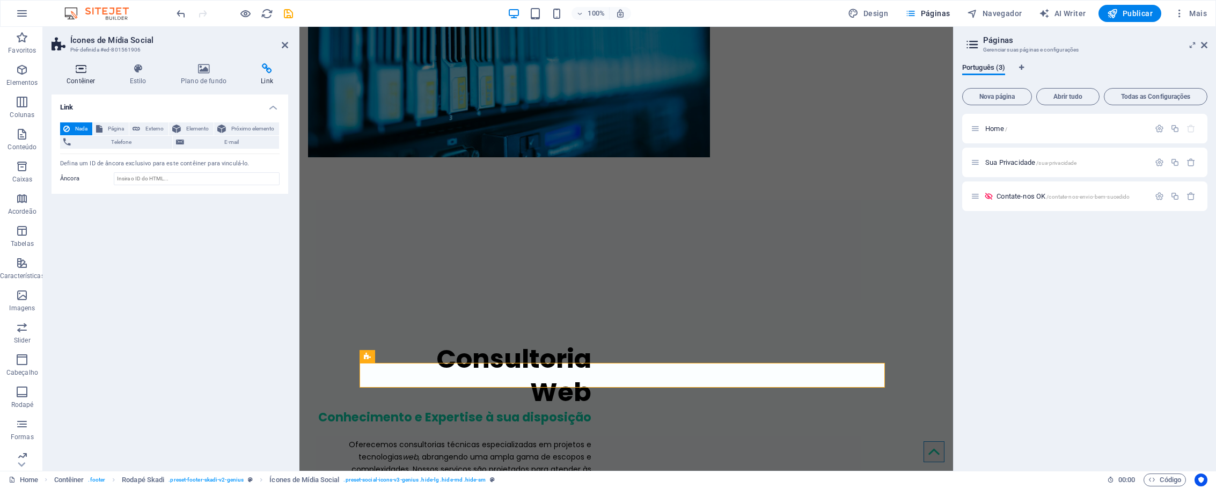
click at [84, 68] on icon at bounding box center [81, 68] width 59 height 11
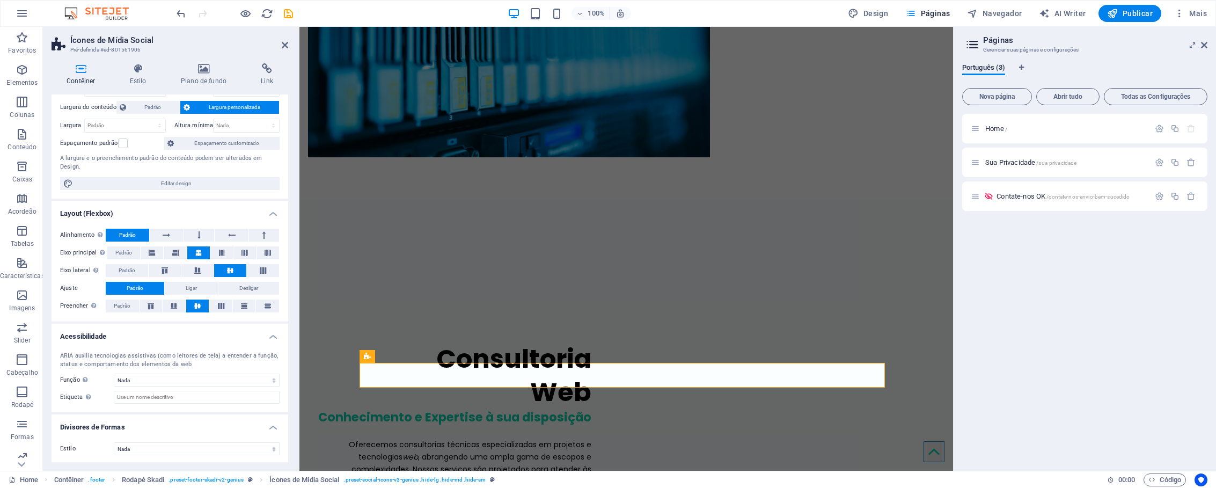
scroll to position [58, 0]
click at [210, 145] on span "Espaçamento customizado" at bounding box center [226, 141] width 99 height 13
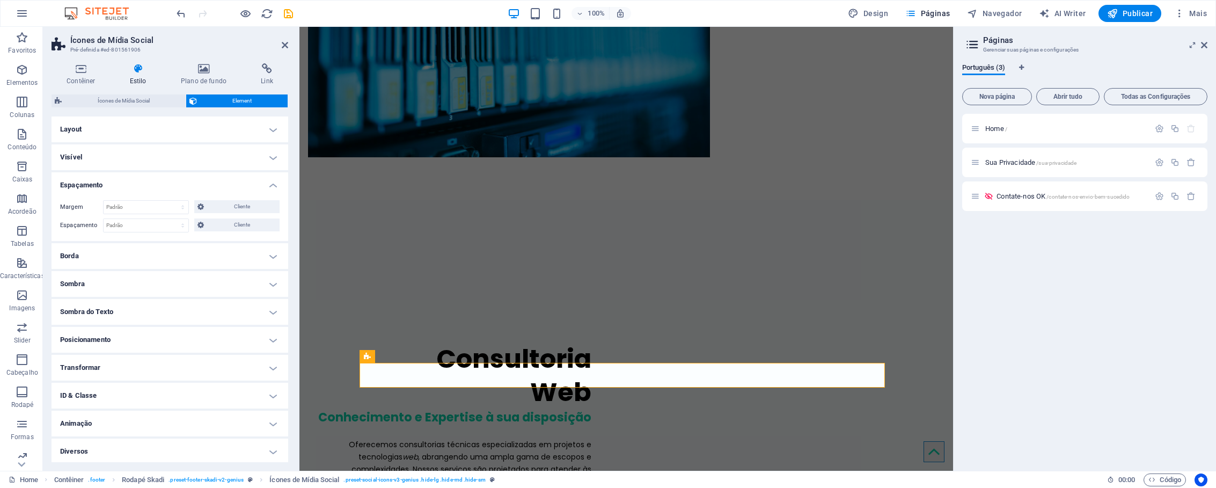
click at [130, 160] on h4 "Visível" at bounding box center [170, 157] width 237 height 26
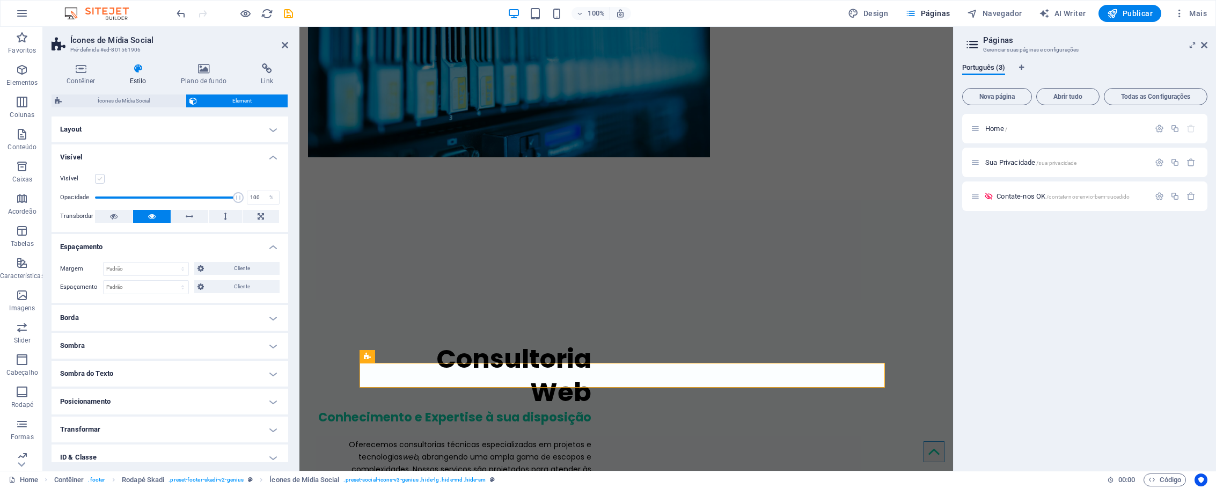
click at [101, 179] on label at bounding box center [100, 179] width 10 height 10
click at [0, 0] on input "Visível" at bounding box center [0, 0] width 0 height 0
click at [175, 170] on div "Visível Opacidade 100 % Transbordar" at bounding box center [170, 198] width 237 height 68
click at [153, 102] on span "Ícones de Mídia Social" at bounding box center [123, 100] width 117 height 13
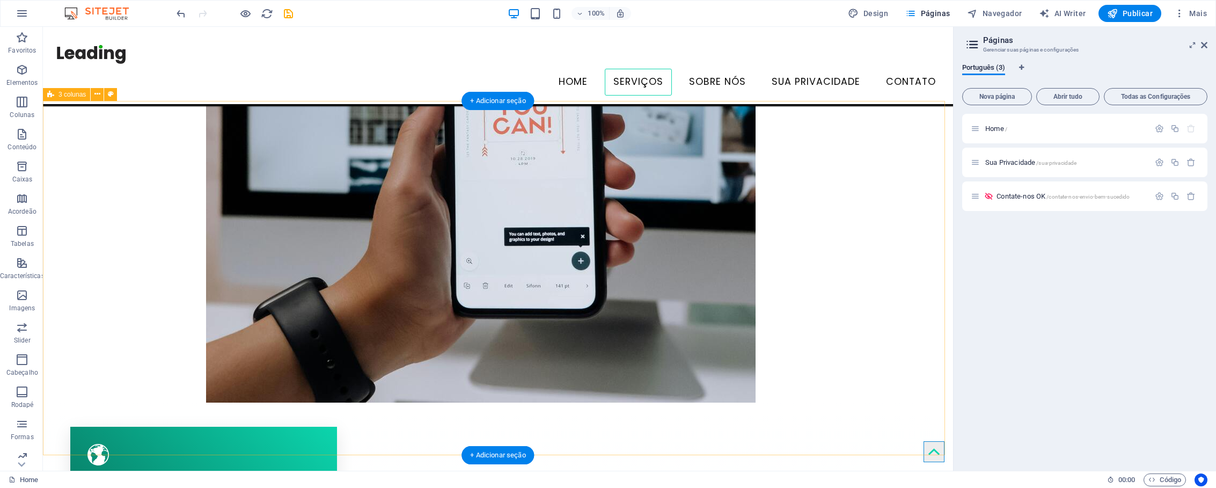
scroll to position [1025, 0]
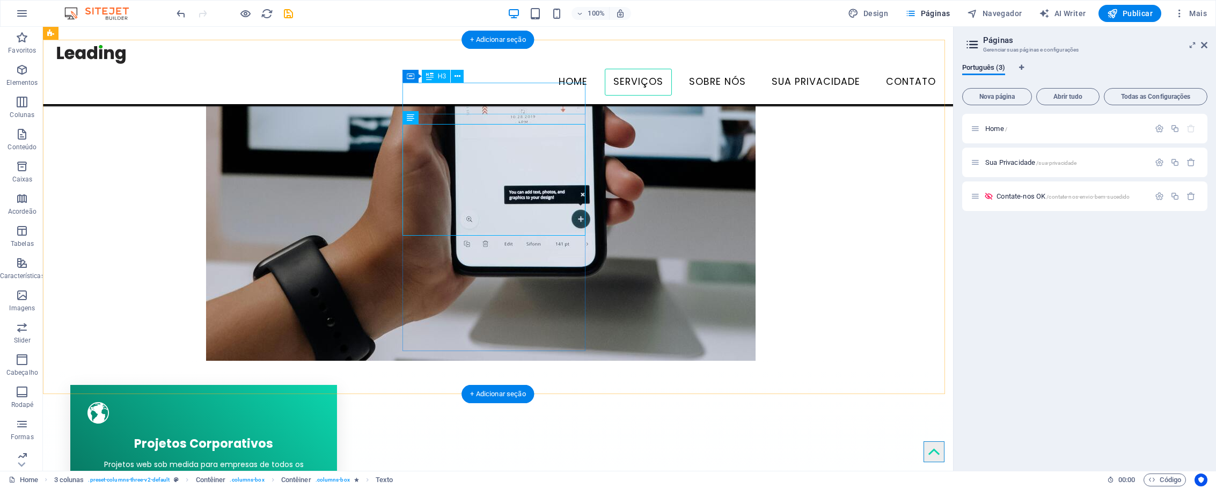
scroll to position [928, 0]
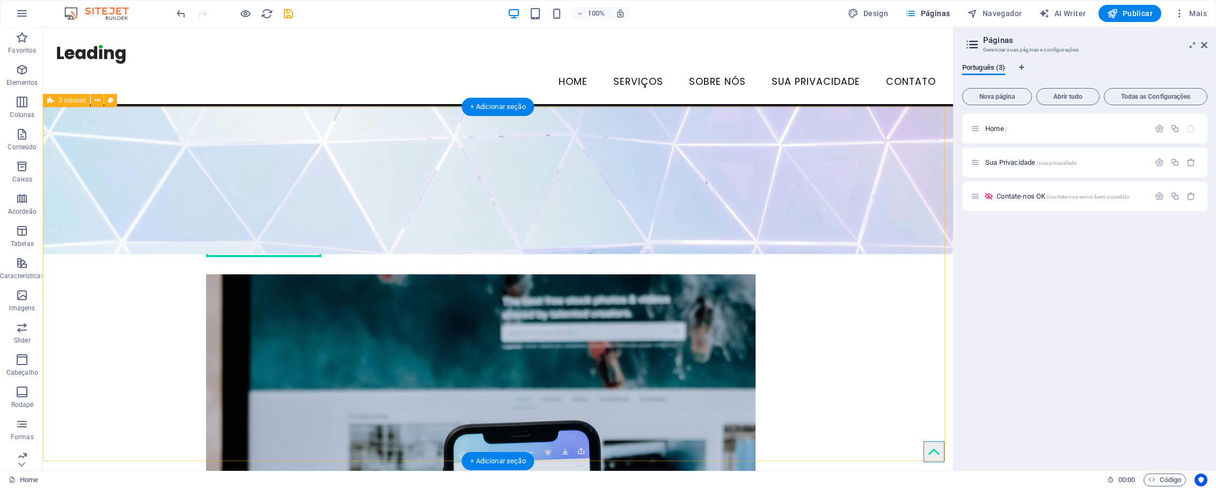
scroll to position [466, 0]
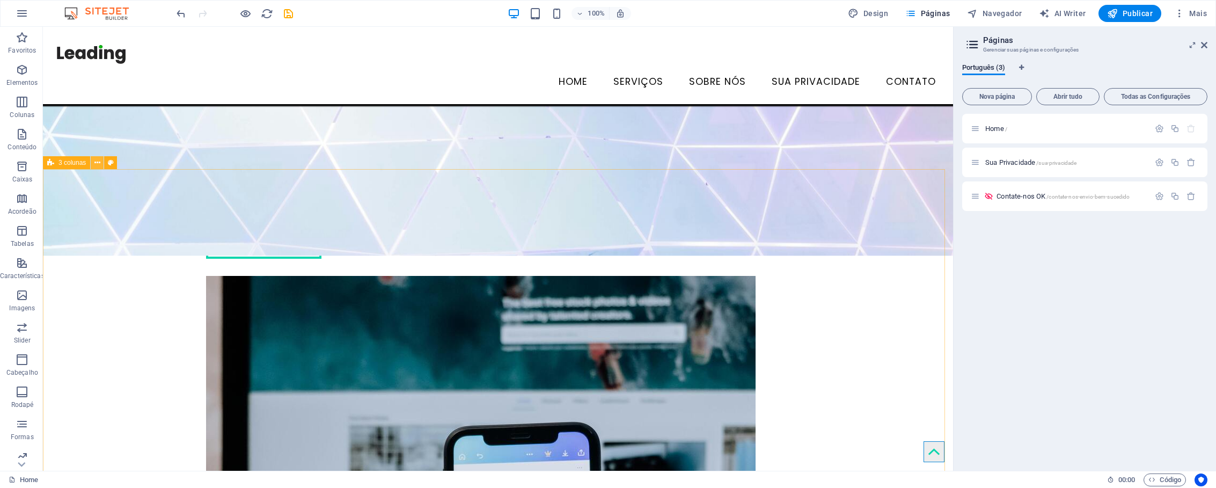
click at [99, 164] on icon at bounding box center [97, 162] width 6 height 11
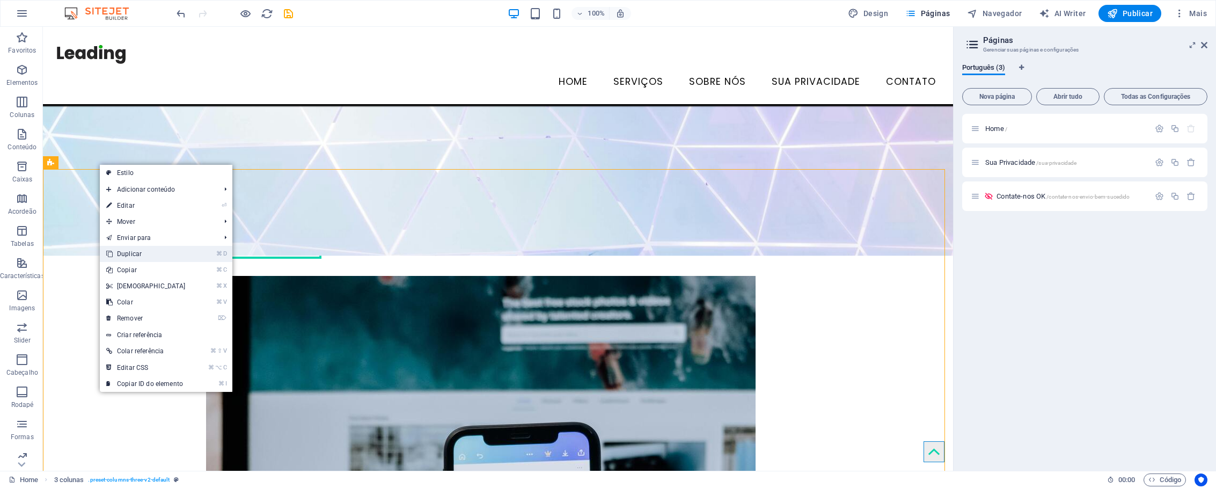
click at [155, 254] on link "⌘ D Duplicar" at bounding box center [146, 254] width 92 height 16
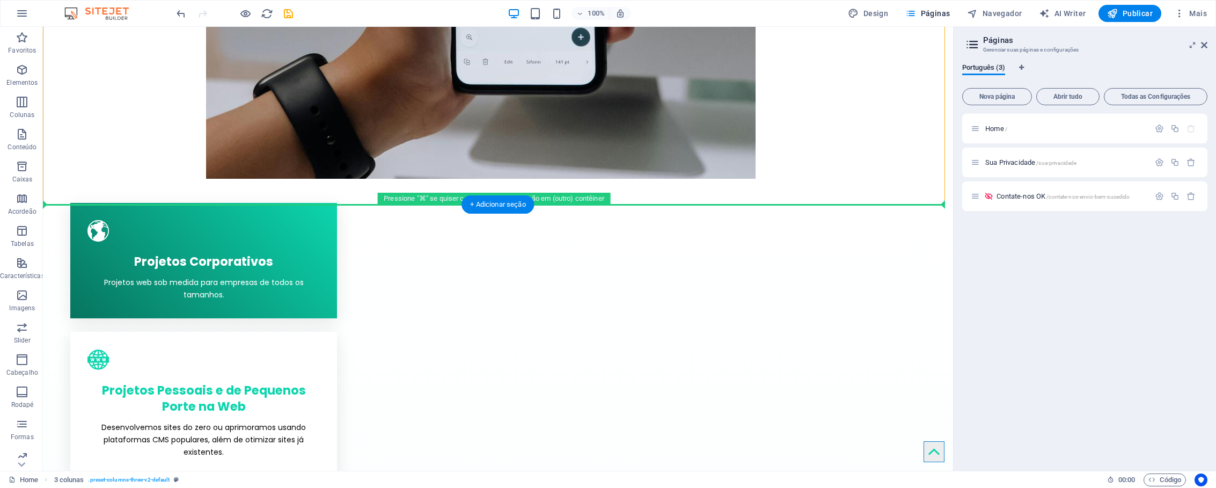
scroll to position [1355, 0]
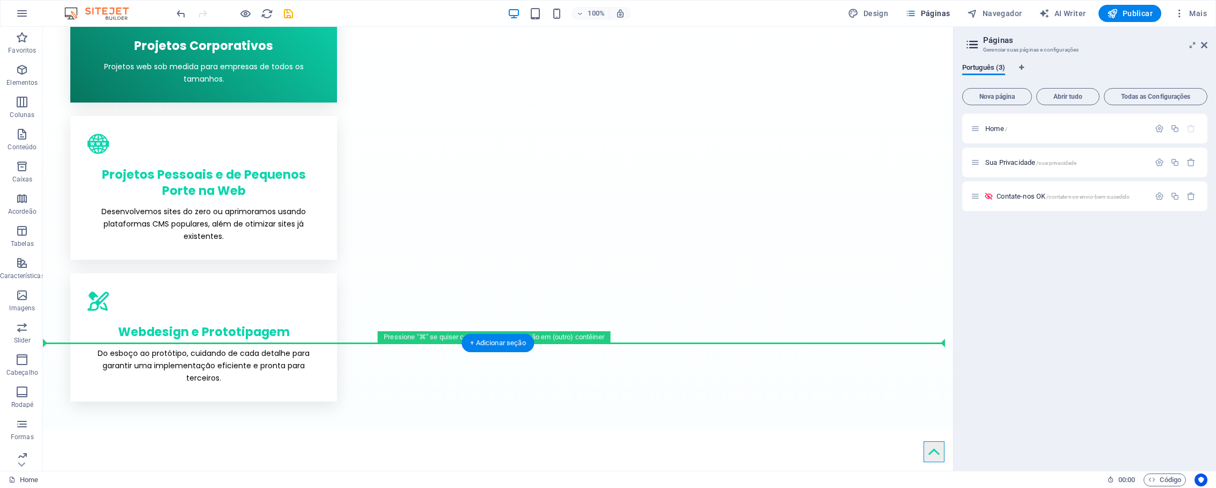
drag, startPoint x: 117, startPoint y: 93, endPoint x: 101, endPoint y: 261, distance: 168.6
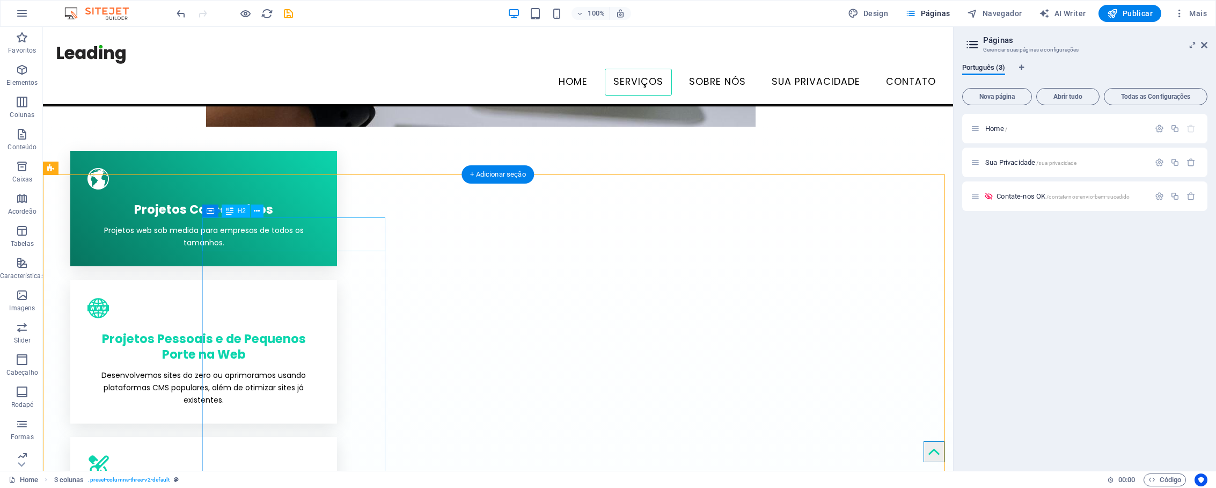
scroll to position [1163, 0]
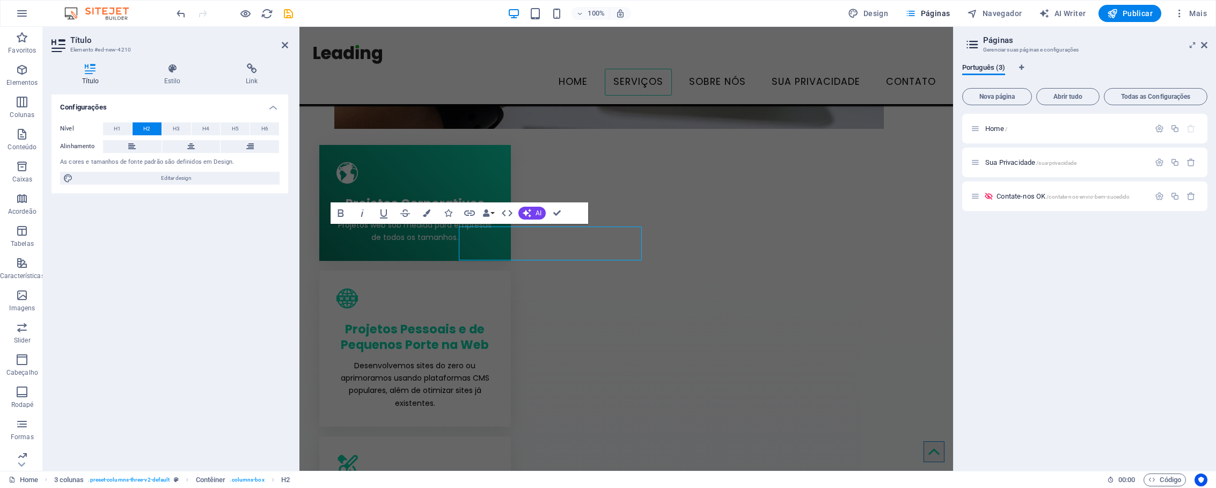
scroll to position [1160, 0]
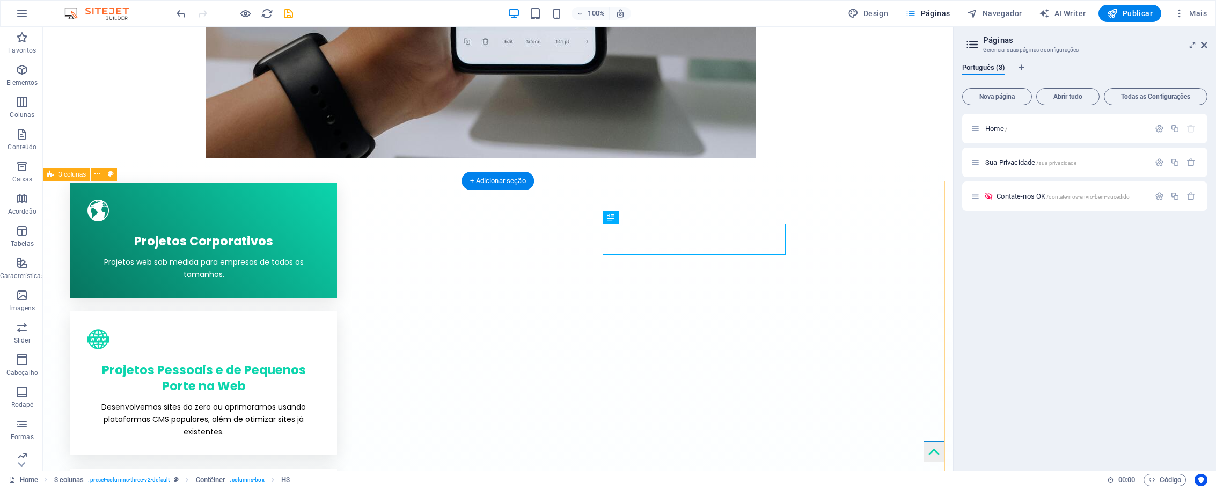
scroll to position [1163, 0]
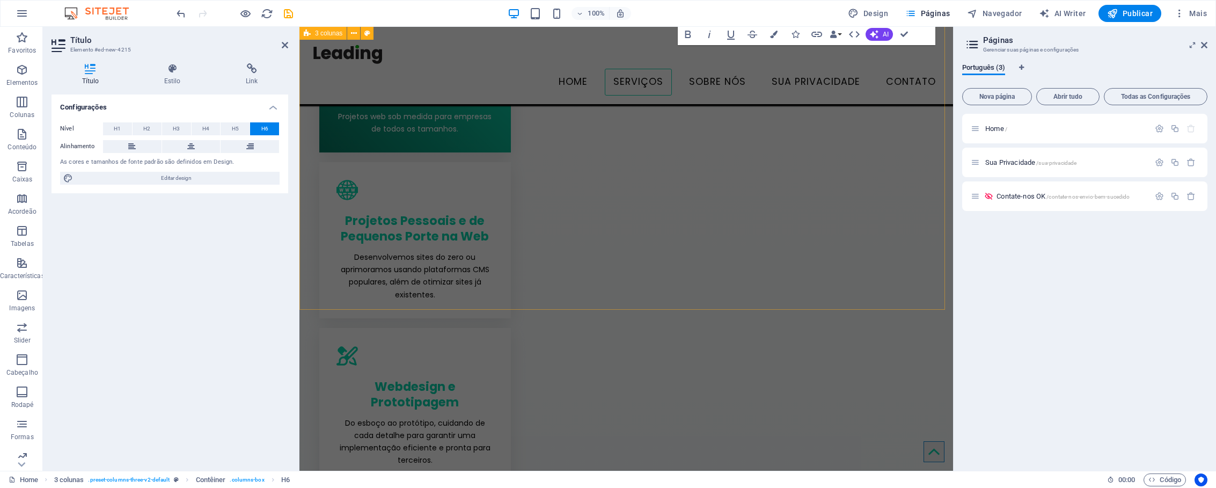
scroll to position [1157, 0]
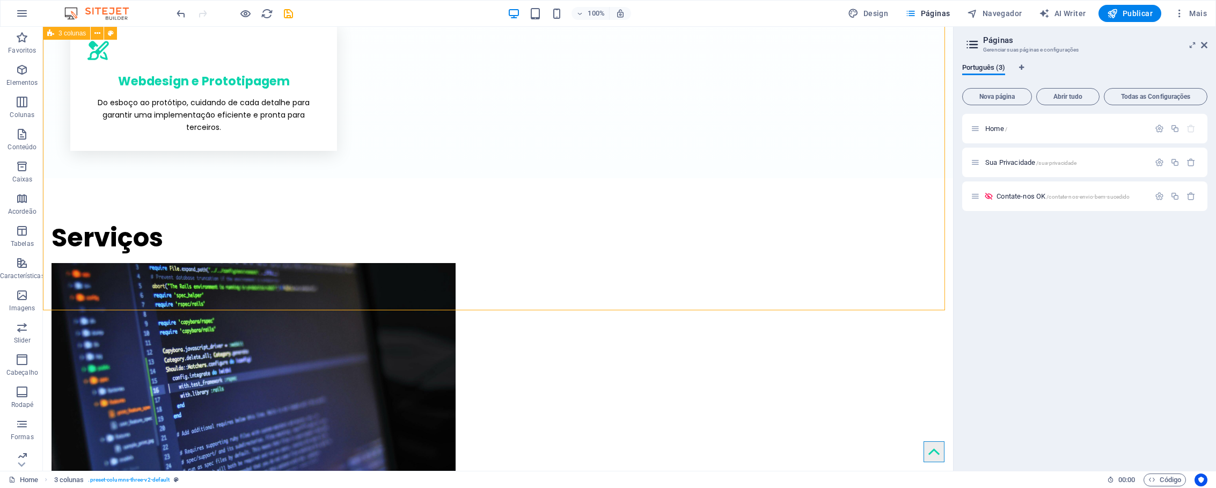
scroll to position [1613, 0]
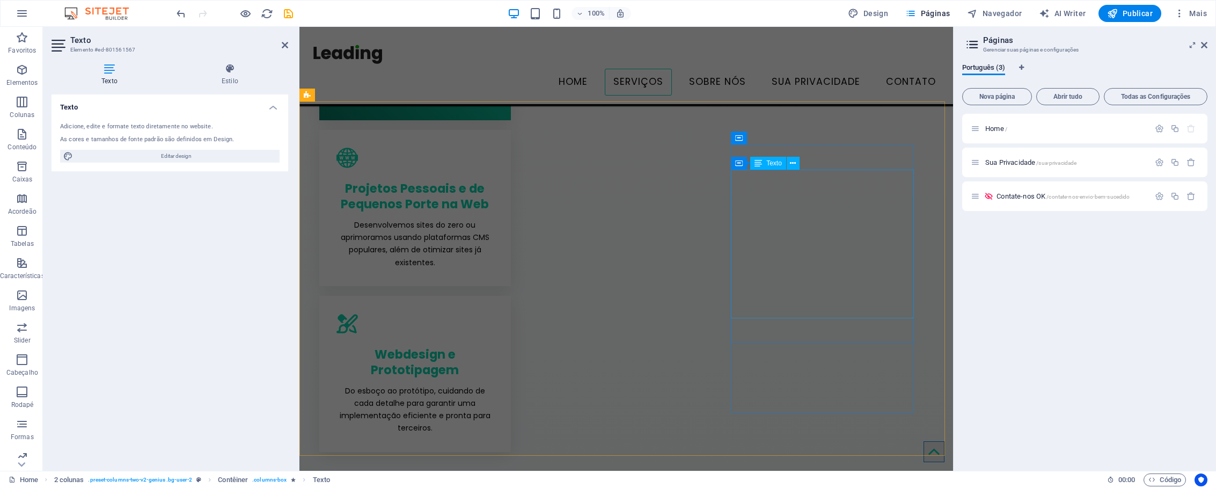
scroll to position [1239, 0]
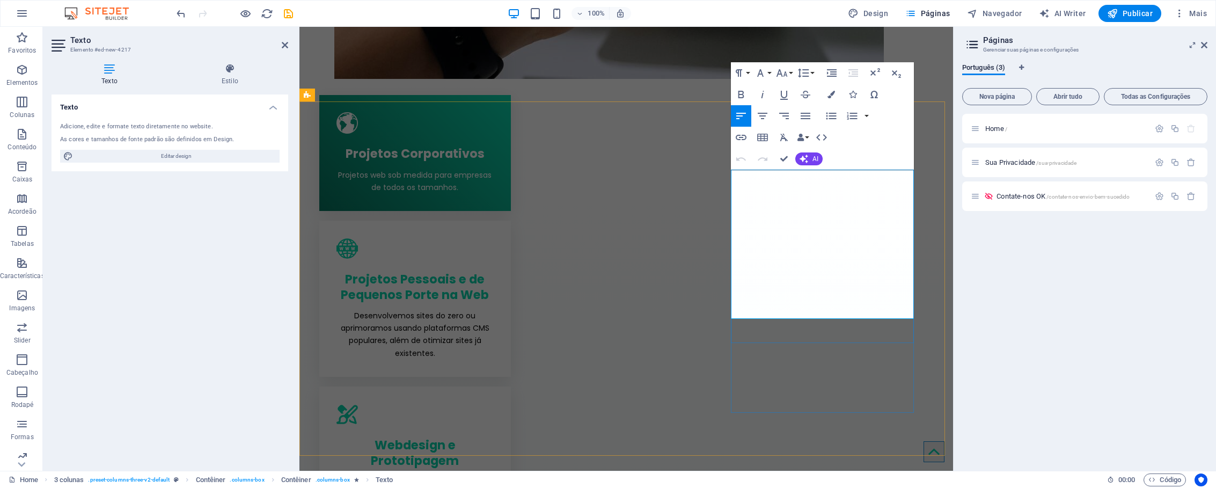
drag, startPoint x: 883, startPoint y: 303, endPoint x: 735, endPoint y: 190, distance: 186.0
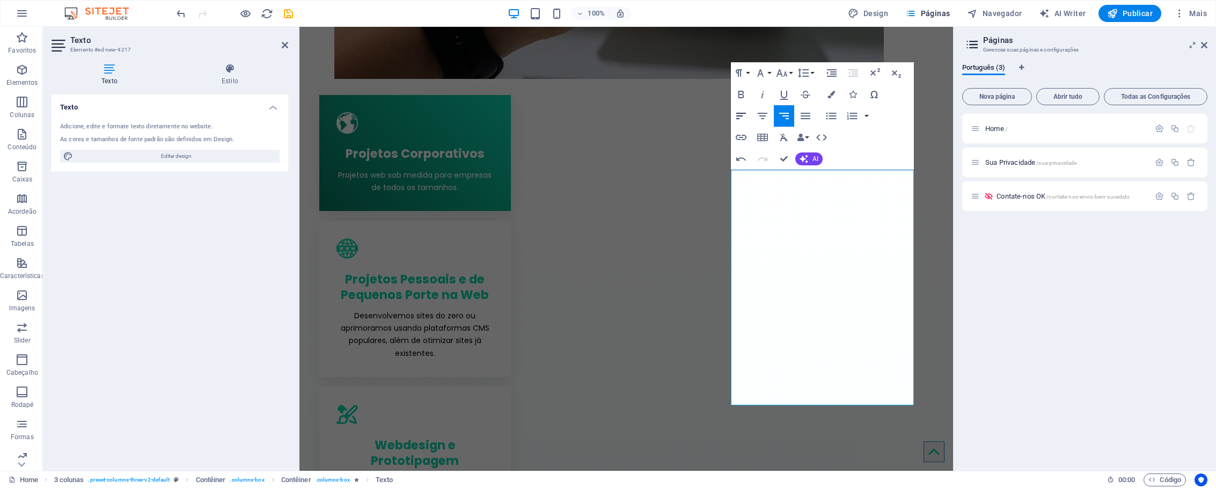
click at [743, 118] on icon "button" at bounding box center [740, 115] width 13 height 13
click at [742, 117] on icon "button" at bounding box center [740, 115] width 13 height 13
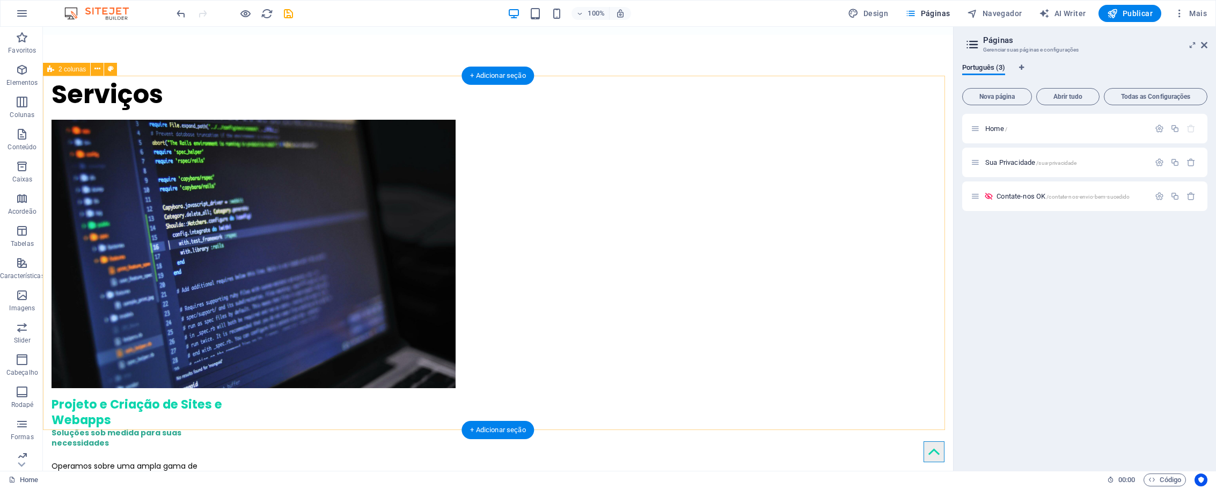
scroll to position [1752, 0]
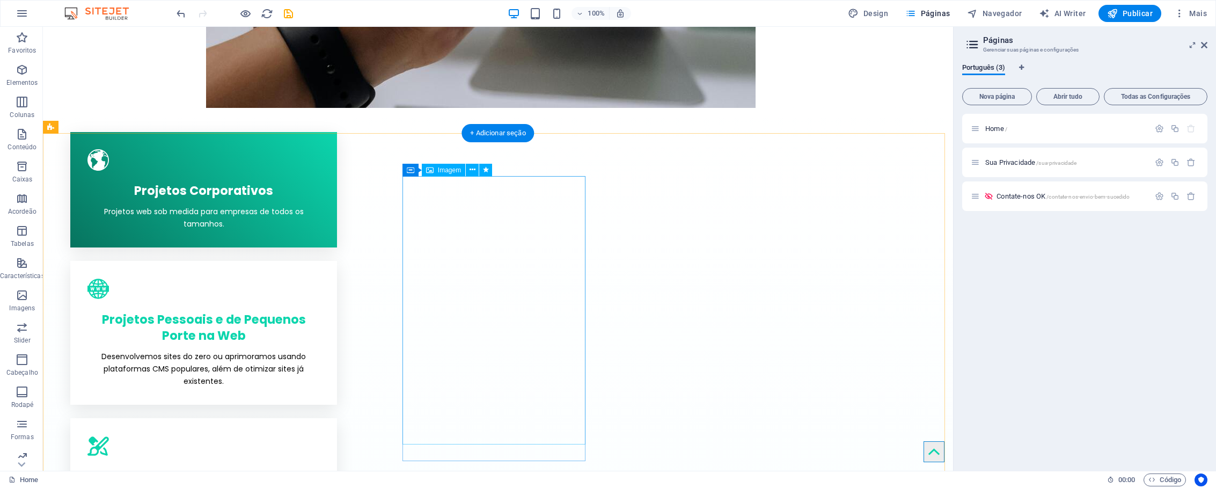
select select "px"
select select "%"
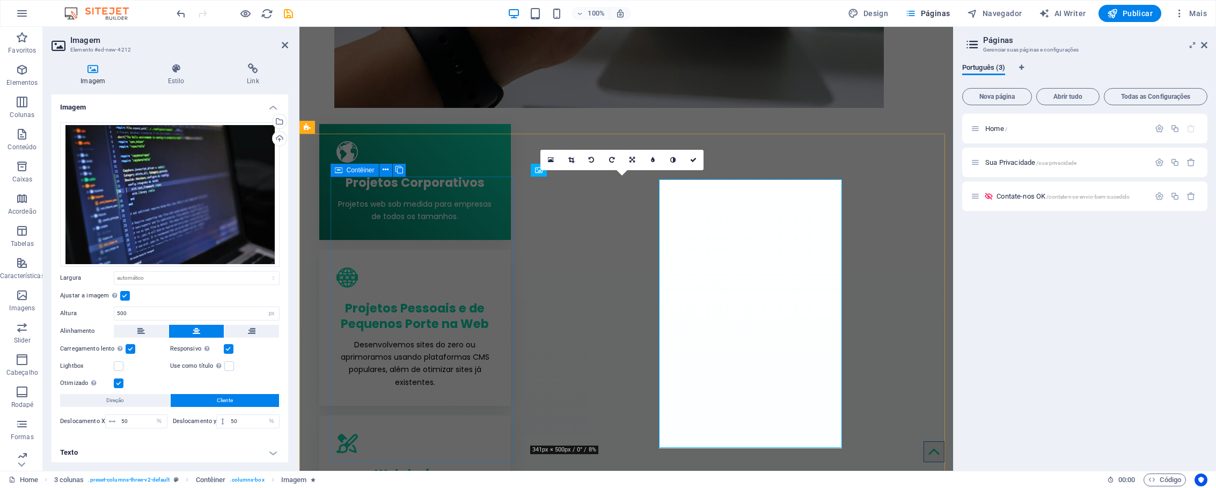
scroll to position [1207, 0]
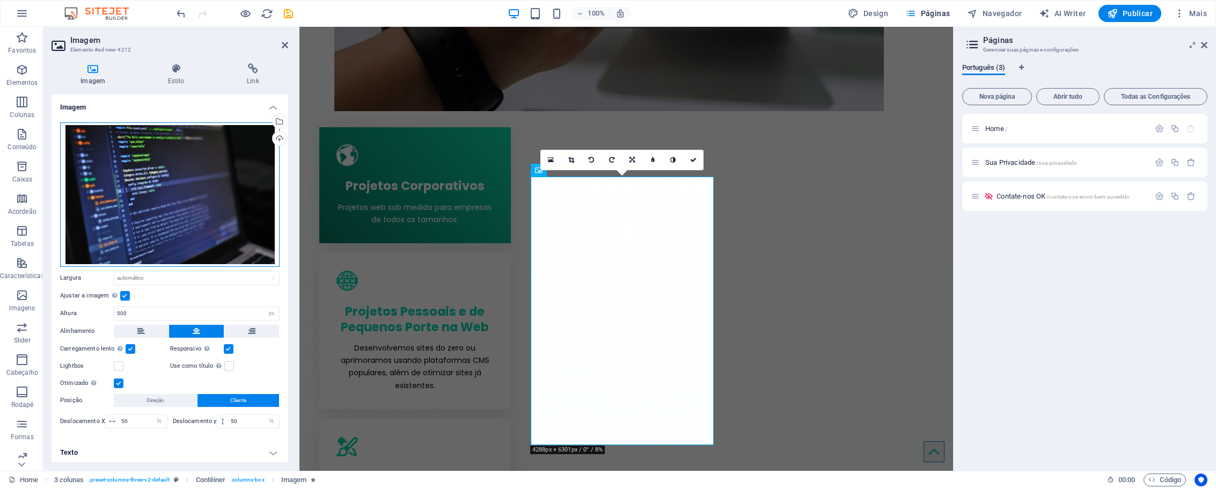
click at [214, 196] on div "Arraste os arquivos aqui, clique para escolher os arquivos ou selecione os arqu…" at bounding box center [169, 194] width 219 height 144
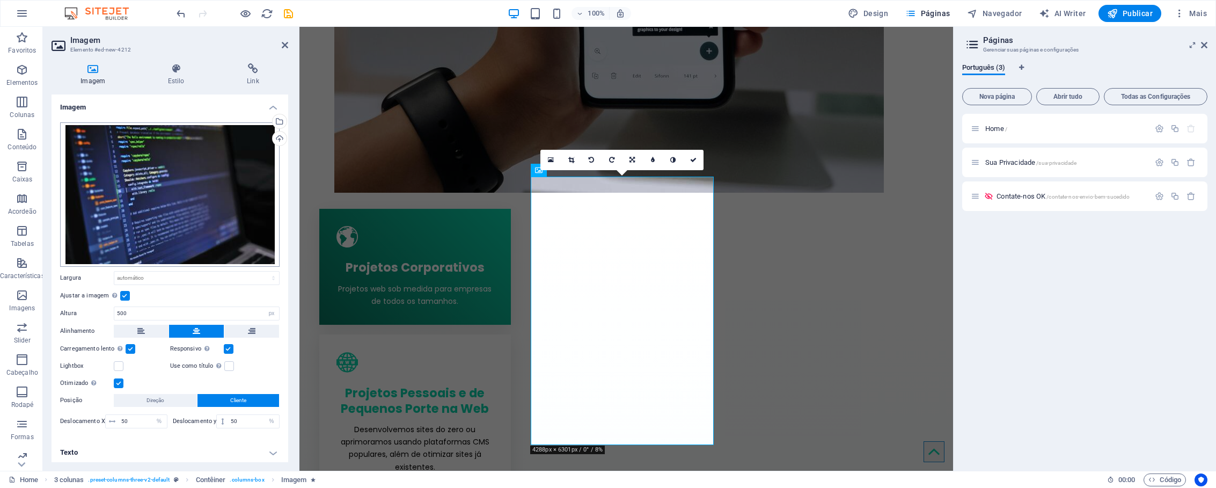
scroll to position [1238, 0]
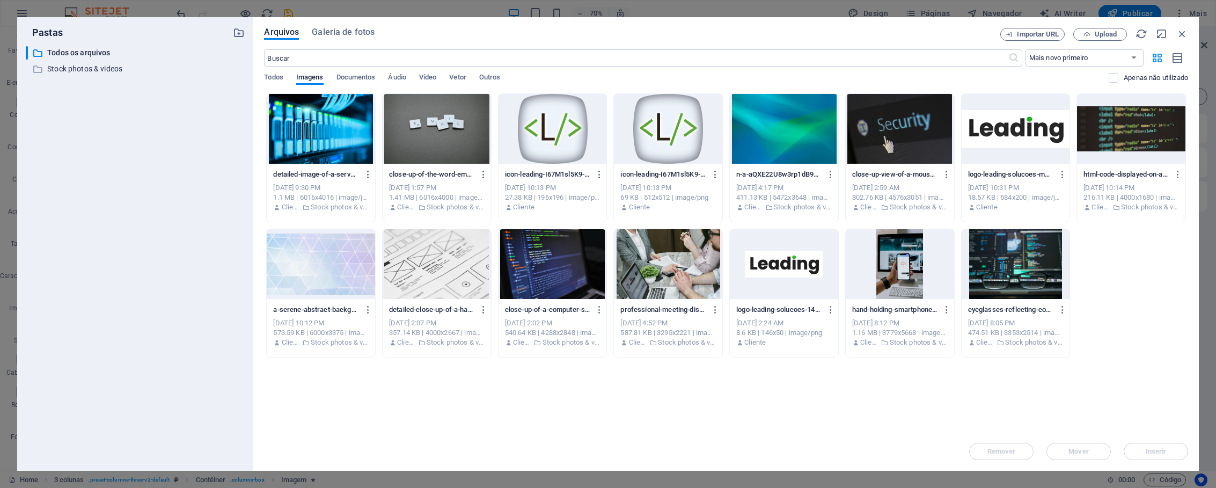
click at [652, 253] on div at bounding box center [668, 264] width 108 height 70
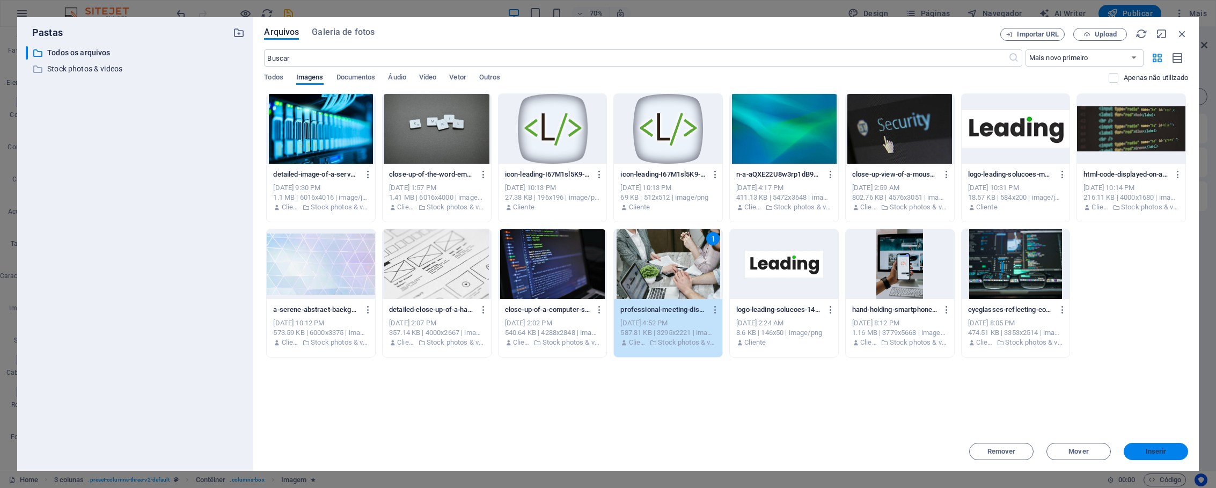
click at [1144, 448] on span "Inserir" at bounding box center [1156, 451] width 56 height 6
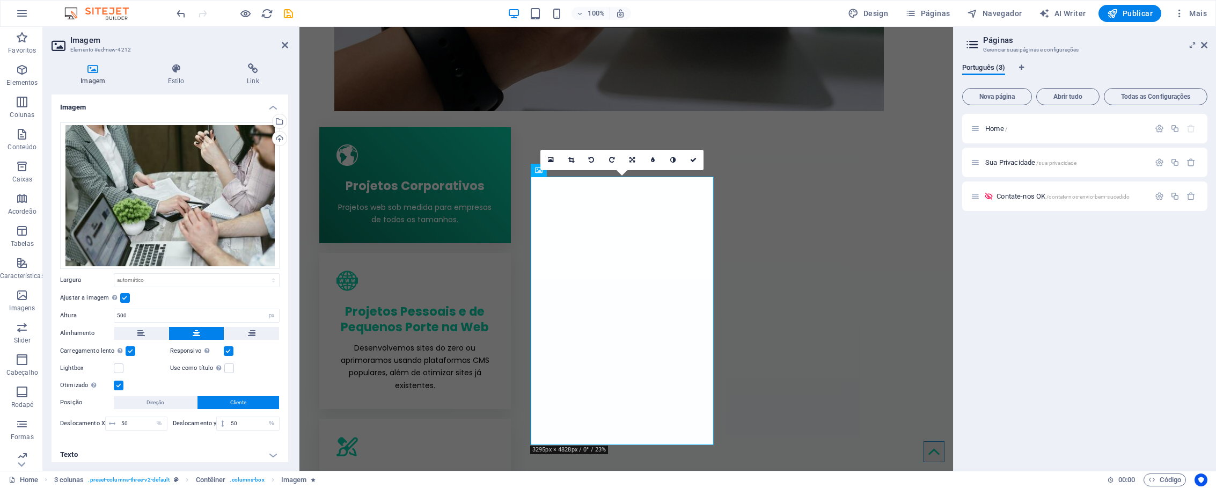
click at [1042, 336] on div "Home / Sua Privacidade /sua-privacidade Contate-nos OK /contate-nos-envio-bem-s…" at bounding box center [1084, 288] width 245 height 348
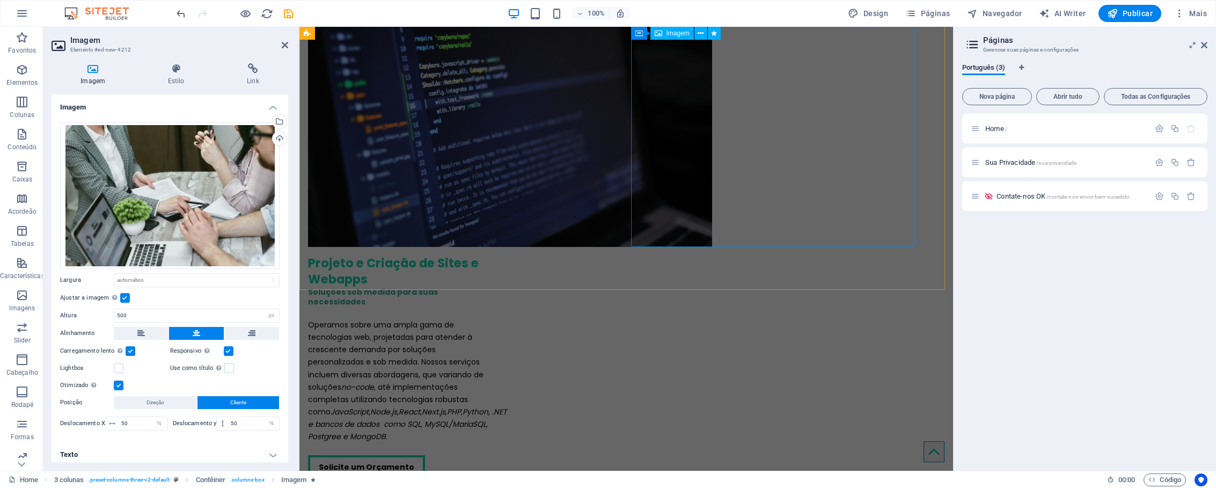
scroll to position [1540, 0]
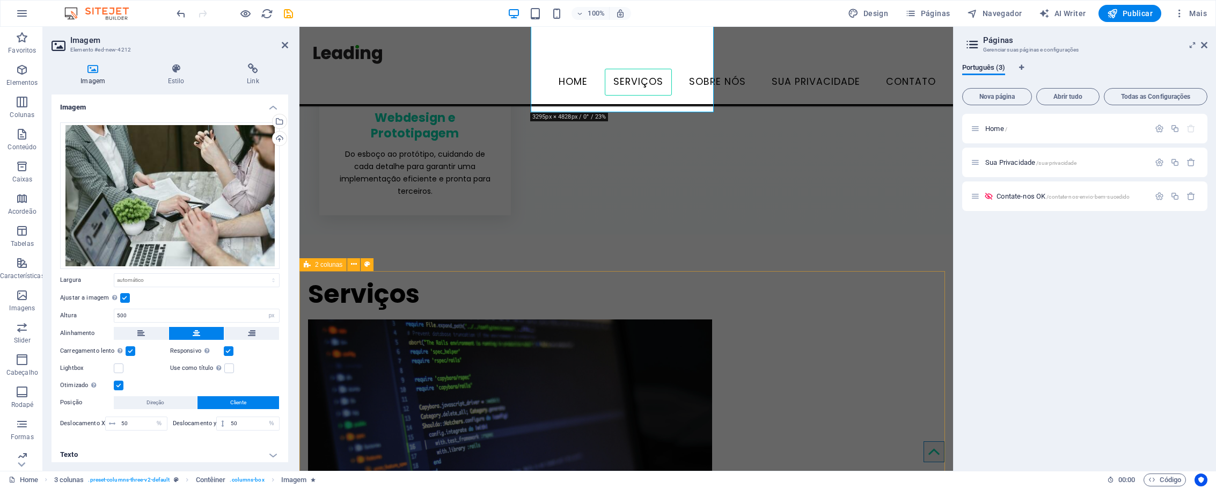
click at [335, 269] on div "2 colunas" at bounding box center [322, 264] width 47 height 13
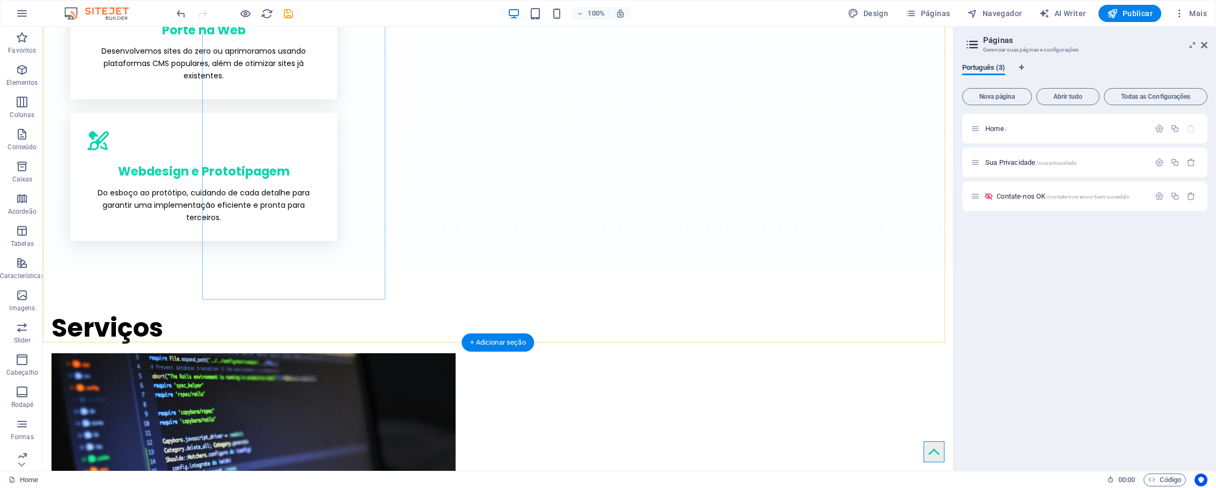
scroll to position [1518, 0]
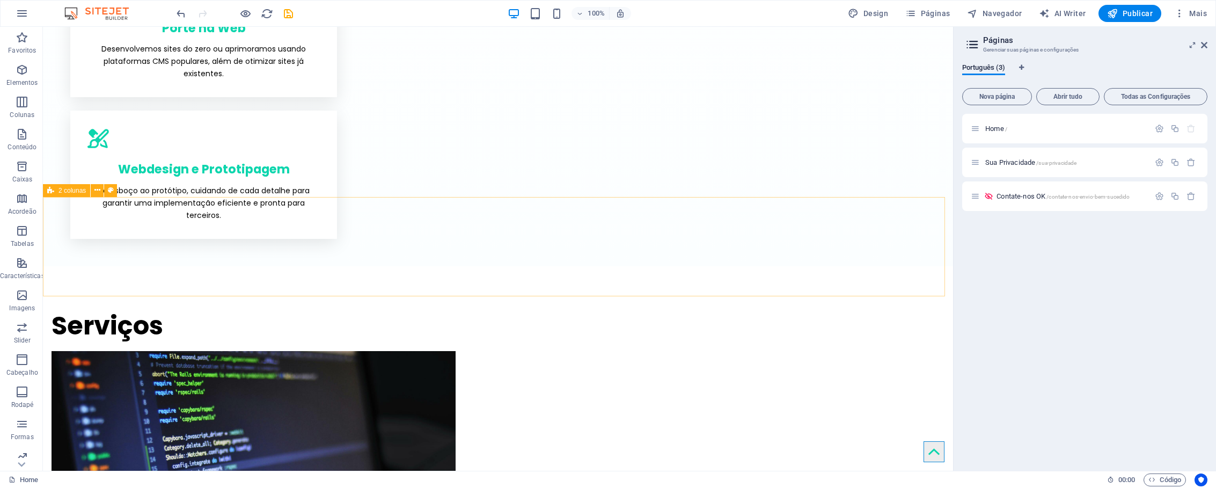
click at [70, 192] on span "2 colunas" at bounding box center [71, 190] width 27 height 6
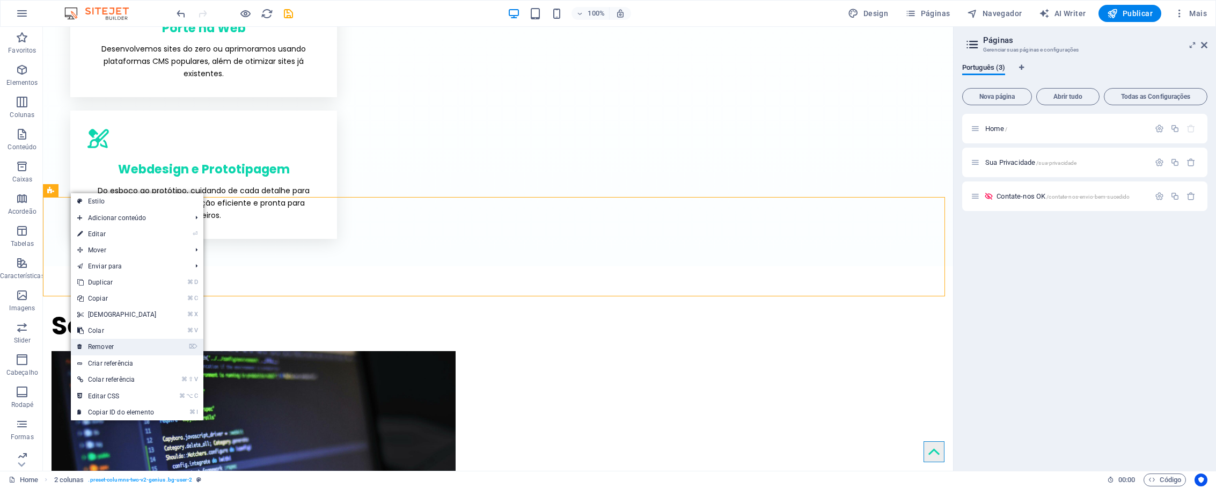
click at [117, 343] on link "⌦ Remover" at bounding box center [117, 347] width 92 height 16
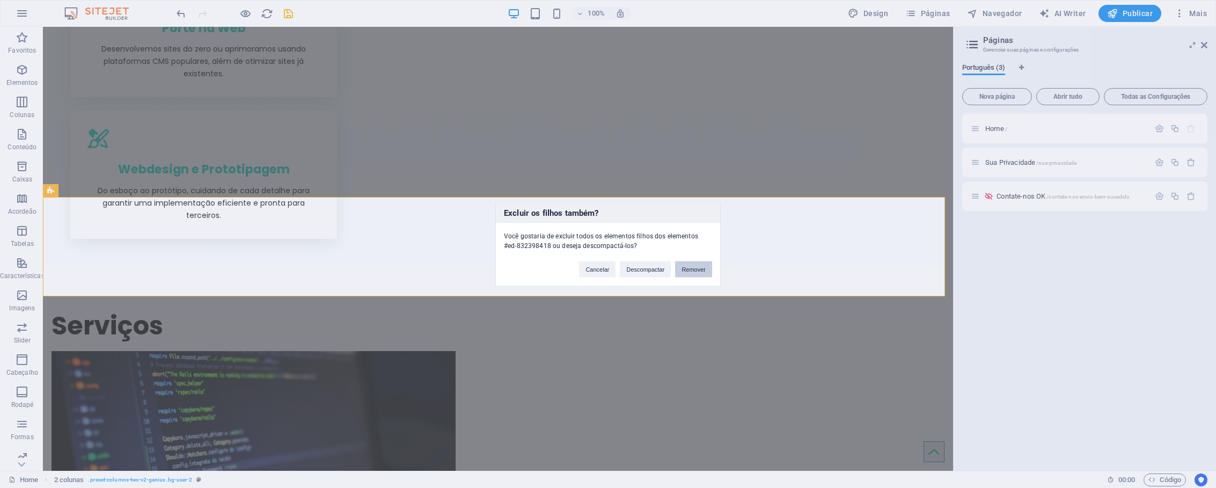
click at [699, 268] on button "Remover" at bounding box center [693, 269] width 37 height 16
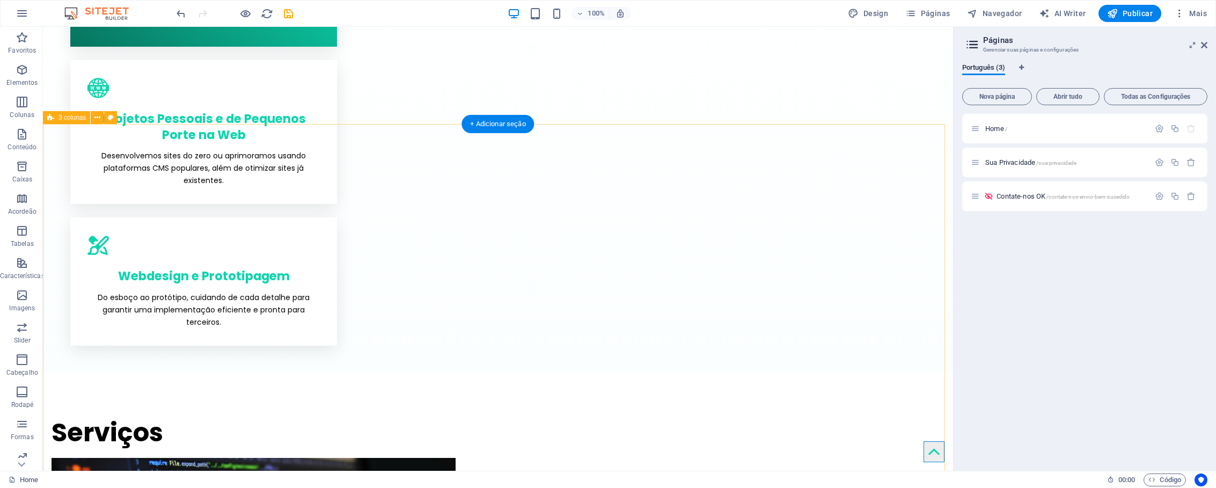
scroll to position [1580, 0]
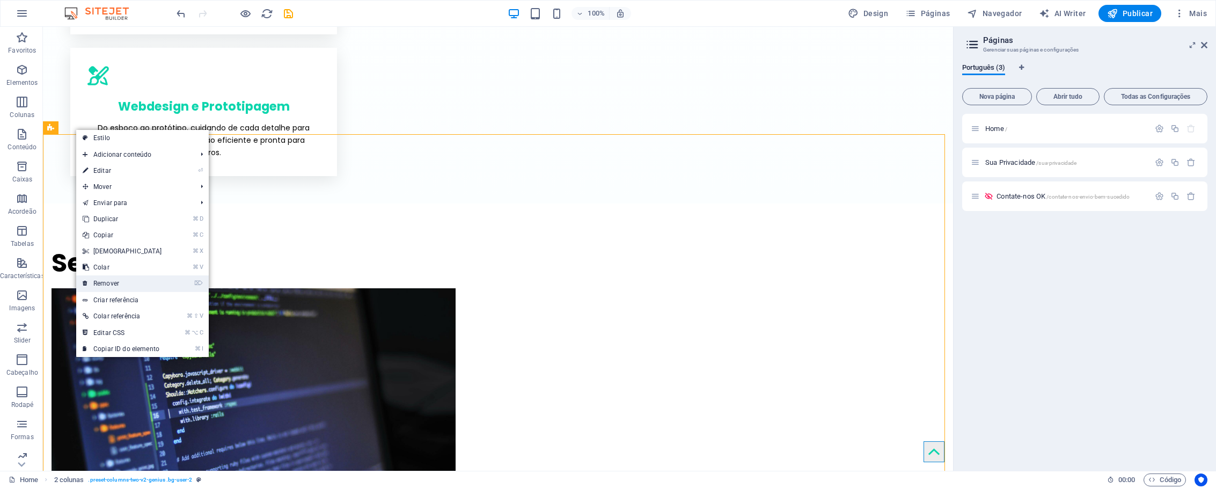
click at [129, 284] on link "⌦ Remover" at bounding box center [122, 283] width 92 height 16
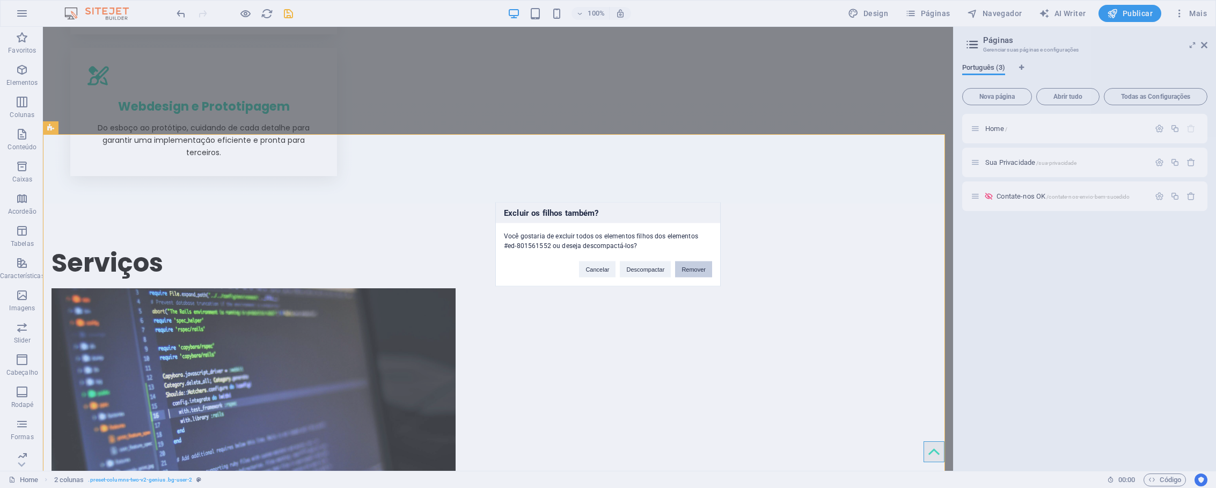
click at [693, 267] on button "Remover" at bounding box center [693, 269] width 37 height 16
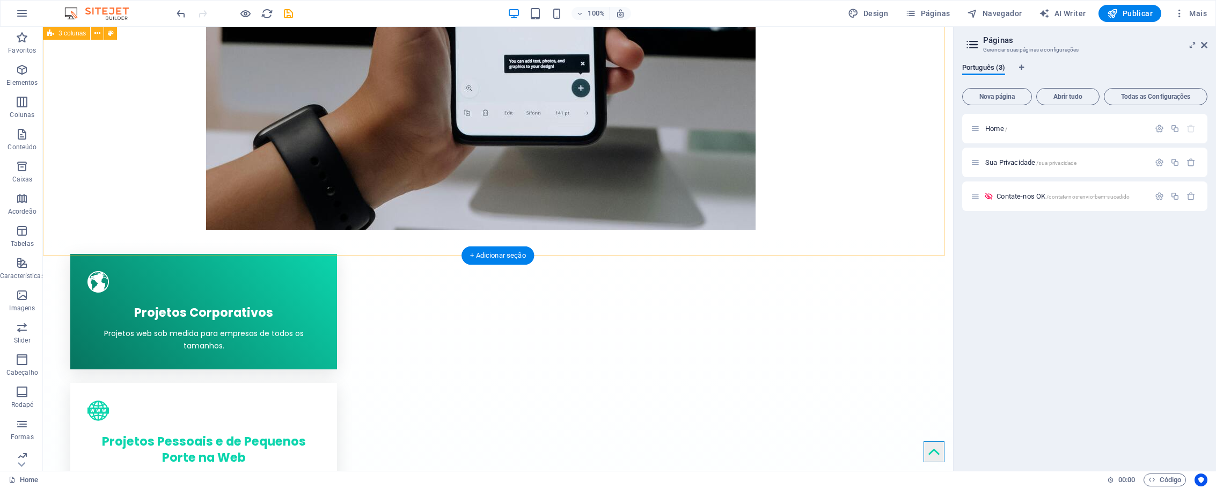
scroll to position [1313, 0]
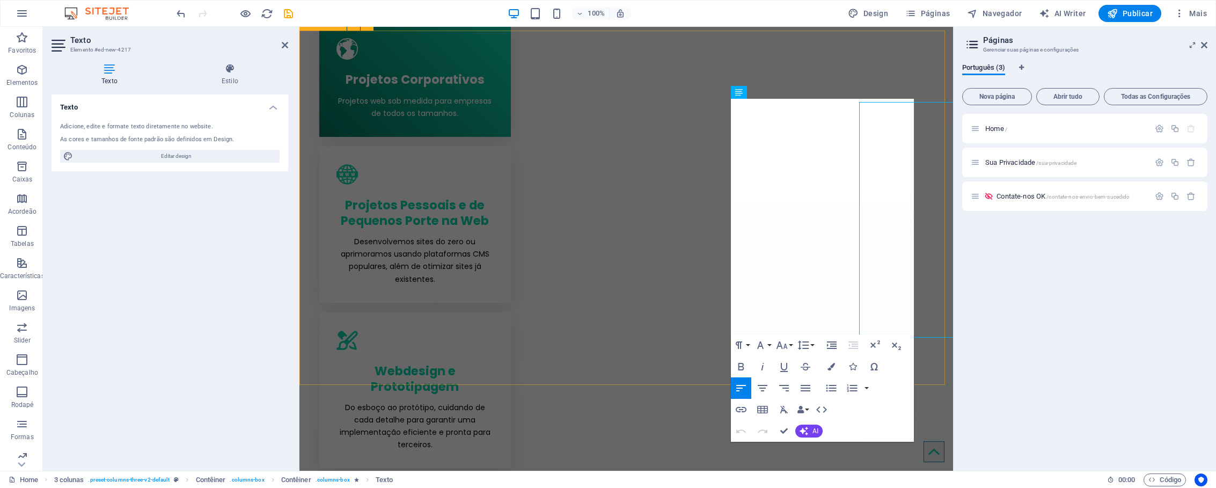
scroll to position [1310, 0]
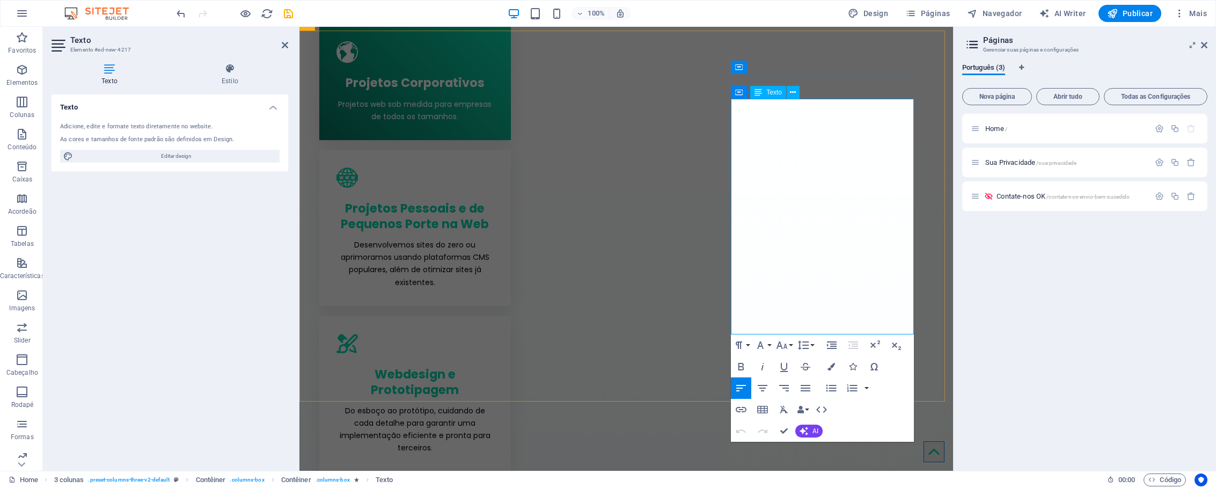
drag, startPoint x: 844, startPoint y: 293, endPoint x: 731, endPoint y: 289, distance: 113.3
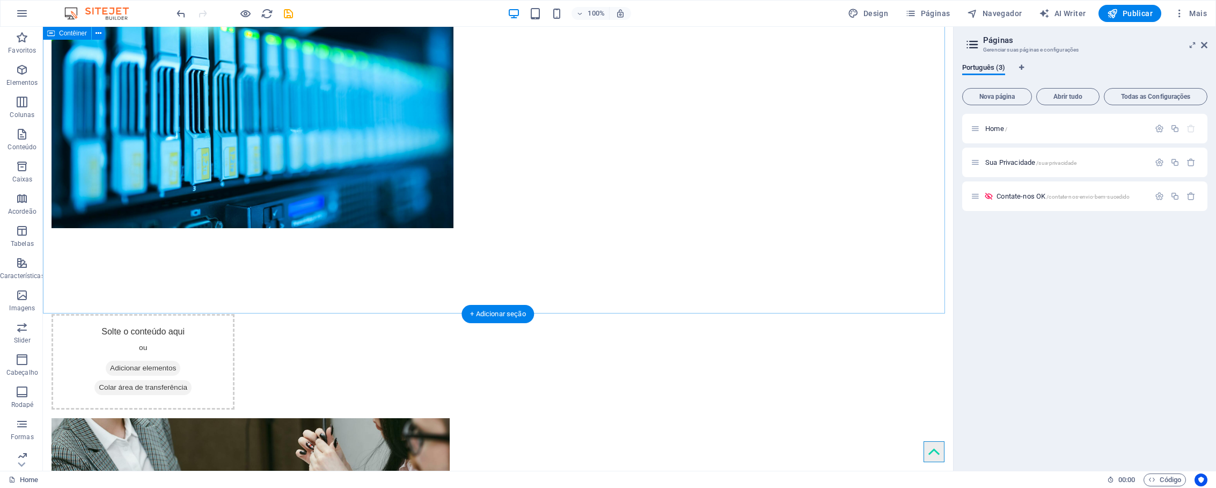
scroll to position [2829, 0]
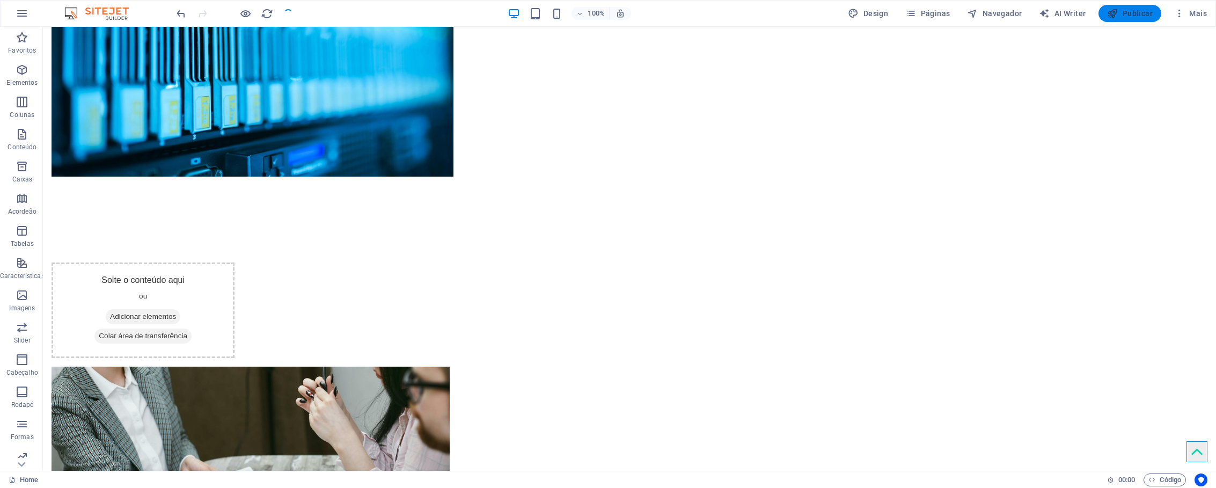
scroll to position [2843, 0]
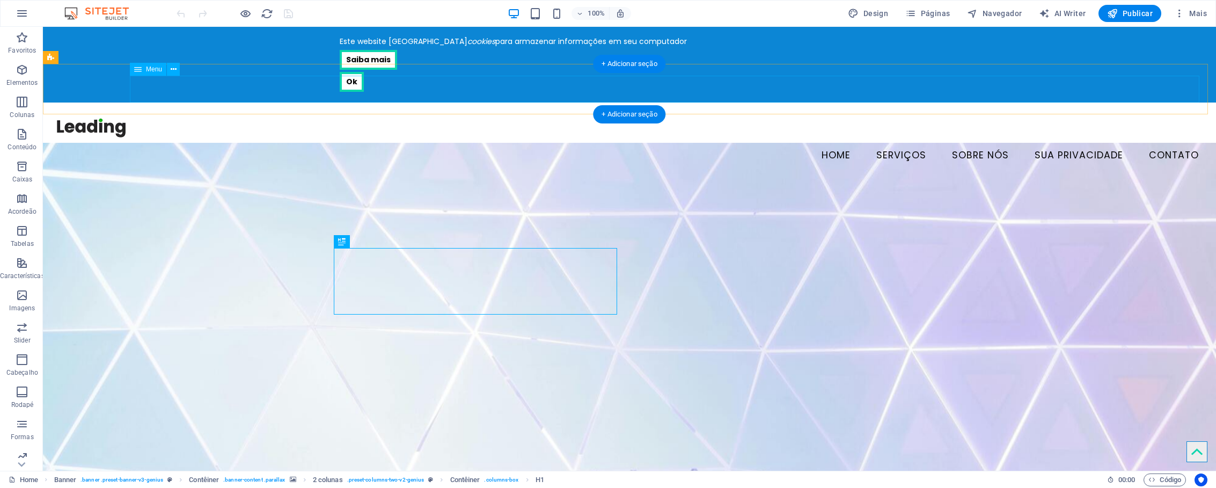
click at [897, 142] on nav "Home Serviços Sobre nós Sua Privacidade Contato" at bounding box center [630, 155] width 1156 height 27
select select "1"
select select
select select "noreferrer"
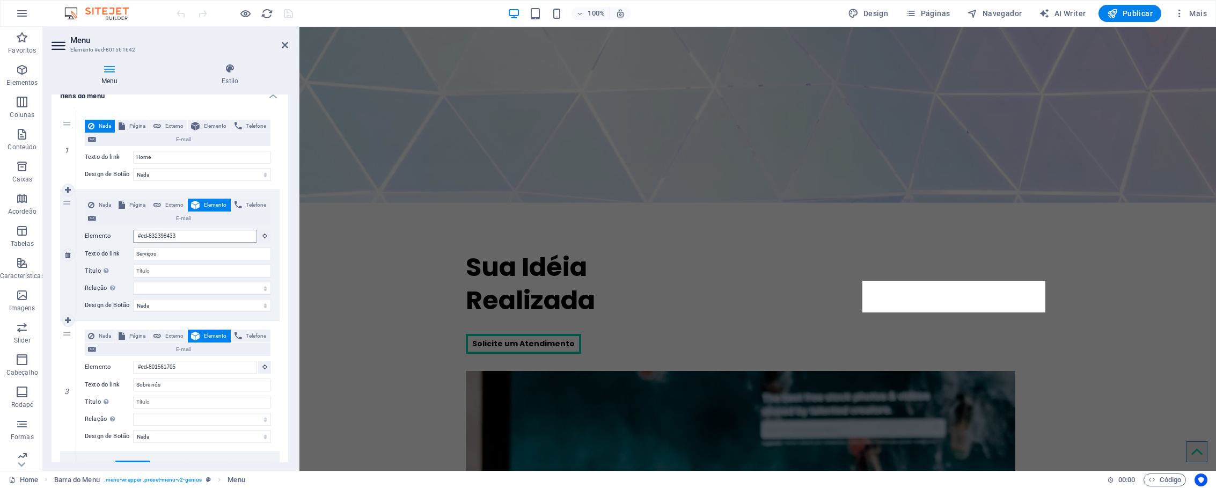
scroll to position [446, 0]
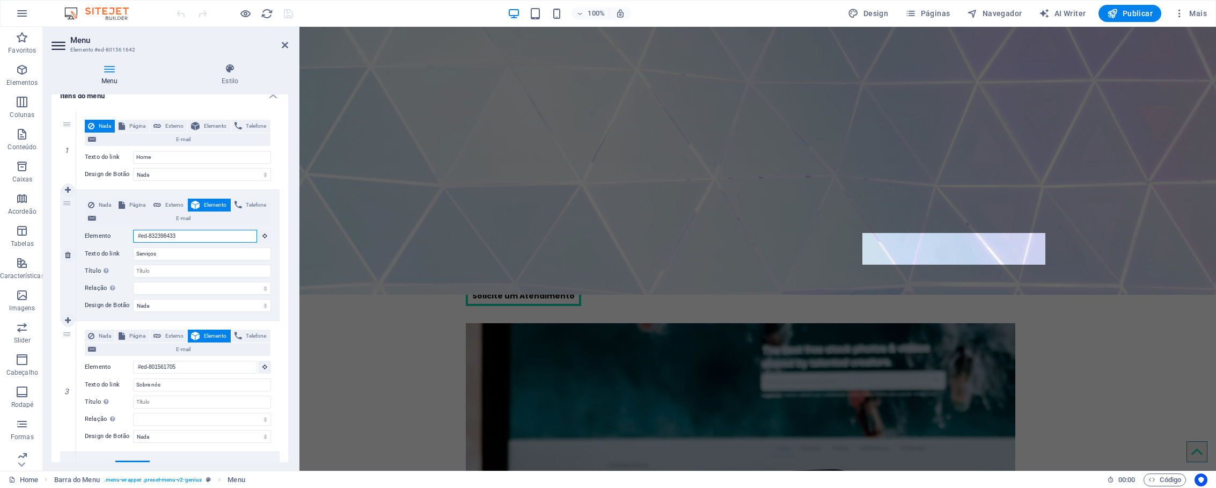
click at [187, 236] on input "#ed-832398433" at bounding box center [195, 236] width 124 height 13
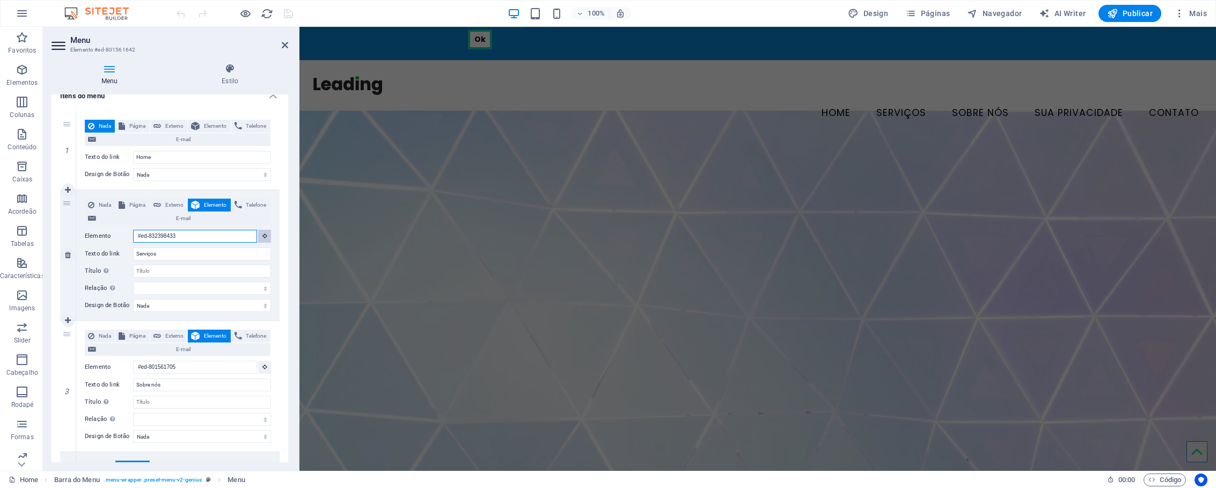
scroll to position [0, 0]
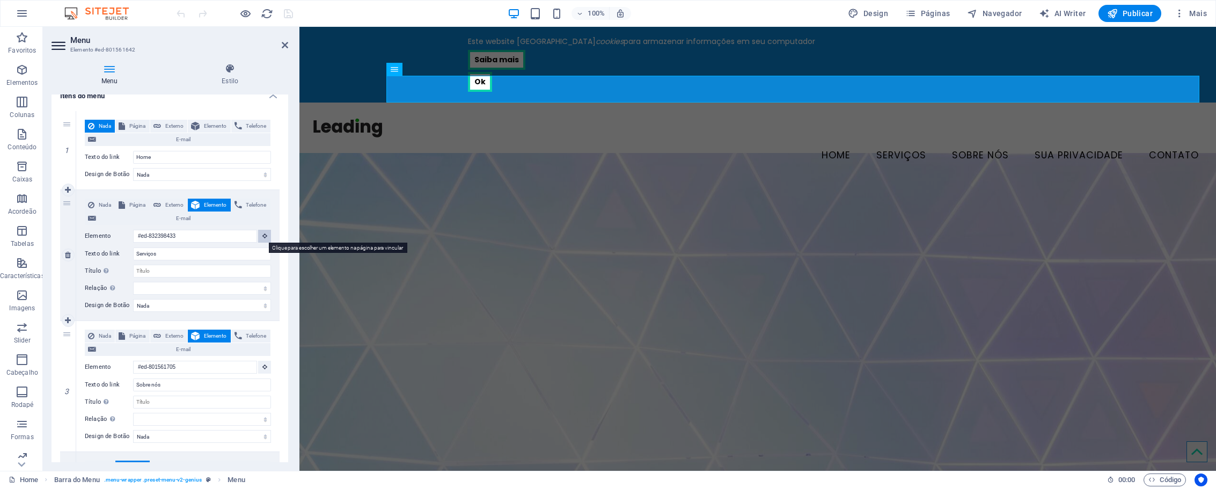
click at [262, 239] on button at bounding box center [264, 236] width 13 height 13
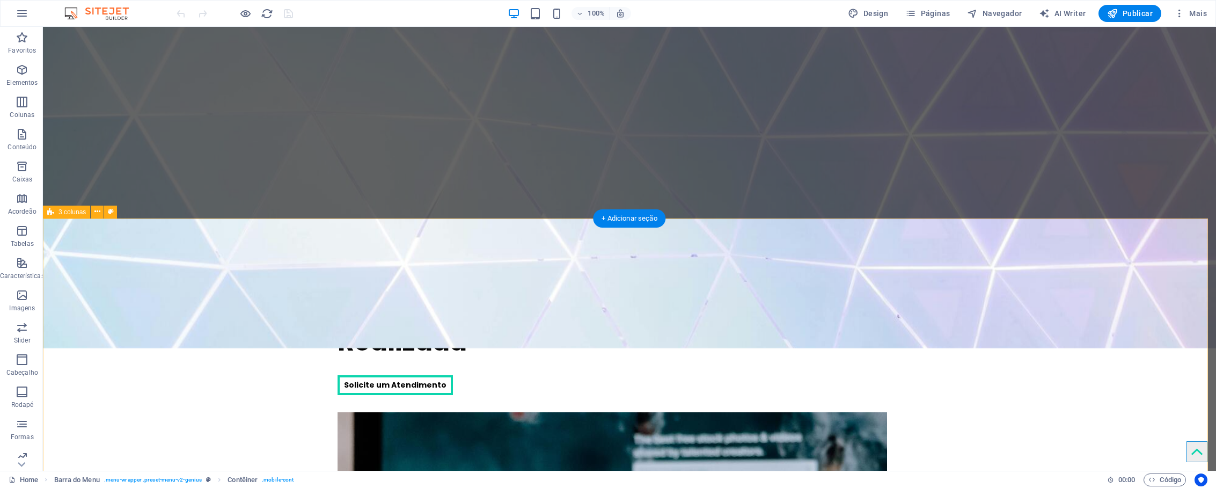
scroll to position [467, 0]
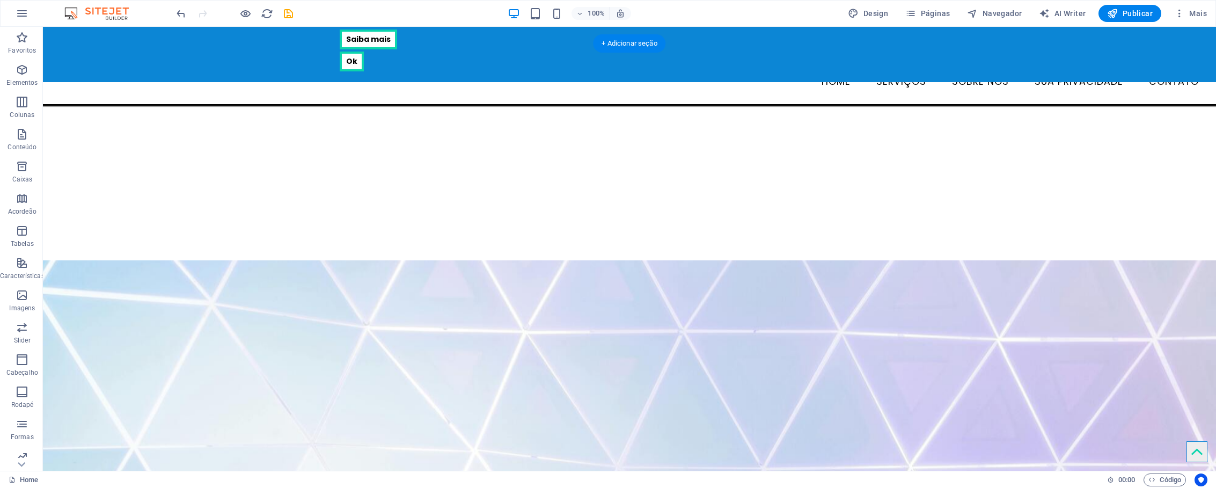
scroll to position [0, 0]
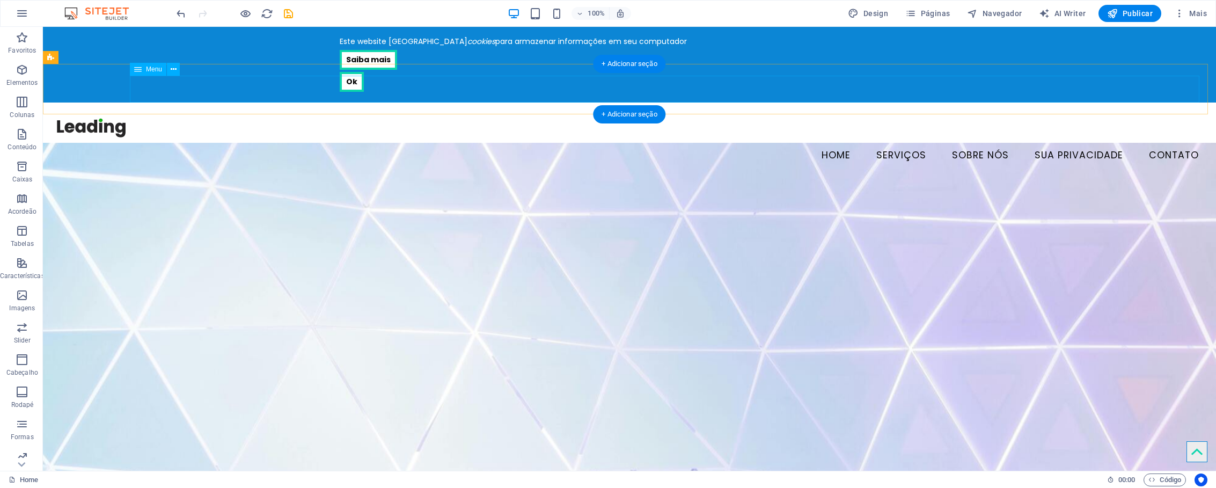
click at [877, 142] on nav "Home Serviços Sobre nós Sua Privacidade Contato" at bounding box center [630, 155] width 1156 height 27
select select "1"
select select
select select "noreferrer"
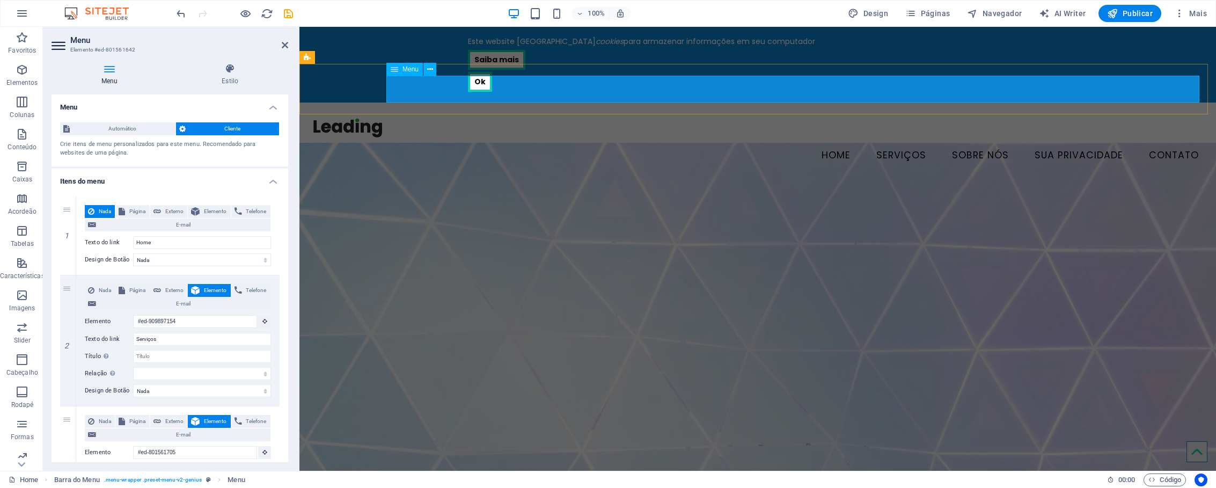
click at [988, 142] on nav "Home Serviços Sobre nós Sua Privacidade Contato" at bounding box center [757, 155] width 899 height 27
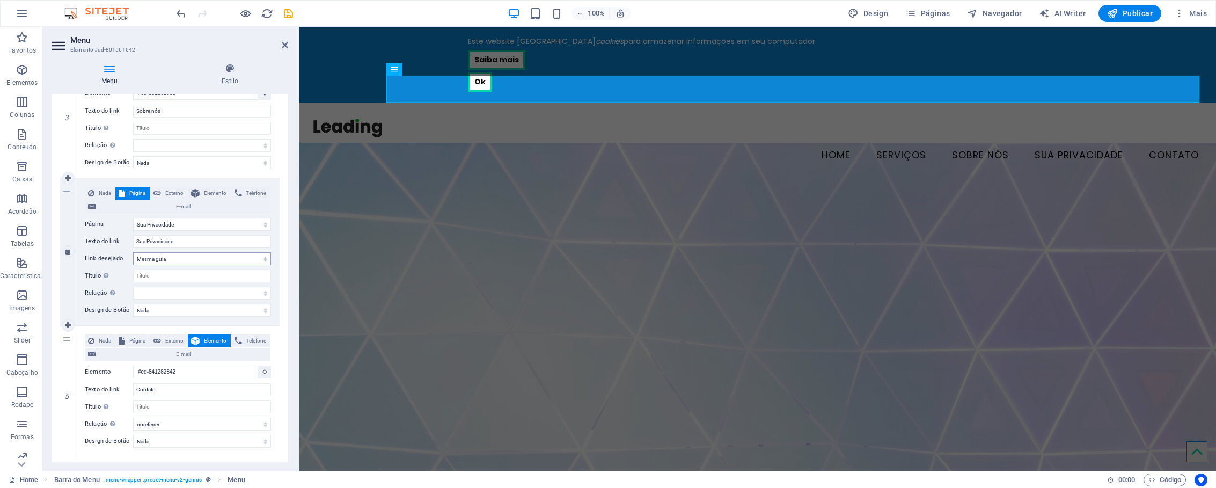
scroll to position [372, 0]
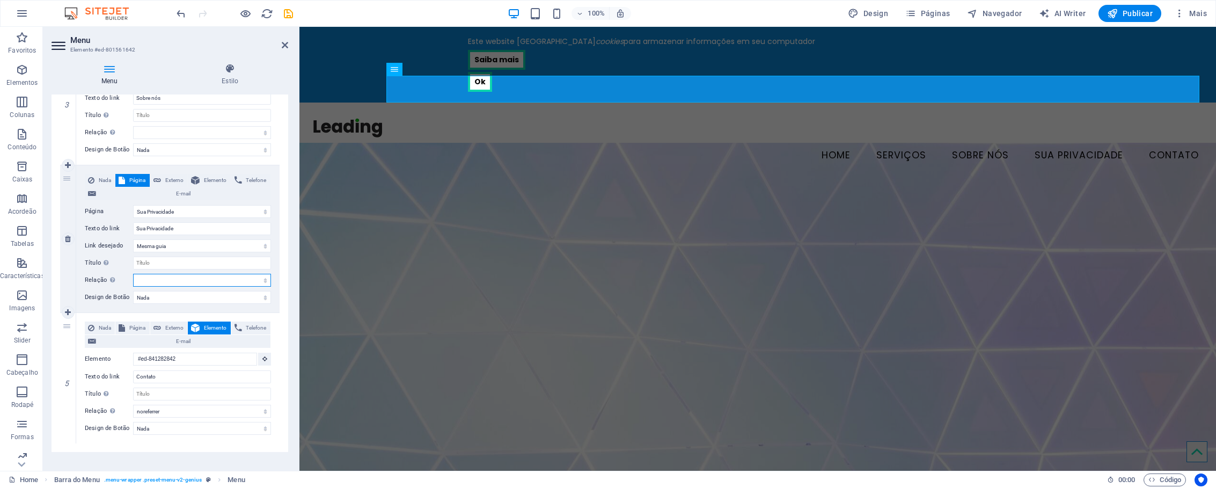
click at [170, 281] on select "alternado autor guia de favoritos externo ajuda licença avançar nofollow norefe…" at bounding box center [202, 280] width 138 height 13
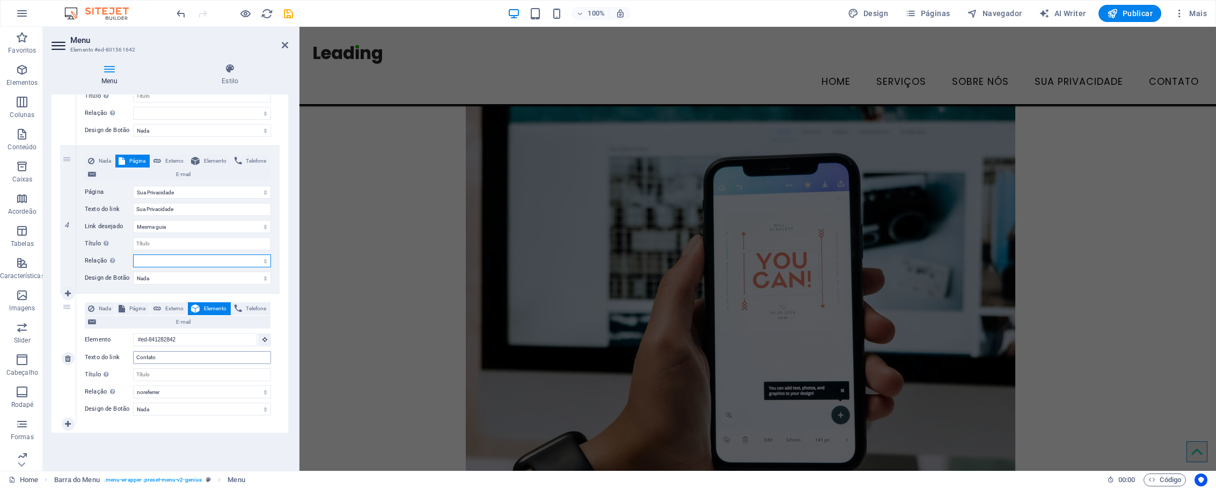
scroll to position [0, 0]
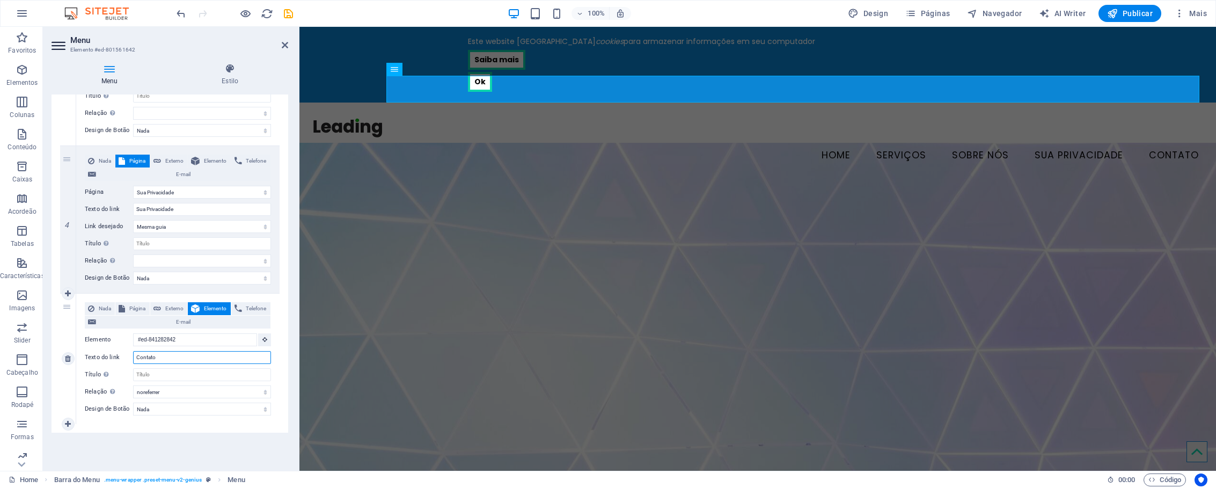
click at [186, 358] on input "Contato" at bounding box center [202, 357] width 138 height 13
type input "Contate-nos"
select select
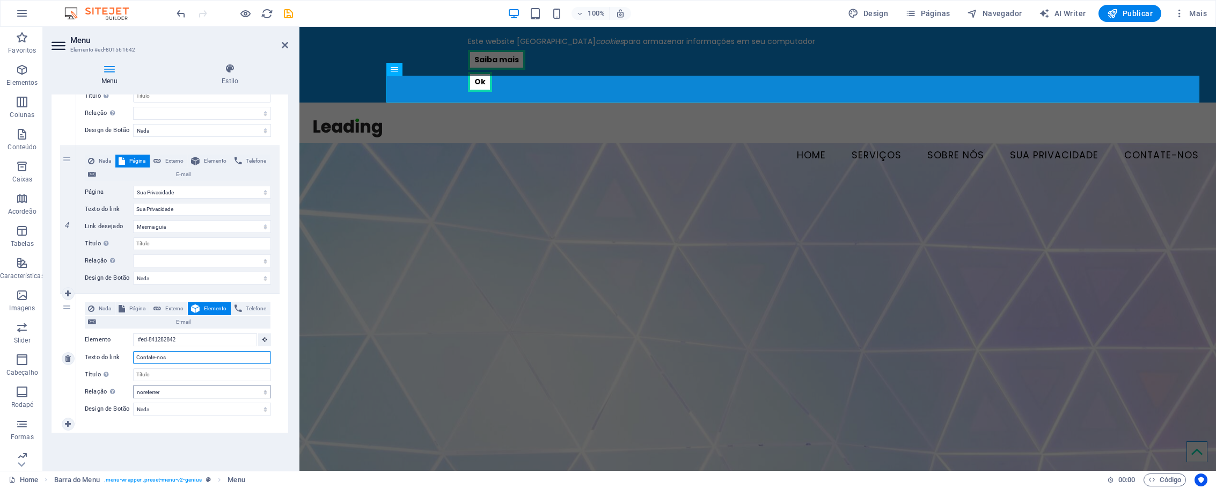
type input "Contate-nos"
click at [264, 393] on select "alternado autor guia de favoritos externo ajuda licença avançar nofollow norefe…" at bounding box center [202, 391] width 138 height 13
click at [133, 385] on select "alternado autor guia de favoritos externo ajuda licença avançar nofollow norefe…" at bounding box center [202, 391] width 138 height 13
click at [256, 391] on select "alternado autor guia de favoritos externo ajuda licença avançar nofollow norefe…" at bounding box center [202, 391] width 138 height 13
select select
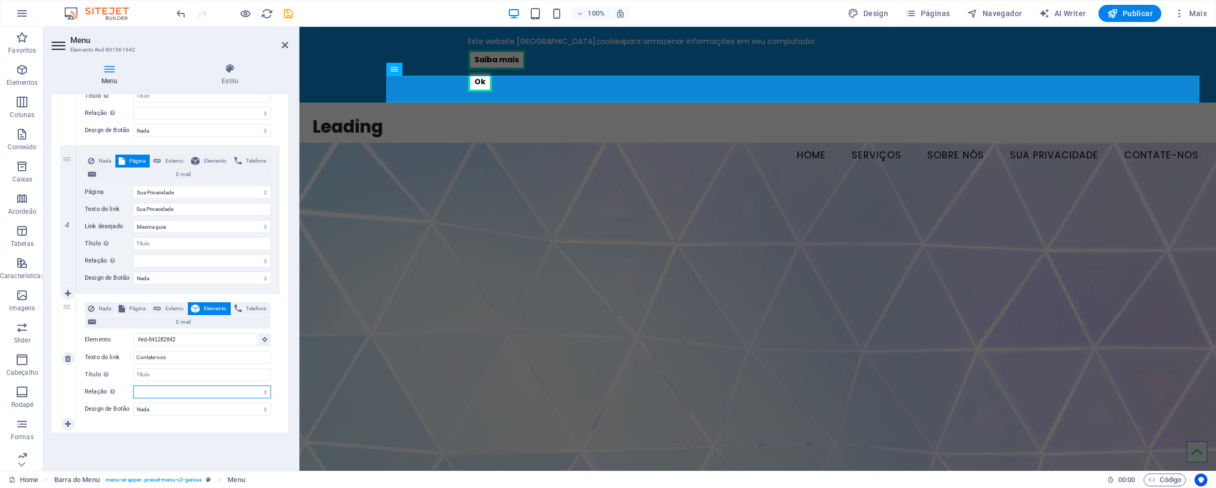
click at [133, 385] on select "alternado autor guia de favoritos externo ajuda licença avançar nofollow norefe…" at bounding box center [202, 391] width 138 height 13
select select
click at [279, 389] on div "1 Nada Página Externo Elemento Telefone E-mail Página Home Sua Privacidade Cont…" at bounding box center [170, 115] width 237 height 636
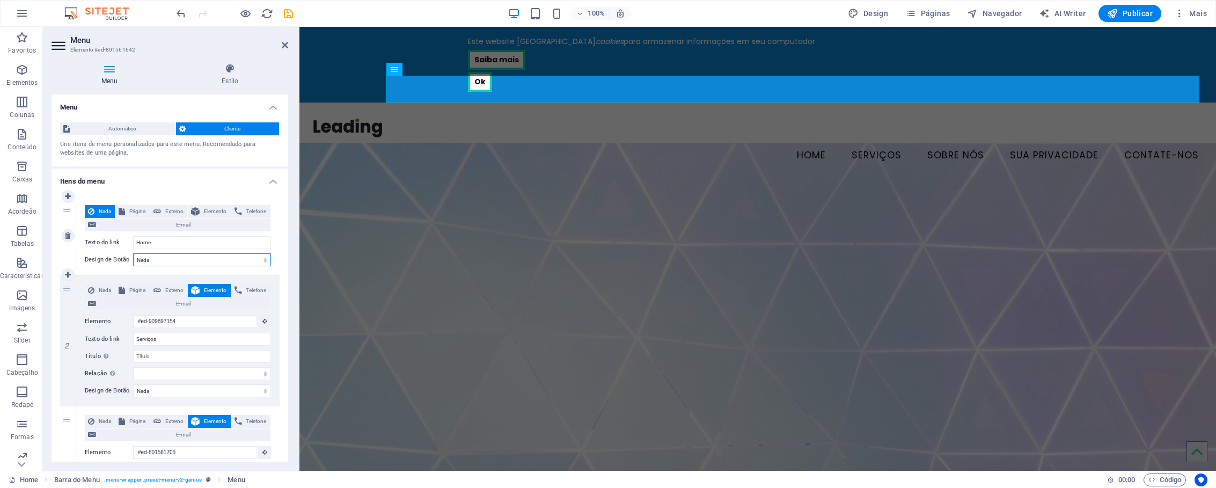
click at [264, 260] on select "Nada Padrão Primário Secundário" at bounding box center [202, 259] width 138 height 13
select select "default"
click at [133, 253] on select "Nada Padrão Primário Secundário" at bounding box center [202, 259] width 138 height 13
select select
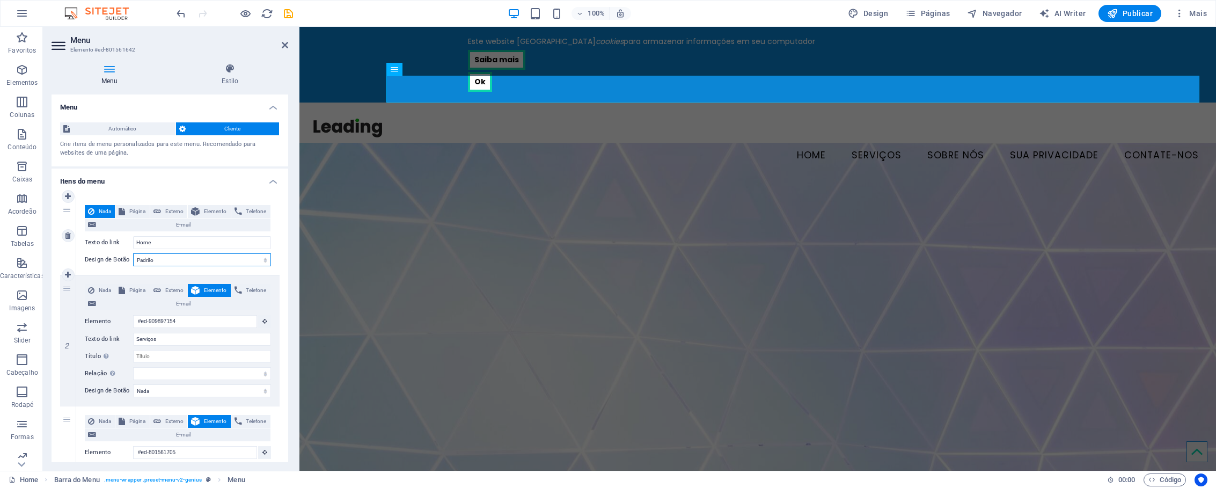
select select
click at [265, 256] on select "Nada Padrão Primário Secundário" at bounding box center [202, 259] width 138 height 13
select select
click at [133, 253] on select "Nada Padrão Primário Secundário" at bounding box center [202, 259] width 138 height 13
select select
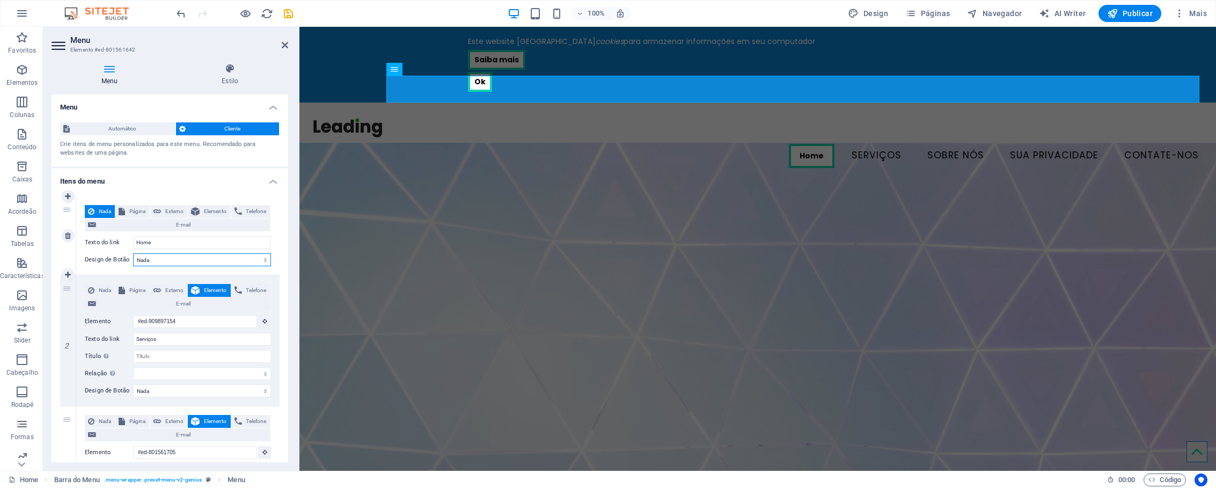
select select
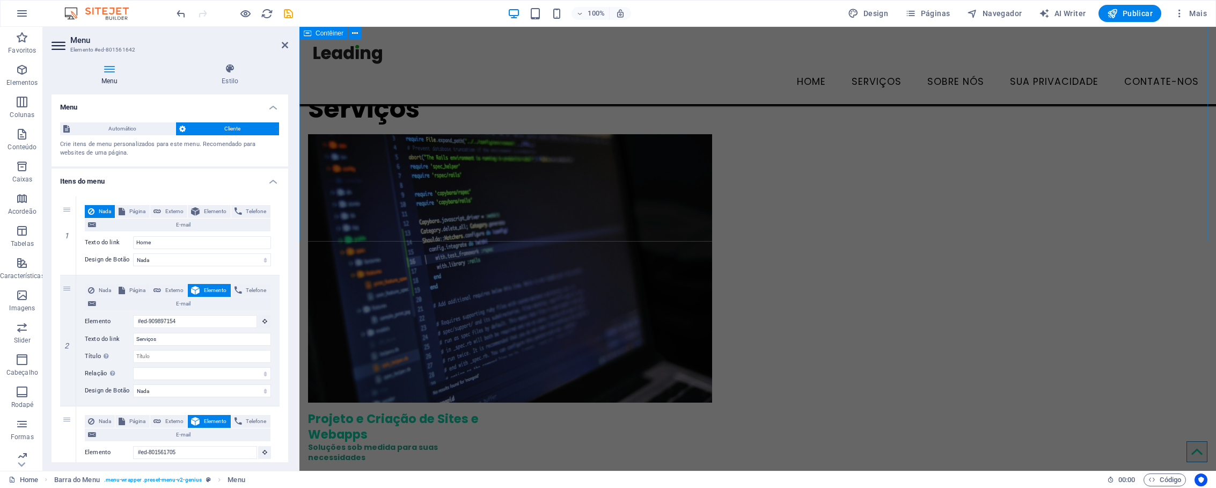
scroll to position [1520, 0]
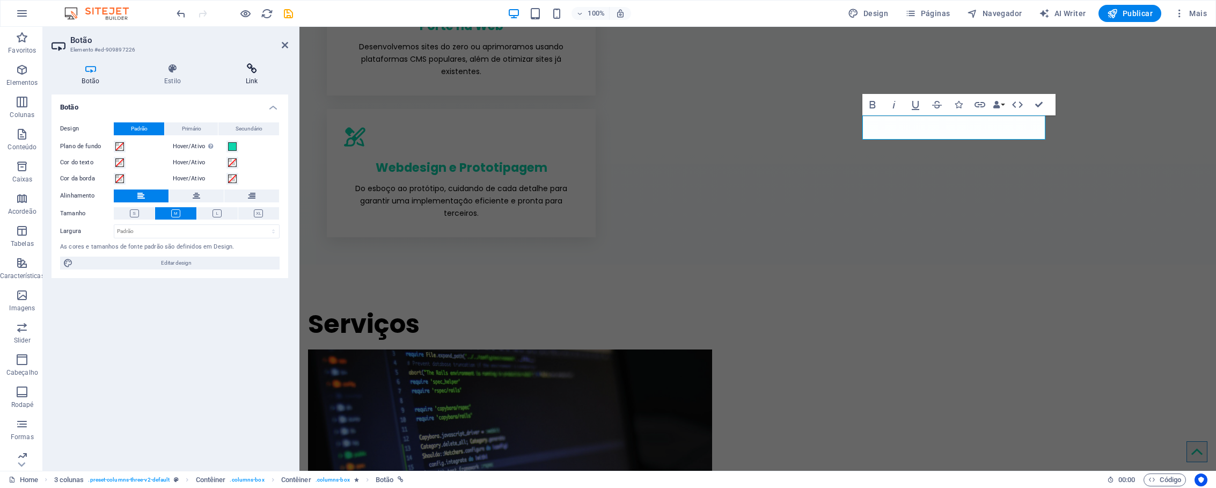
click at [246, 75] on h4 "Link" at bounding box center [251, 74] width 73 height 23
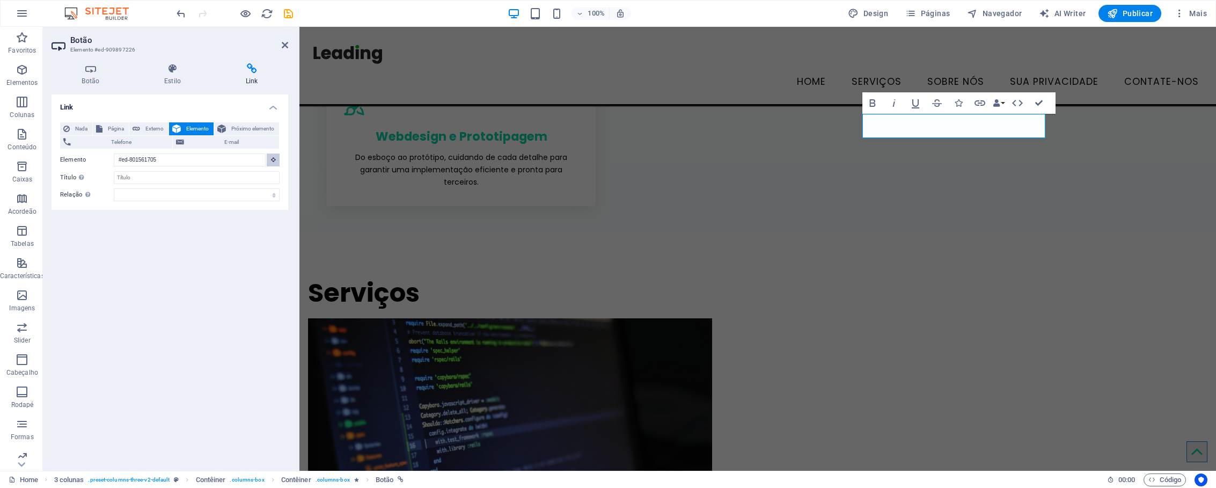
scroll to position [1469, 0]
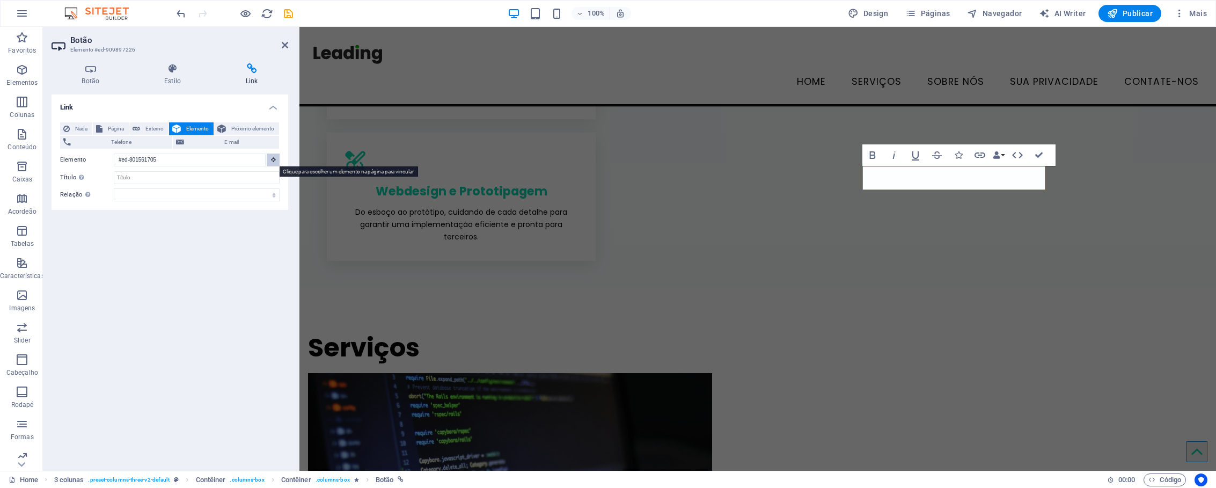
click at [271, 159] on icon at bounding box center [273, 159] width 5 height 5
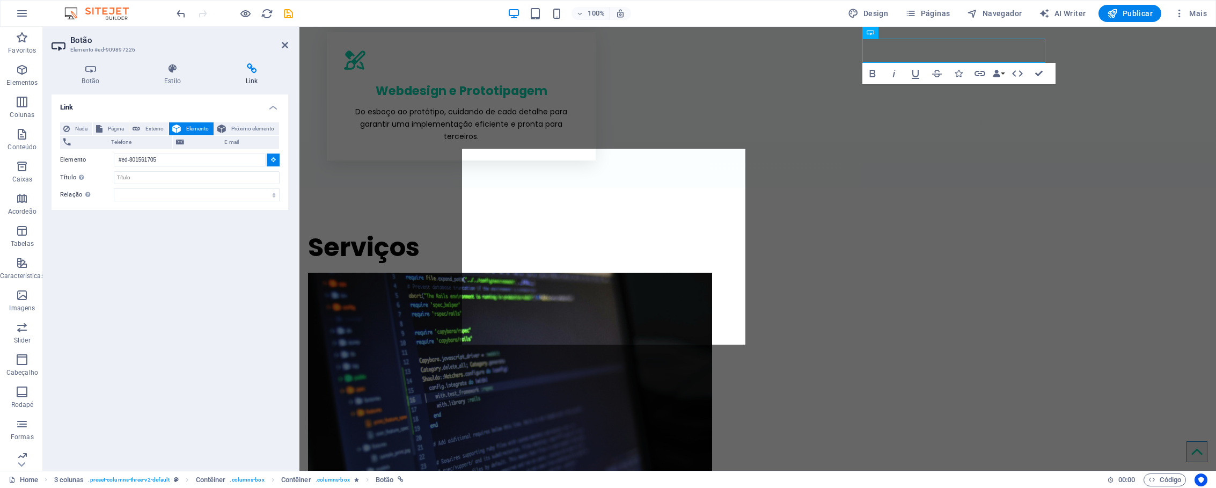
scroll to position [1671, 0]
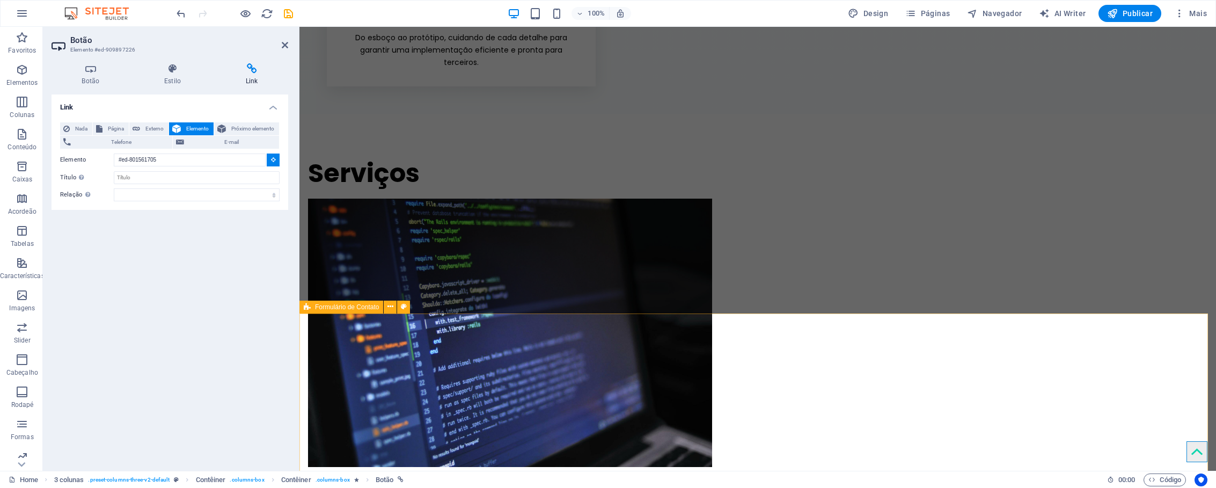
type input "#ed-841282842"
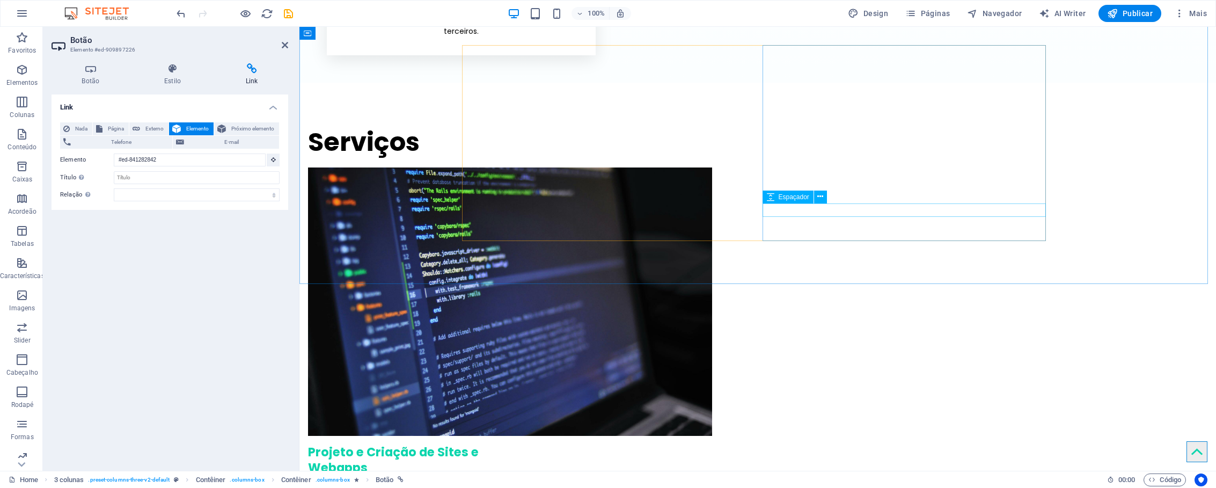
scroll to position [1702, 0]
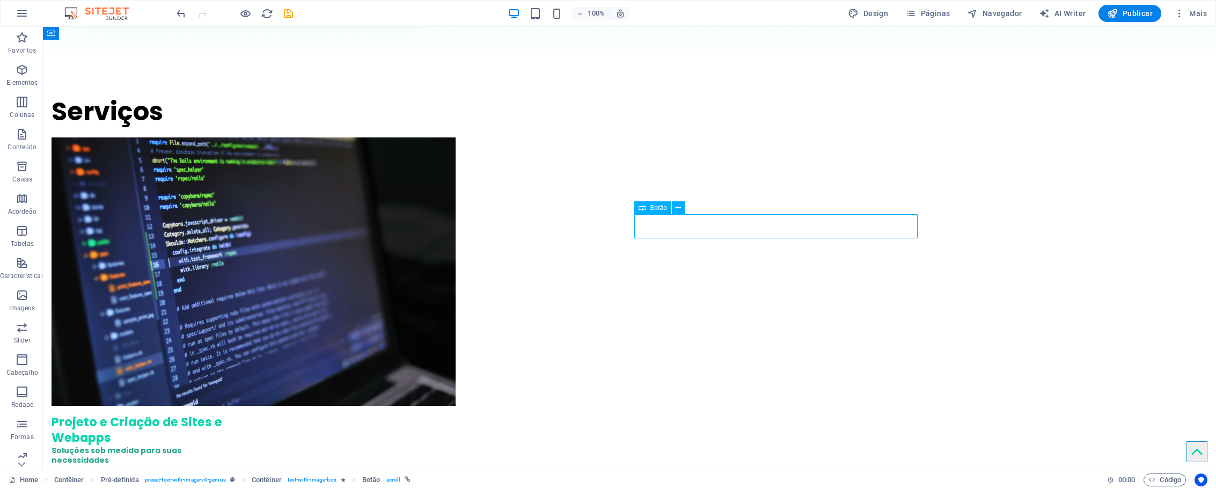
scroll to position [1690, 0]
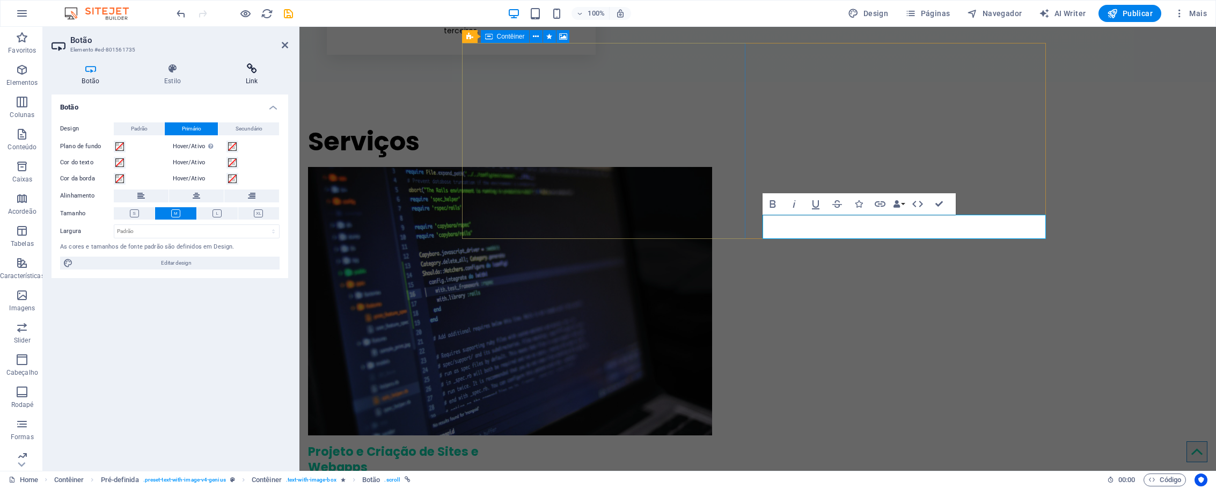
click at [247, 74] on h4 "Link" at bounding box center [251, 74] width 73 height 23
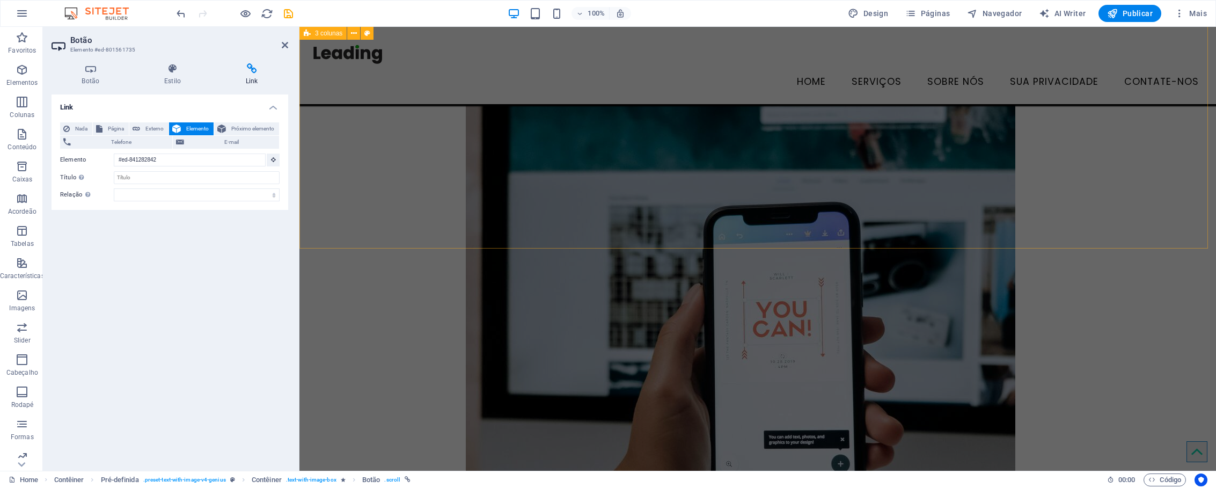
scroll to position [565, 0]
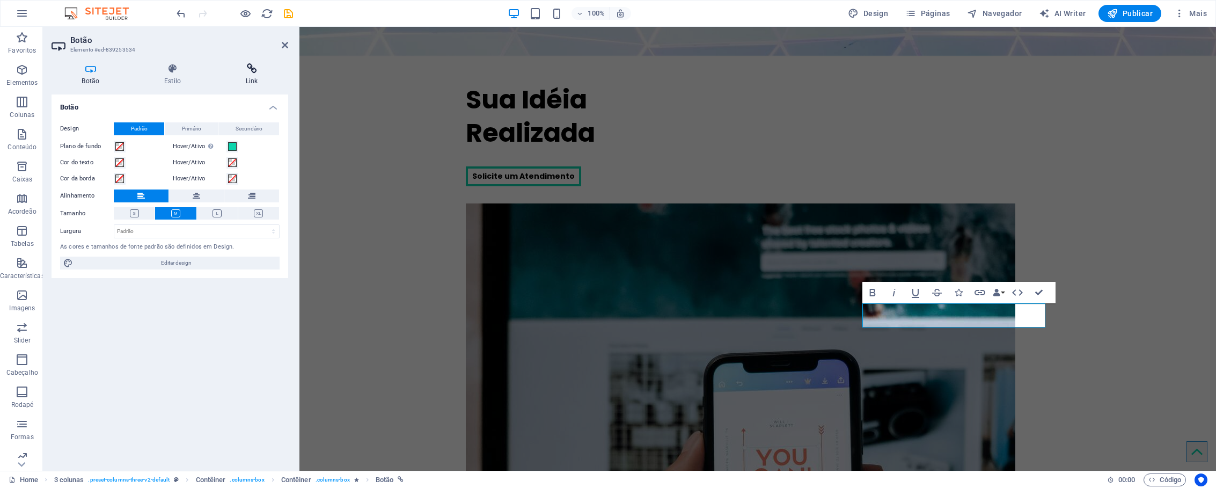
click at [254, 77] on h4 "Link" at bounding box center [251, 74] width 73 height 23
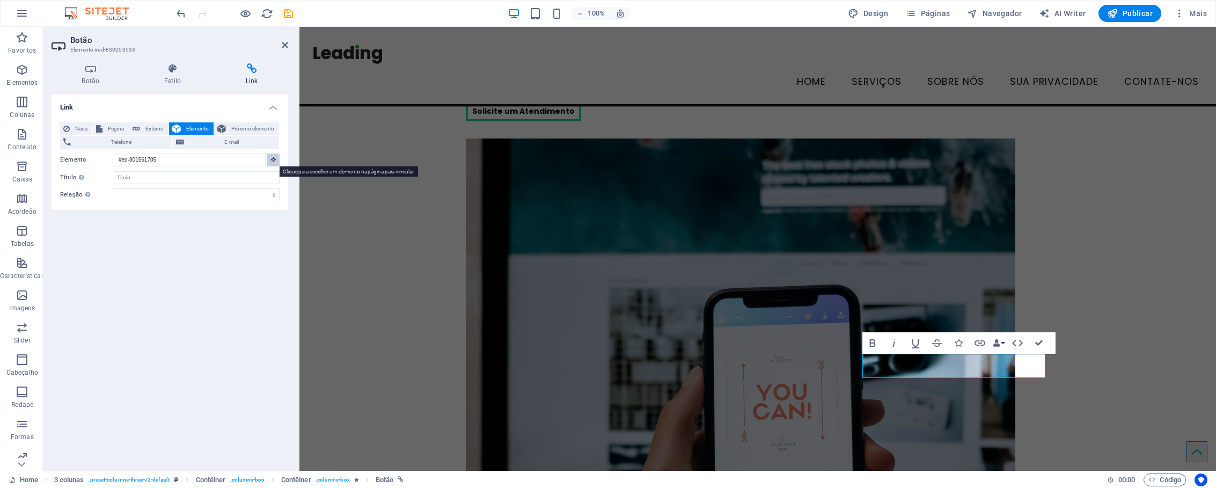
scroll to position [515, 0]
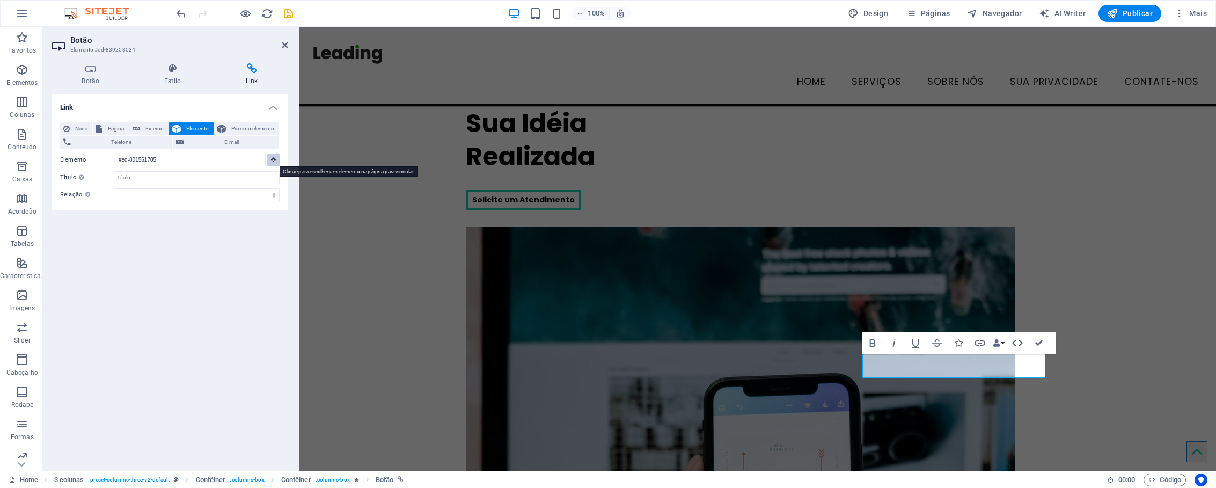
click at [271, 159] on icon at bounding box center [273, 159] width 5 height 5
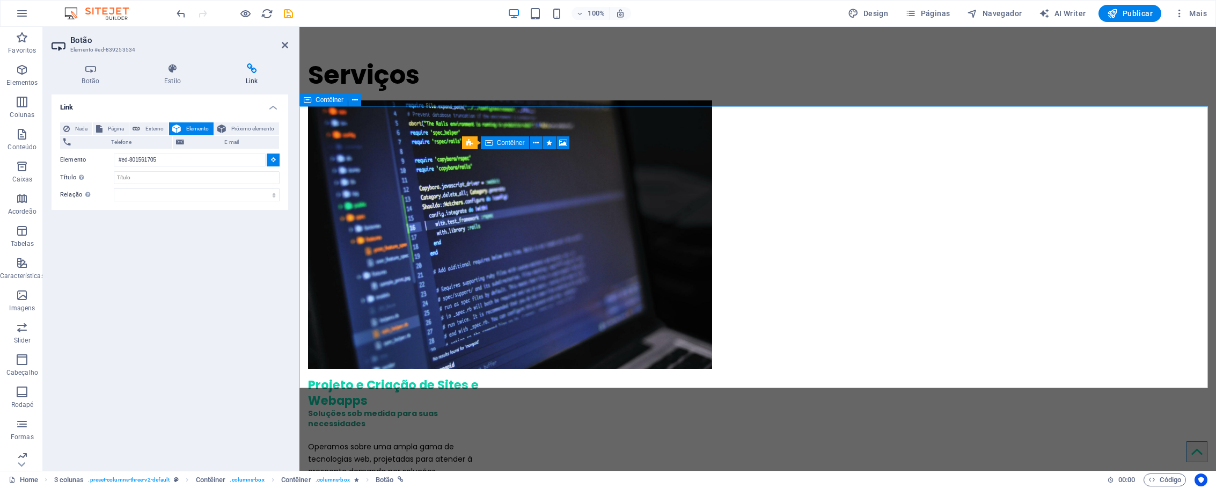
scroll to position [1771, 0]
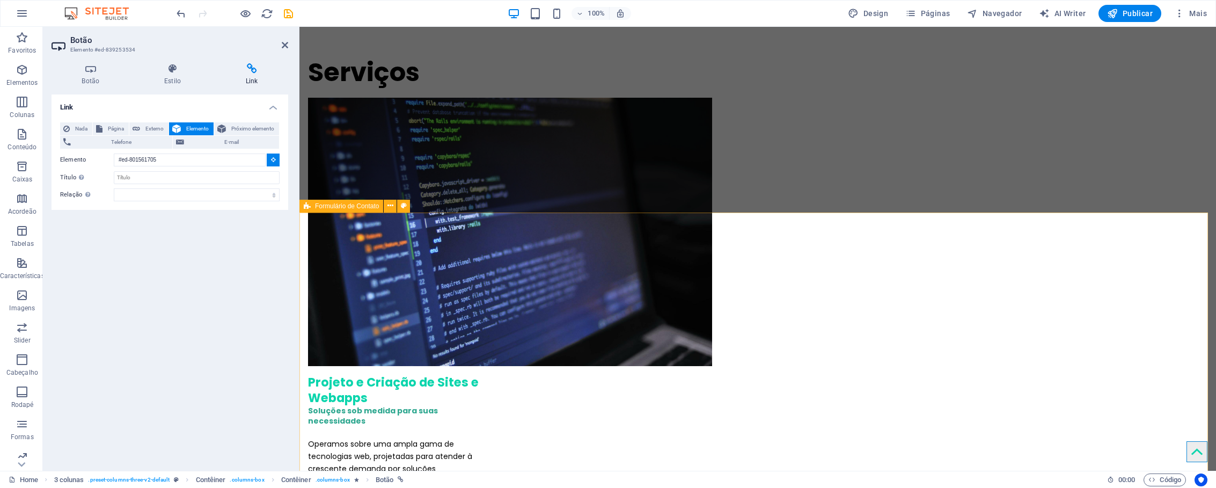
type input "#ed-841282842"
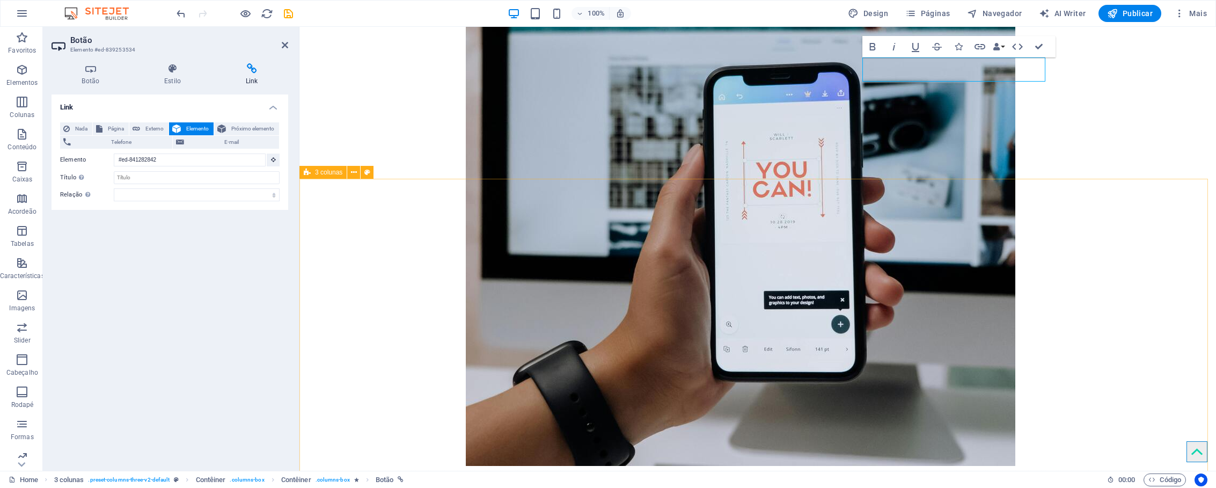
scroll to position [1020, 0]
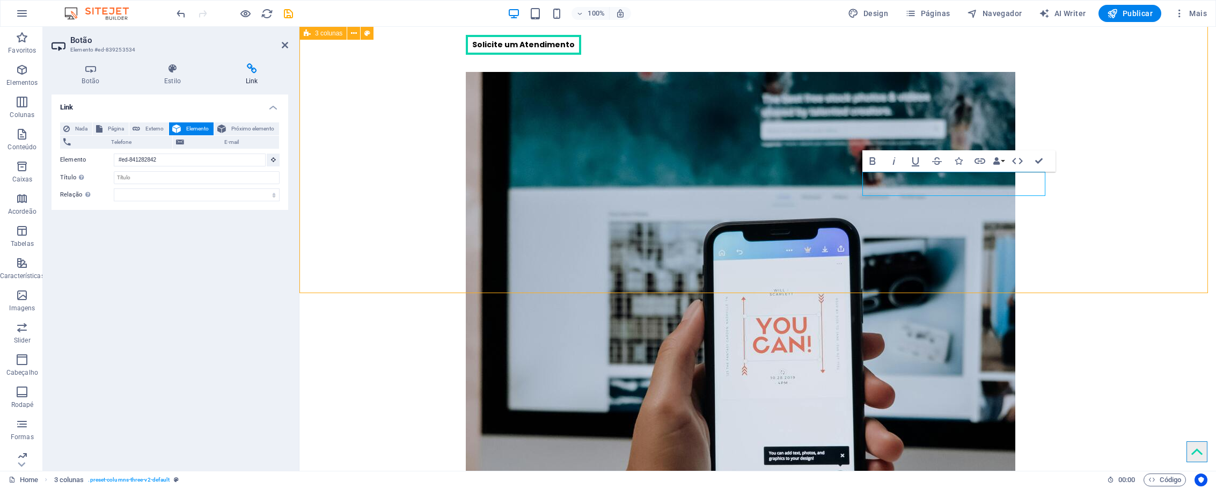
scroll to position [684, 0]
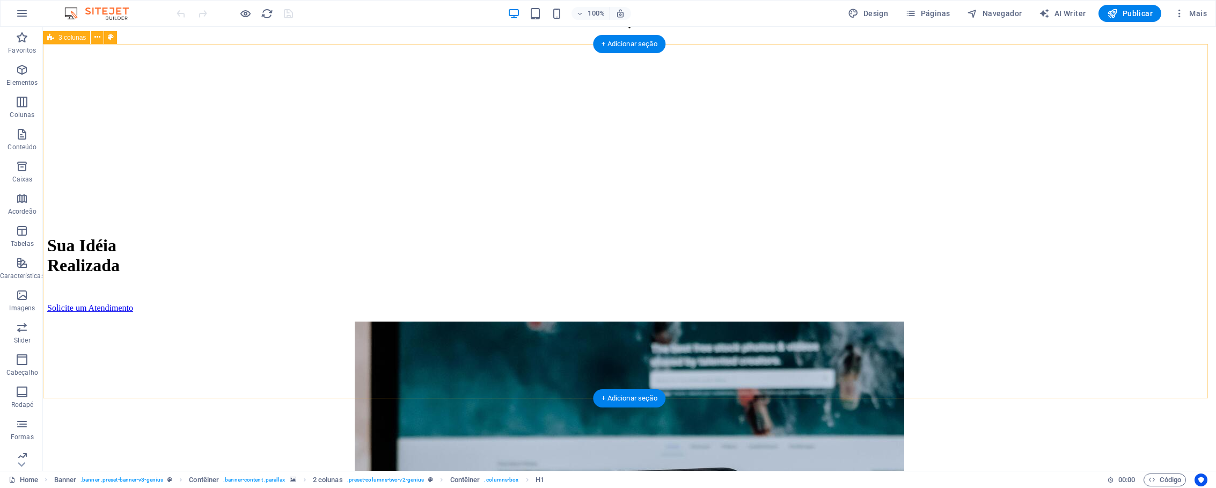
scroll to position [580, 0]
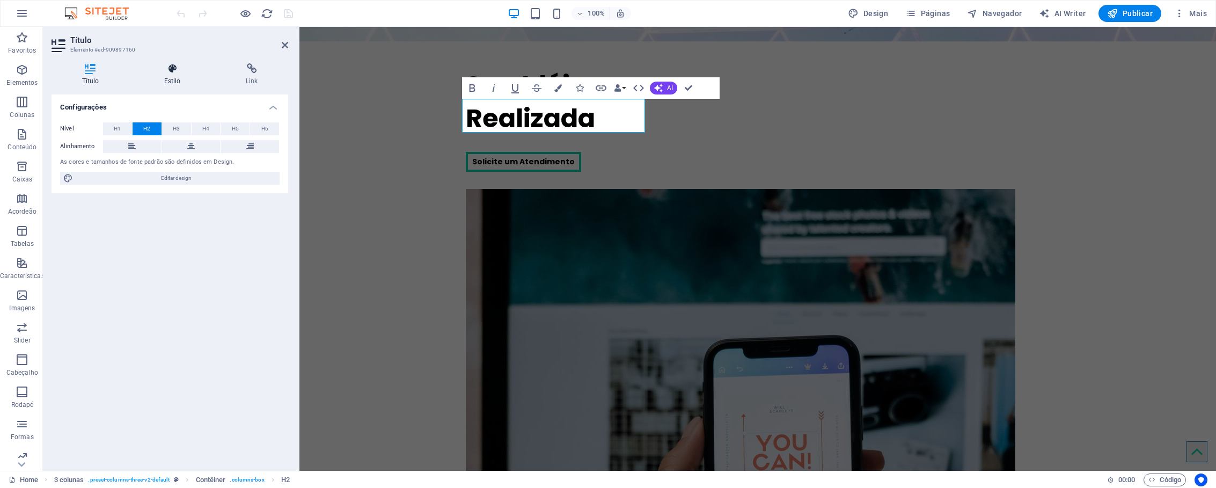
click at [170, 75] on h4 "Estilo" at bounding box center [175, 74] width 82 height 23
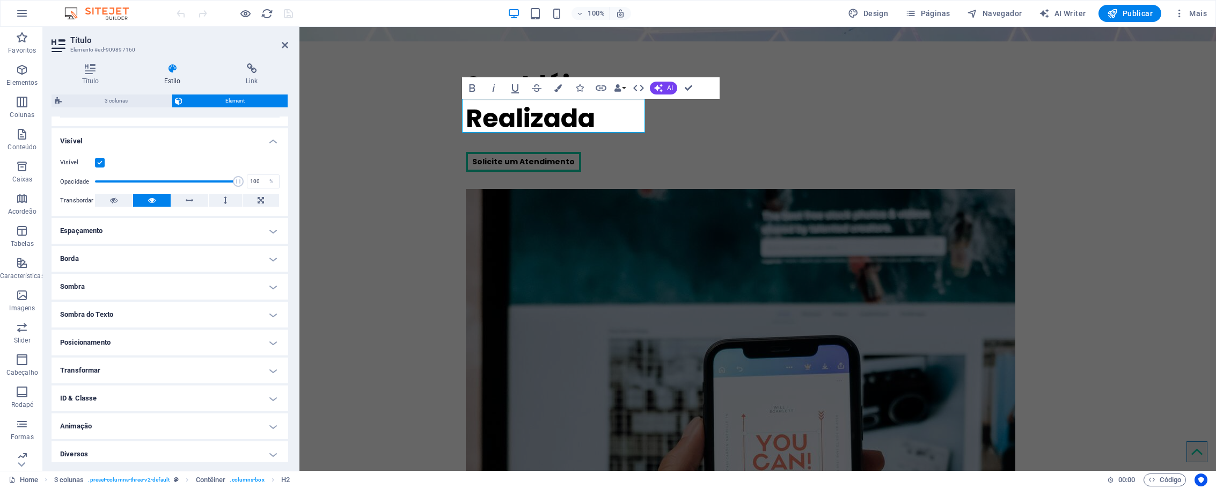
scroll to position [108, 0]
click at [139, 422] on h4 "Animação" at bounding box center [170, 421] width 237 height 26
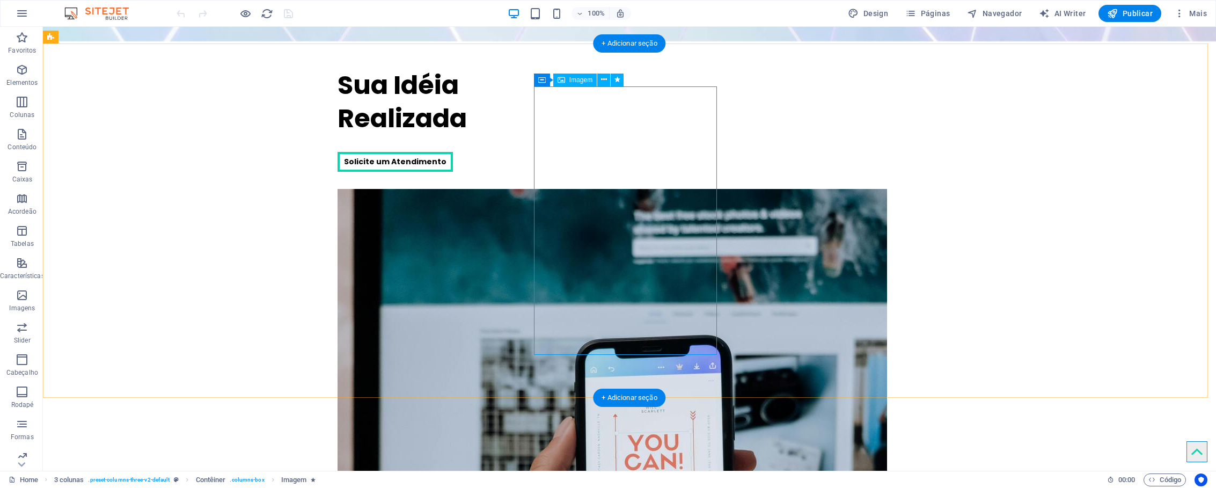
click at [565, 79] on span "Contêiner" at bounding box center [564, 80] width 28 height 6
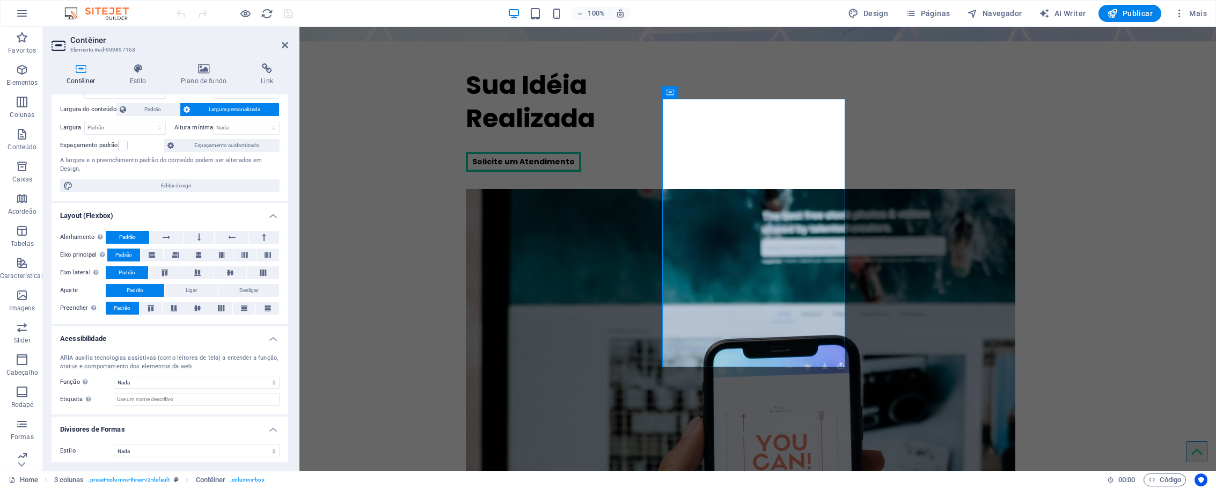
scroll to position [58, 0]
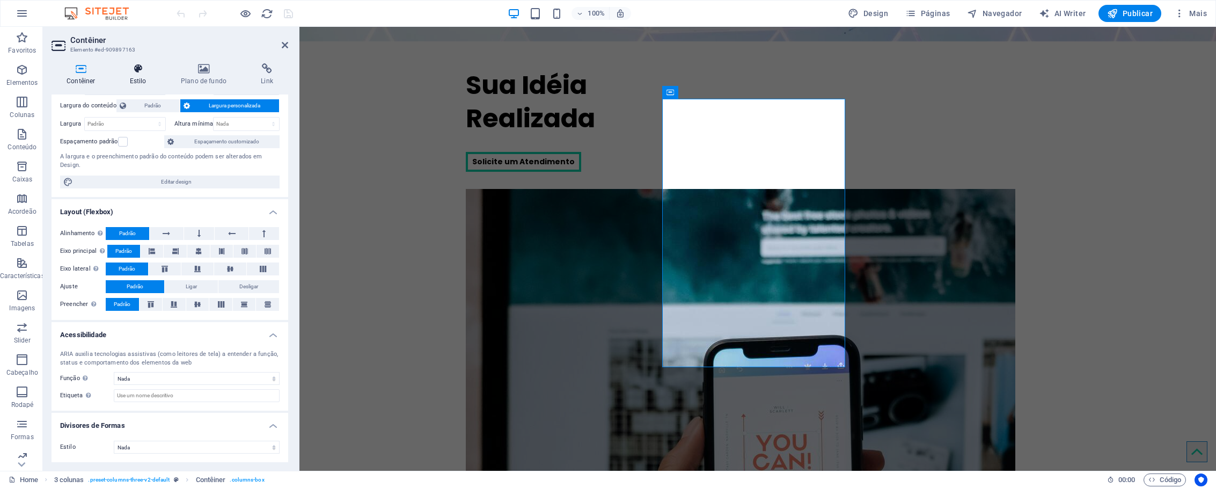
click at [147, 79] on h4 "Estilo" at bounding box center [140, 74] width 51 height 23
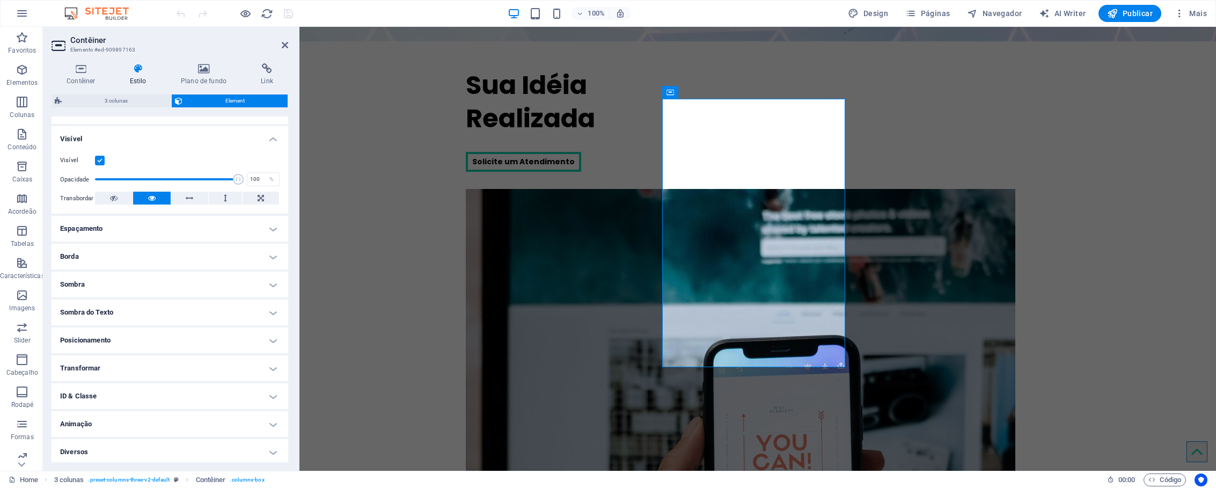
scroll to position [108, 0]
click at [134, 415] on h4 "Animação" at bounding box center [170, 421] width 237 height 26
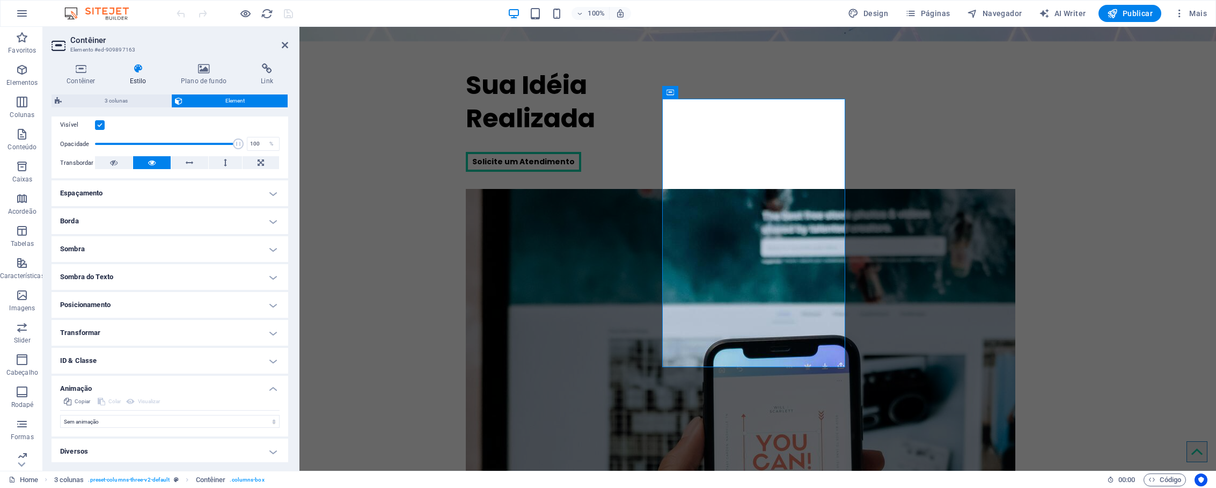
scroll to position [143, 0]
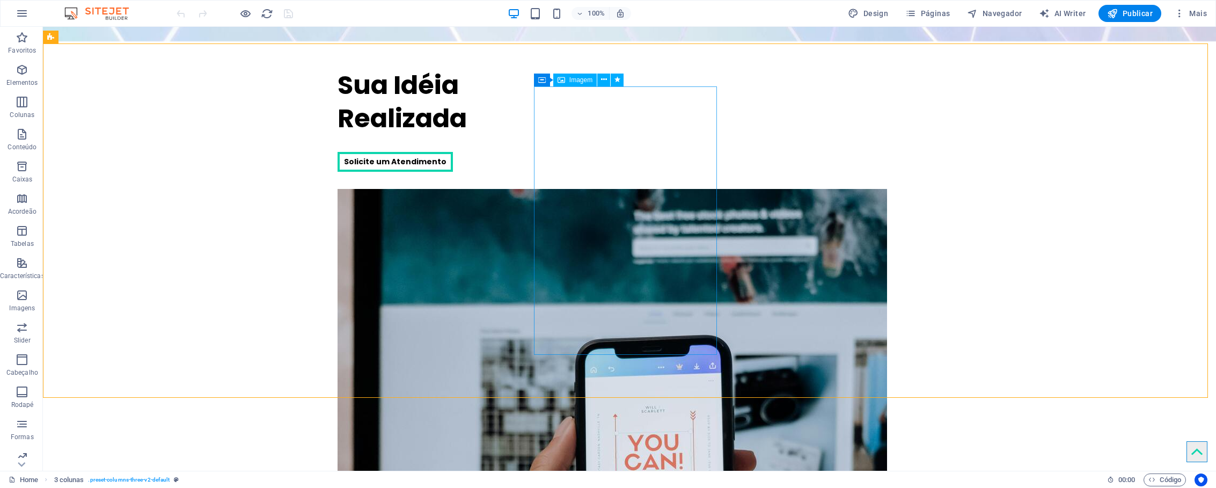
click at [580, 82] on span "Imagem" at bounding box center [580, 80] width 23 height 6
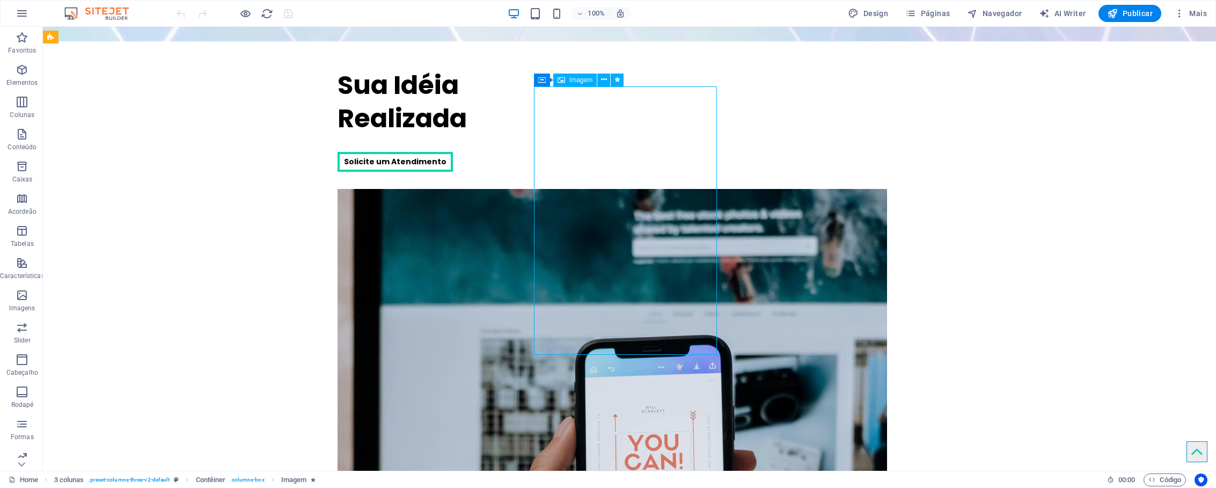
click at [580, 82] on span "Imagem" at bounding box center [580, 80] width 23 height 6
select select "px"
select select "%"
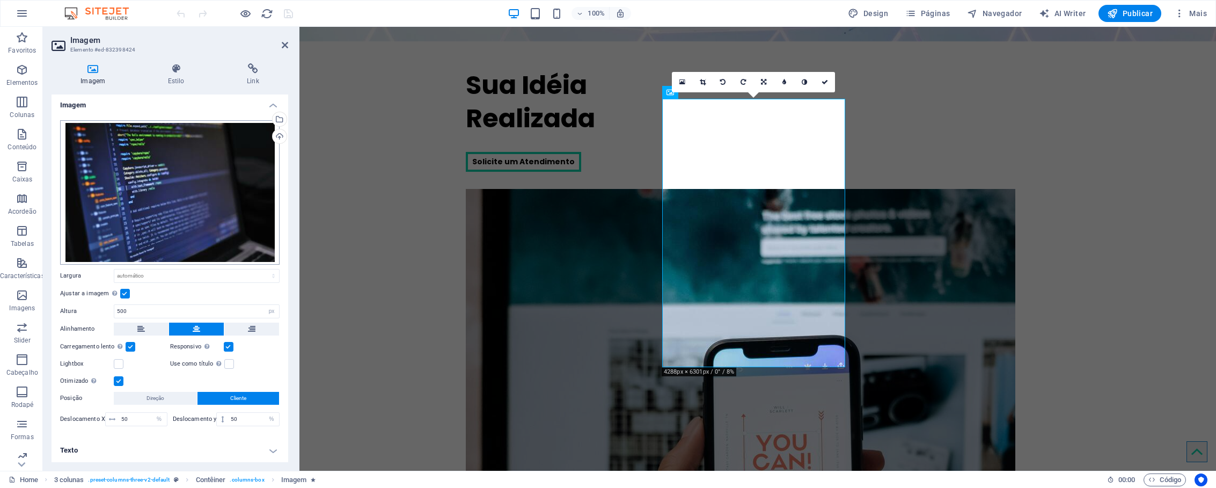
scroll to position [3, 0]
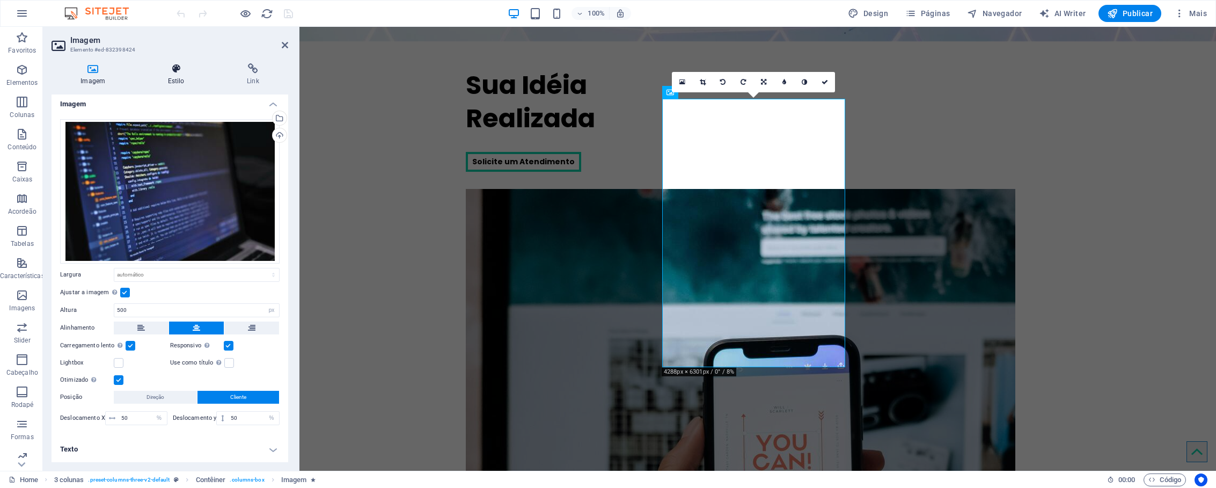
click at [172, 79] on h4 "Estilo" at bounding box center [177, 74] width 79 height 23
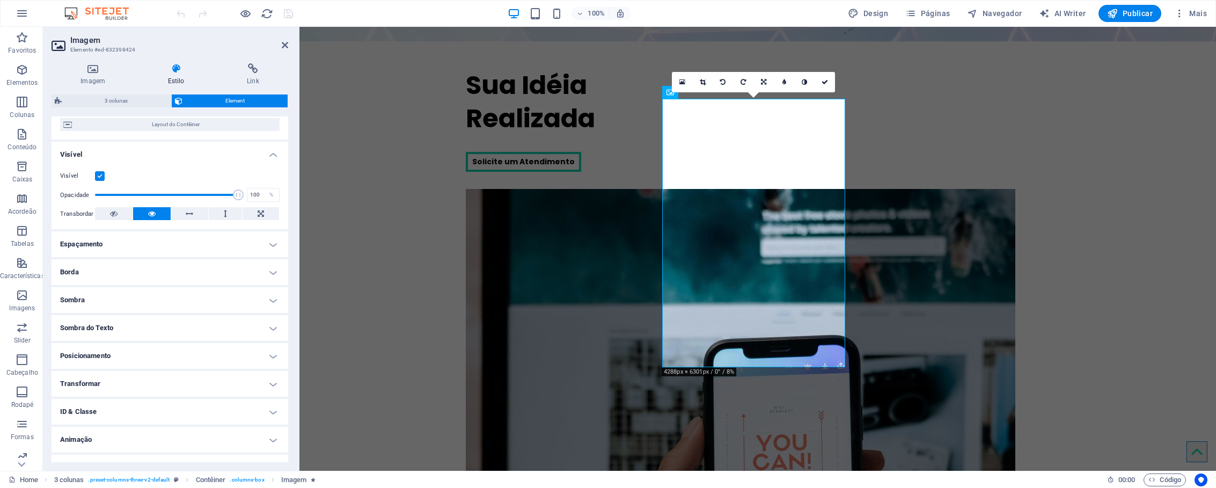
scroll to position [108, 0]
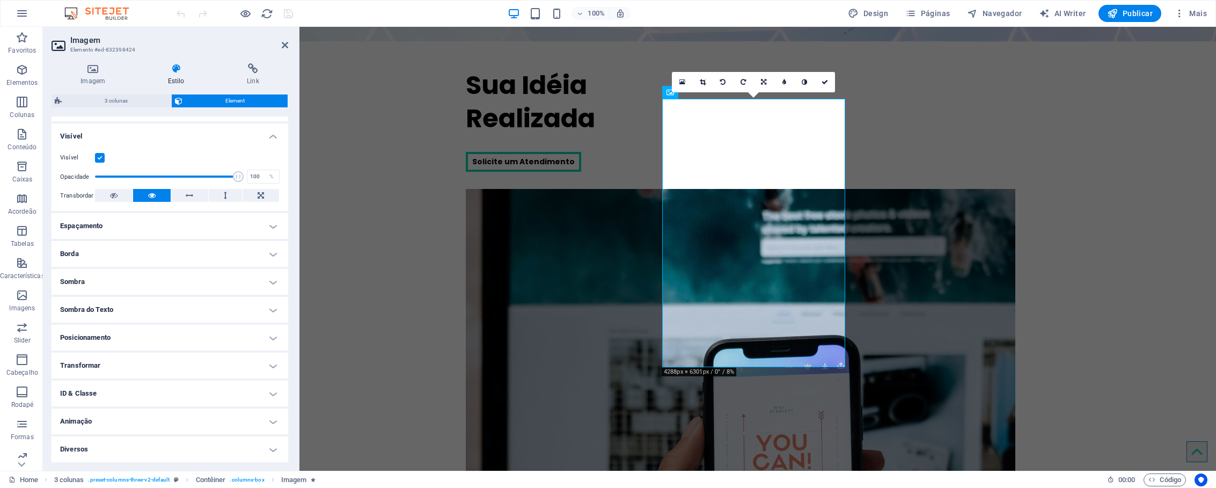
click at [128, 422] on h4 "Animação" at bounding box center [170, 421] width 237 height 26
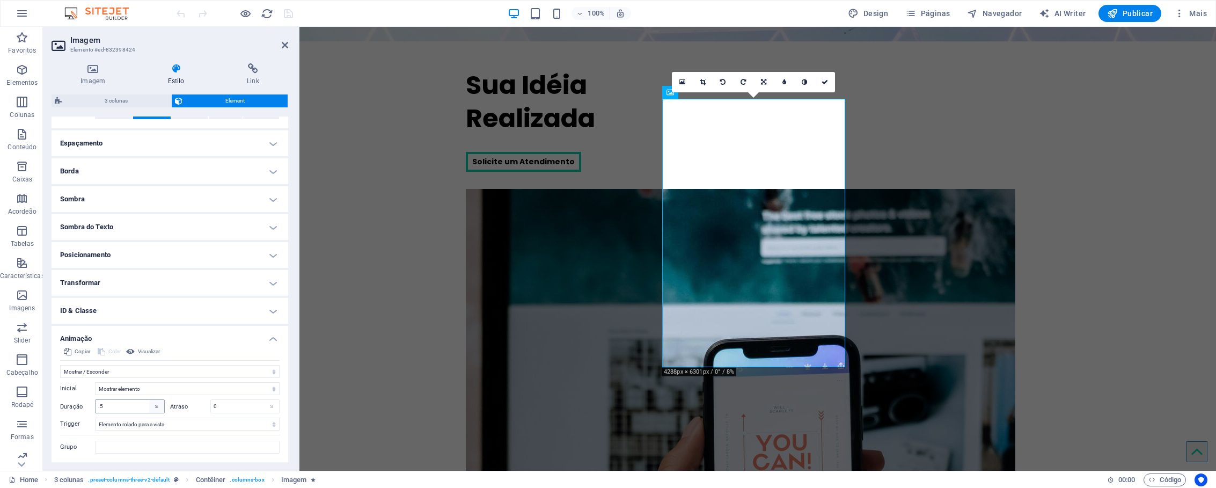
scroll to position [194, 0]
click at [269, 368] on select "Sem animação Mostrar / Esconder Rolar para cima/baixo Mais/menos zoom Deslize d…" at bounding box center [169, 368] width 219 height 13
click at [60, 362] on select "Sem animação Mostrar / Esconder Rolar para cima/baixo Mais/menos zoom Deslize d…" at bounding box center [169, 368] width 219 height 13
click at [185, 381] on select "Esconder elemento Mostrar elemento" at bounding box center [187, 385] width 185 height 13
click at [95, 379] on select "Esconder elemento Mostrar elemento" at bounding box center [187, 385] width 185 height 13
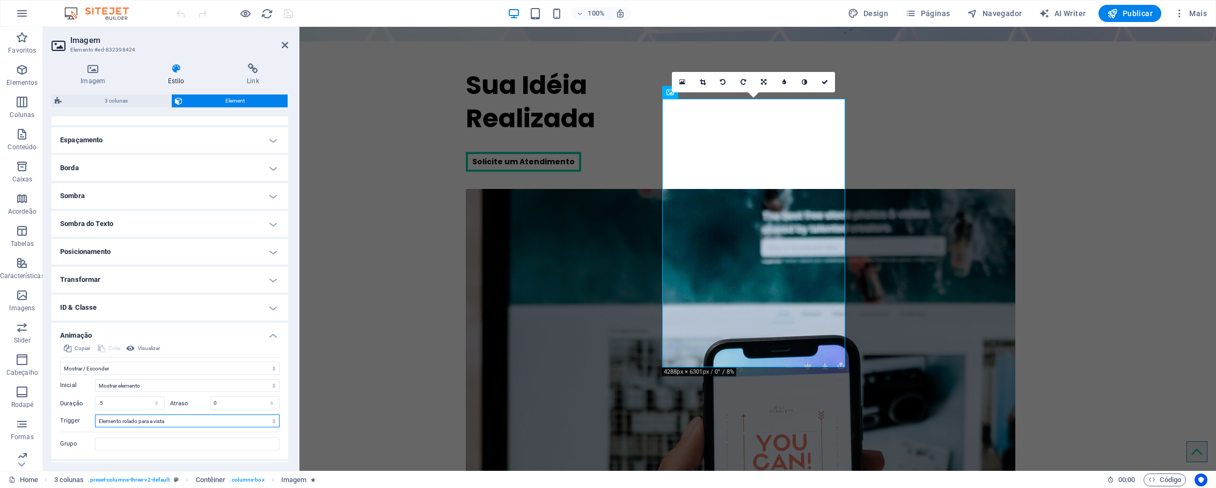
click at [179, 421] on select "Sem gatilho automático No carregamento da página Elemento rolado para a vista" at bounding box center [187, 420] width 185 height 13
click at [95, 414] on select "Sem gatilho automático No carregamento da página Elemento rolado para a vista" at bounding box center [187, 420] width 185 height 13
click at [159, 349] on span "Visualizar" at bounding box center [149, 348] width 22 height 13
click at [162, 381] on select "Esconder elemento Mostrar elemento" at bounding box center [187, 385] width 185 height 13
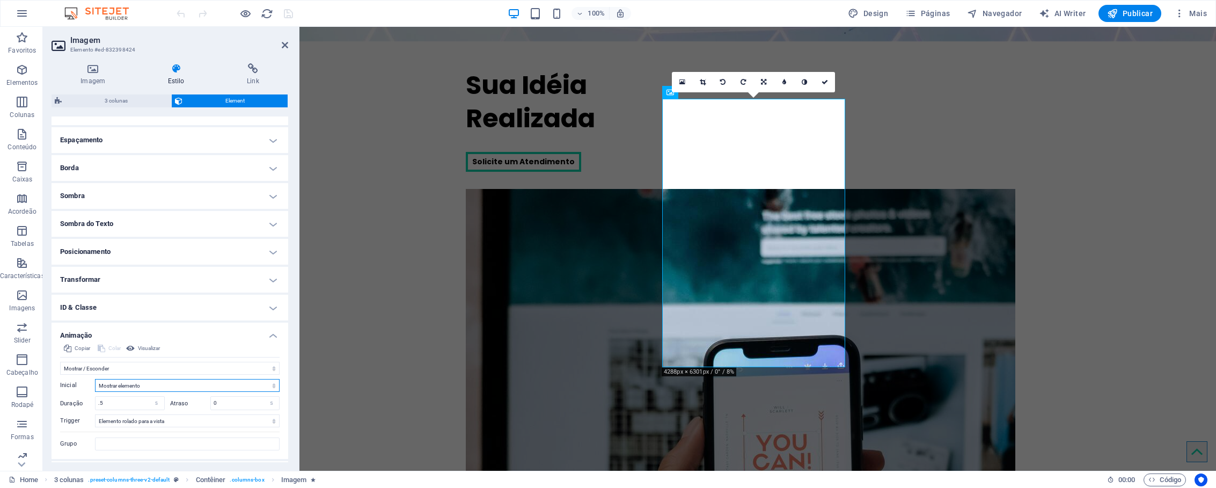
select select "hide"
click at [95, 379] on select "Esconder elemento Mostrar elemento" at bounding box center [187, 385] width 185 height 13
click at [157, 350] on span "Visualizar" at bounding box center [149, 348] width 22 height 13
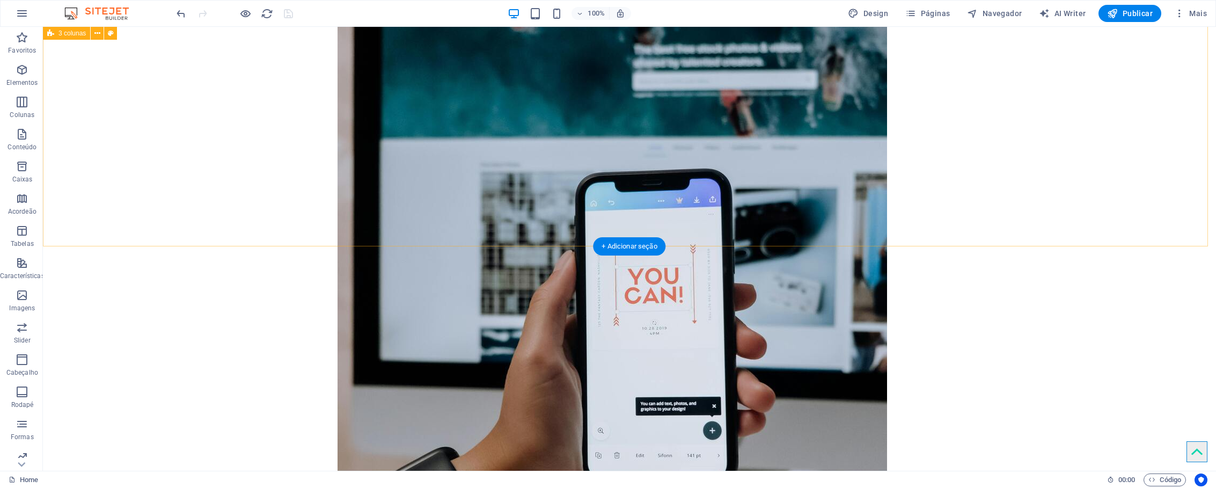
scroll to position [814, 0]
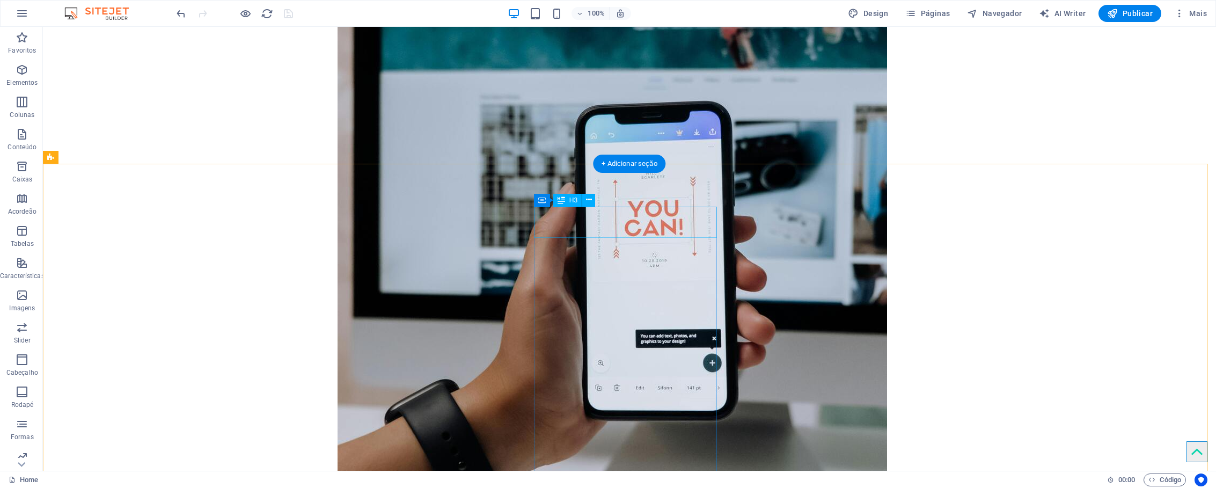
select select "px"
select select "%"
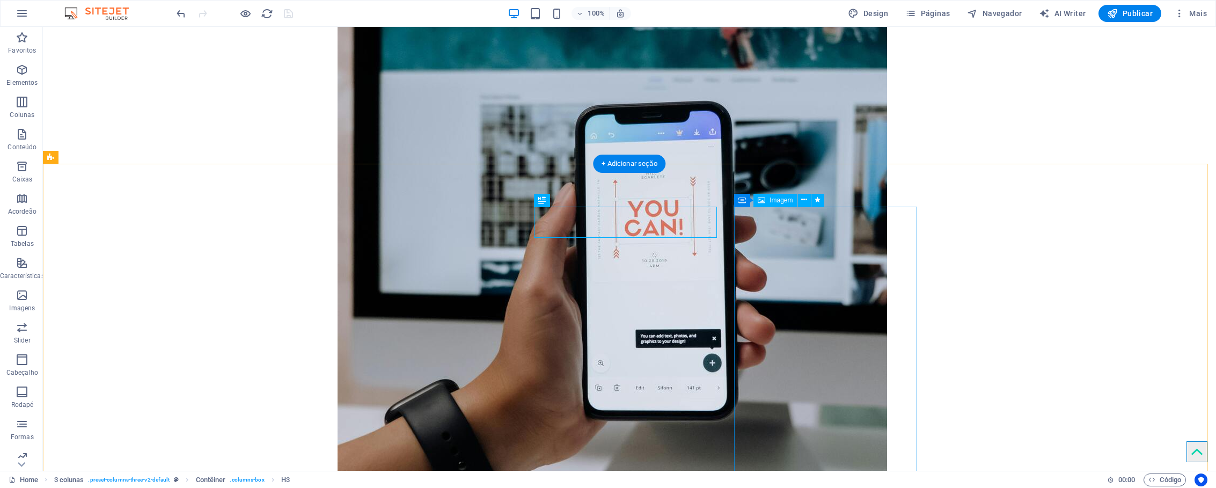
select select "%"
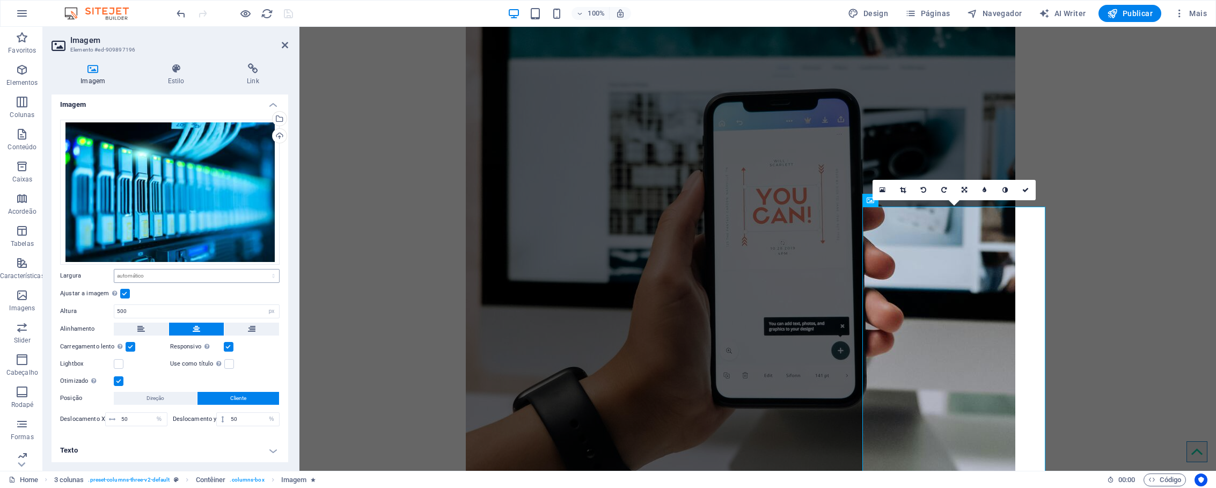
scroll to position [4, 0]
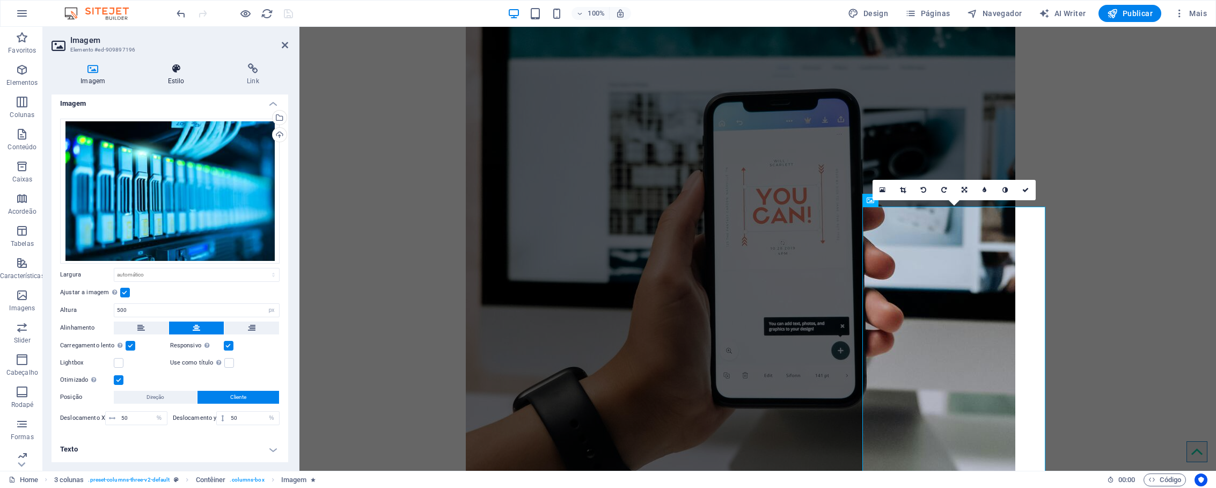
click at [179, 75] on h4 "Estilo" at bounding box center [177, 74] width 79 height 23
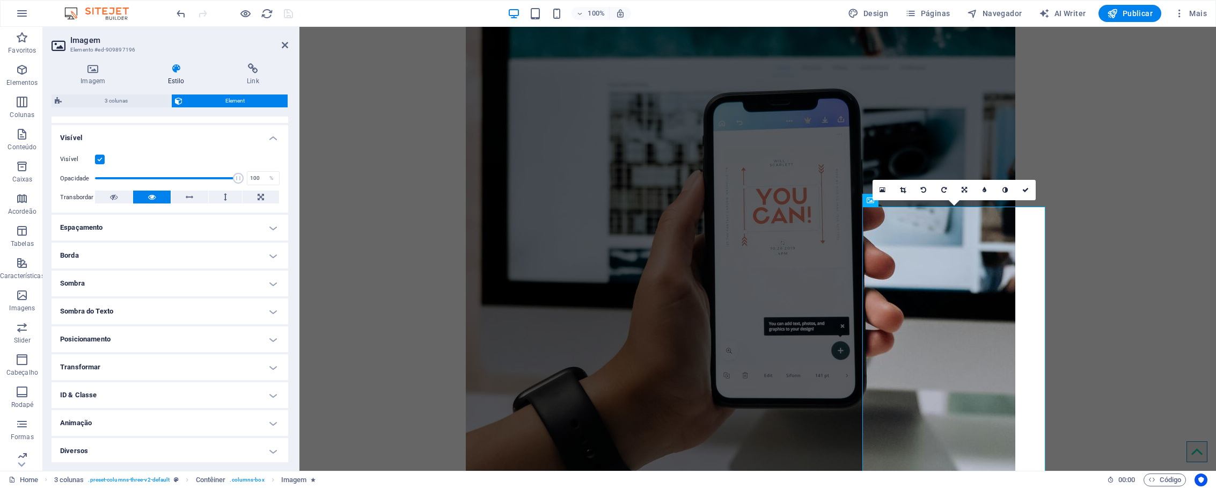
scroll to position [108, 0]
click at [159, 416] on h4 "Animação" at bounding box center [170, 421] width 237 height 26
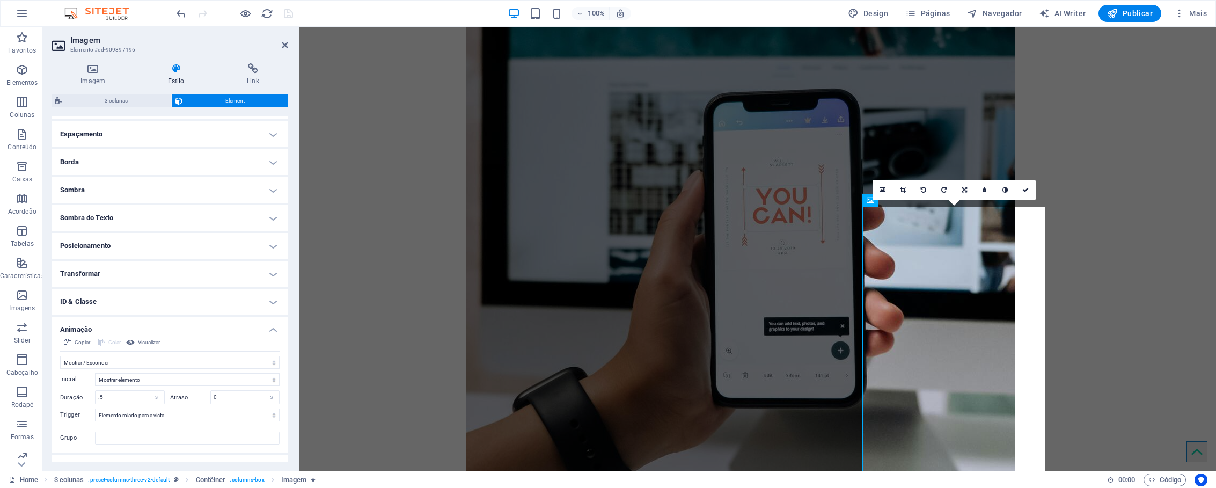
scroll to position [204, 0]
click at [179, 379] on select "Esconder elemento Mostrar elemento" at bounding box center [187, 374] width 185 height 13
select select "hide"
click at [95, 368] on select "Esconder elemento Mostrar elemento" at bounding box center [187, 374] width 185 height 13
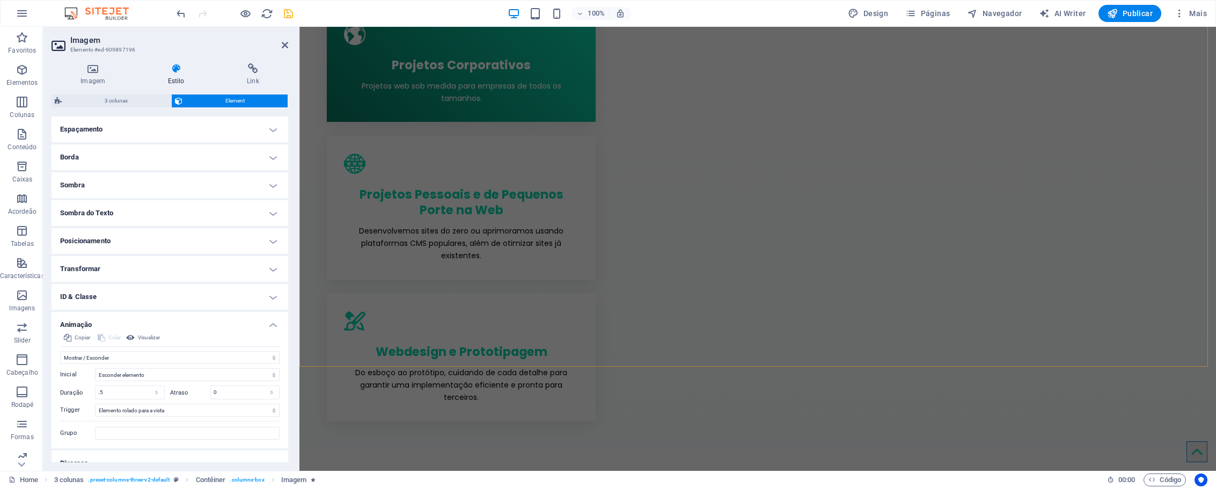
scroll to position [1343, 0]
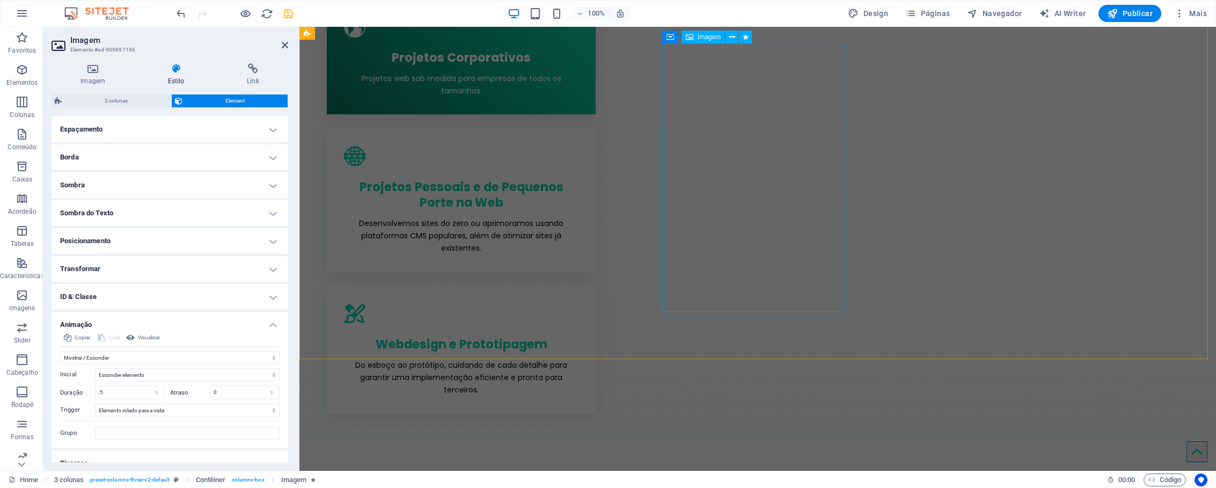
select select "px"
select select "%"
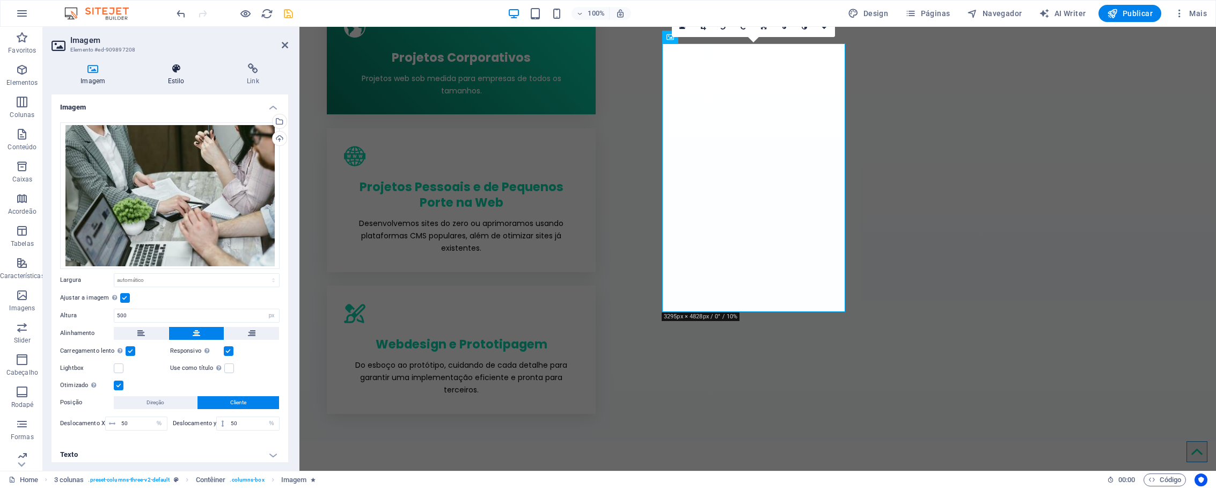
click at [182, 77] on h4 "Estilo" at bounding box center [177, 74] width 79 height 23
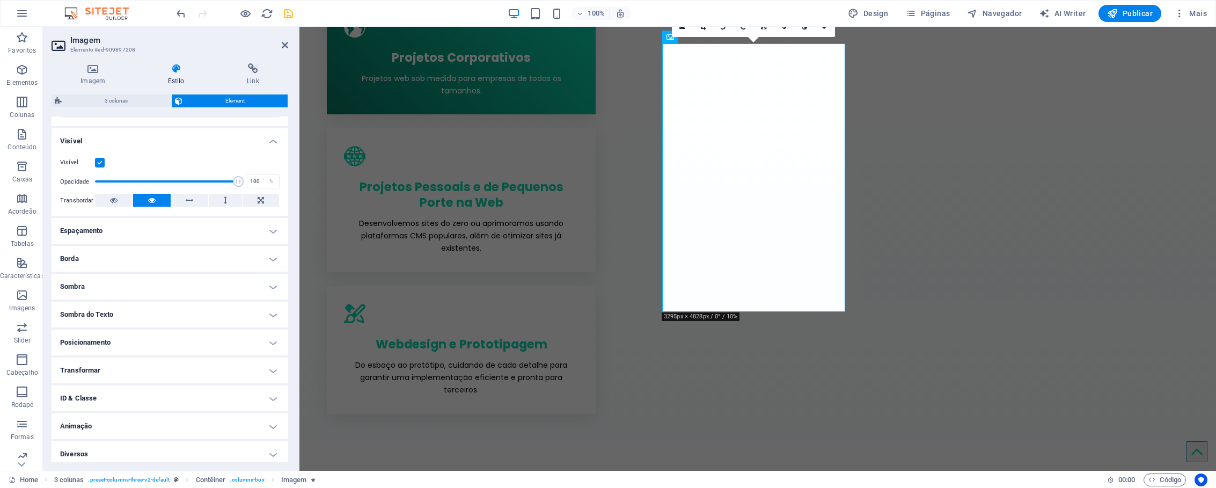
scroll to position [108, 0]
click at [126, 419] on h4 "Animação" at bounding box center [170, 421] width 237 height 26
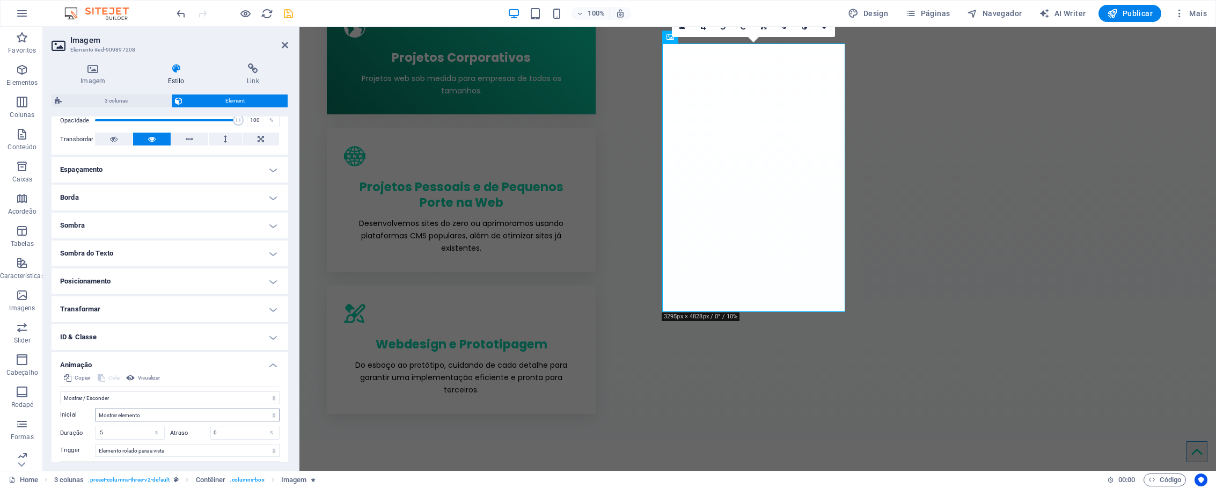
scroll to position [178, 0]
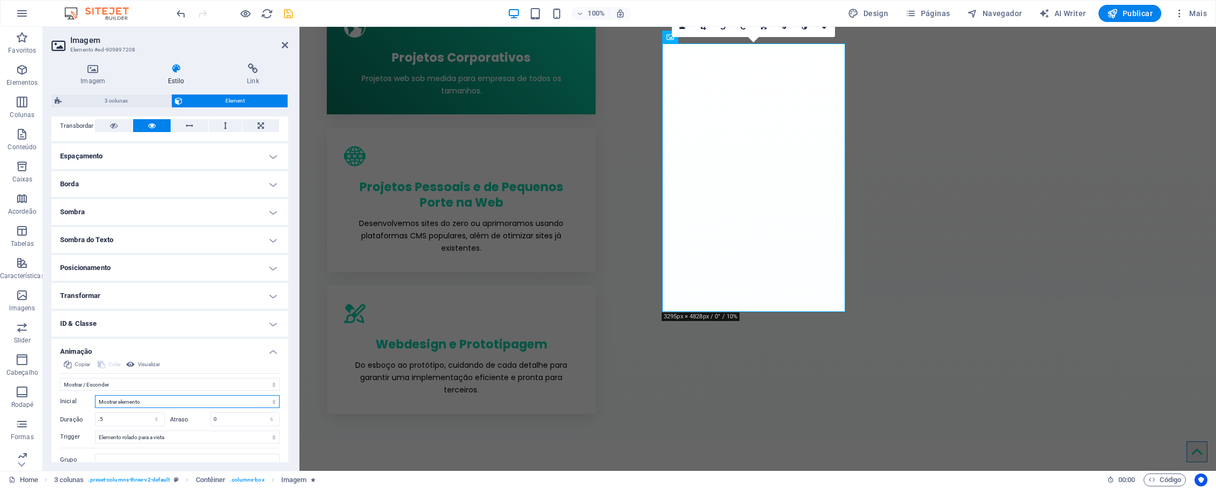
click at [155, 404] on select "Esconder elemento Mostrar elemento" at bounding box center [187, 401] width 185 height 13
select select "hide"
click at [95, 395] on select "Esconder elemento Mostrar elemento" at bounding box center [187, 401] width 185 height 13
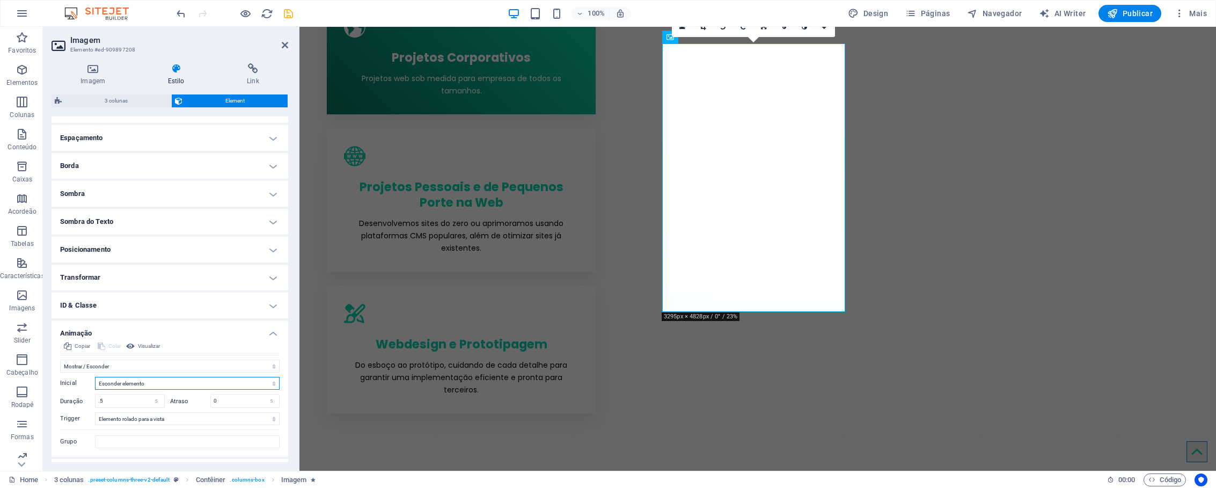
scroll to position [218, 0]
